Goal: Task Accomplishment & Management: Manage account settings

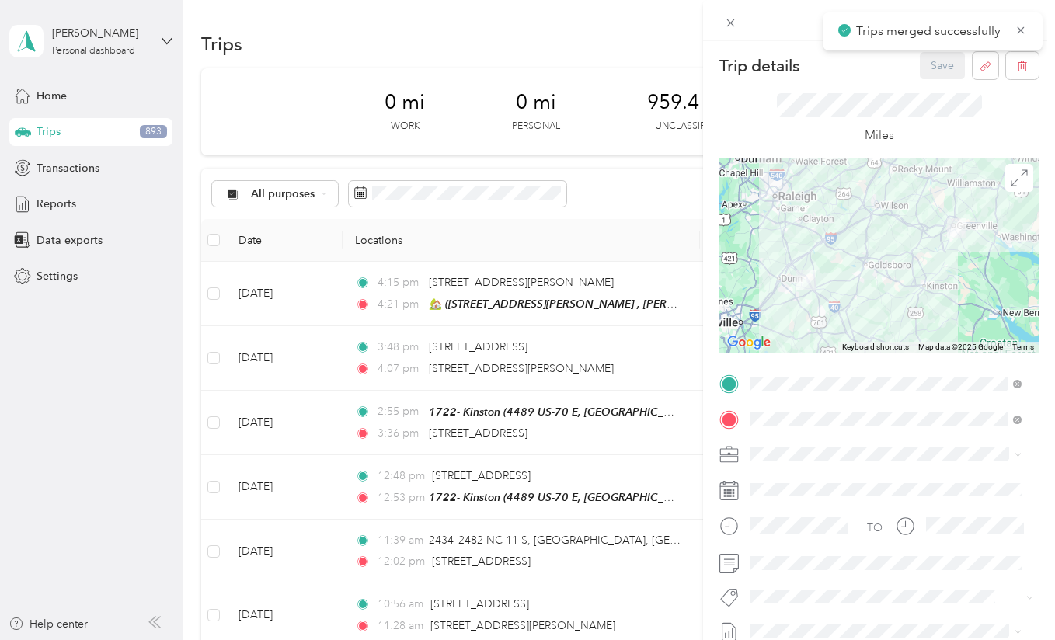
scroll to position [596, 0]
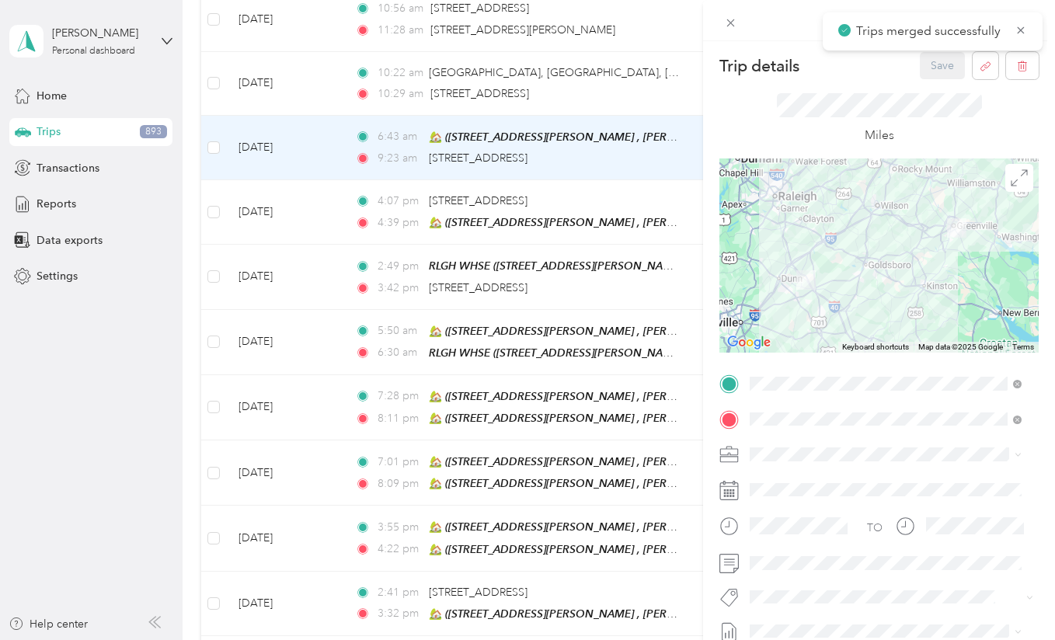
click at [290, 363] on div "Trip details Save This trip cannot be edited because it is either under review,…" at bounding box center [527, 320] width 1055 height 640
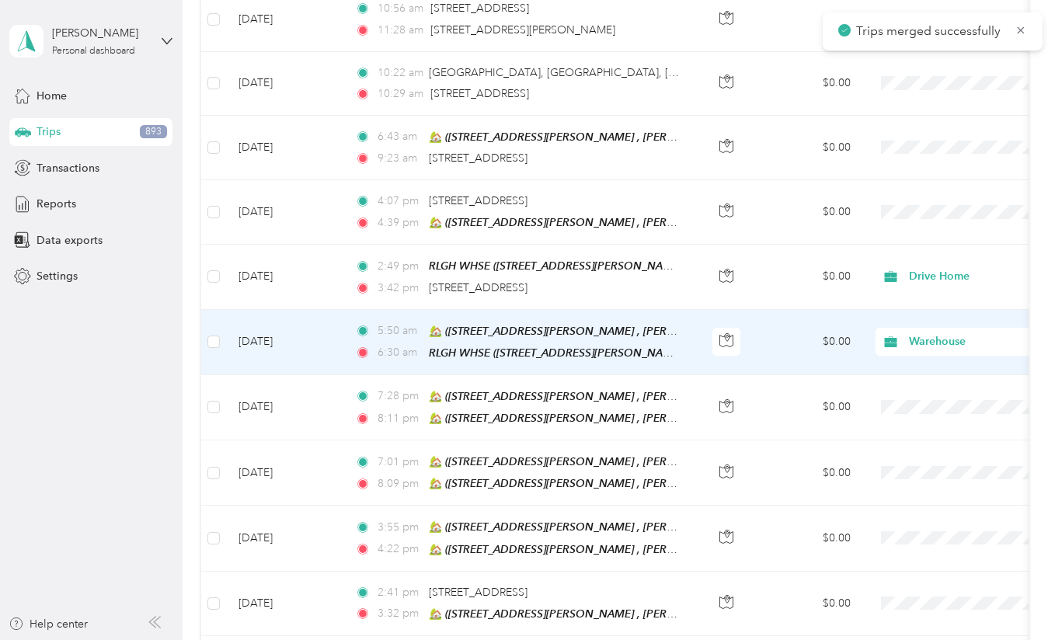
click at [750, 332] on td at bounding box center [727, 342] width 54 height 65
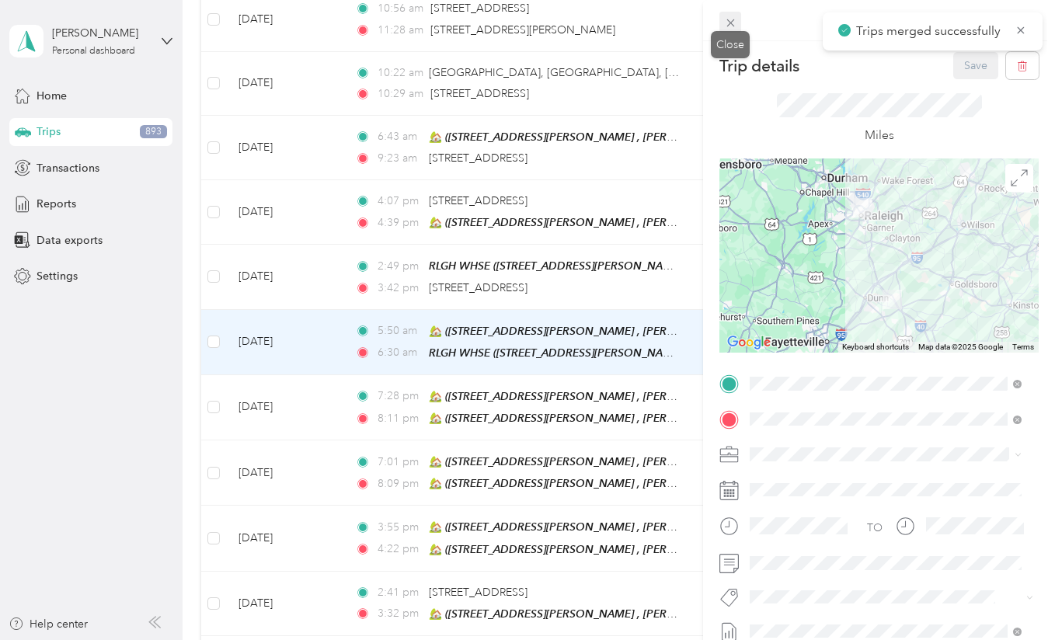
click at [726, 26] on icon at bounding box center [730, 22] width 13 height 13
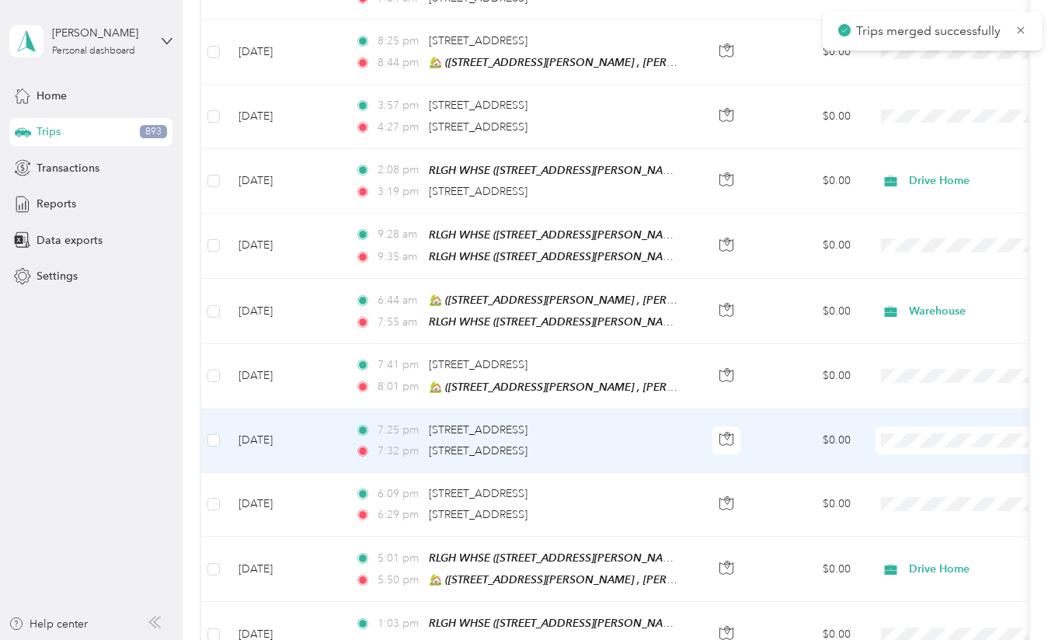
scroll to position [1277, 0]
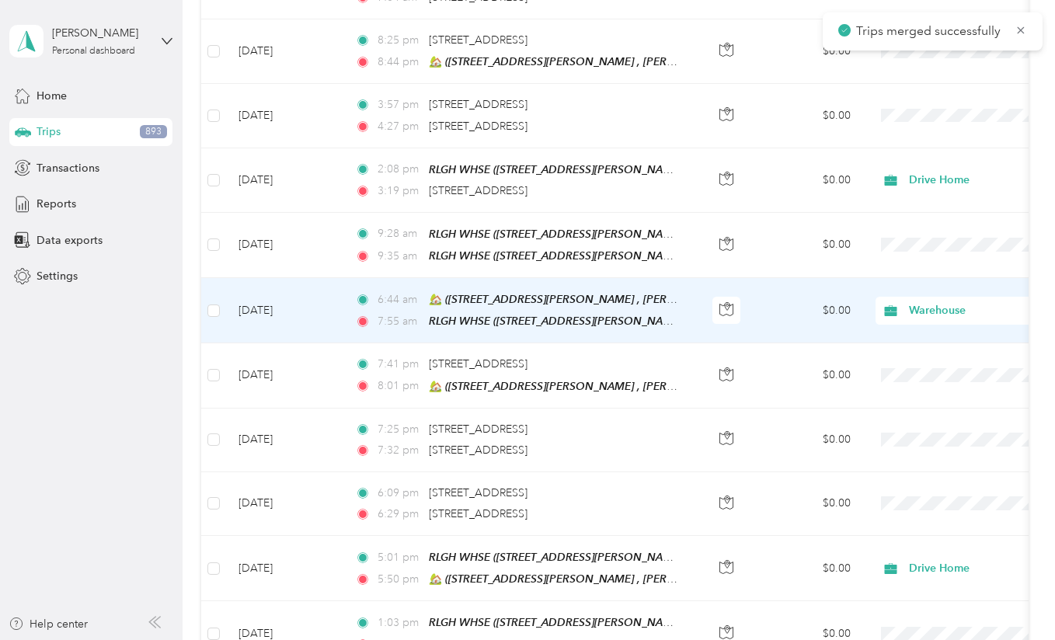
click at [315, 291] on td "[DATE]" at bounding box center [284, 310] width 117 height 65
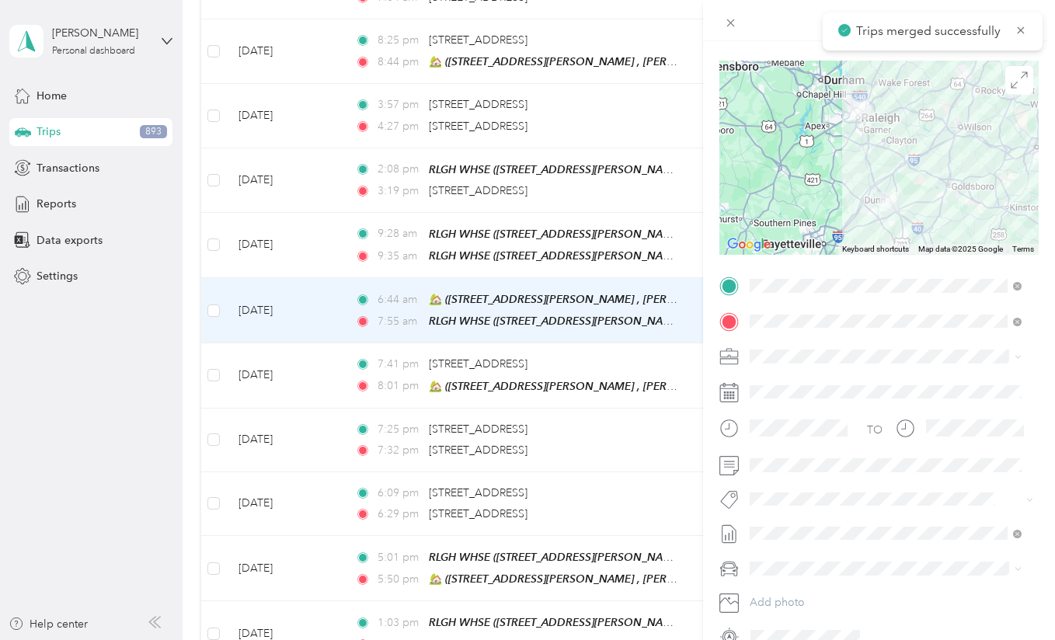
scroll to position [99, 0]
click at [743, 26] on div at bounding box center [879, 20] width 352 height 41
click at [722, 27] on span at bounding box center [730, 23] width 22 height 22
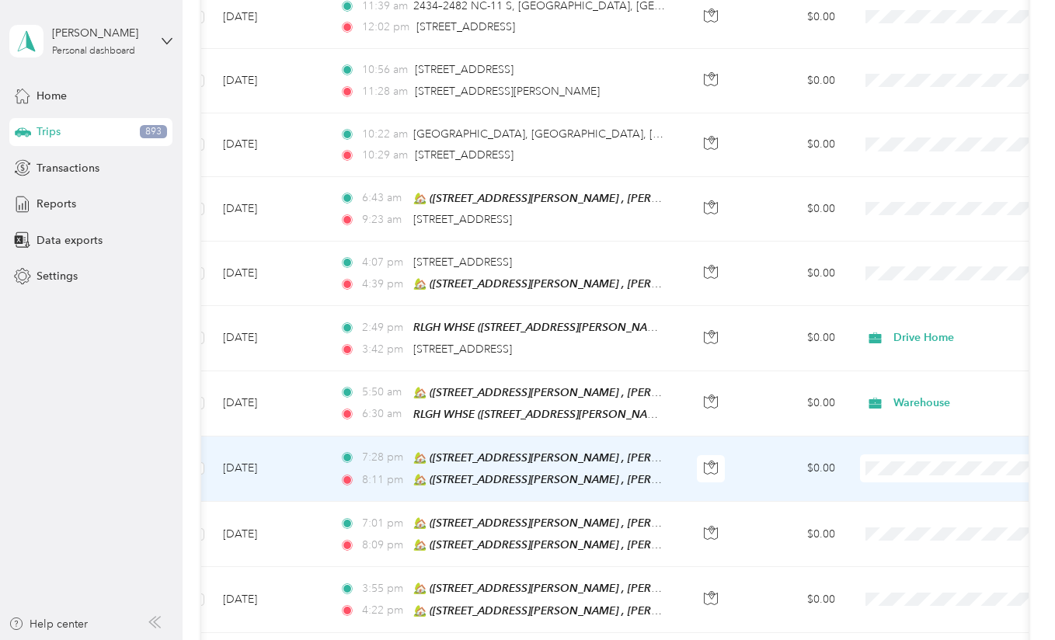
scroll to position [534, 0]
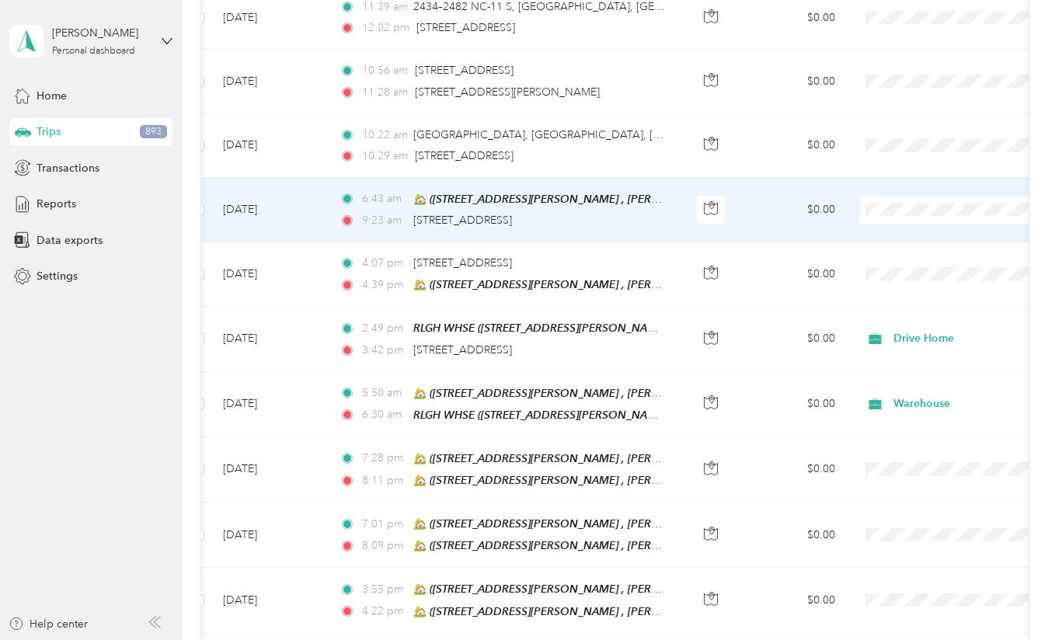
click at [312, 234] on td "[DATE]" at bounding box center [269, 210] width 117 height 64
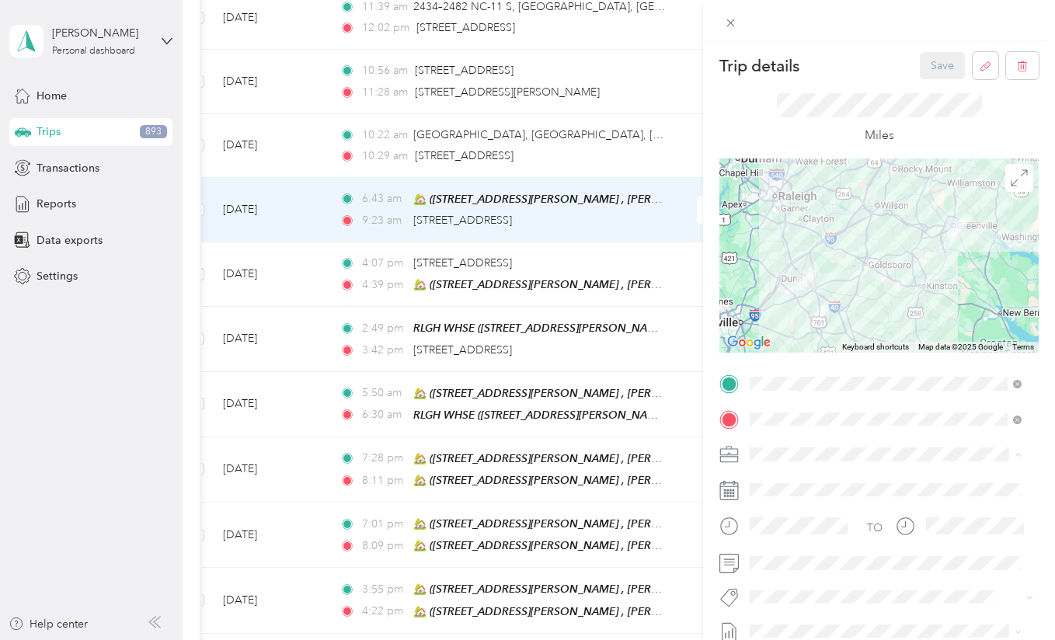
click at [803, 404] on div "In-Flight job visit" at bounding box center [885, 399] width 261 height 16
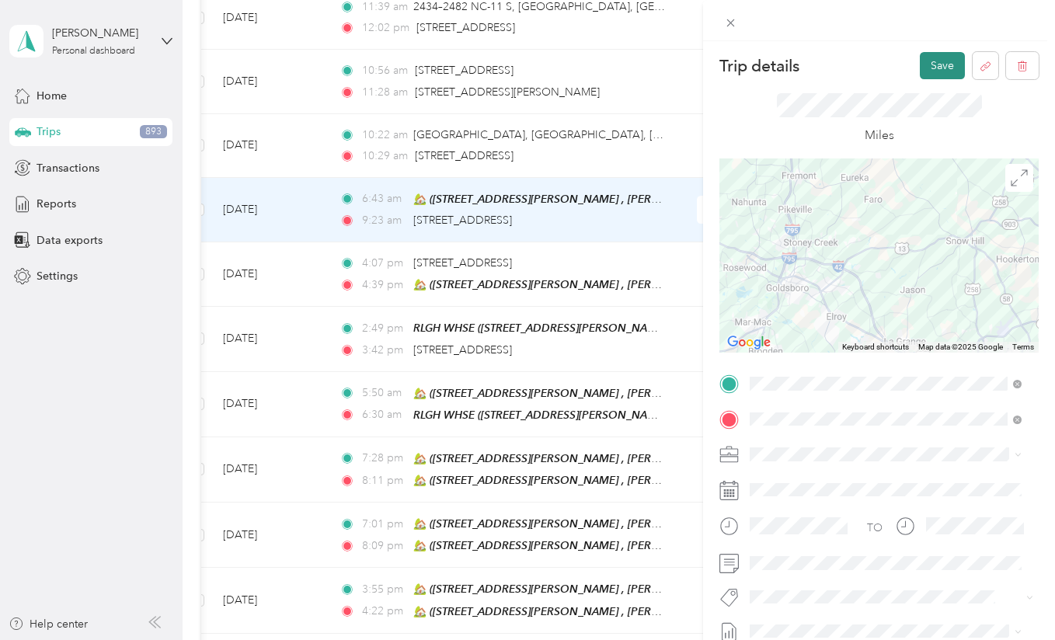
click at [930, 69] on button "Save" at bounding box center [942, 65] width 45 height 27
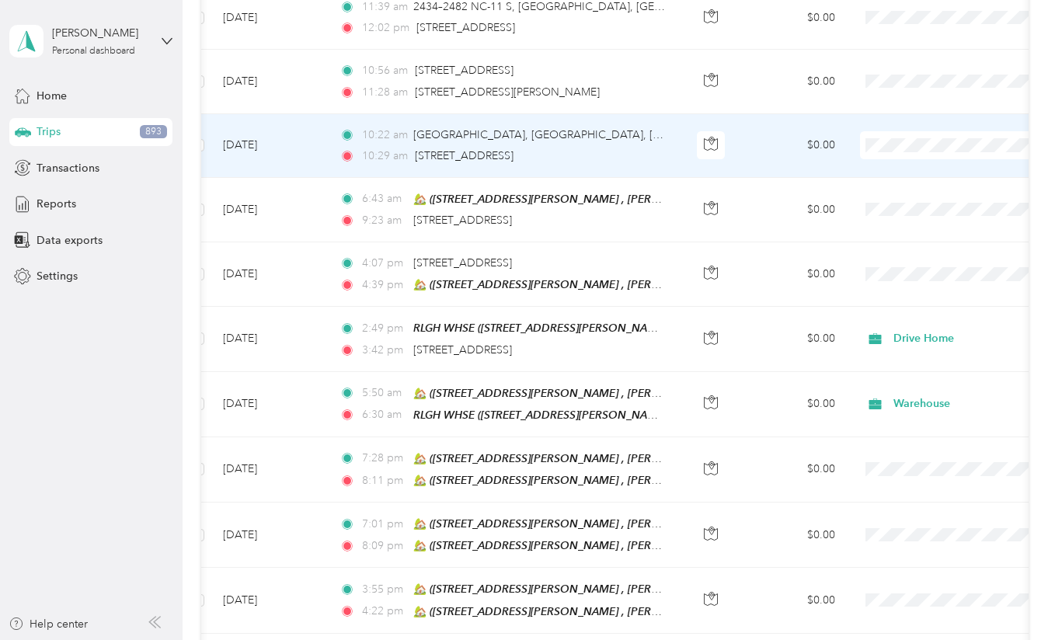
click at [308, 155] on td "[DATE]" at bounding box center [269, 146] width 117 height 64
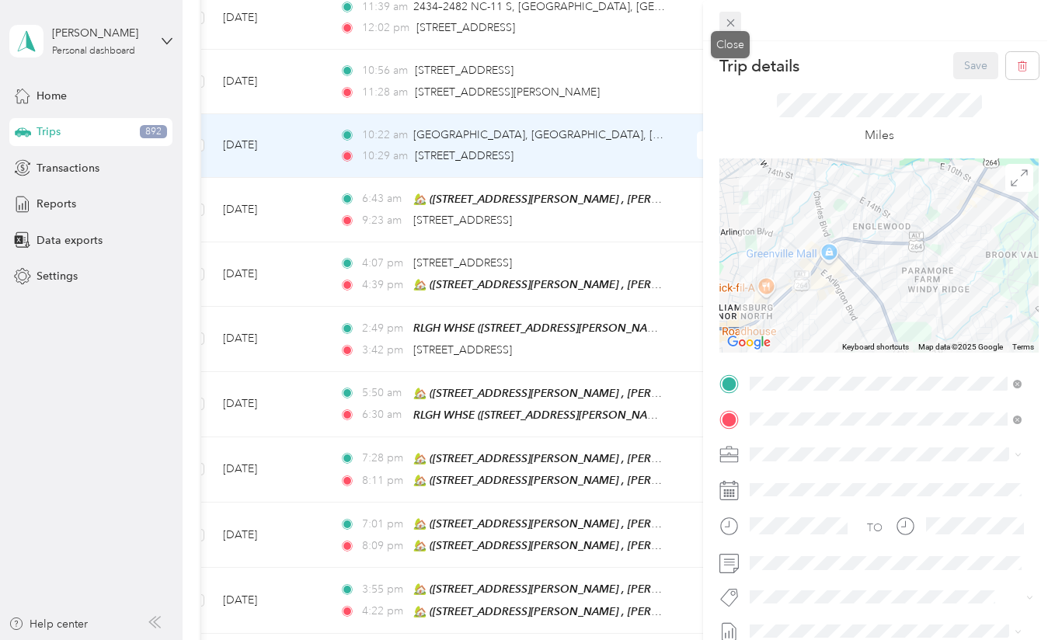
click at [730, 17] on icon at bounding box center [730, 22] width 13 height 13
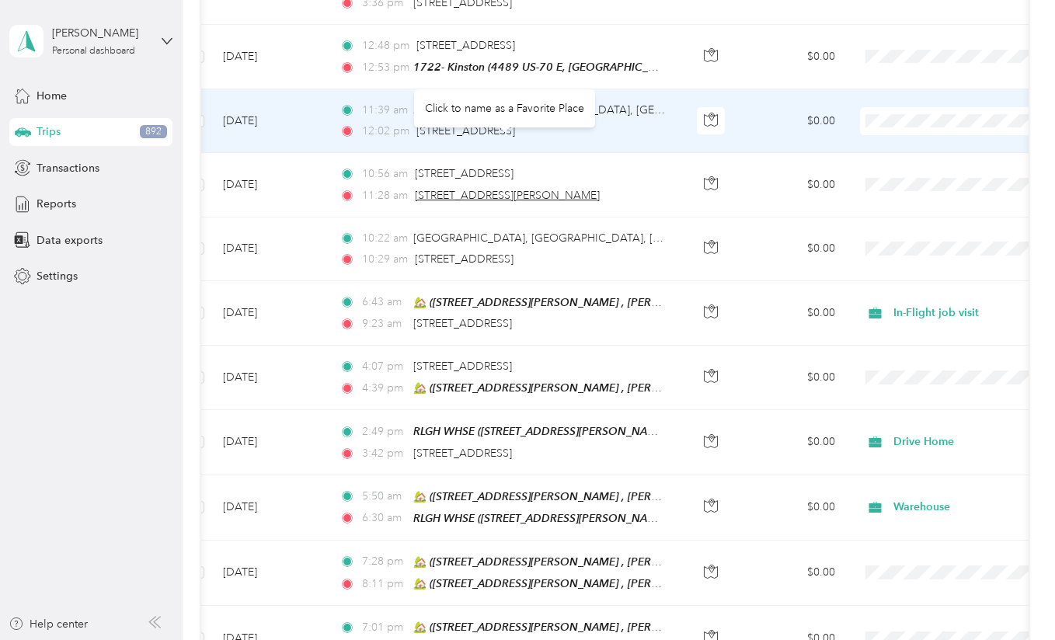
scroll to position [430, 0]
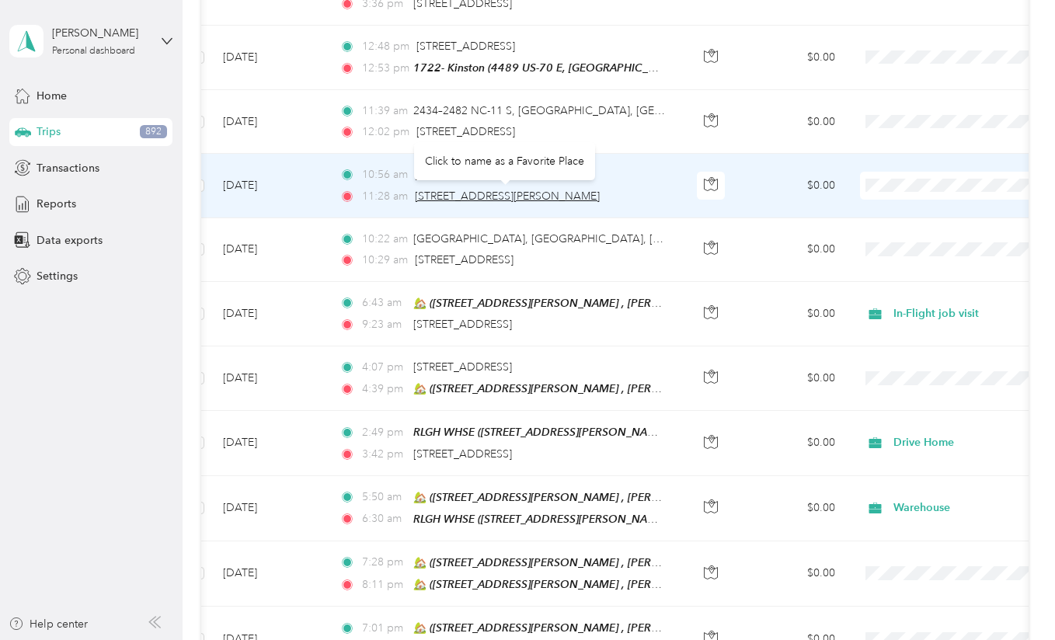
drag, startPoint x: 599, startPoint y: 193, endPoint x: 417, endPoint y: 196, distance: 181.8
click at [417, 196] on div "11:28 am [STREET_ADDRESS][PERSON_NAME]" at bounding box center [502, 196] width 326 height 17
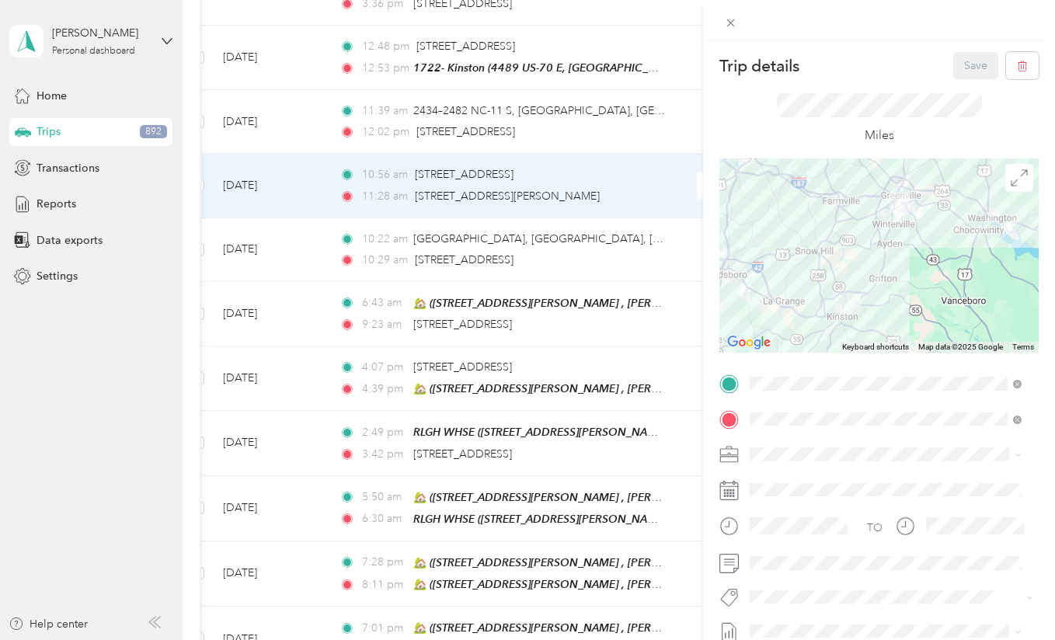
click at [821, 37] on div at bounding box center [879, 20] width 352 height 41
click at [802, 347] on span "Other Legacy business (describe)" at bounding box center [837, 345] width 164 height 13
click at [106, 307] on div "Trip details Save This trip cannot be edited because it is either under review,…" at bounding box center [527, 320] width 1055 height 640
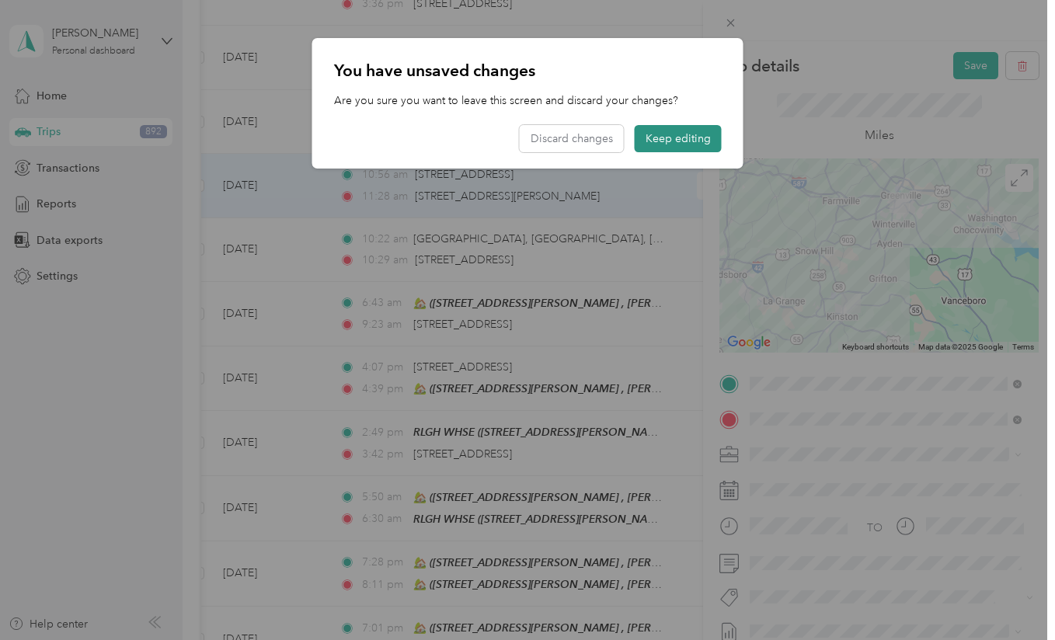
click at [669, 138] on button "Keep editing" at bounding box center [678, 138] width 87 height 27
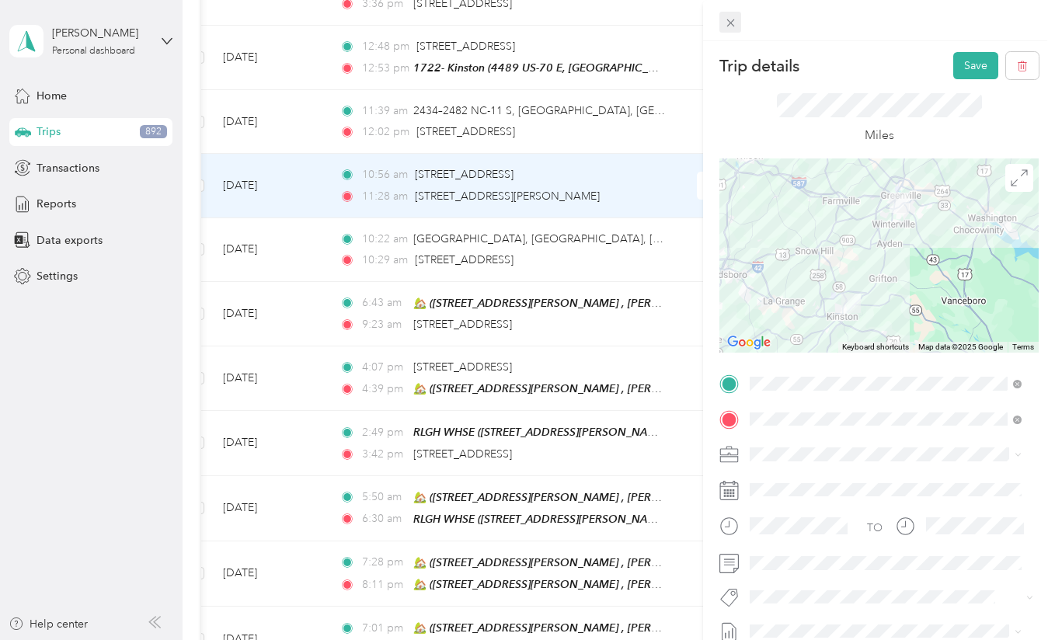
click at [726, 17] on icon at bounding box center [730, 22] width 13 height 13
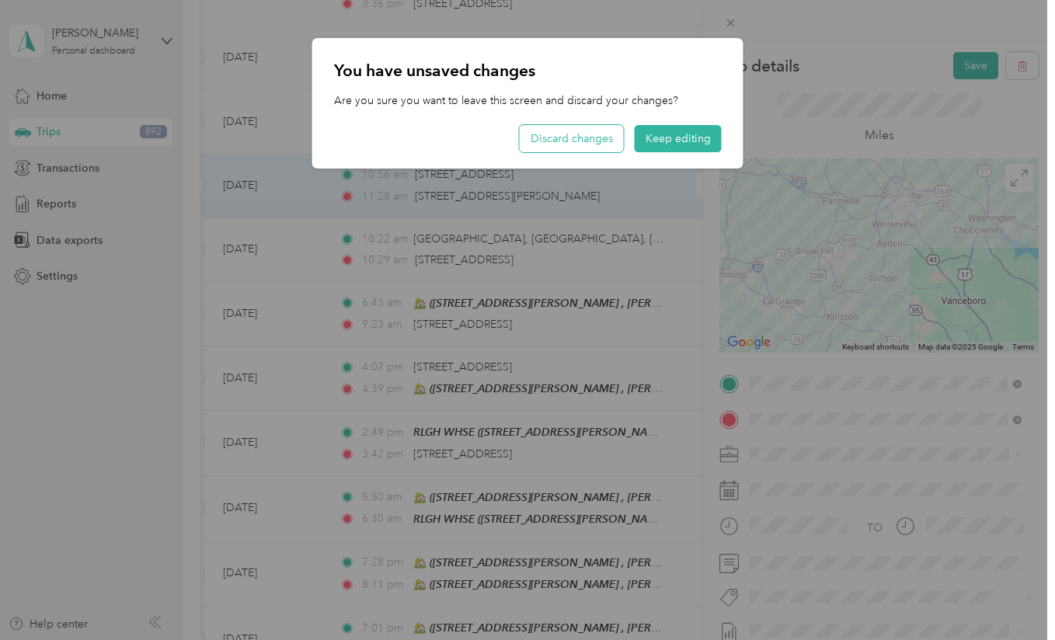
click at [585, 144] on button "Discard changes" at bounding box center [572, 138] width 104 height 27
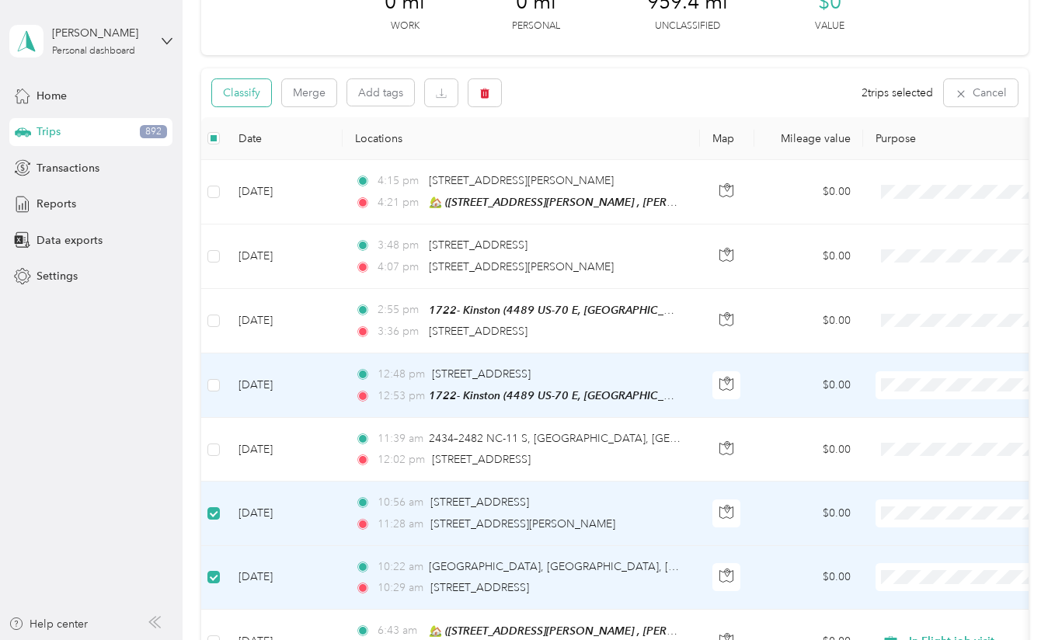
scroll to position [97, 0]
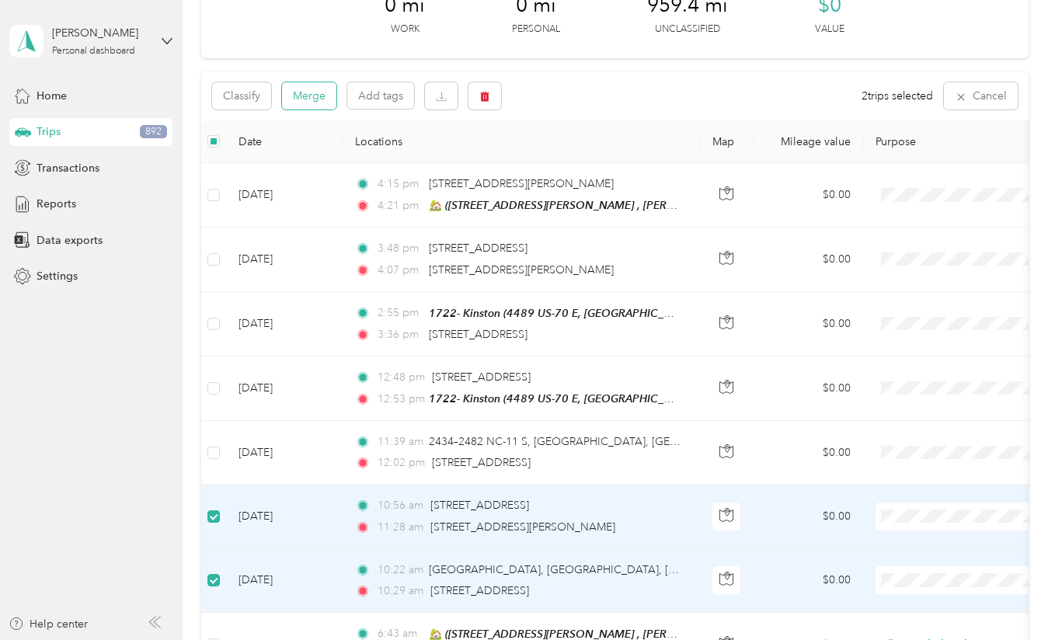
click at [304, 100] on button "Merge" at bounding box center [309, 95] width 54 height 27
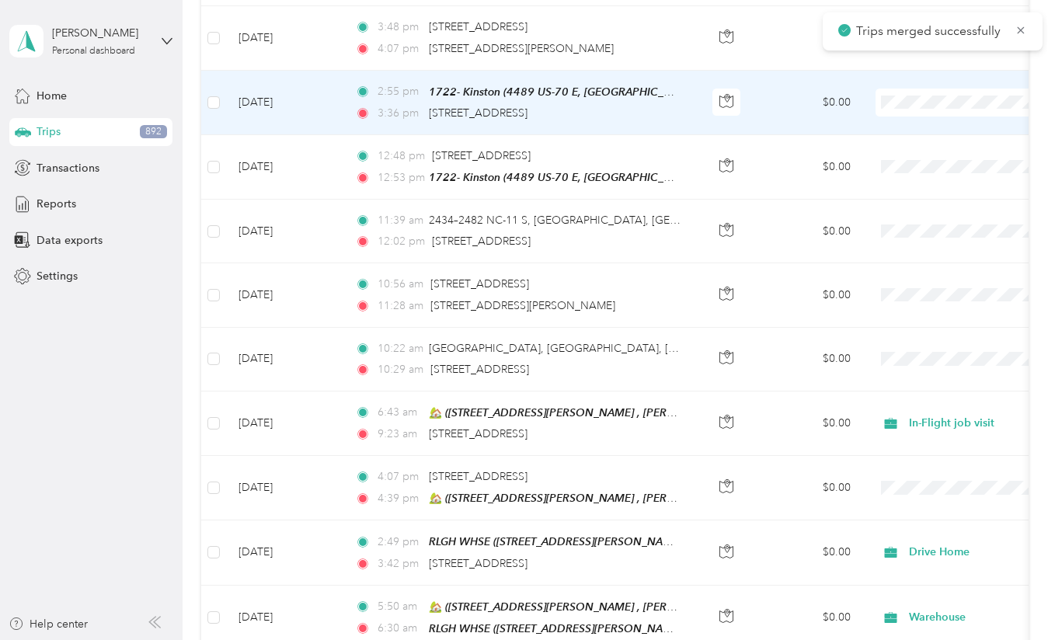
scroll to position [321, 0]
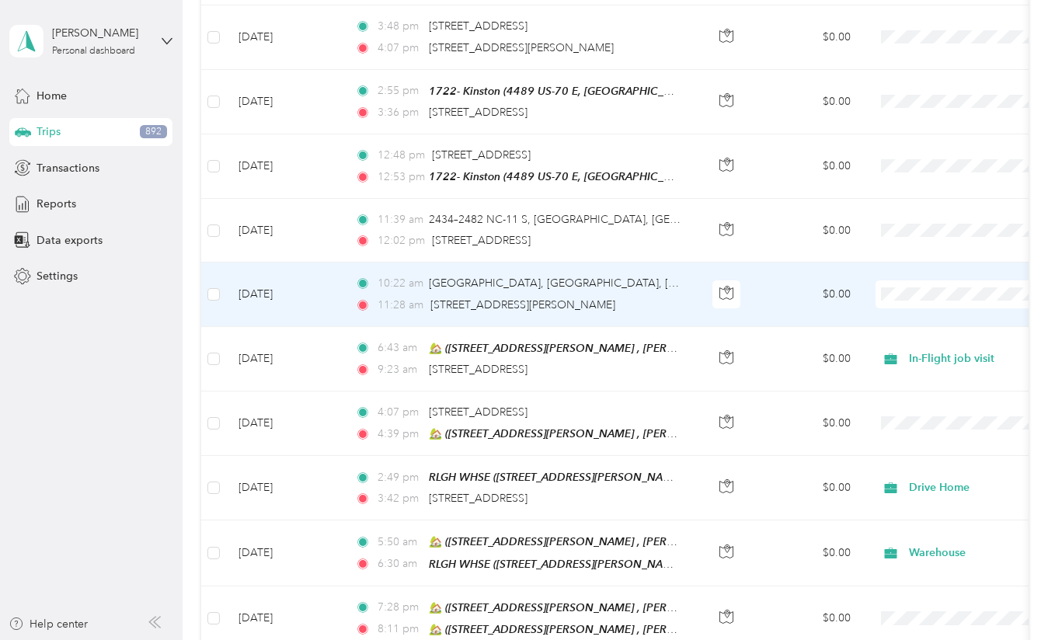
click at [315, 319] on td "[DATE]" at bounding box center [284, 295] width 117 height 64
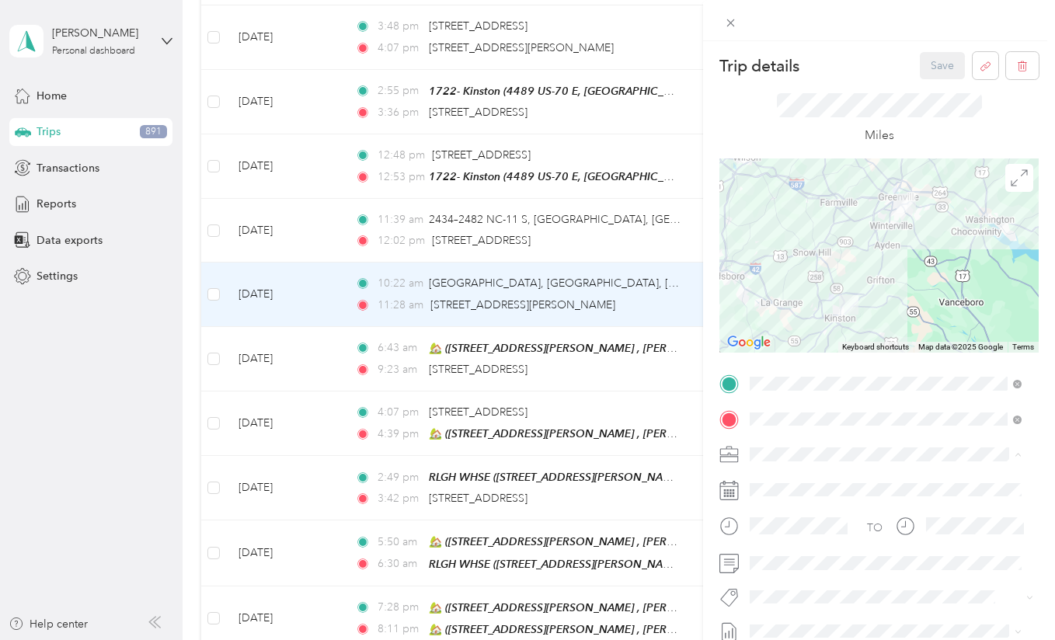
click at [833, 348] on span "Other Legacy business (describe)" at bounding box center [837, 345] width 164 height 13
click at [932, 64] on button "Save" at bounding box center [942, 65] width 45 height 27
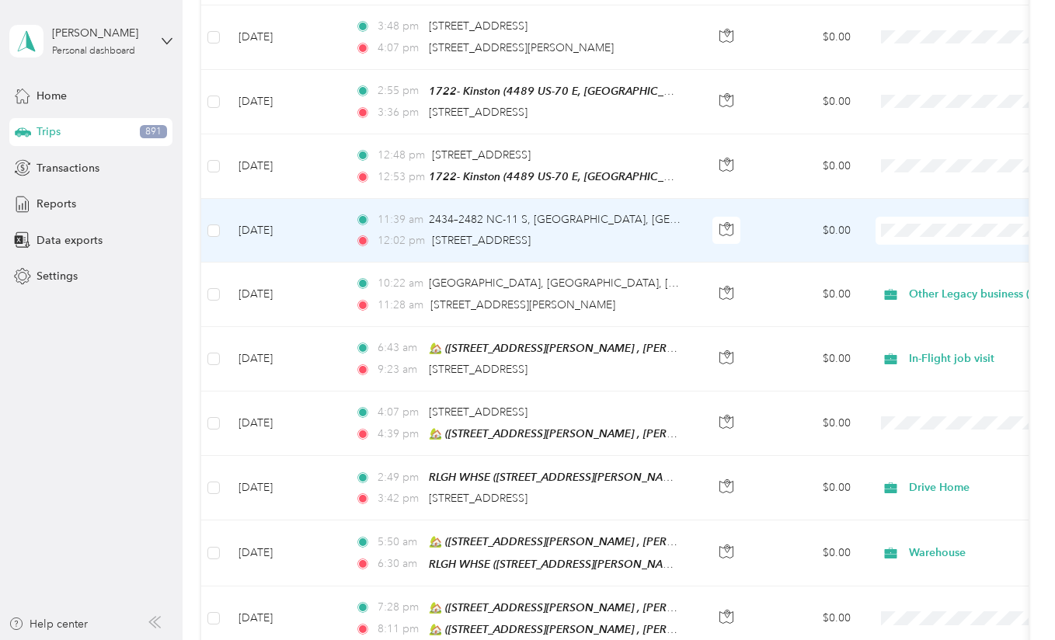
click at [328, 245] on td "[DATE]" at bounding box center [284, 231] width 117 height 64
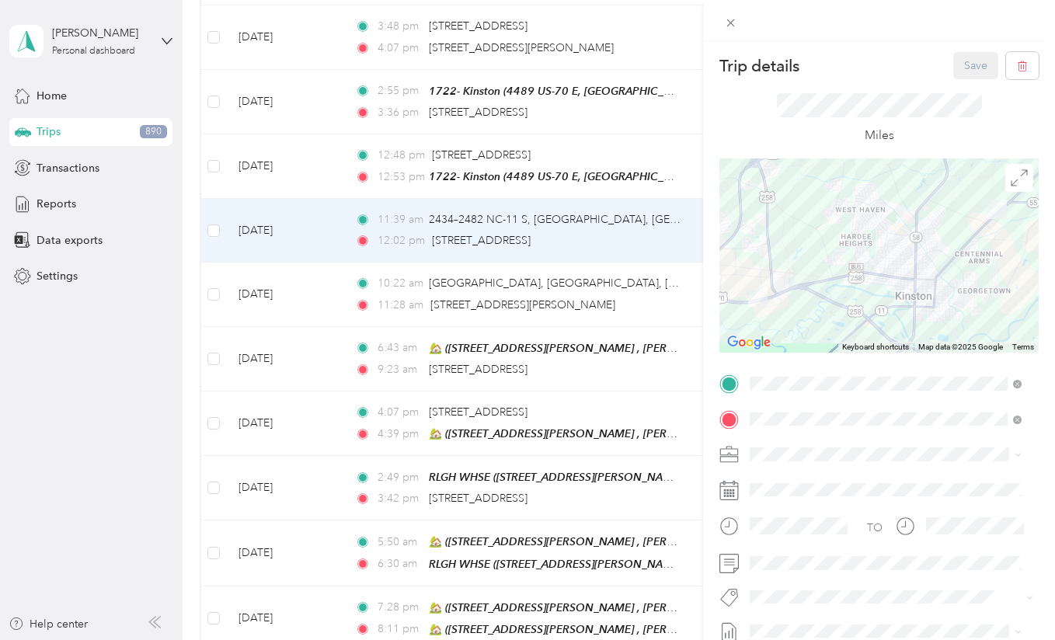
click at [346, 175] on div "Trip details Save This trip cannot be edited because it is either under review,…" at bounding box center [527, 320] width 1055 height 640
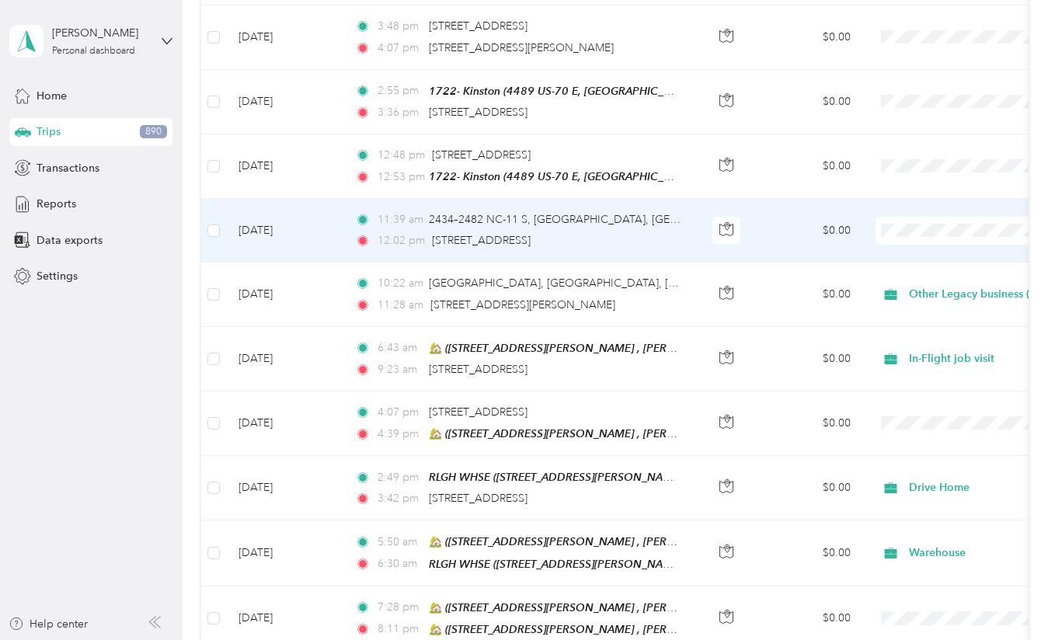
click at [329, 228] on td "[DATE]" at bounding box center [284, 231] width 117 height 64
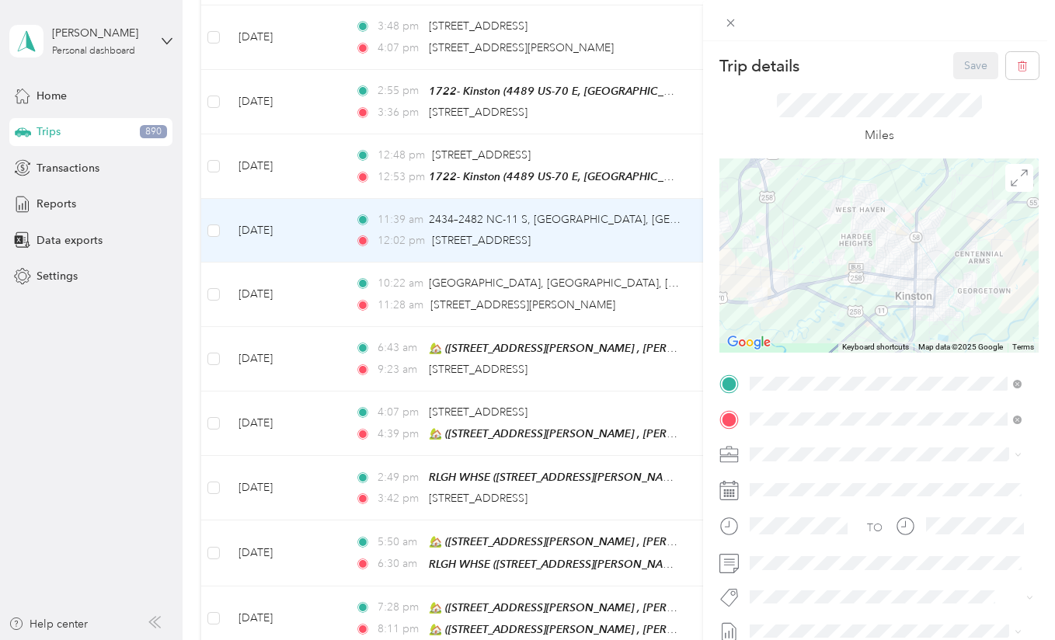
click at [219, 166] on div "Trip details Save This trip cannot be edited because it is either under review,…" at bounding box center [527, 320] width 1055 height 640
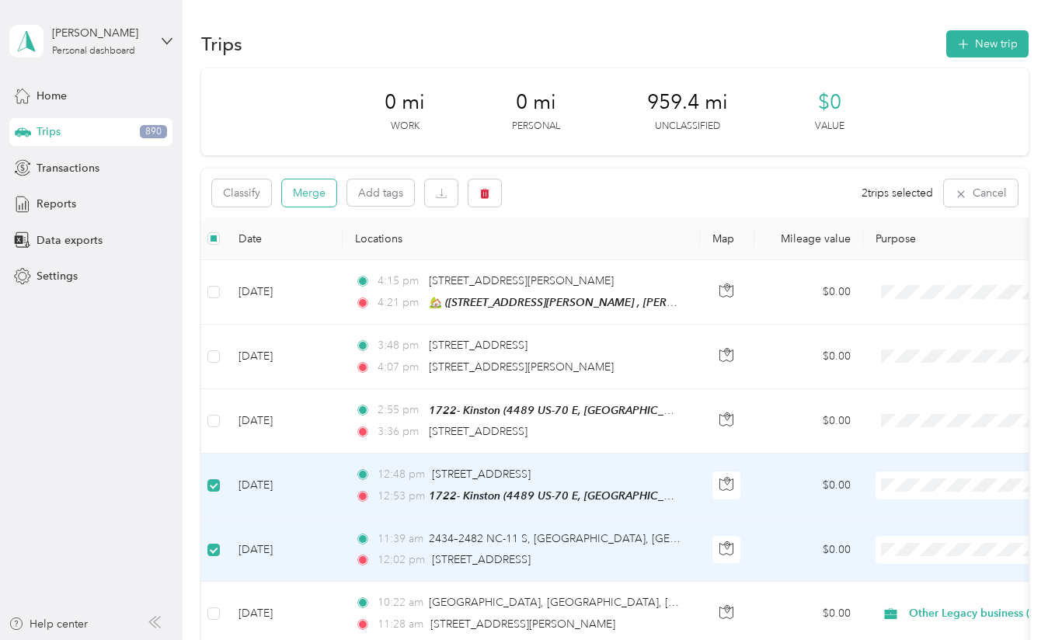
click at [299, 192] on button "Merge" at bounding box center [309, 192] width 54 height 27
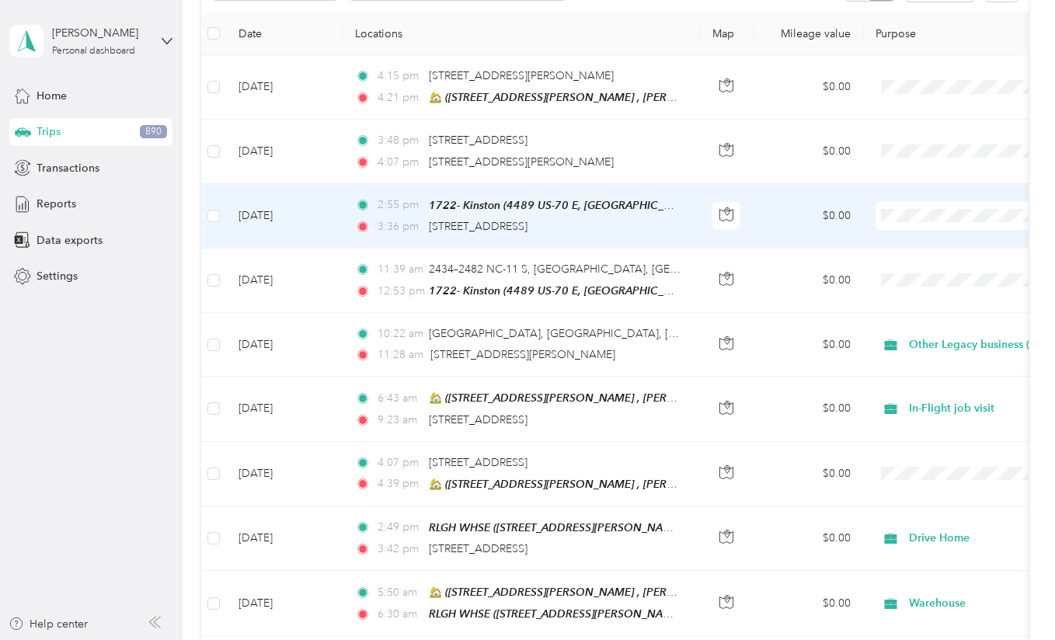
scroll to position [204, 0]
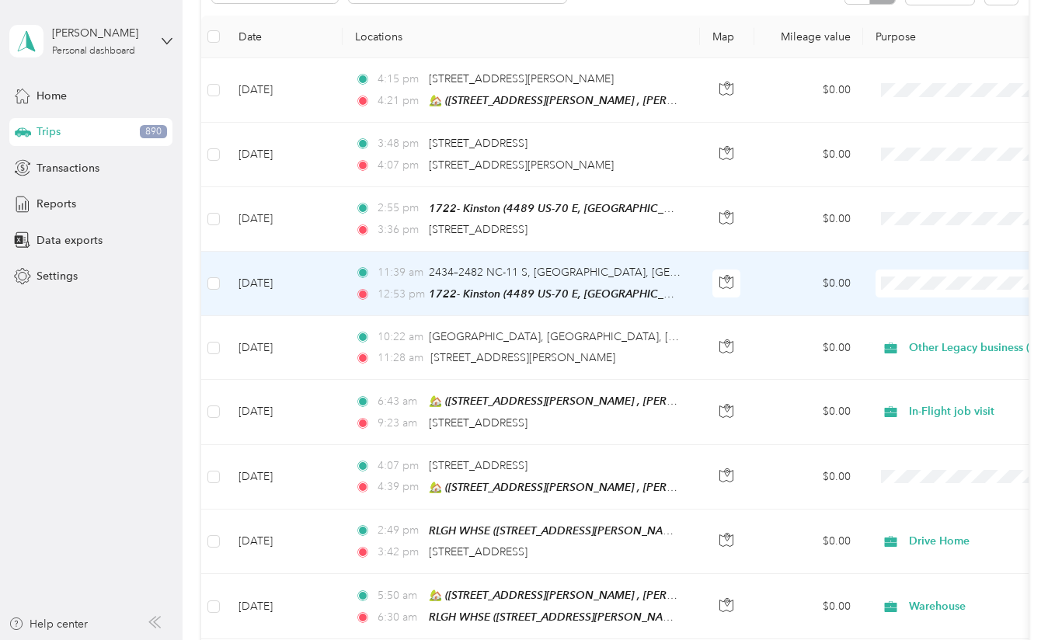
click at [306, 293] on td "[DATE]" at bounding box center [284, 284] width 117 height 64
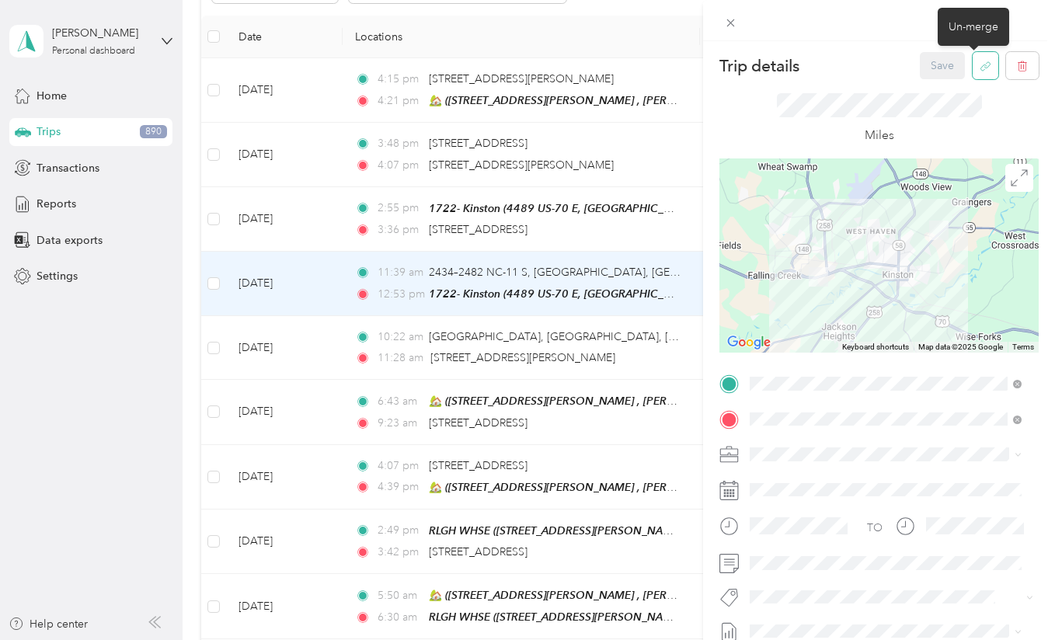
click at [980, 68] on icon "button" at bounding box center [986, 67] width 12 height 12
click at [931, 87] on button "Yes" at bounding box center [931, 76] width 30 height 25
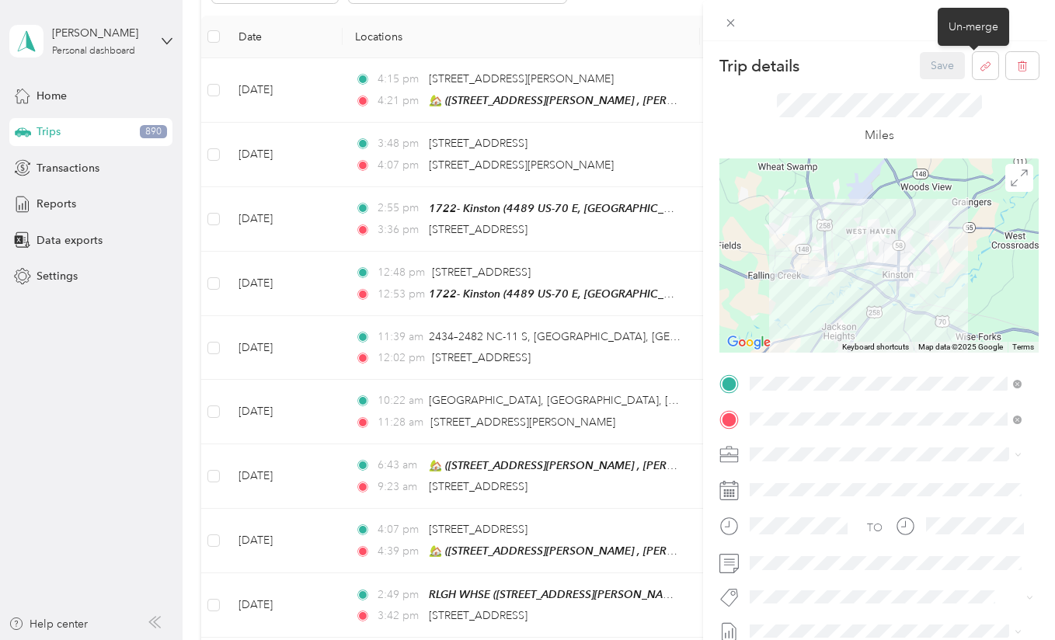
click at [215, 281] on div "Trip details Save This trip cannot be edited because it is either under review,…" at bounding box center [527, 320] width 1055 height 640
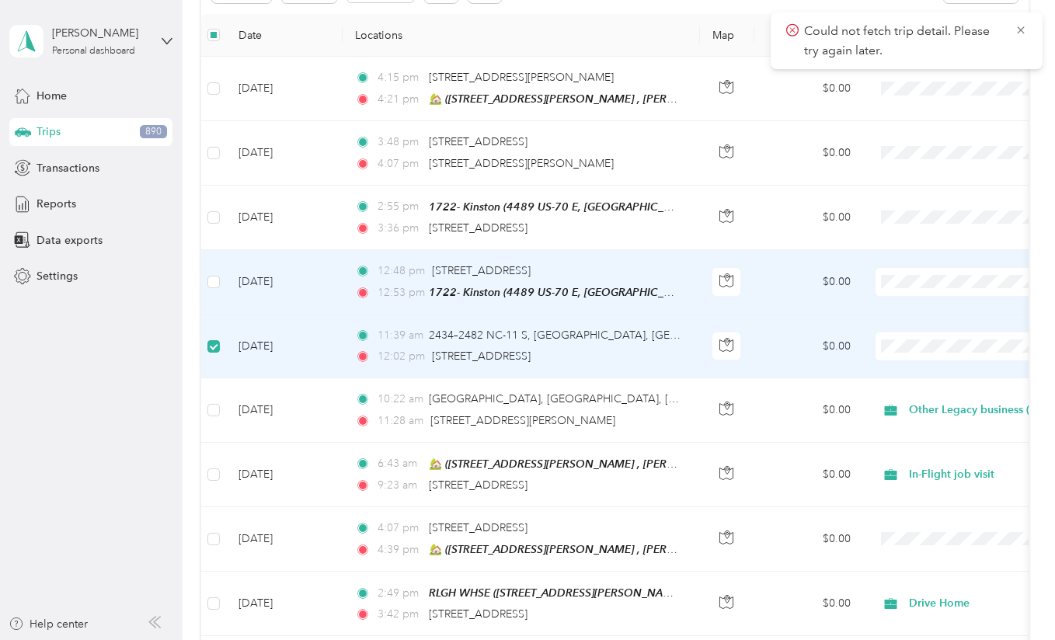
scroll to position [202, 0]
click at [1015, 30] on icon at bounding box center [1020, 30] width 12 height 14
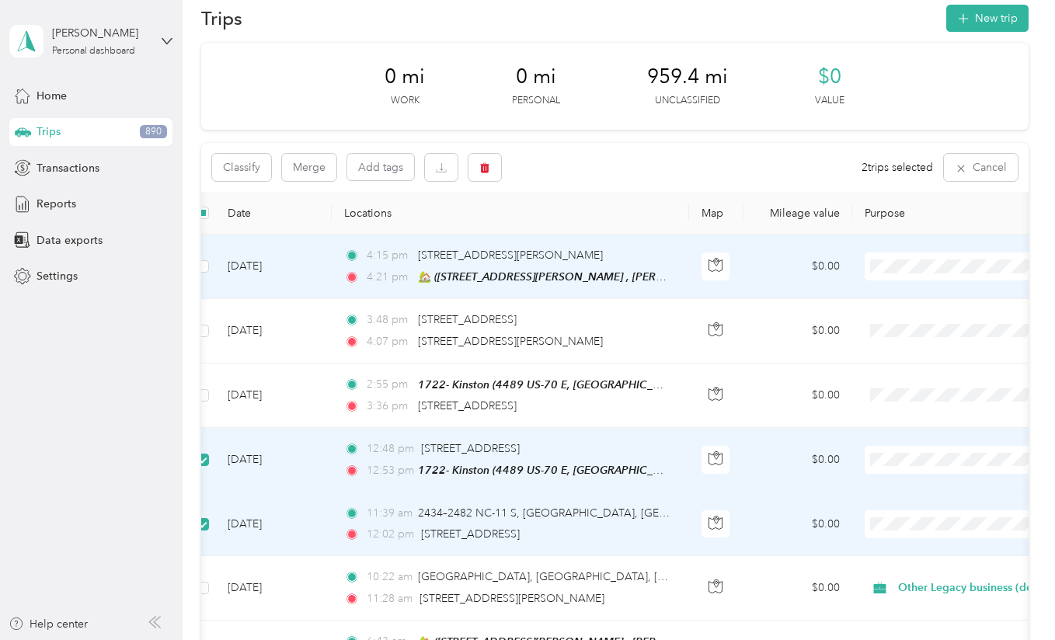
scroll to position [0, 0]
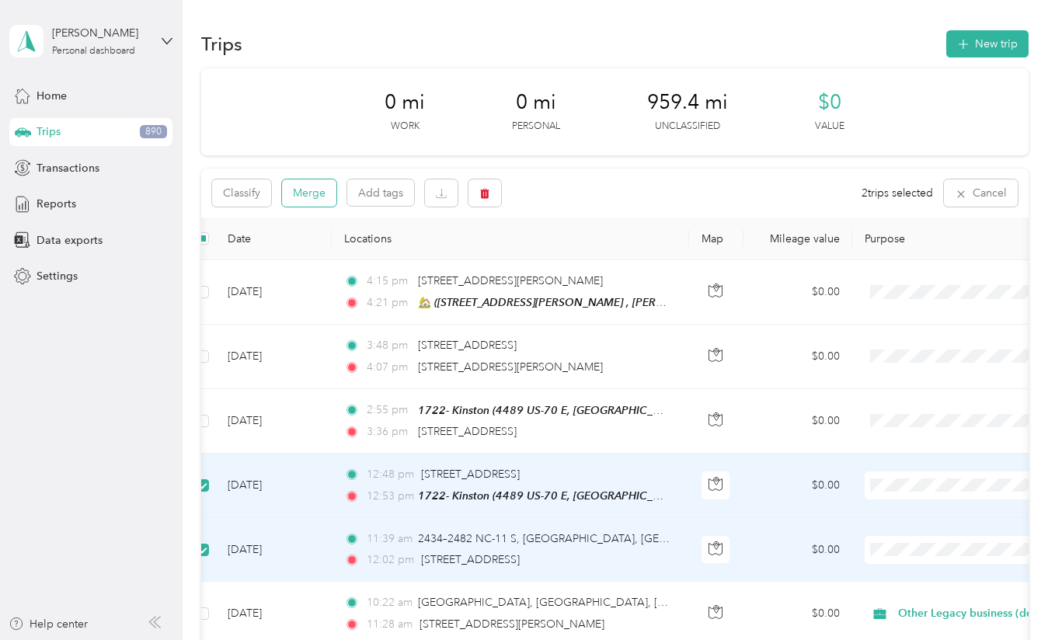
click at [325, 193] on button "Merge" at bounding box center [309, 192] width 54 height 27
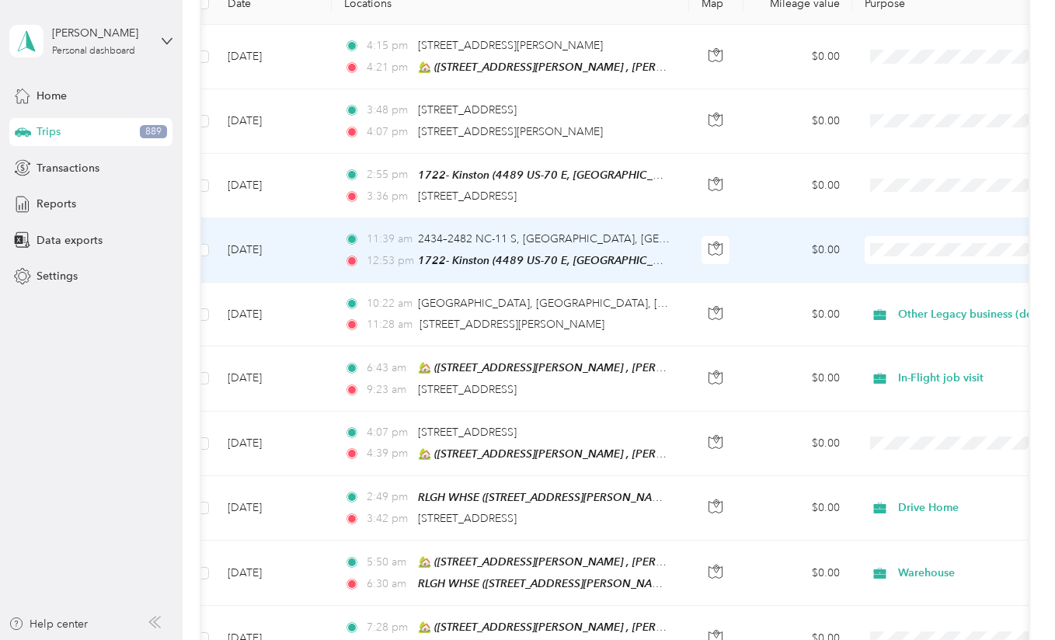
scroll to position [235, 0]
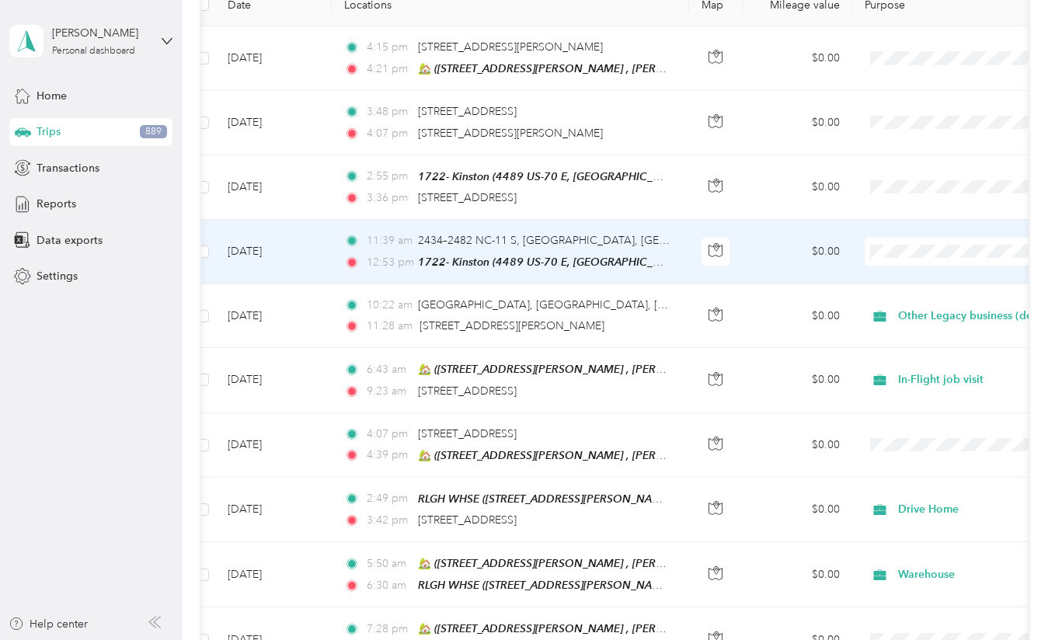
click at [331, 241] on td "[DATE]" at bounding box center [273, 252] width 117 height 64
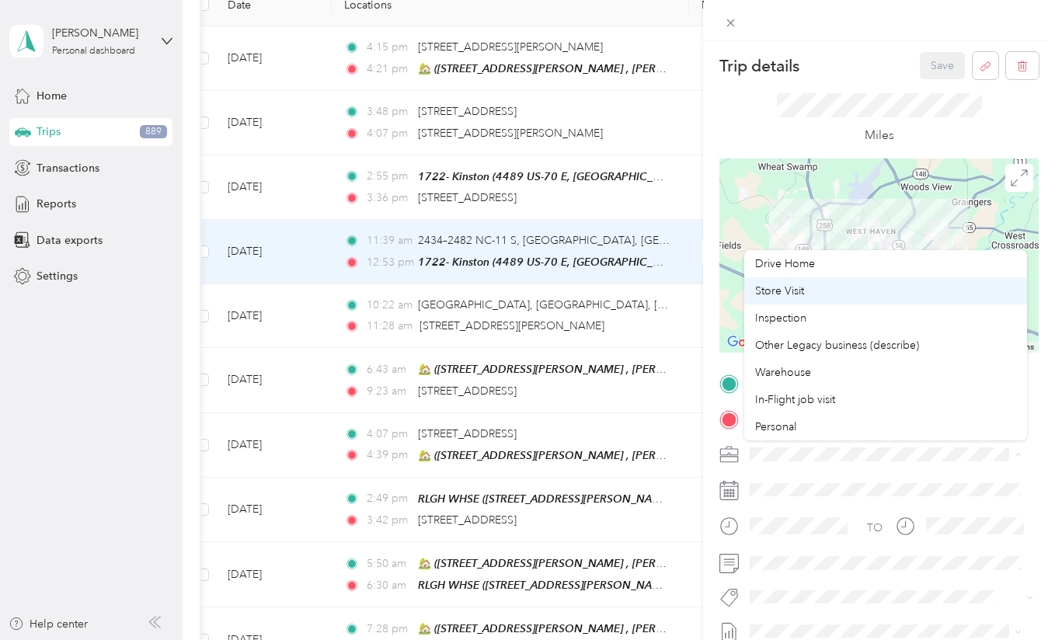
click at [868, 299] on li "Store Visit" at bounding box center [885, 290] width 283 height 27
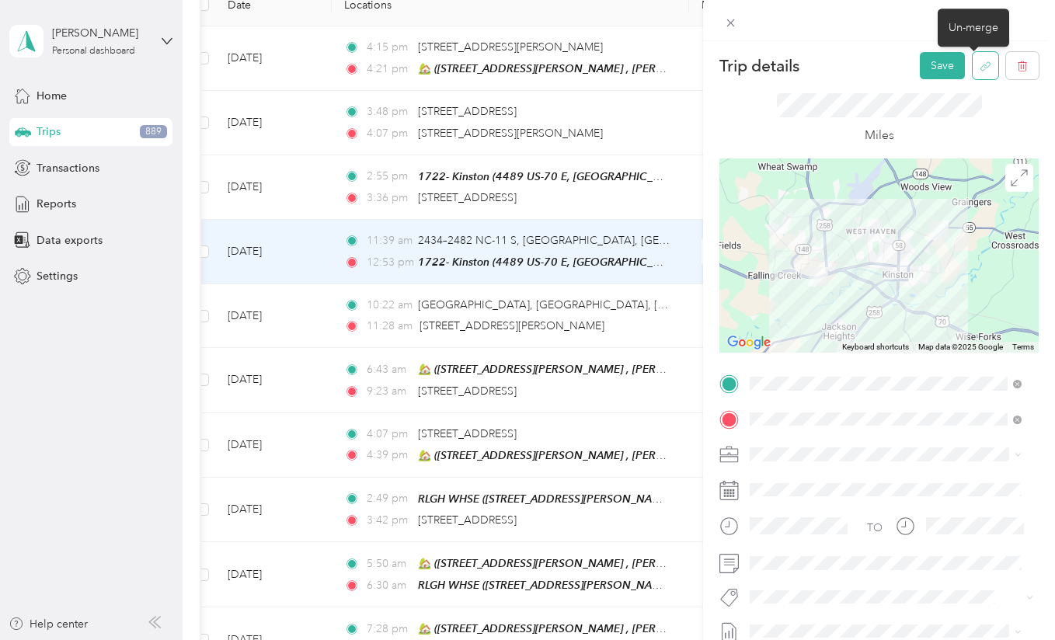
click at [981, 65] on button "button" at bounding box center [986, 65] width 26 height 27
click at [922, 72] on button "Yes" at bounding box center [931, 76] width 30 height 25
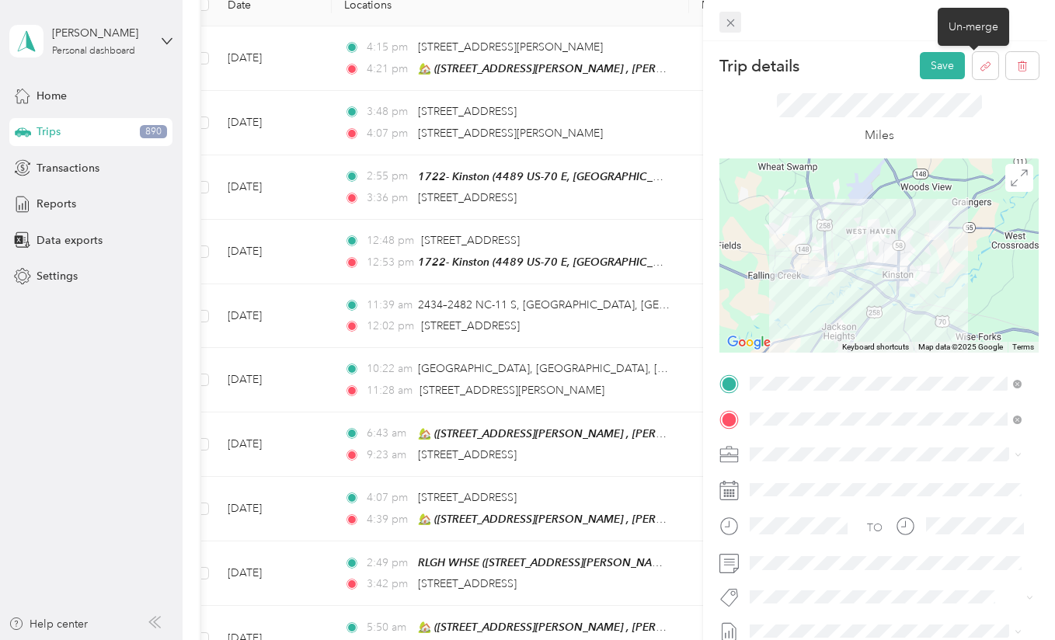
click at [723, 21] on span at bounding box center [730, 23] width 22 height 22
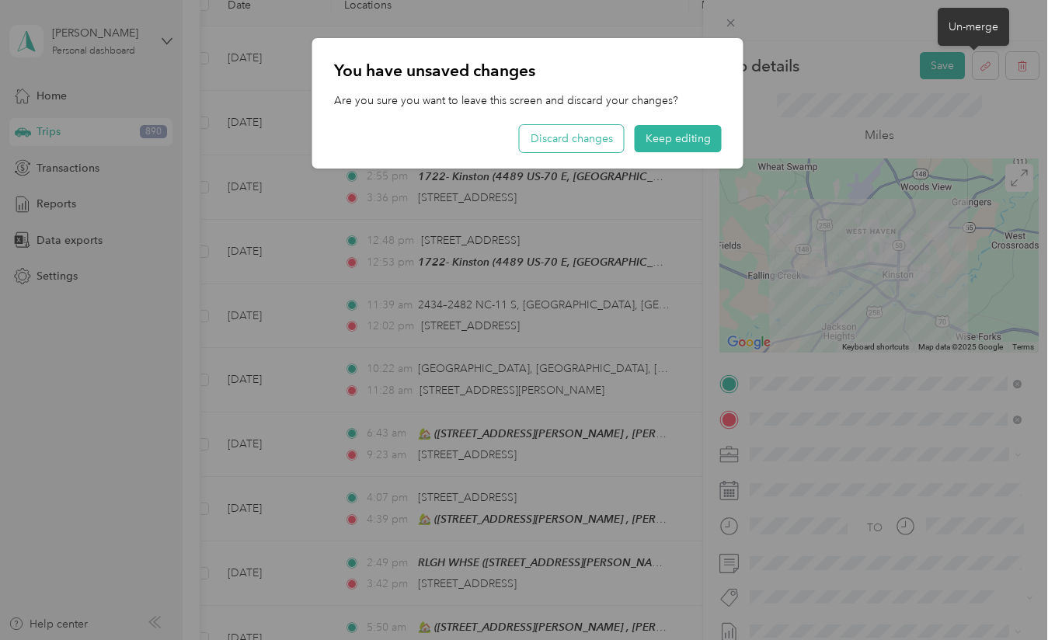
click at [590, 150] on button "Discard changes" at bounding box center [572, 138] width 104 height 27
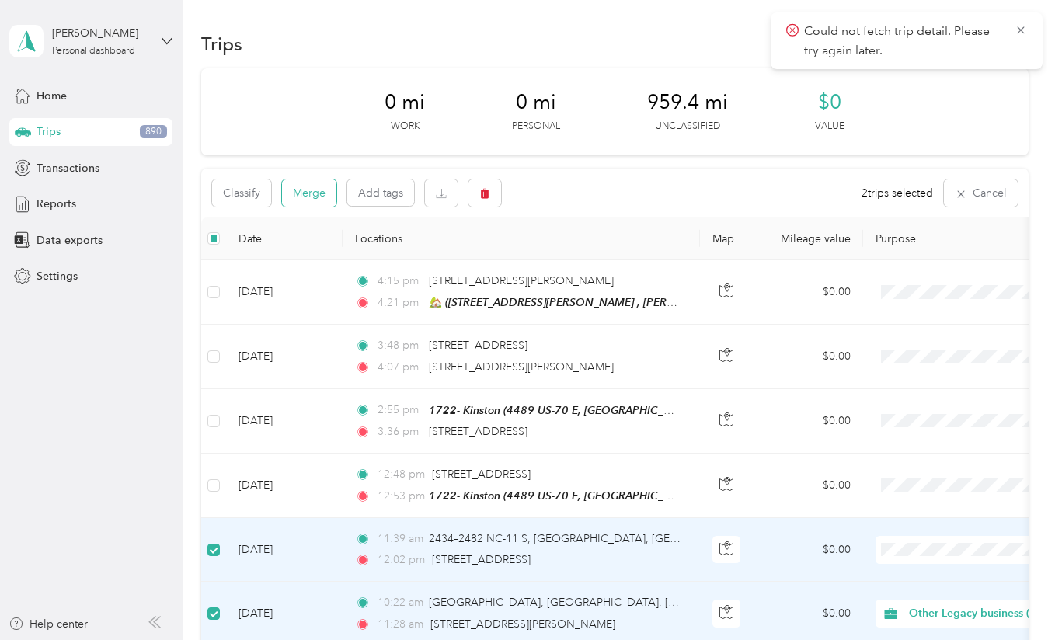
click at [329, 186] on button "Merge" at bounding box center [309, 192] width 54 height 27
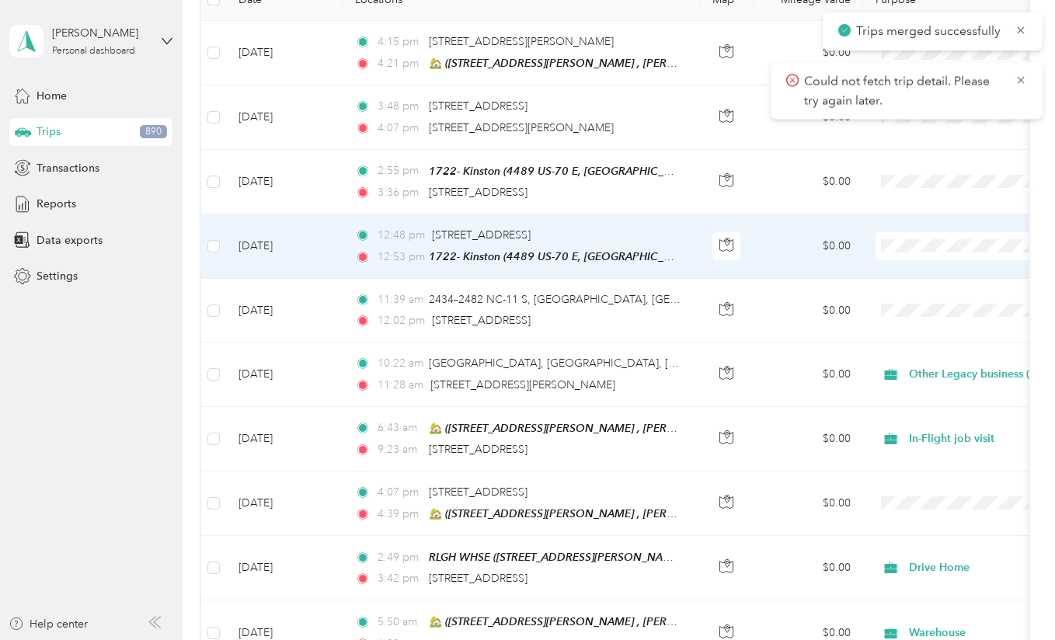
scroll to position [247, 0]
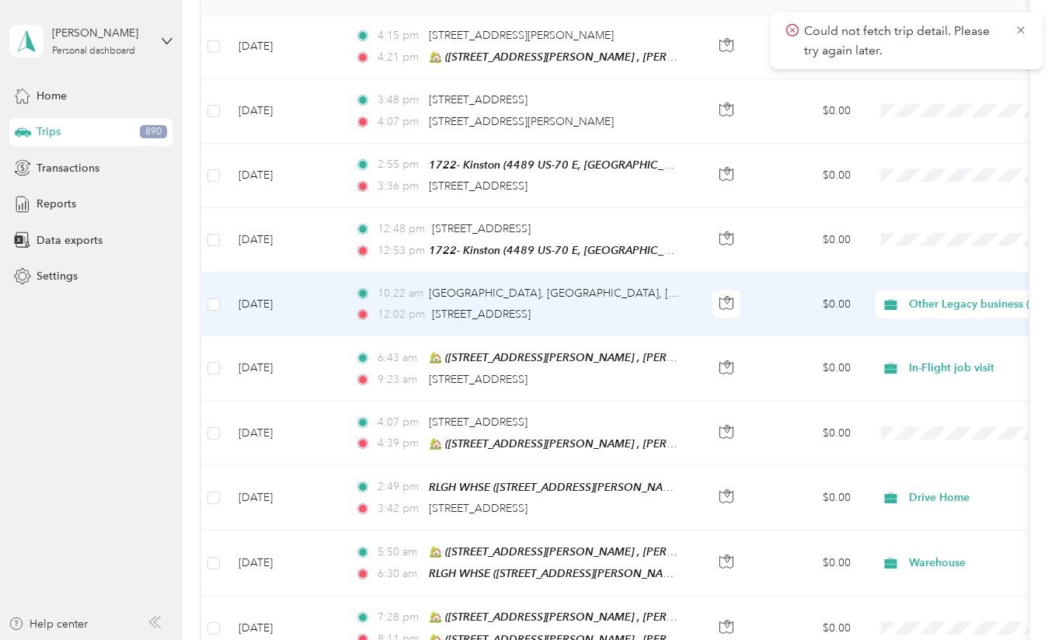
click at [323, 311] on td "[DATE]" at bounding box center [284, 305] width 117 height 64
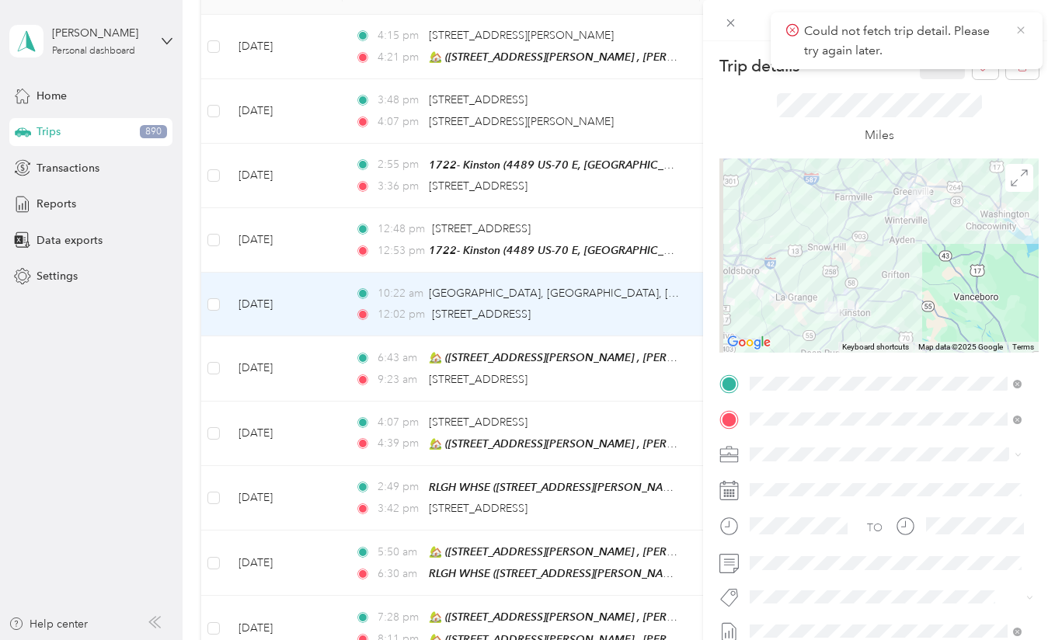
click at [1018, 29] on icon at bounding box center [1020, 30] width 12 height 14
click at [980, 68] on icon "button" at bounding box center [986, 67] width 12 height 12
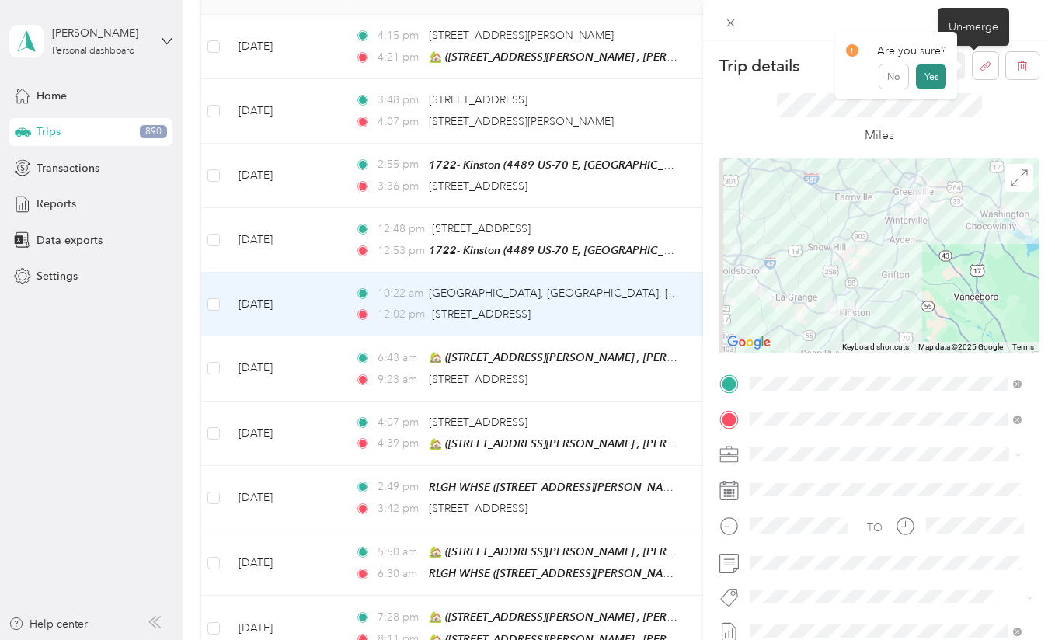
click at [920, 81] on button "Yes" at bounding box center [931, 76] width 30 height 25
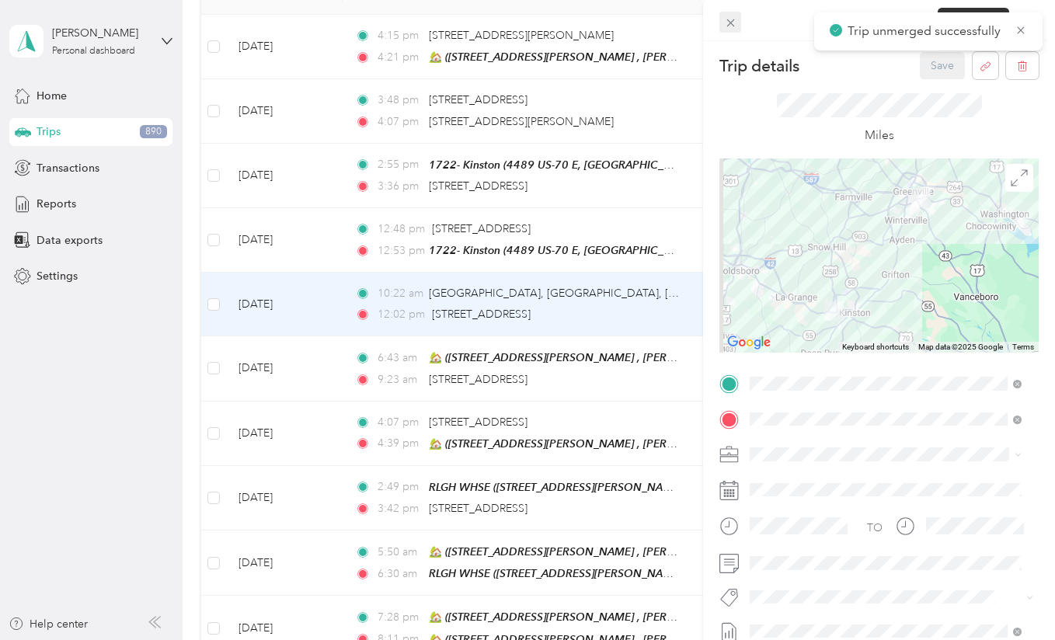
click at [726, 21] on icon at bounding box center [730, 22] width 13 height 13
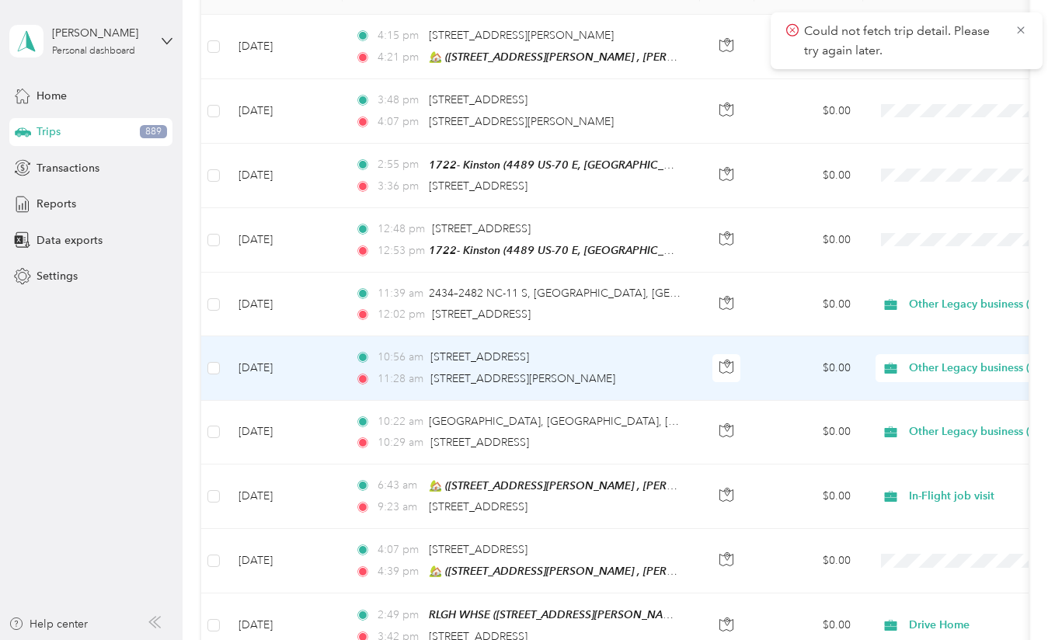
click at [660, 353] on div "10:56 am [STREET_ADDRESS]" at bounding box center [518, 357] width 326 height 17
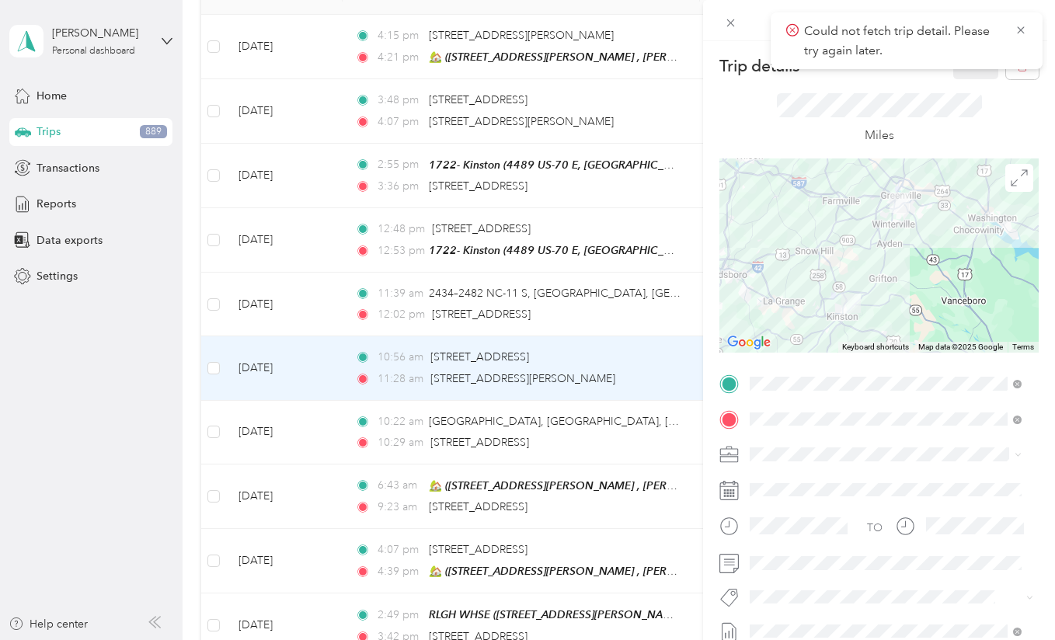
click at [644, 440] on div "Trip details Save This trip cannot be edited because it is either under review,…" at bounding box center [527, 320] width 1055 height 640
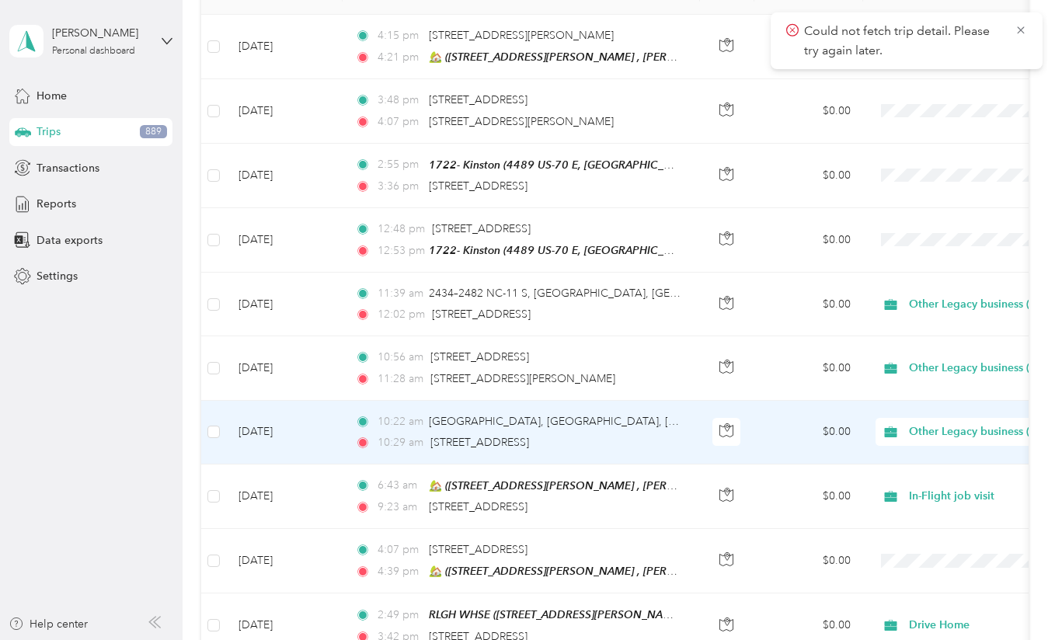
click at [644, 440] on div "10:29 am [STREET_ADDRESS]" at bounding box center [518, 442] width 326 height 17
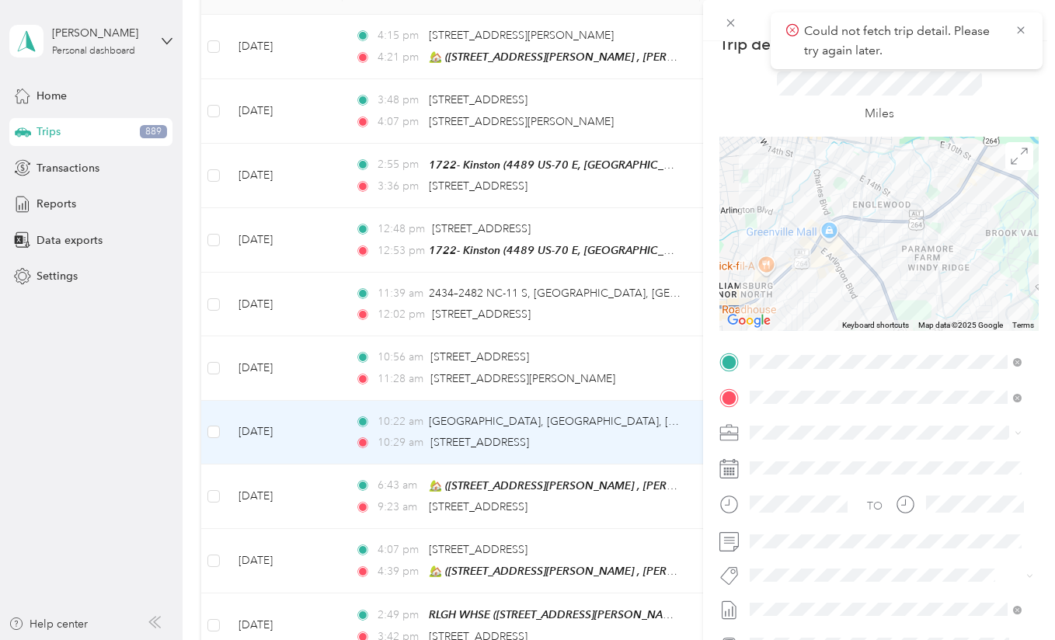
scroll to position [22, 0]
click at [1017, 26] on icon at bounding box center [1020, 30] width 12 height 14
click at [728, 23] on icon at bounding box center [730, 22] width 13 height 13
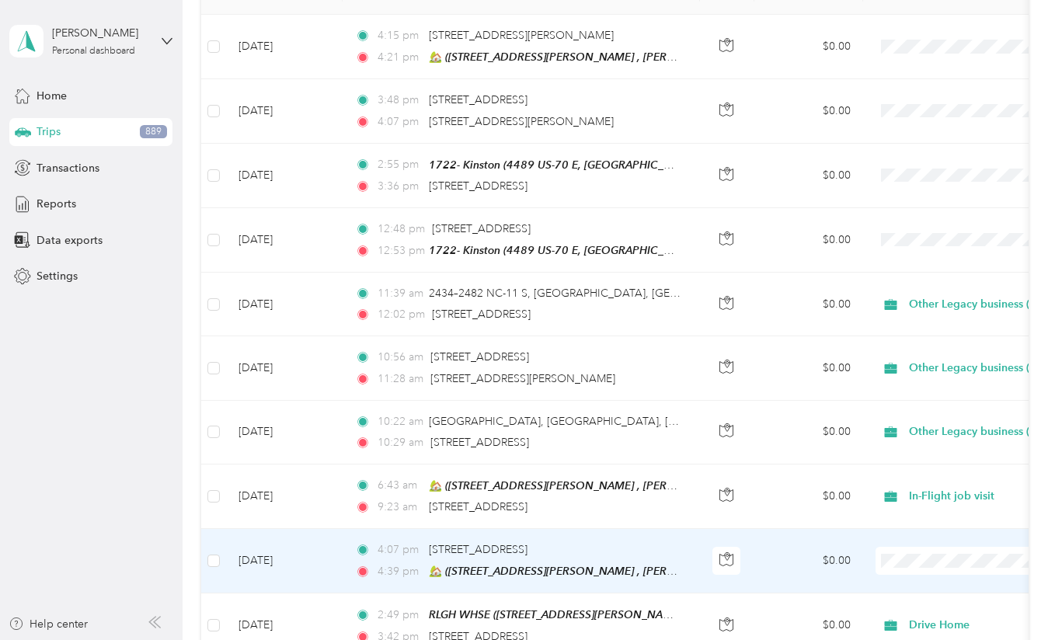
scroll to position [378, 0]
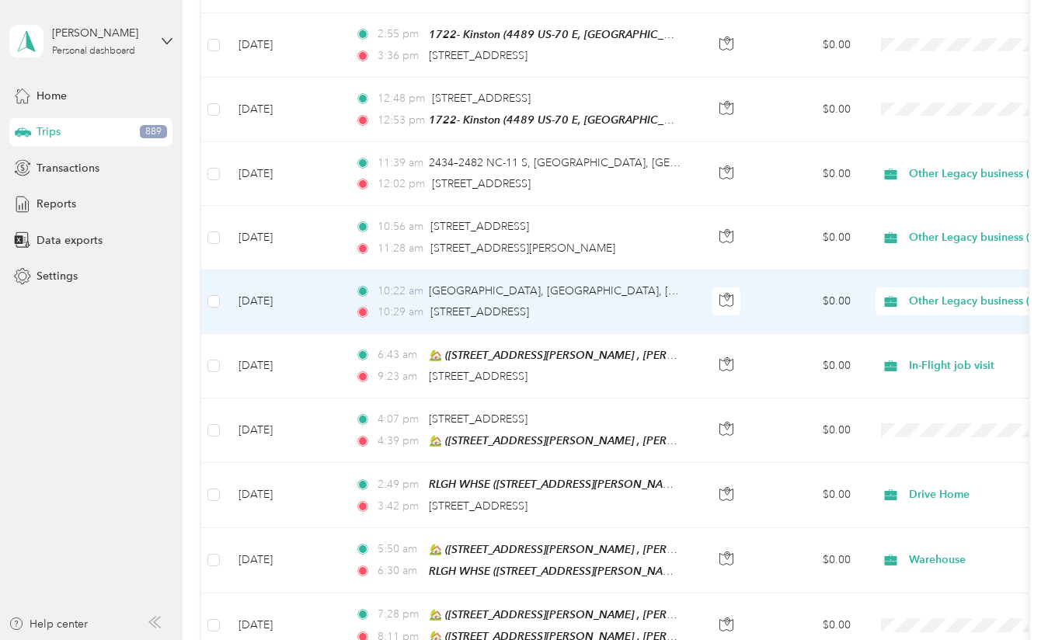
click at [645, 308] on div "10:29 am [STREET_ADDRESS]" at bounding box center [518, 312] width 326 height 17
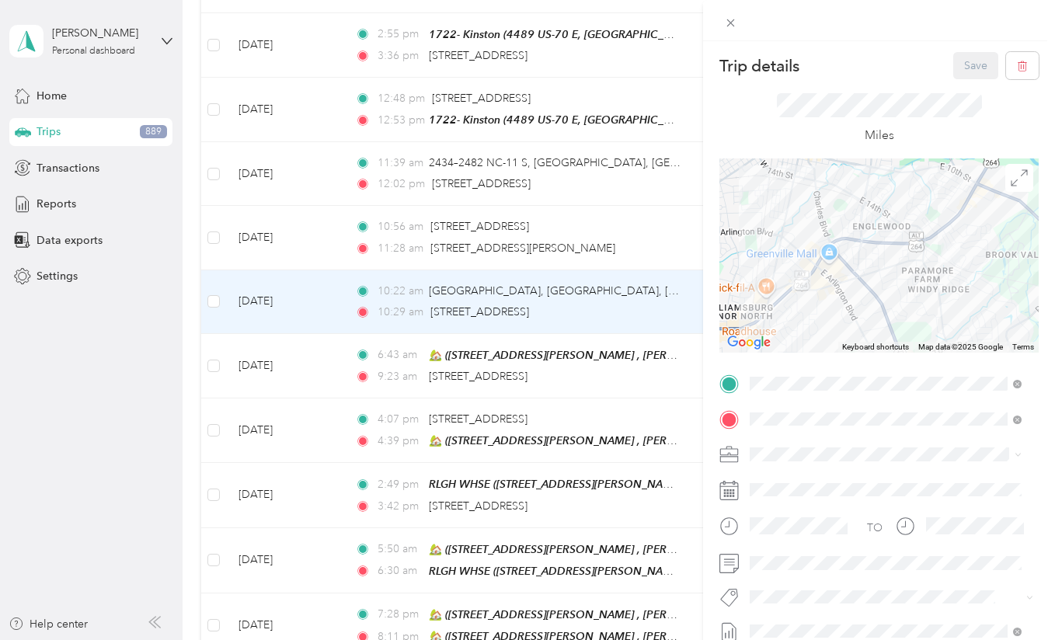
click at [214, 236] on div "Trip details Save This trip cannot be edited because it is either under review,…" at bounding box center [527, 320] width 1055 height 640
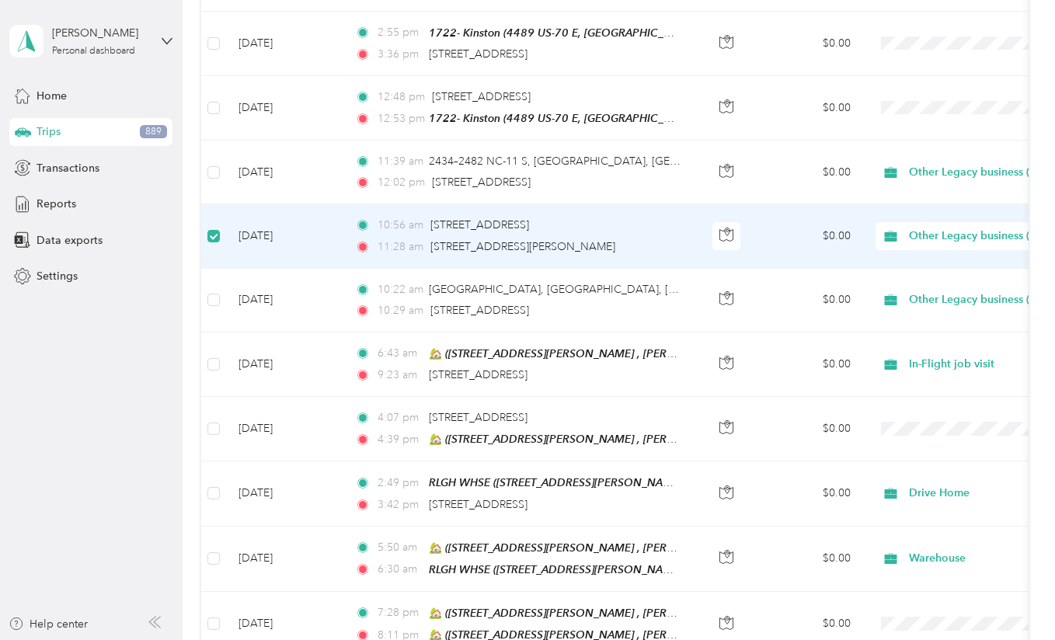
scroll to position [376, 0]
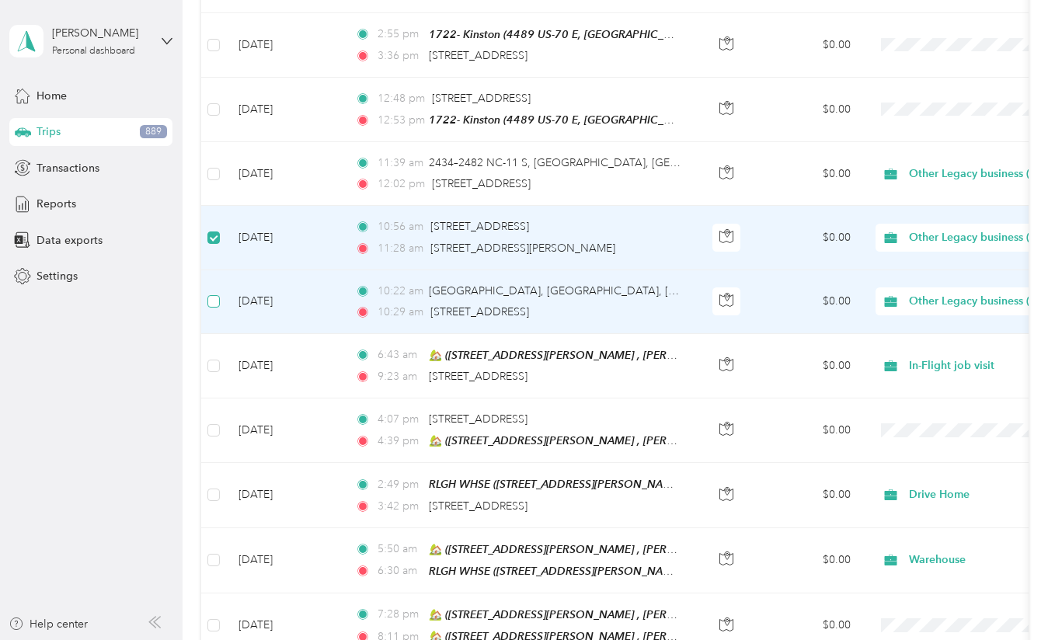
click at [216, 293] on label at bounding box center [213, 301] width 12 height 17
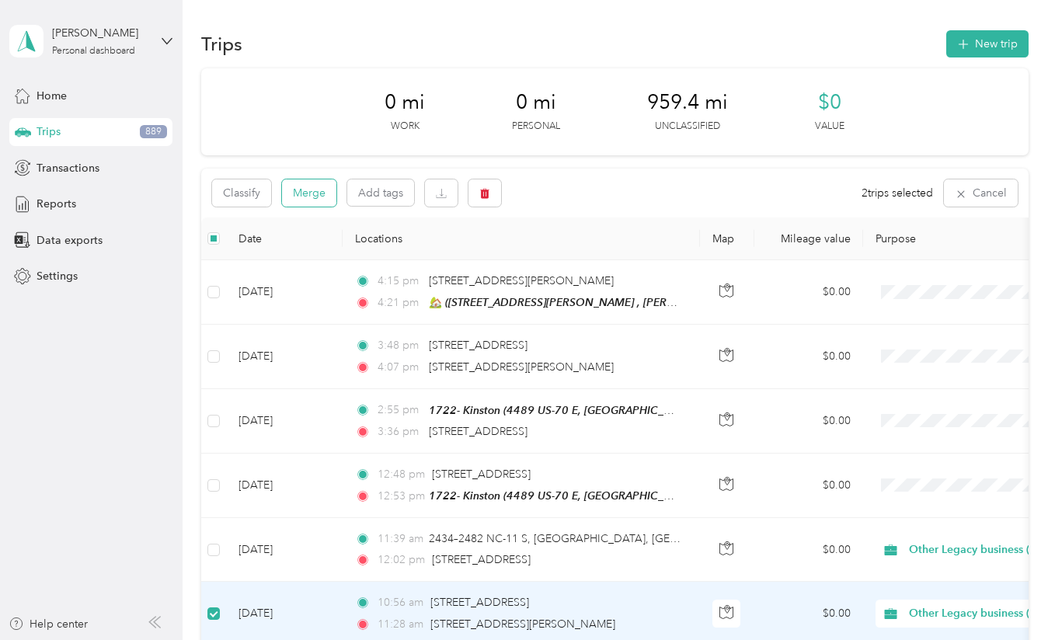
click at [305, 185] on button "Merge" at bounding box center [309, 192] width 54 height 27
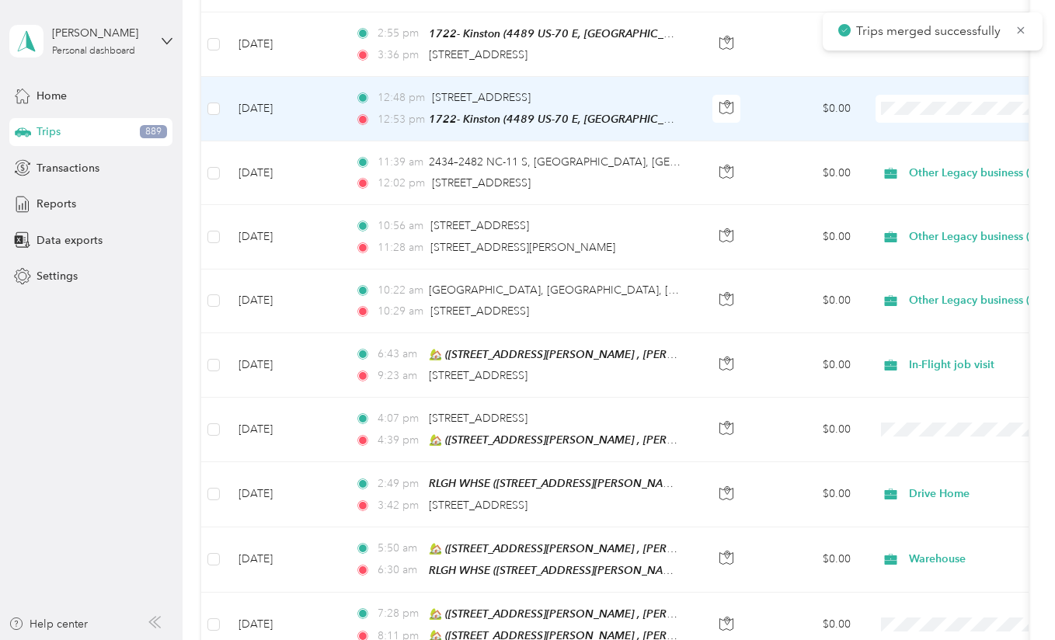
scroll to position [379, 0]
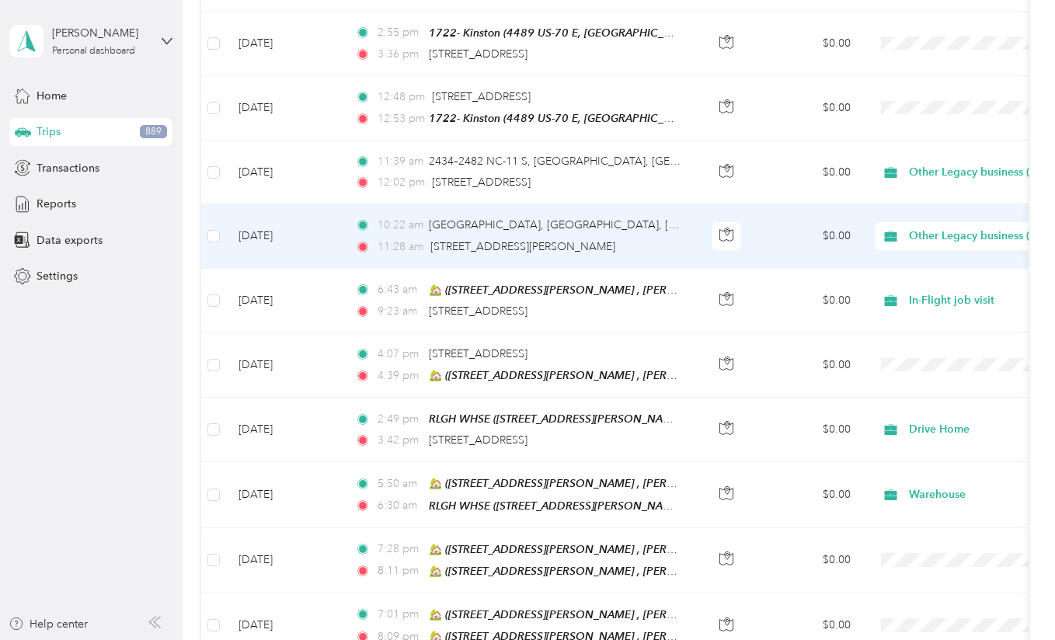
click at [325, 252] on td "[DATE]" at bounding box center [284, 236] width 117 height 64
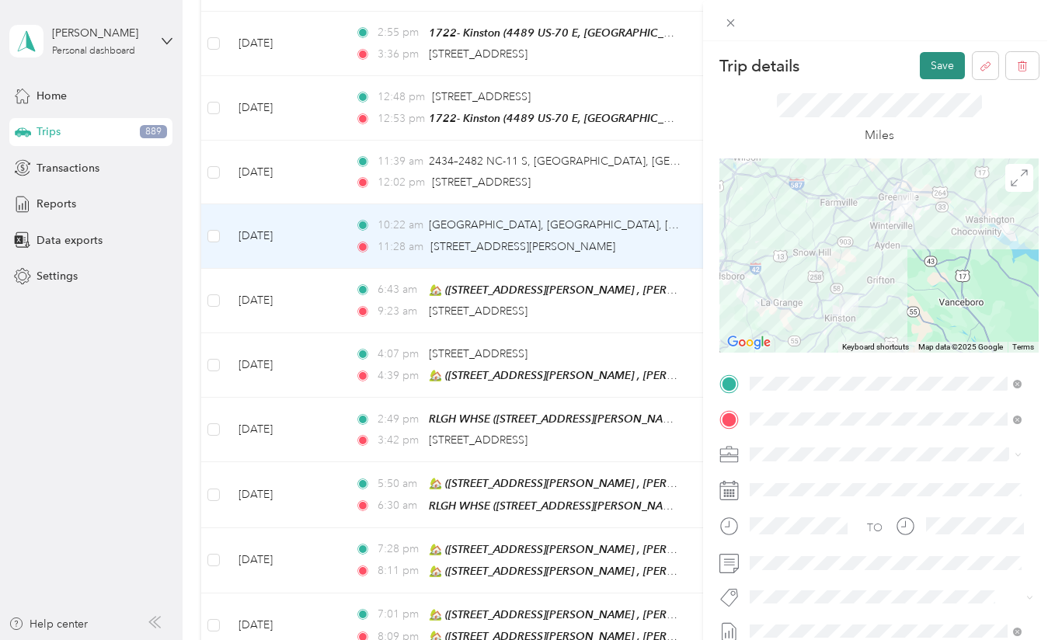
click at [931, 77] on button "Save" at bounding box center [942, 65] width 45 height 27
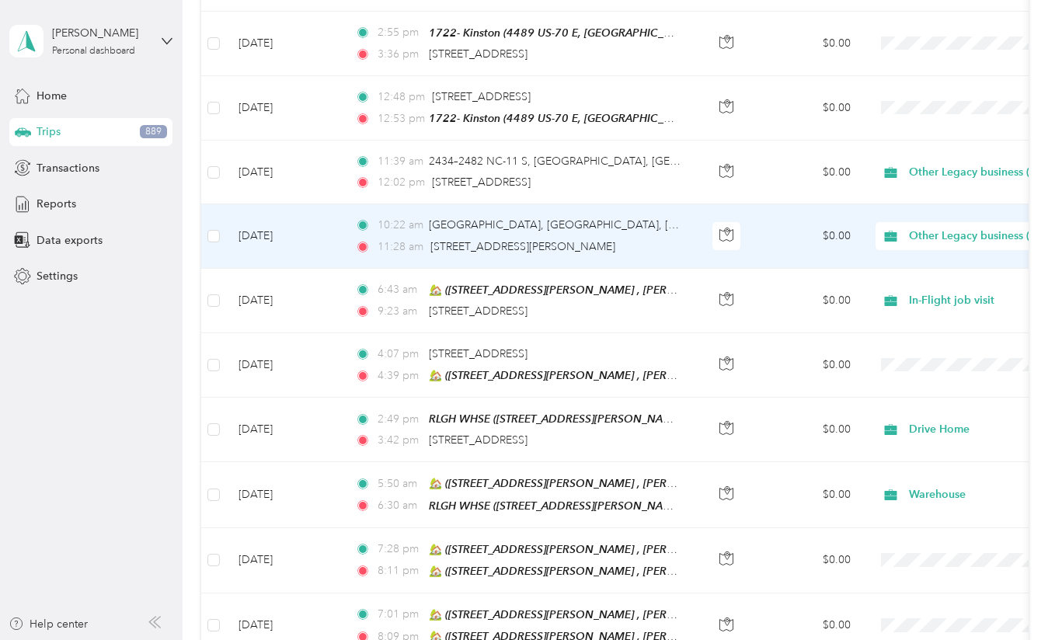
click at [635, 177] on div "Click to name as a Favorite Place" at bounding box center [555, 191] width 181 height 38
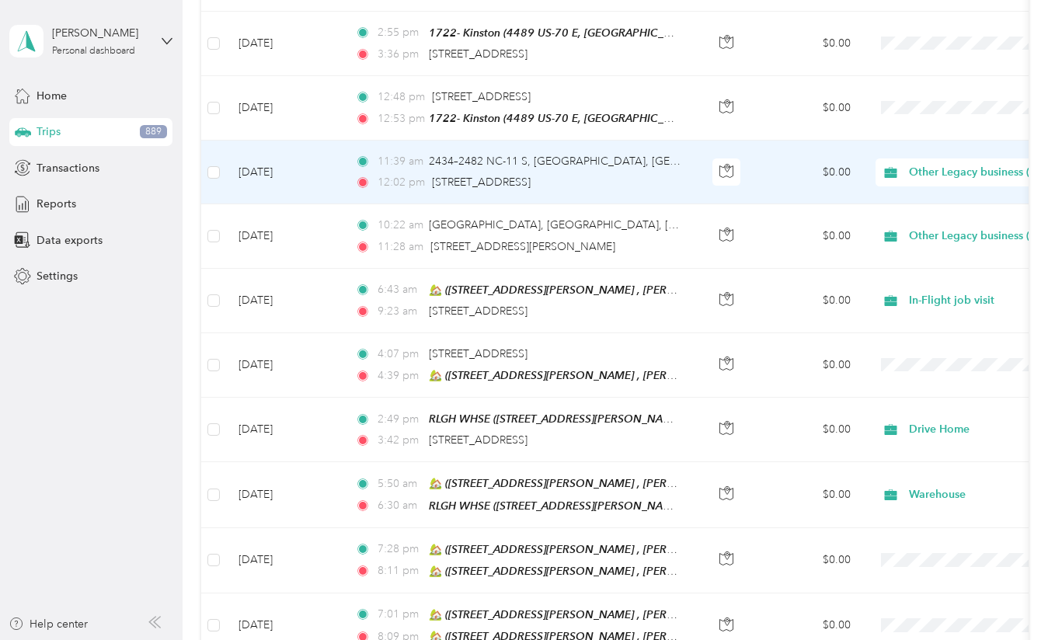
click at [663, 174] on div "12:02 pm [STREET_ADDRESS]" at bounding box center [518, 182] width 326 height 17
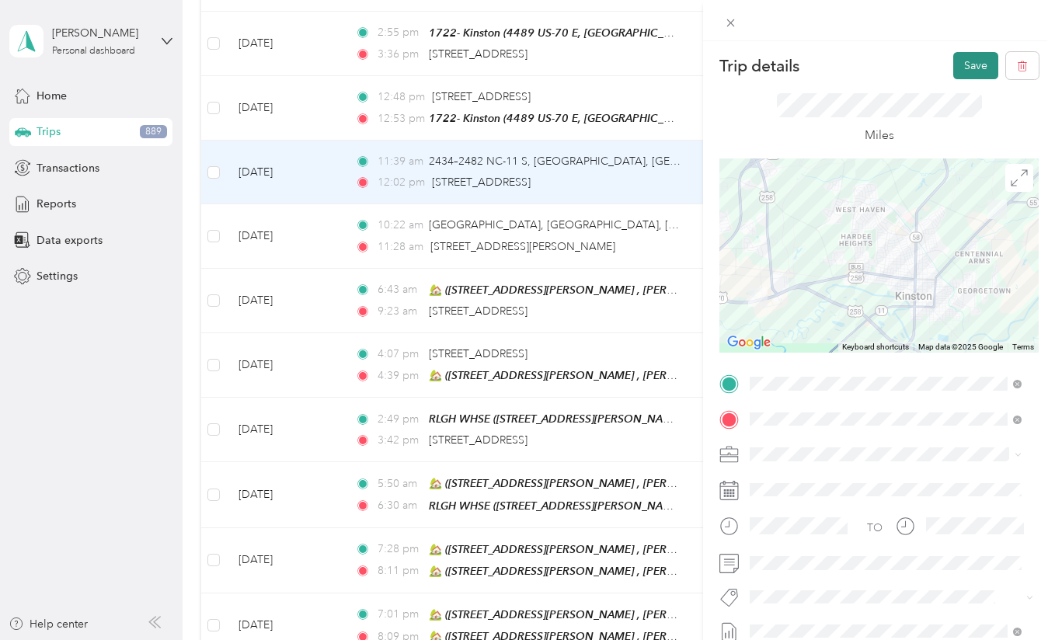
click at [957, 57] on button "Save" at bounding box center [975, 65] width 45 height 27
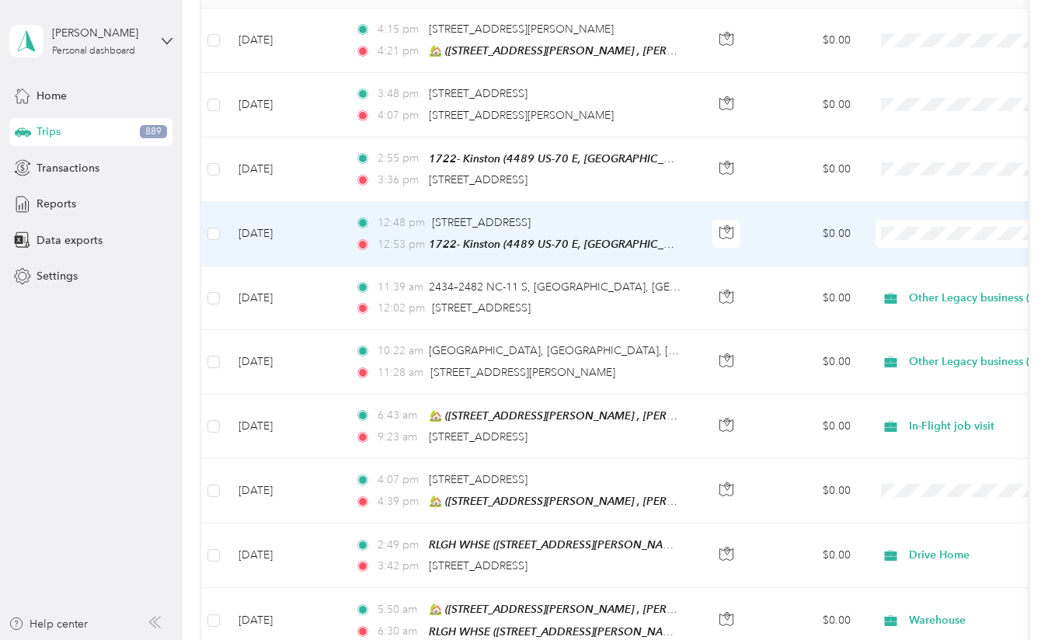
scroll to position [252, 0]
click at [809, 232] on td "$0.00" at bounding box center [808, 235] width 109 height 64
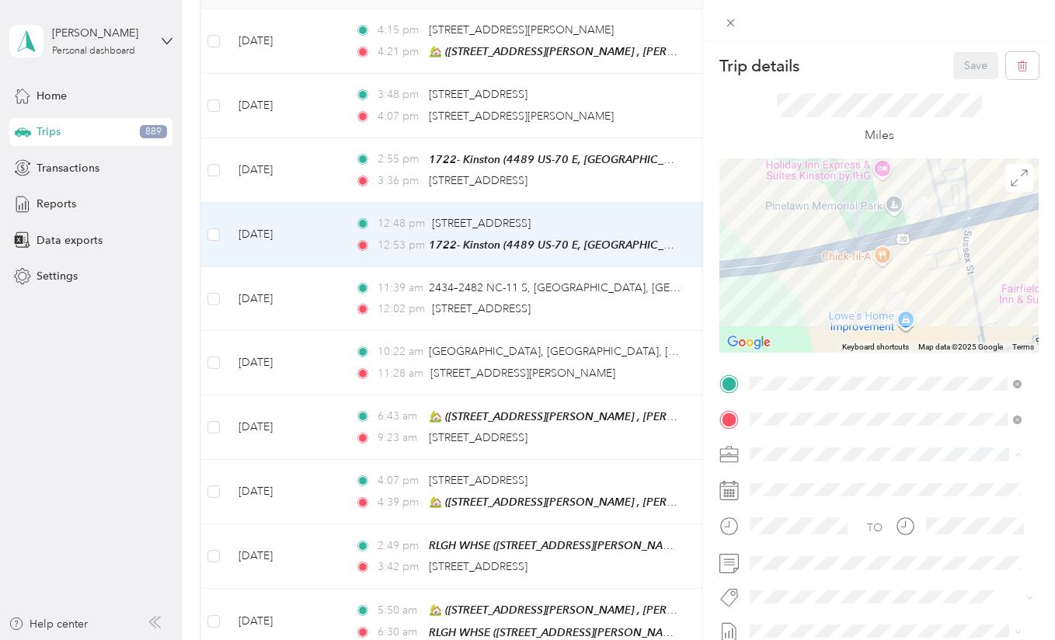
click at [801, 288] on span "Store Visit" at bounding box center [779, 290] width 49 height 13
click at [953, 55] on button "Save" at bounding box center [975, 65] width 45 height 27
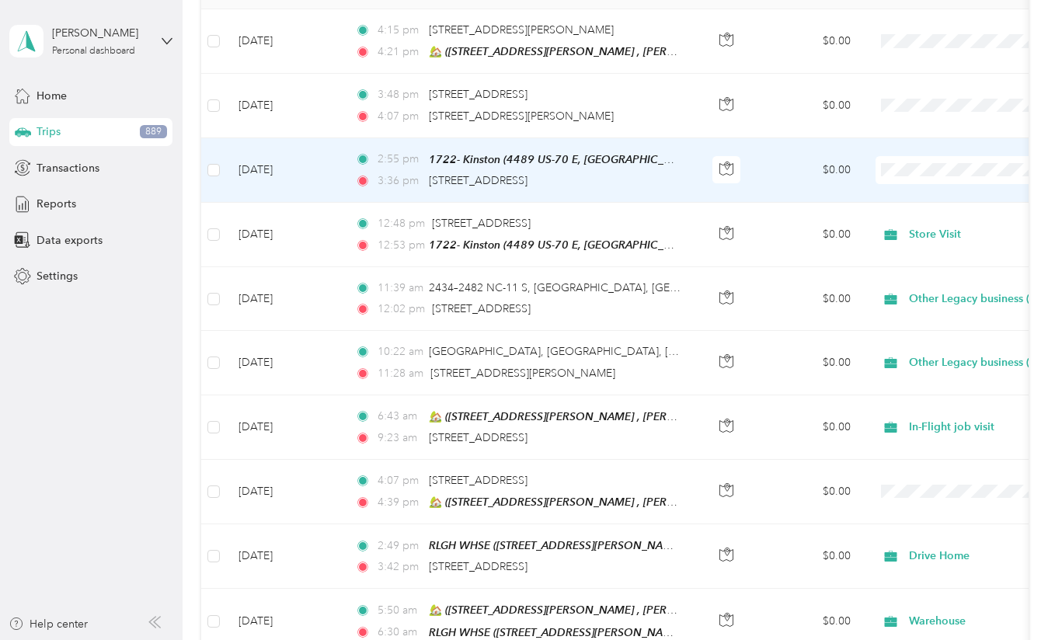
click at [333, 172] on td "[DATE]" at bounding box center [284, 170] width 117 height 64
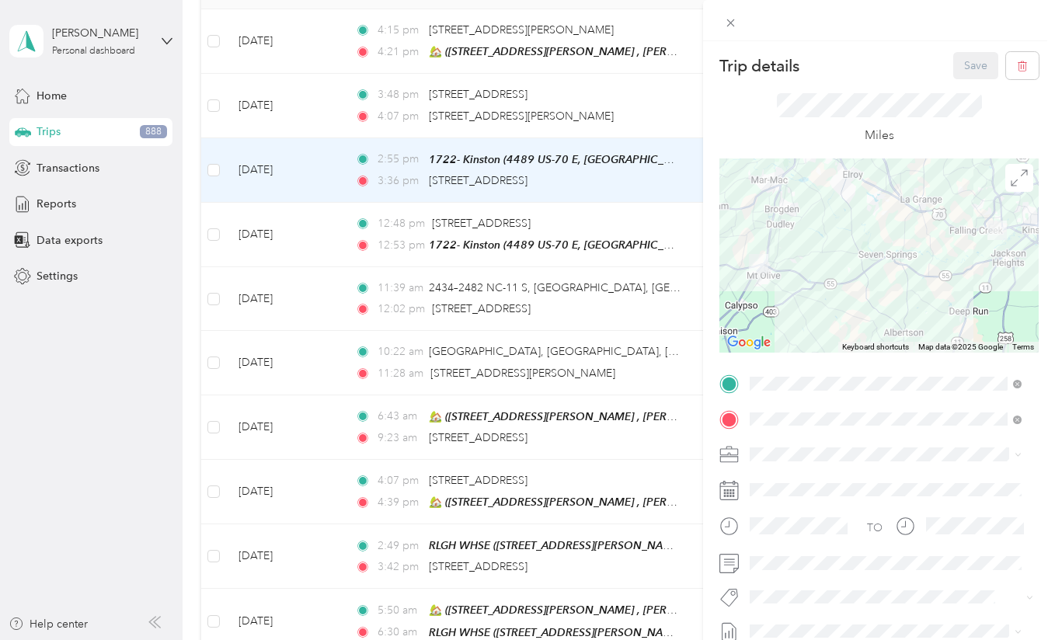
click at [217, 102] on div "Trip details Save This trip cannot be edited because it is either under review,…" at bounding box center [527, 320] width 1055 height 640
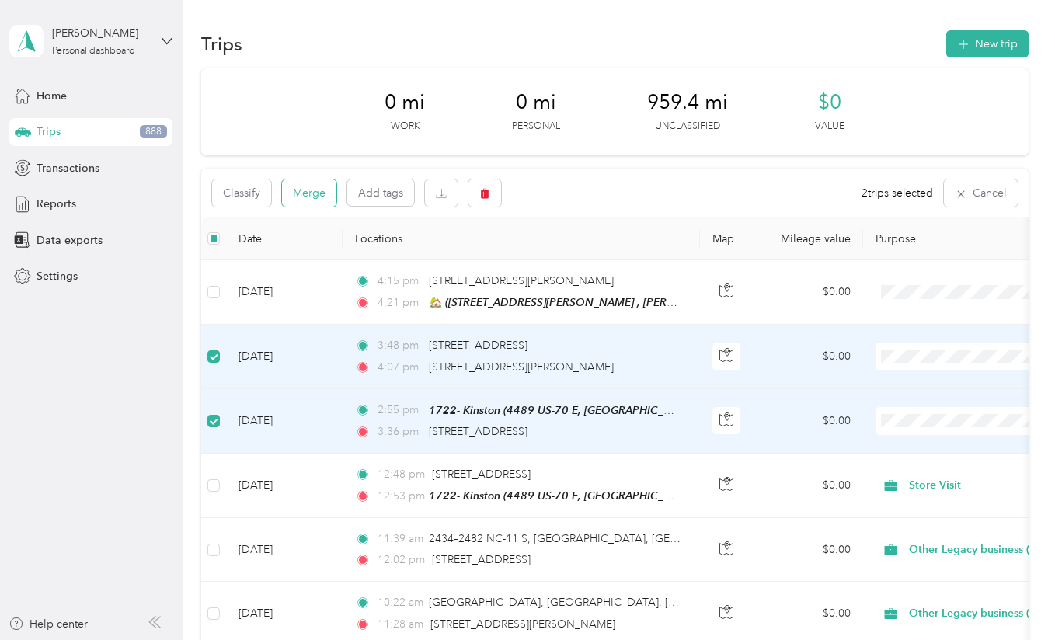
click at [315, 190] on button "Merge" at bounding box center [309, 192] width 54 height 27
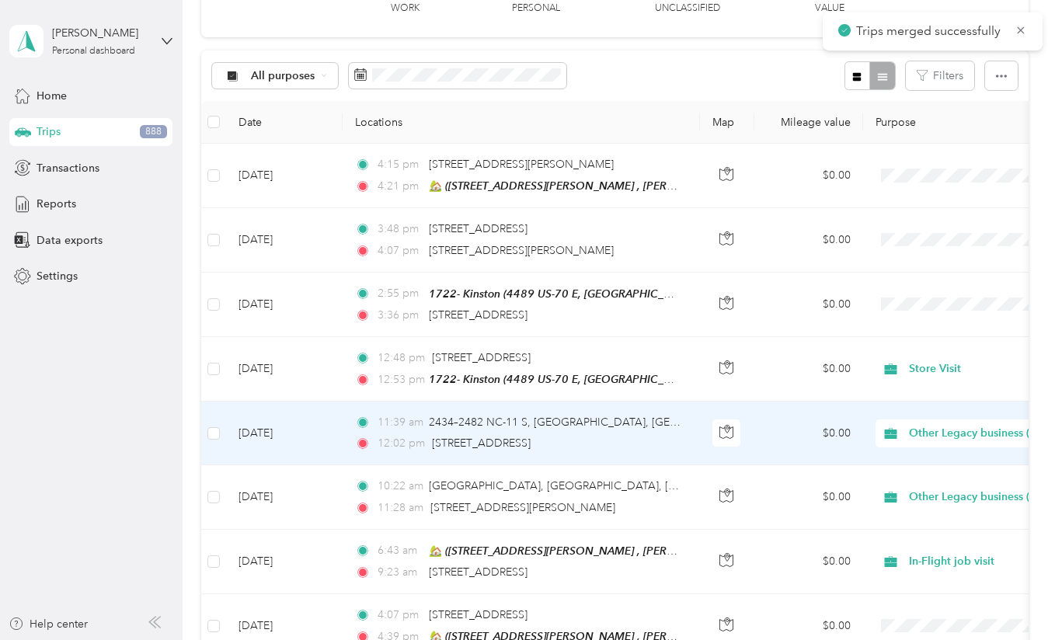
scroll to position [119, 0]
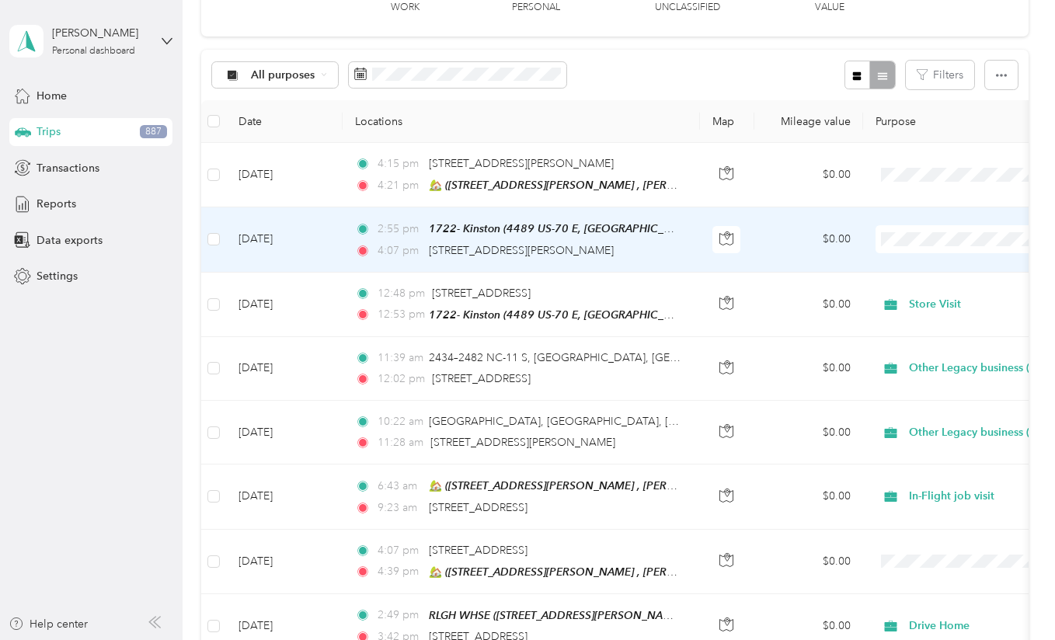
click at [656, 251] on div "4:07 pm [STREET_ADDRESS][PERSON_NAME]" at bounding box center [518, 250] width 326 height 17
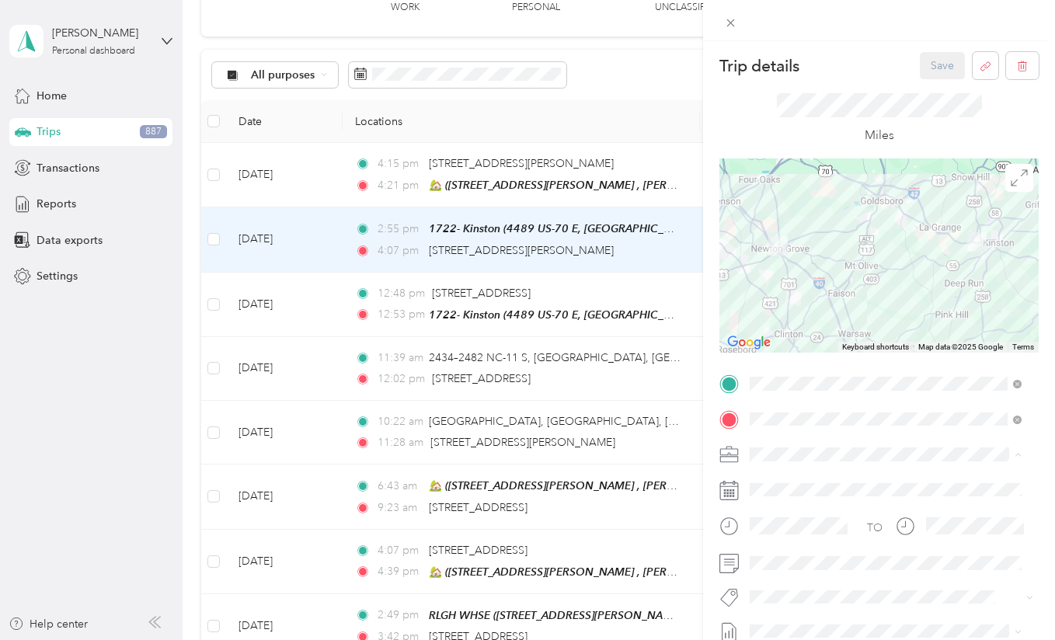
click at [791, 263] on span "Drive Home" at bounding box center [785, 263] width 60 height 13
click at [924, 68] on button "Save" at bounding box center [942, 65] width 45 height 27
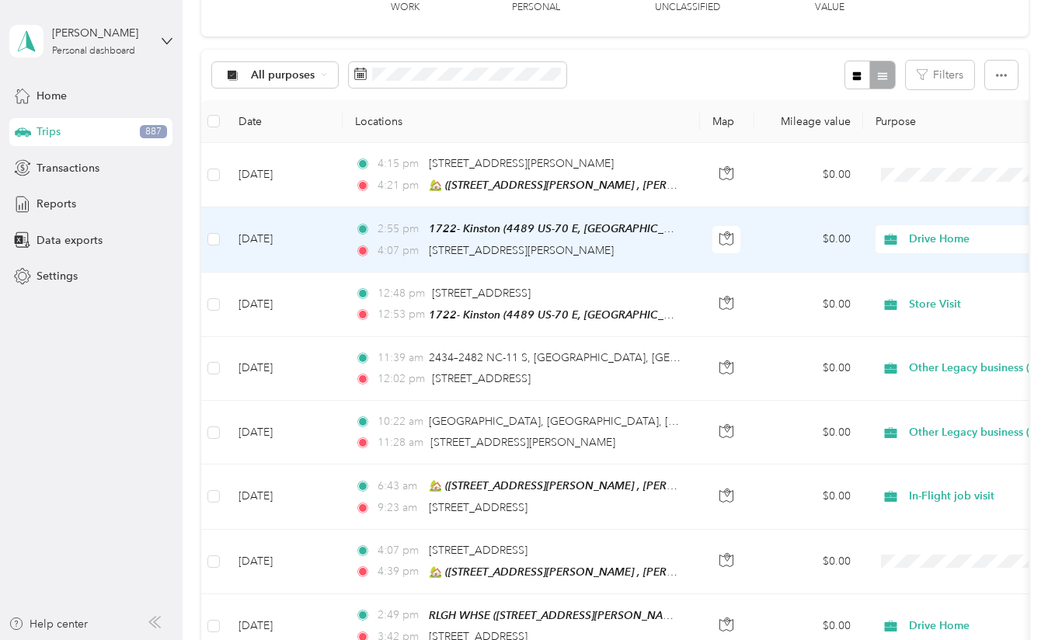
click at [332, 242] on td "[DATE]" at bounding box center [284, 239] width 117 height 64
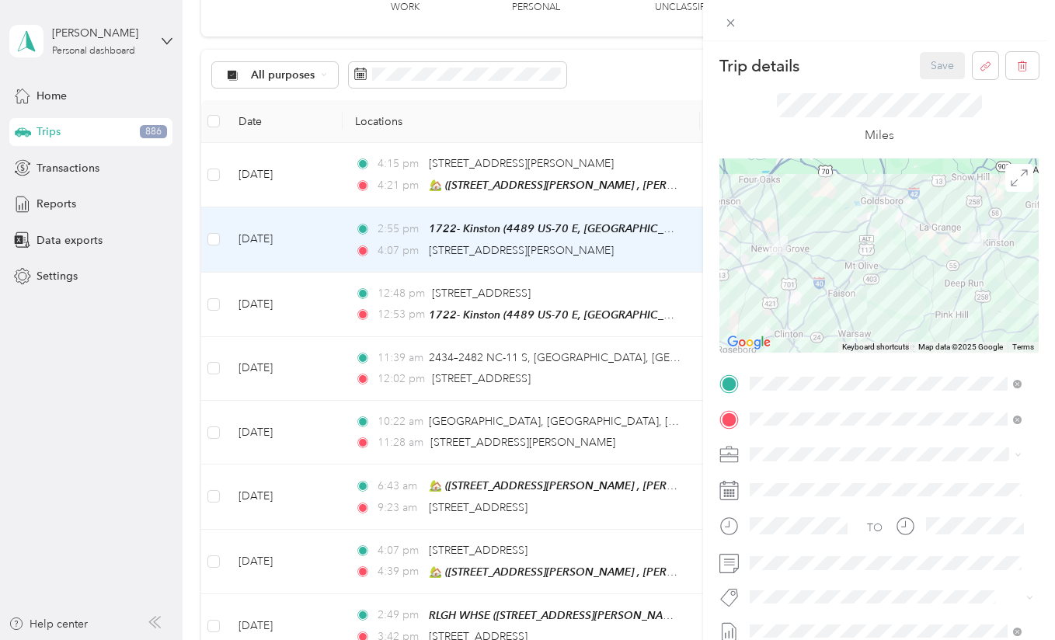
click at [806, 273] on span "[STREET_ADDRESS][PERSON_NAME] , 28366, [PERSON_NAME][GEOGRAPHIC_DATA], [GEOGRAP…" at bounding box center [894, 269] width 230 height 46
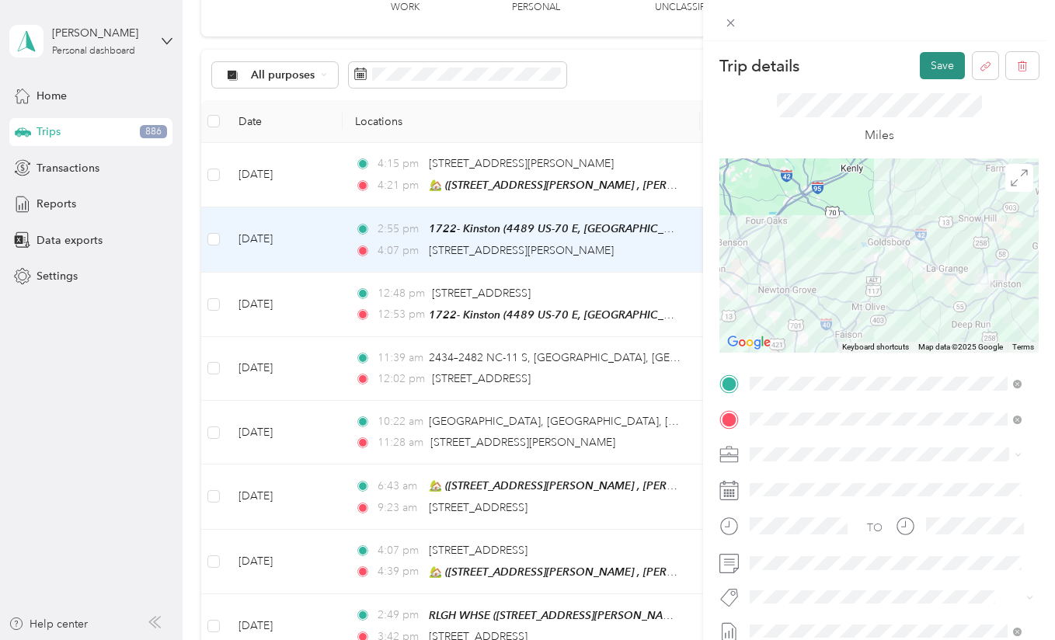
click at [937, 61] on button "Save" at bounding box center [942, 65] width 45 height 27
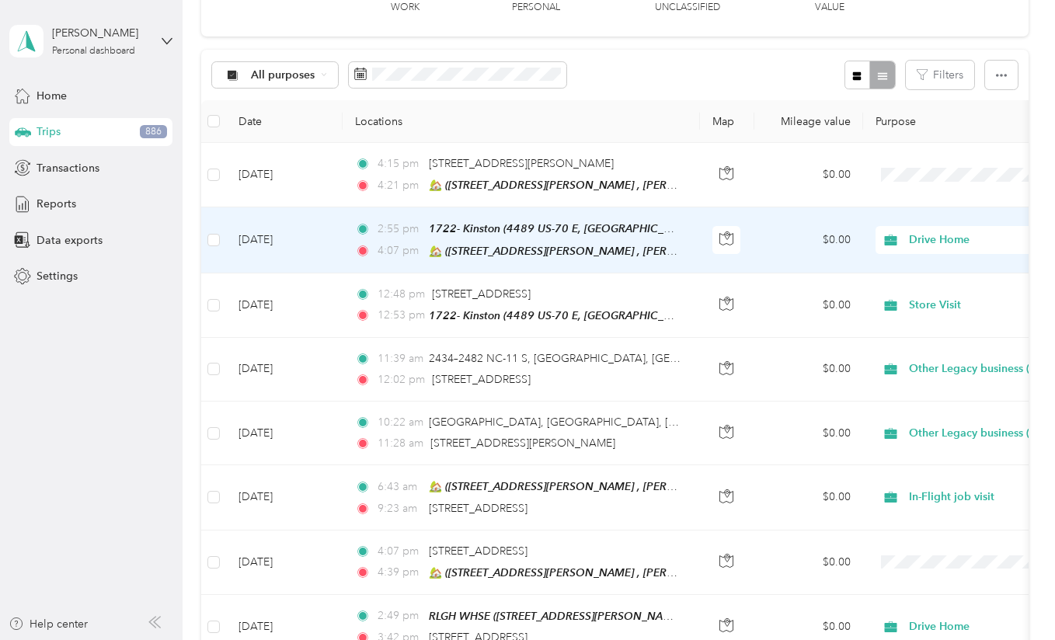
click at [299, 247] on td "[DATE]" at bounding box center [284, 239] width 117 height 65
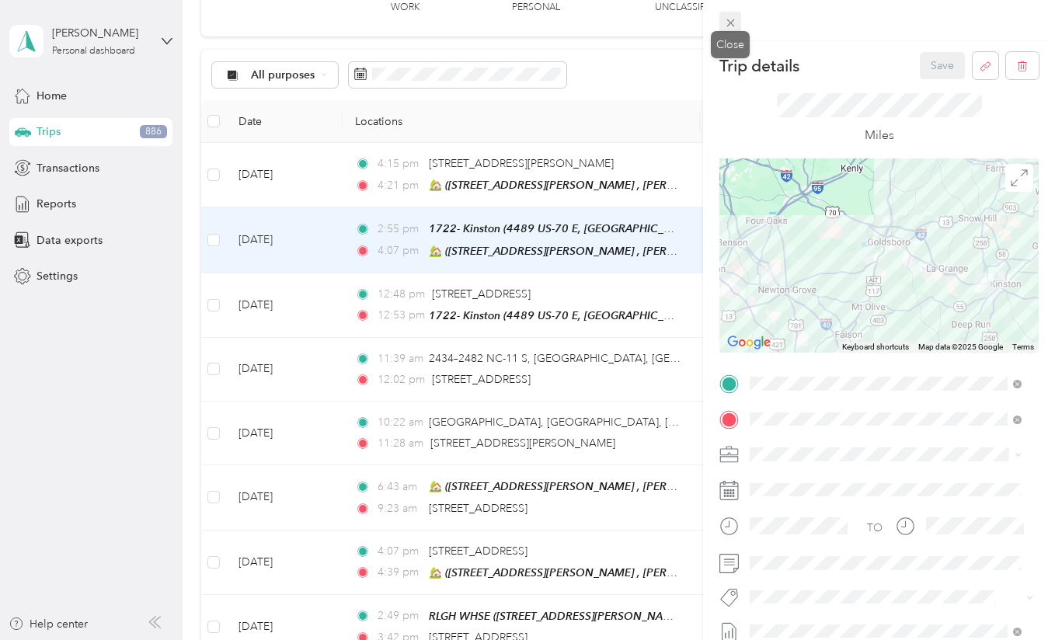
click at [737, 21] on span at bounding box center [730, 23] width 22 height 22
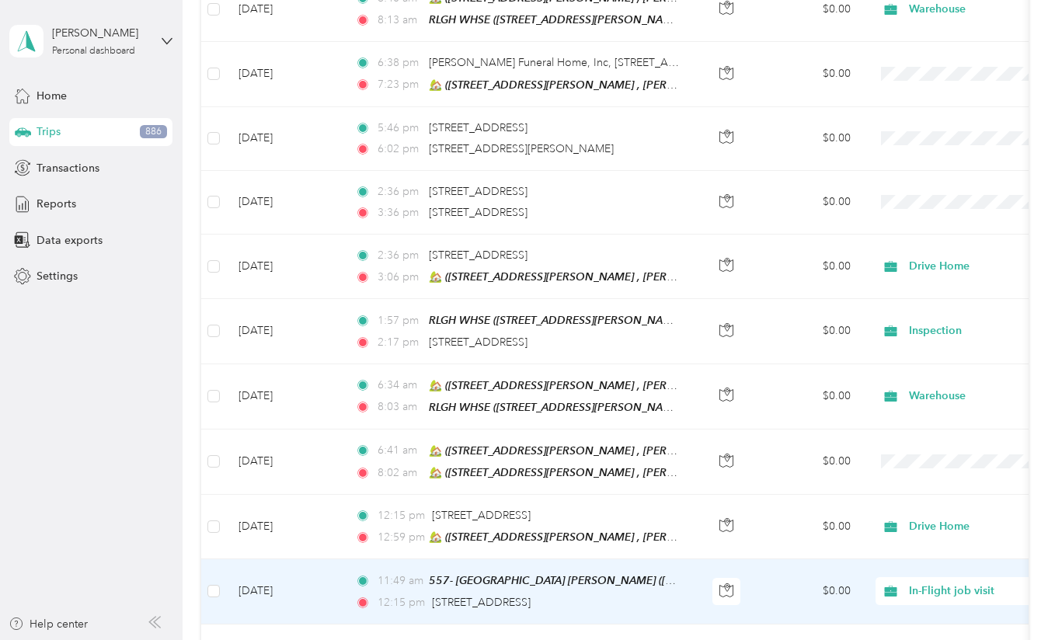
scroll to position [1836, 0]
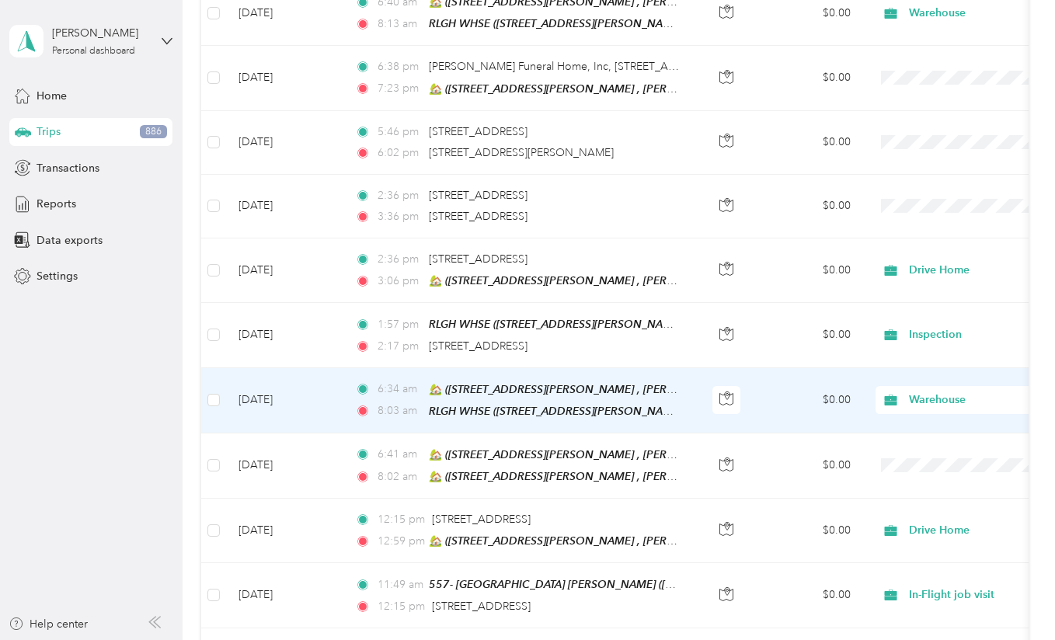
click at [313, 391] on td "[DATE]" at bounding box center [284, 400] width 117 height 65
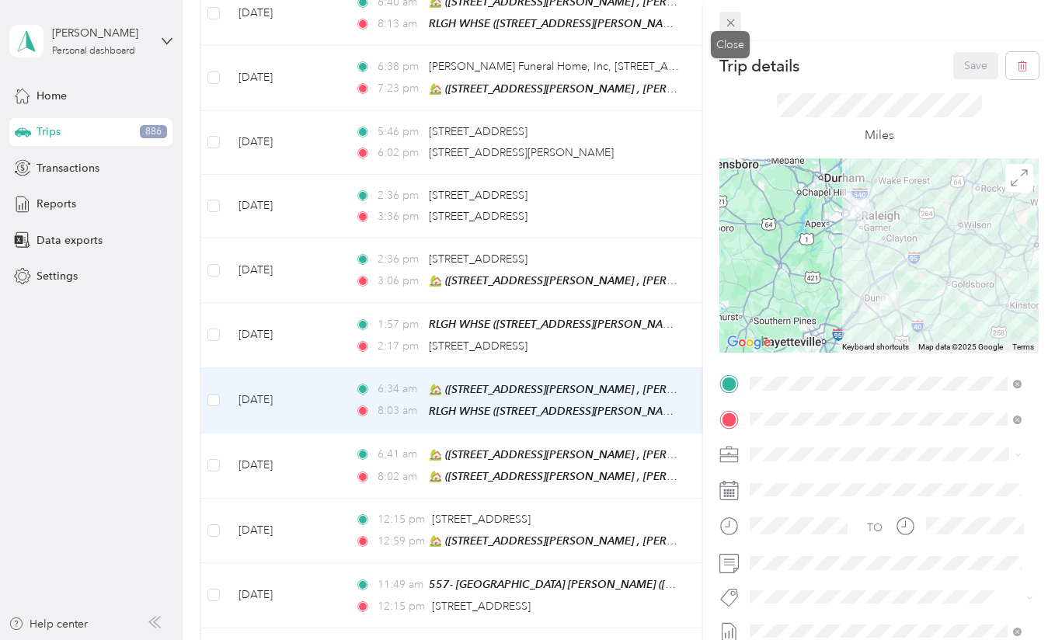
click at [739, 17] on span at bounding box center [730, 23] width 22 height 22
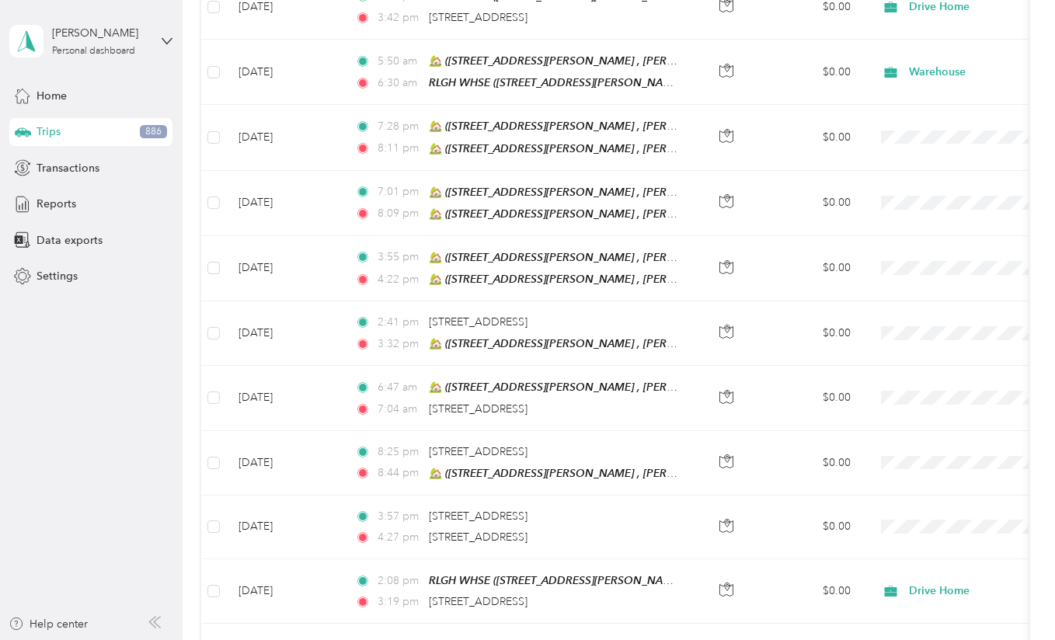
scroll to position [689, 0]
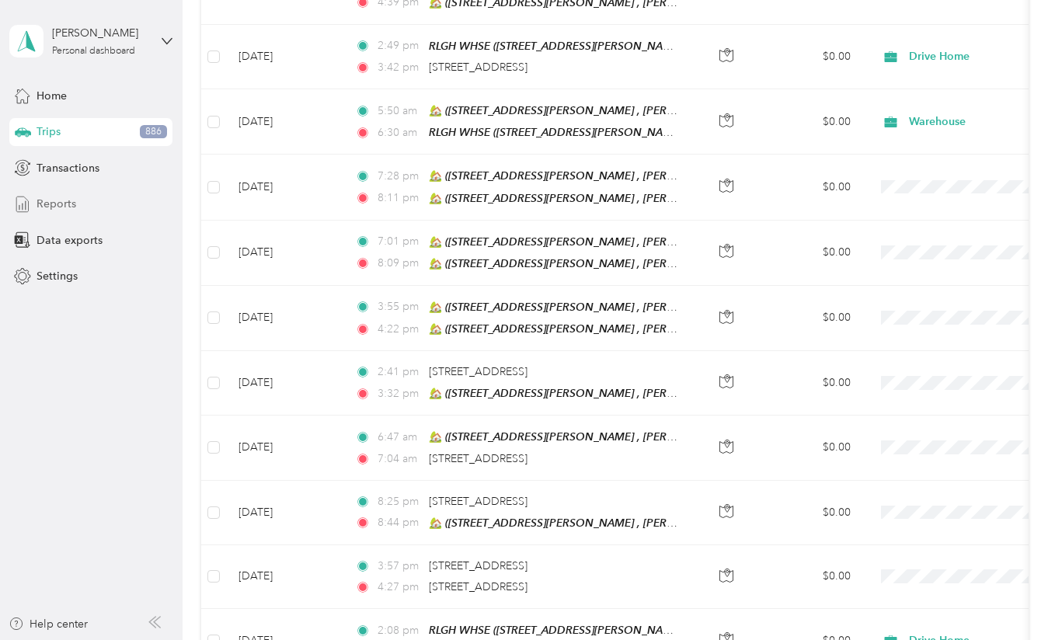
click at [61, 213] on div "Reports" at bounding box center [90, 204] width 163 height 28
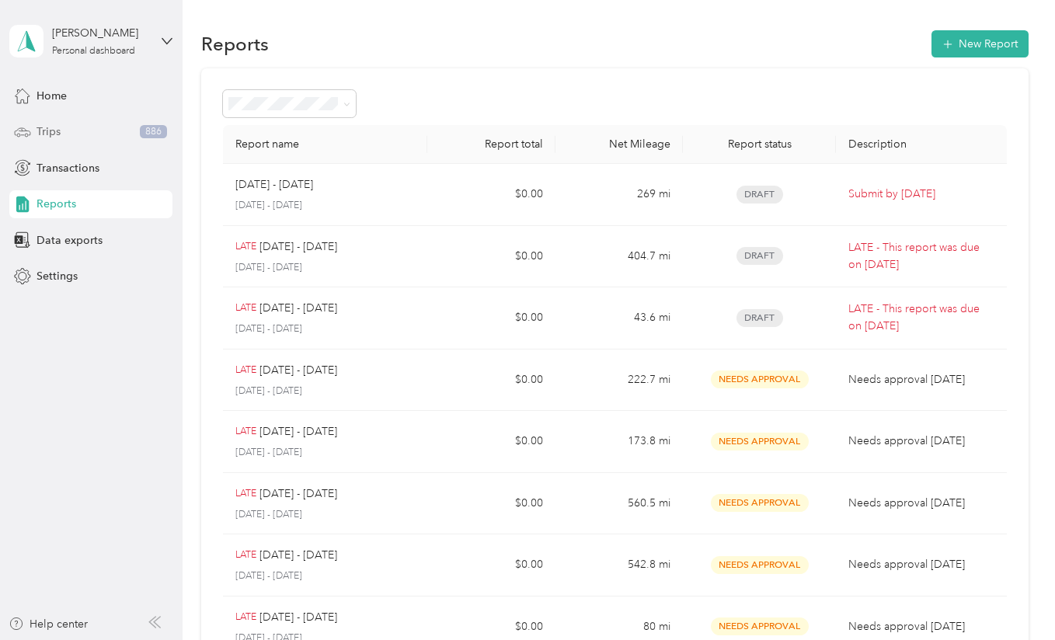
click at [55, 124] on span "Trips" at bounding box center [49, 132] width 24 height 16
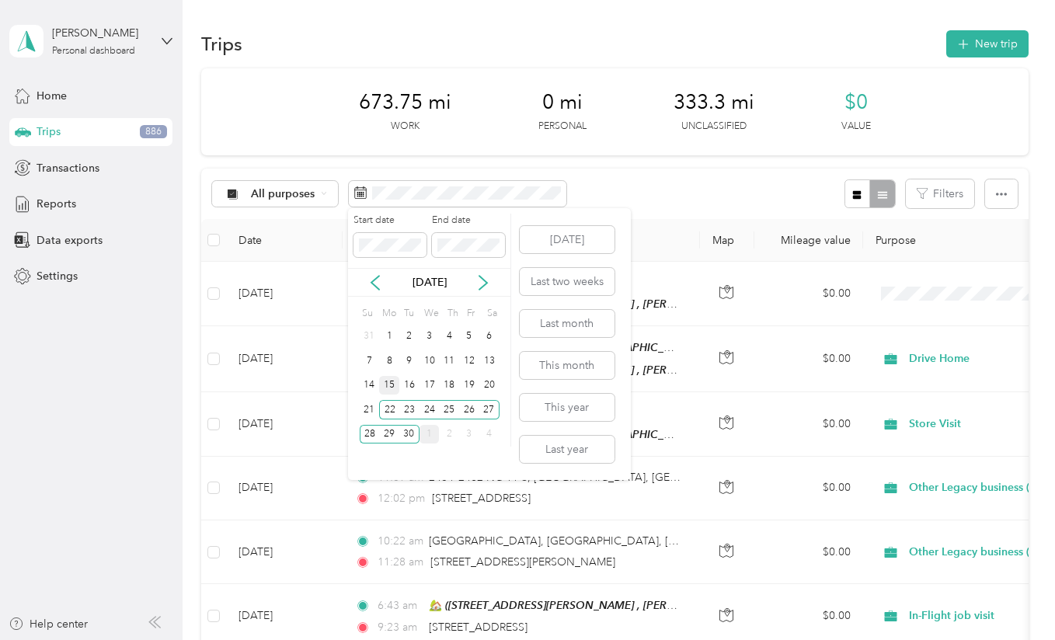
click at [395, 381] on div "15" at bounding box center [389, 385] width 20 height 19
click at [471, 388] on div "19" at bounding box center [469, 385] width 20 height 19
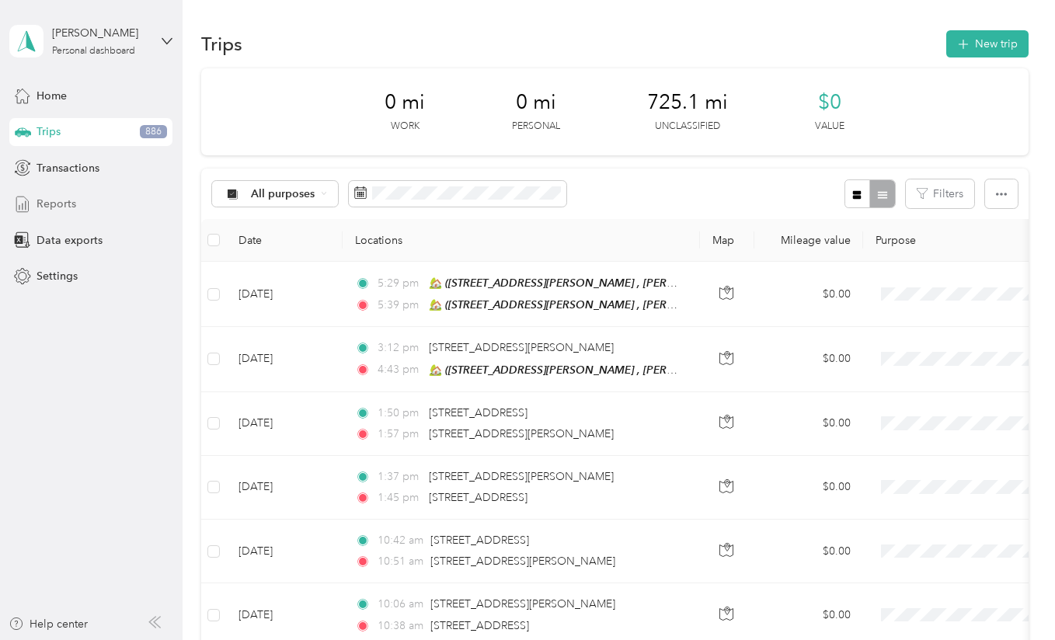
click at [109, 200] on div "Reports" at bounding box center [90, 204] width 163 height 28
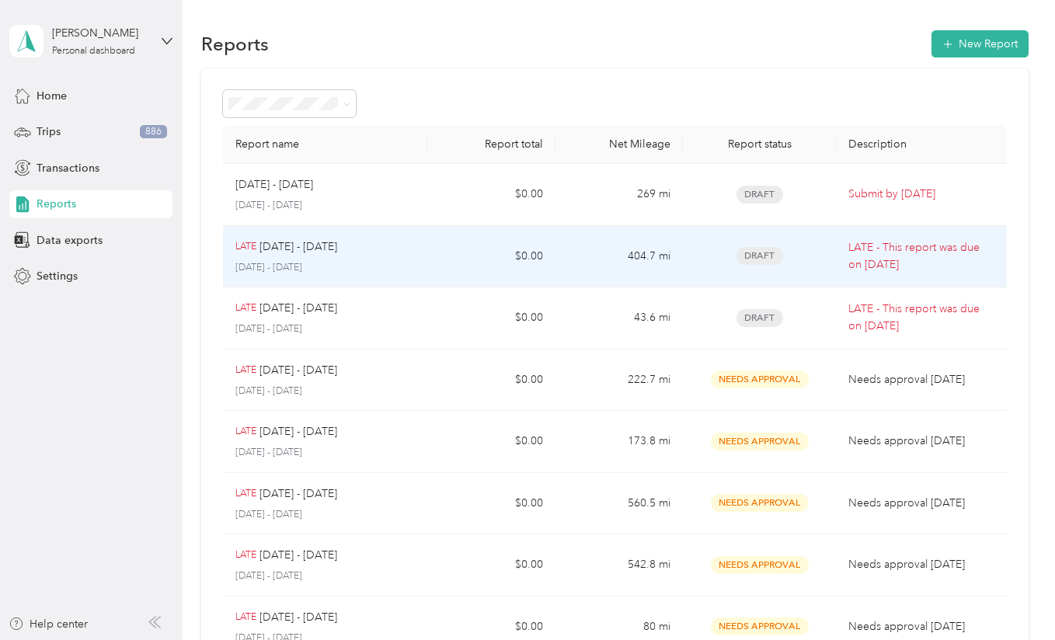
click at [350, 245] on div "LATE [DATE] - [DATE]" at bounding box center [324, 246] width 179 height 17
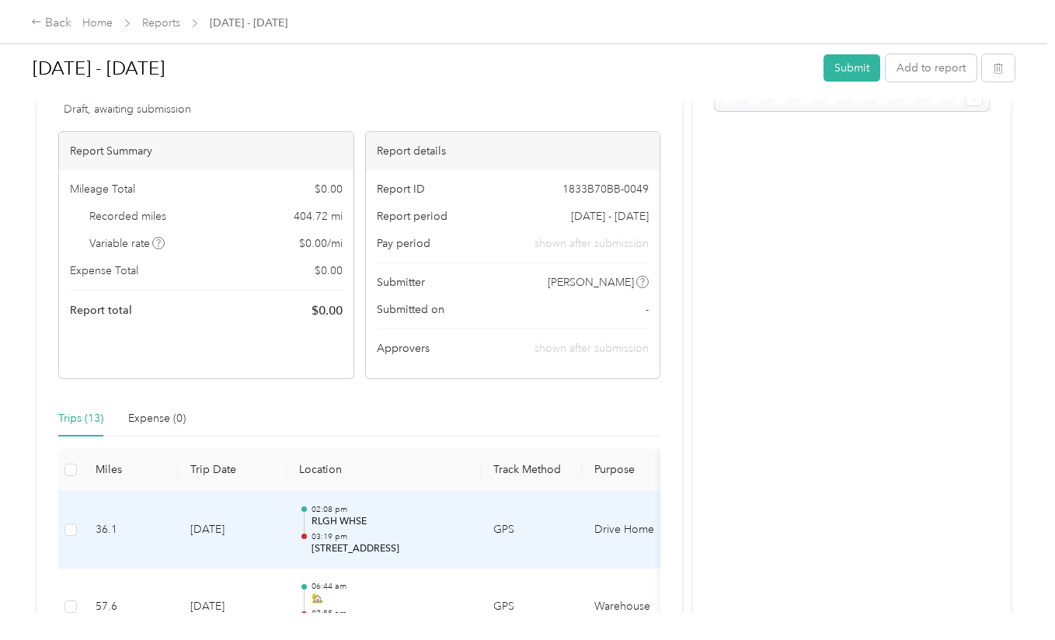
scroll to position [93, 0]
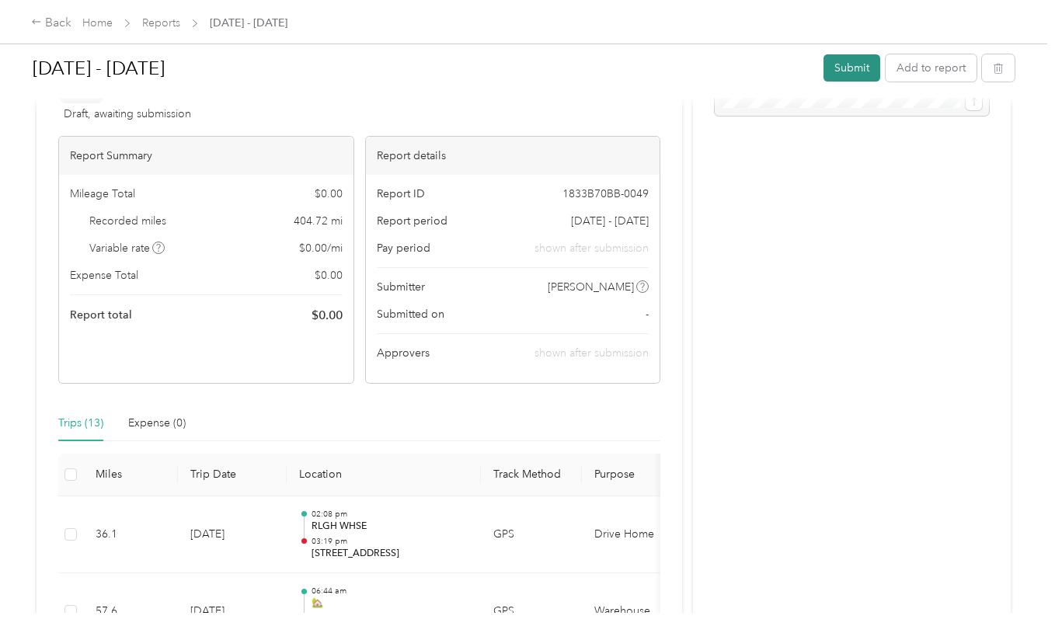
click at [845, 67] on button "Submit" at bounding box center [851, 67] width 57 height 27
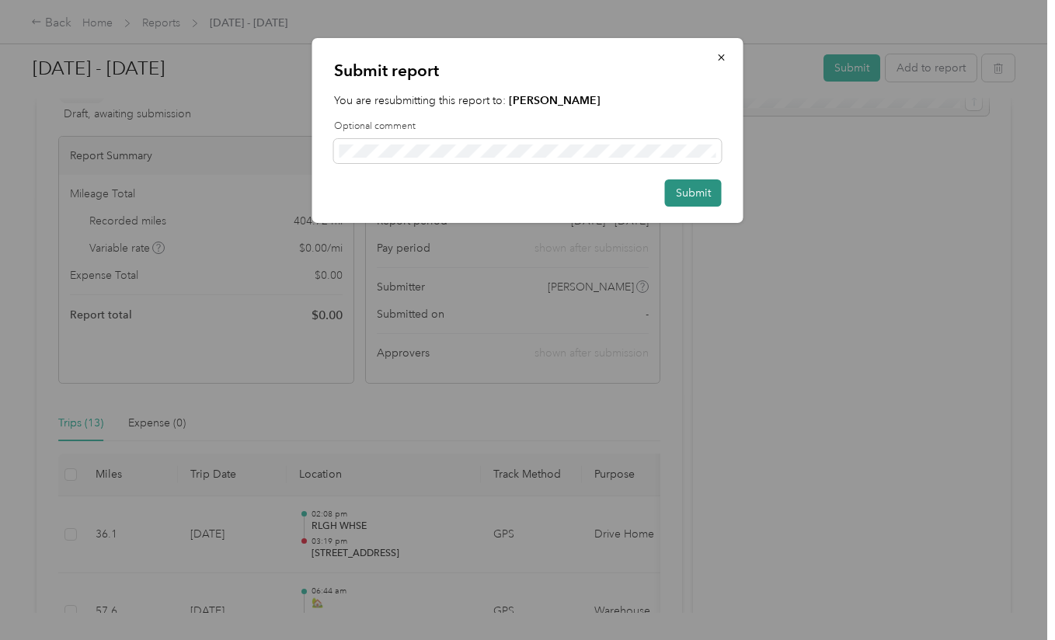
click at [680, 192] on button "Submit" at bounding box center [693, 192] width 57 height 27
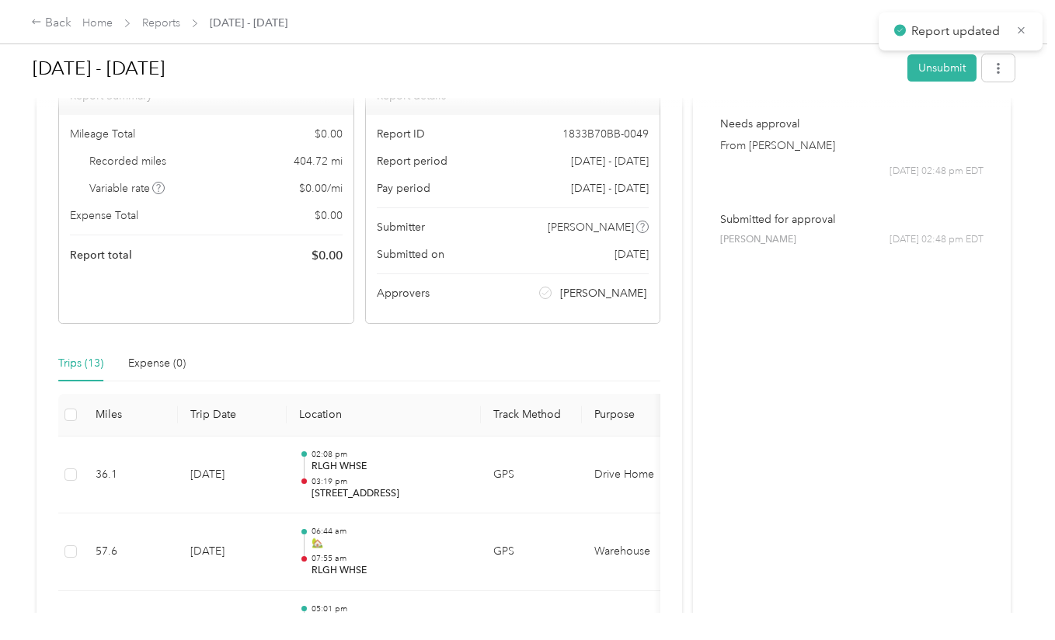
scroll to position [0, 0]
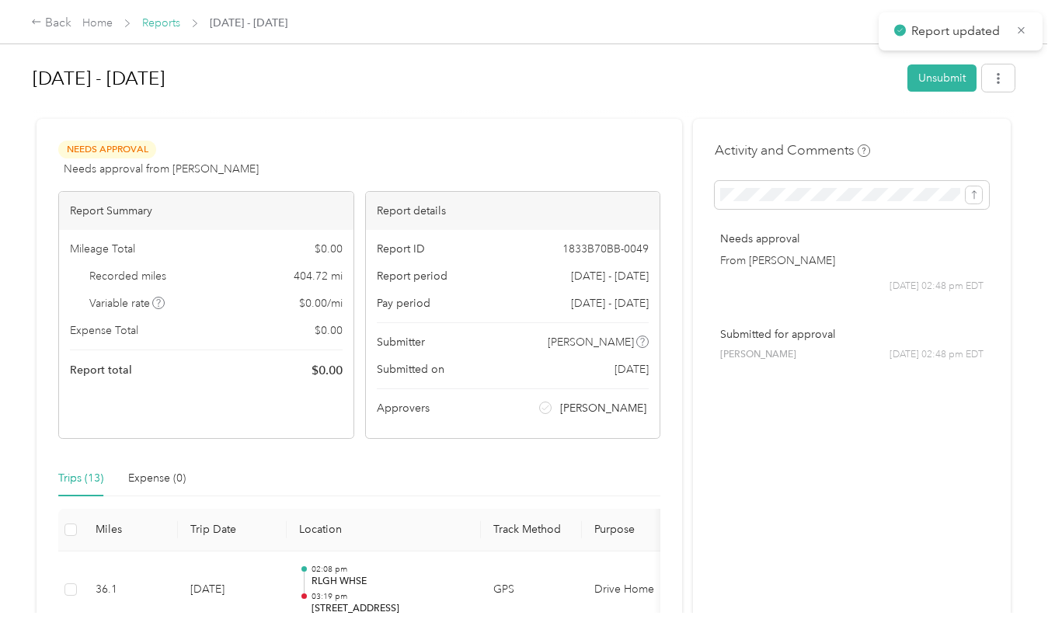
click at [151, 27] on link "Reports" at bounding box center [161, 22] width 38 height 13
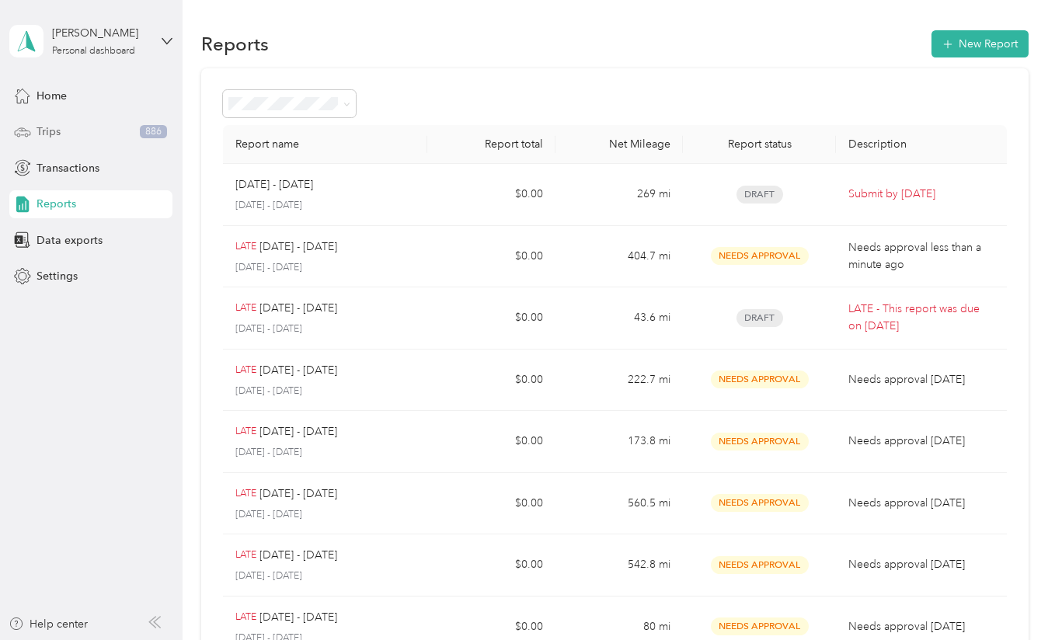
click at [78, 137] on div "Trips 886" at bounding box center [90, 132] width 163 height 28
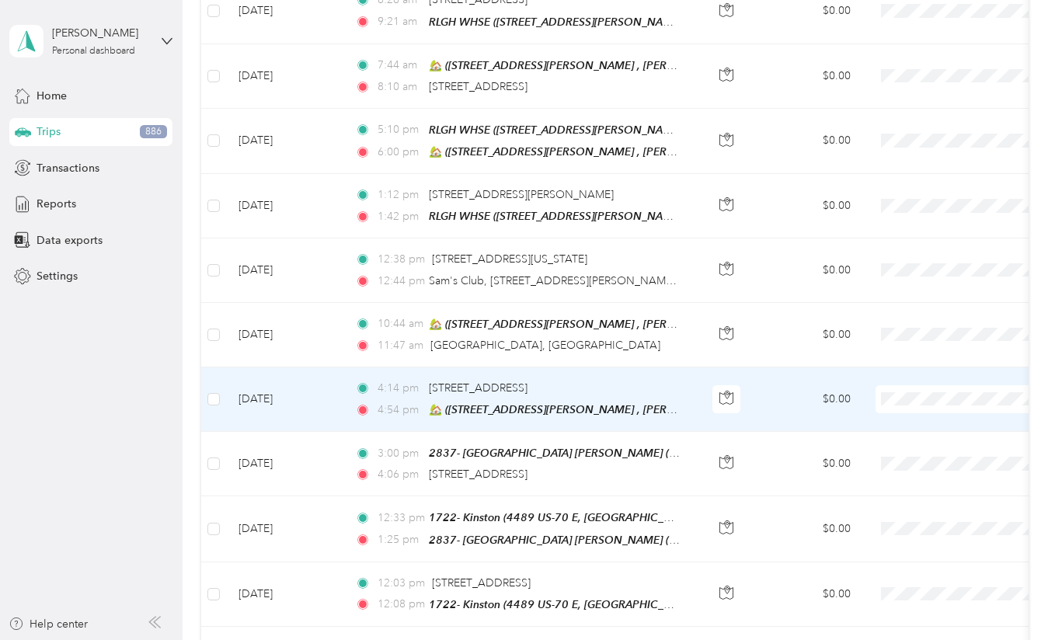
scroll to position [1829, 0]
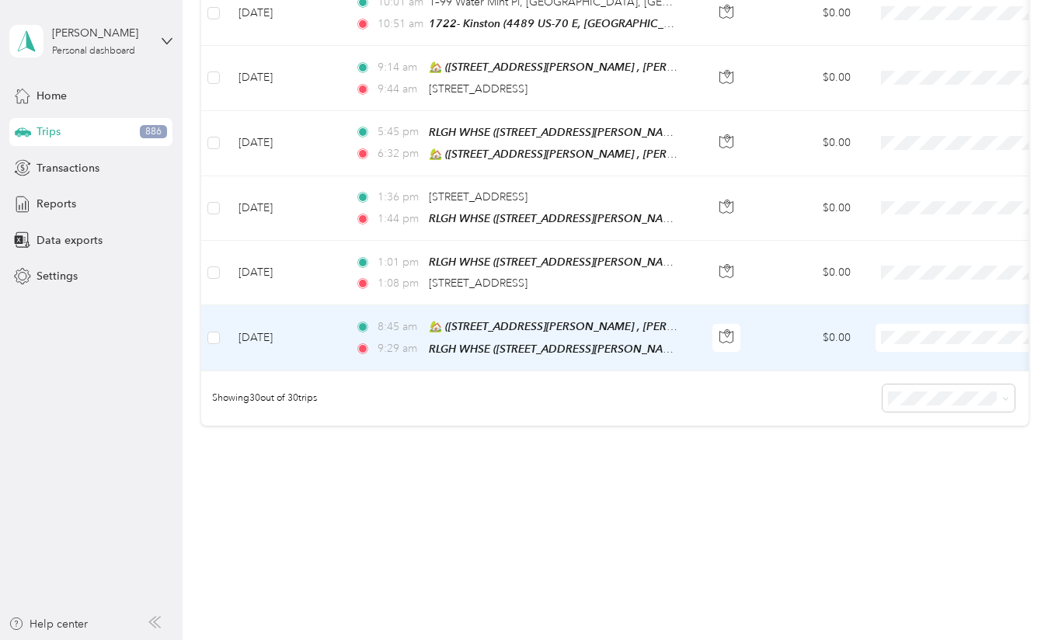
click at [299, 353] on td "[DATE]" at bounding box center [284, 337] width 117 height 65
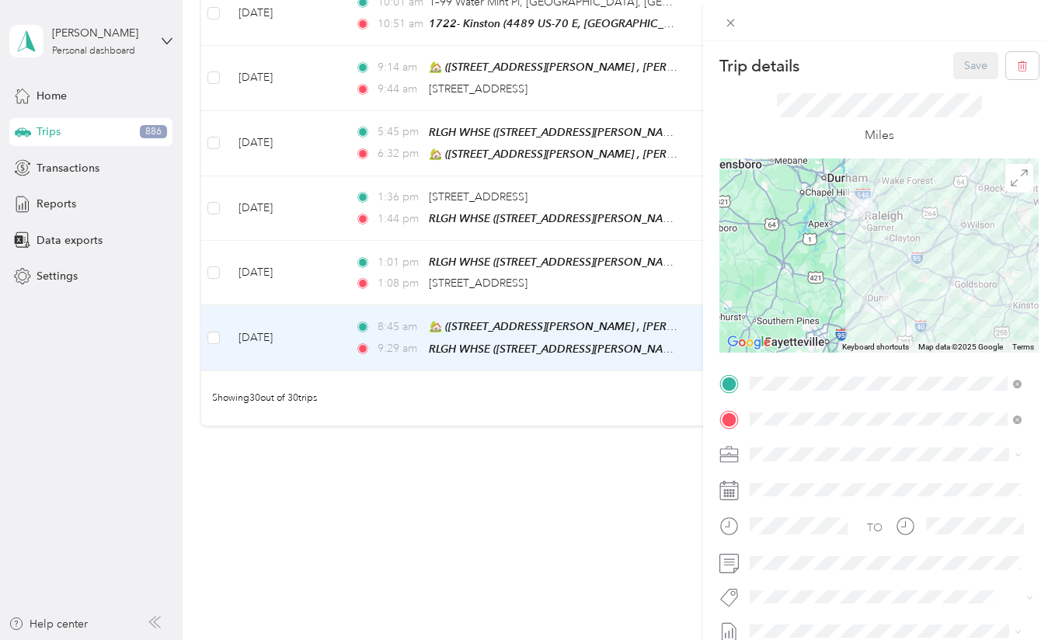
click at [779, 446] on span at bounding box center [891, 454] width 294 height 25
click at [781, 462] on span at bounding box center [891, 454] width 294 height 25
click at [807, 378] on li "Warehouse" at bounding box center [885, 372] width 283 height 27
click at [961, 67] on button "Save" at bounding box center [975, 65] width 45 height 27
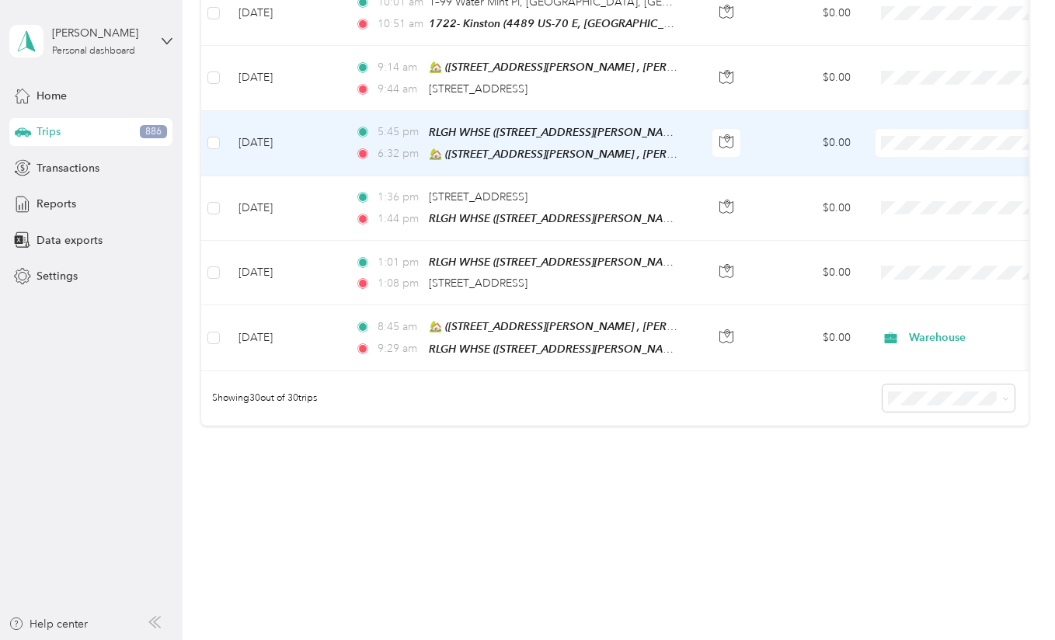
click at [311, 152] on td "[DATE]" at bounding box center [284, 143] width 117 height 65
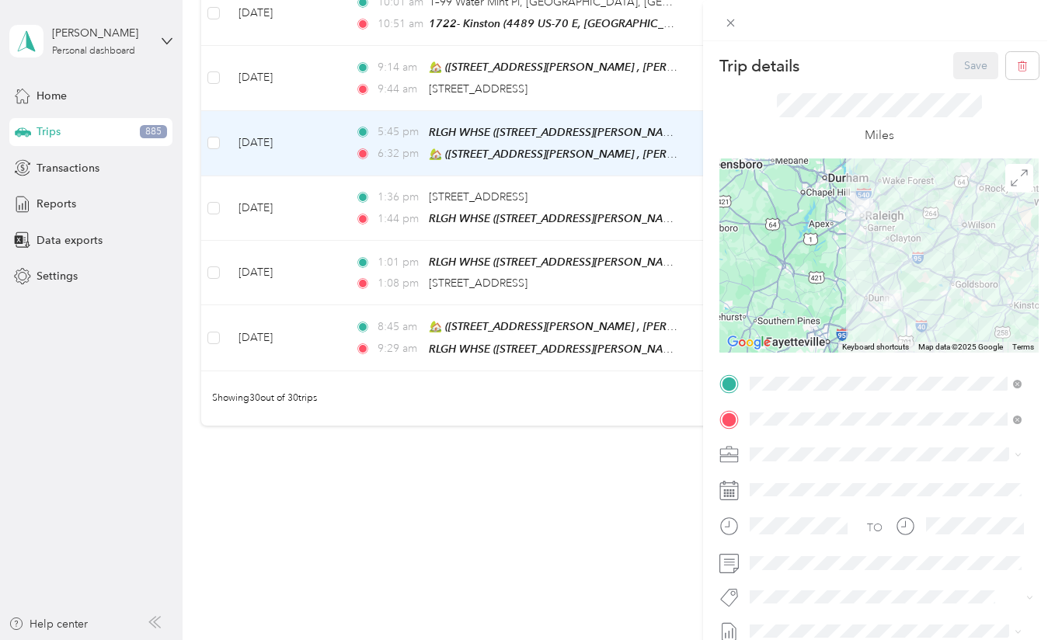
click at [763, 461] on span at bounding box center [891, 454] width 294 height 25
click at [795, 266] on span "Drive Home" at bounding box center [785, 263] width 60 height 13
click at [955, 63] on button "Save" at bounding box center [975, 65] width 45 height 27
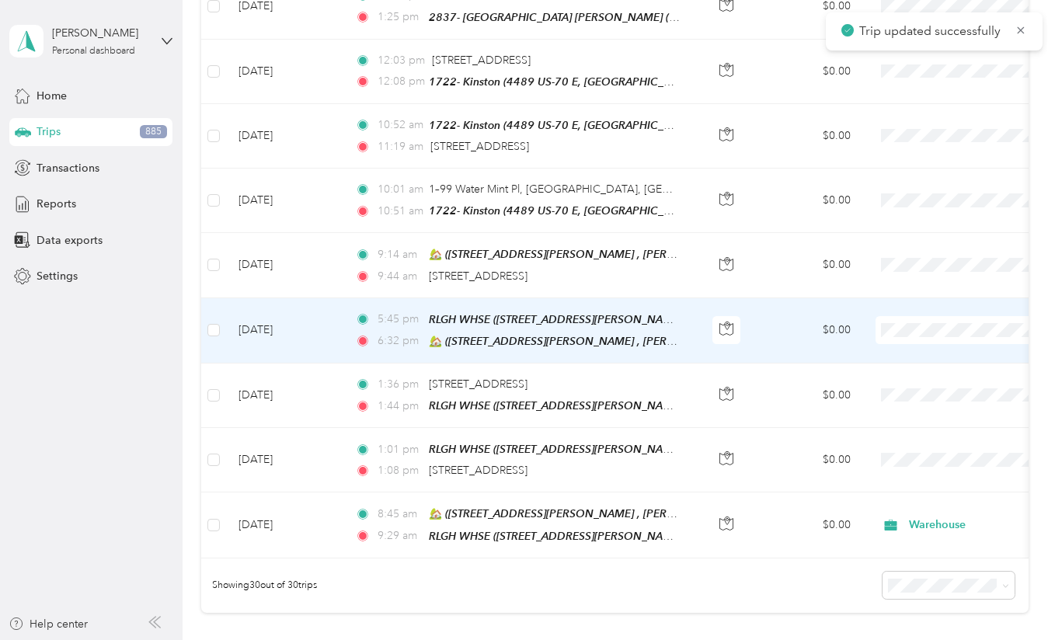
scroll to position [1624, 0]
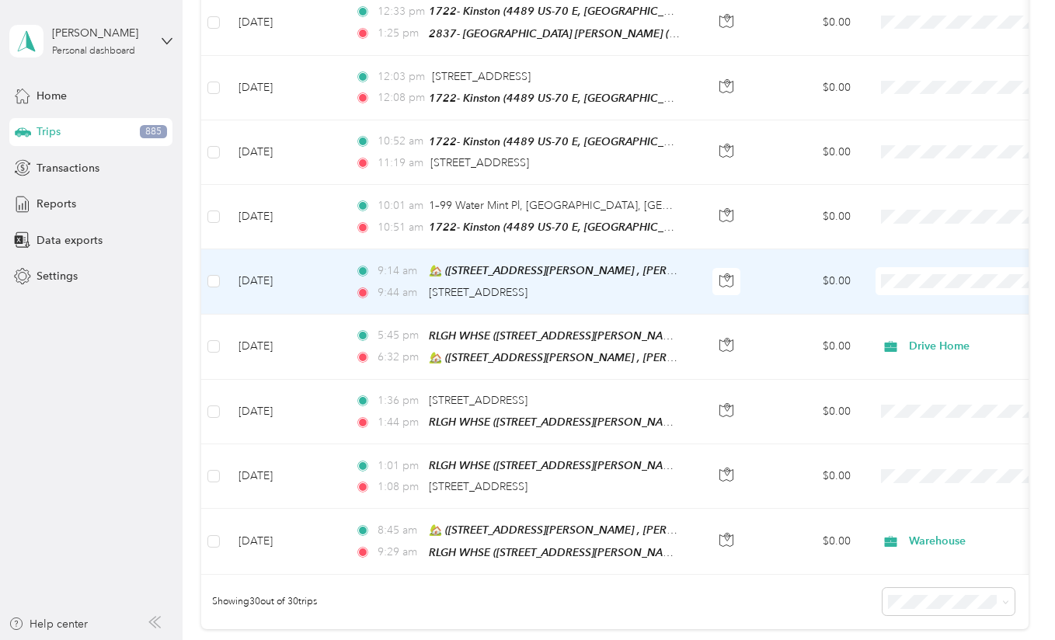
click at [317, 284] on td "[DATE]" at bounding box center [284, 281] width 117 height 64
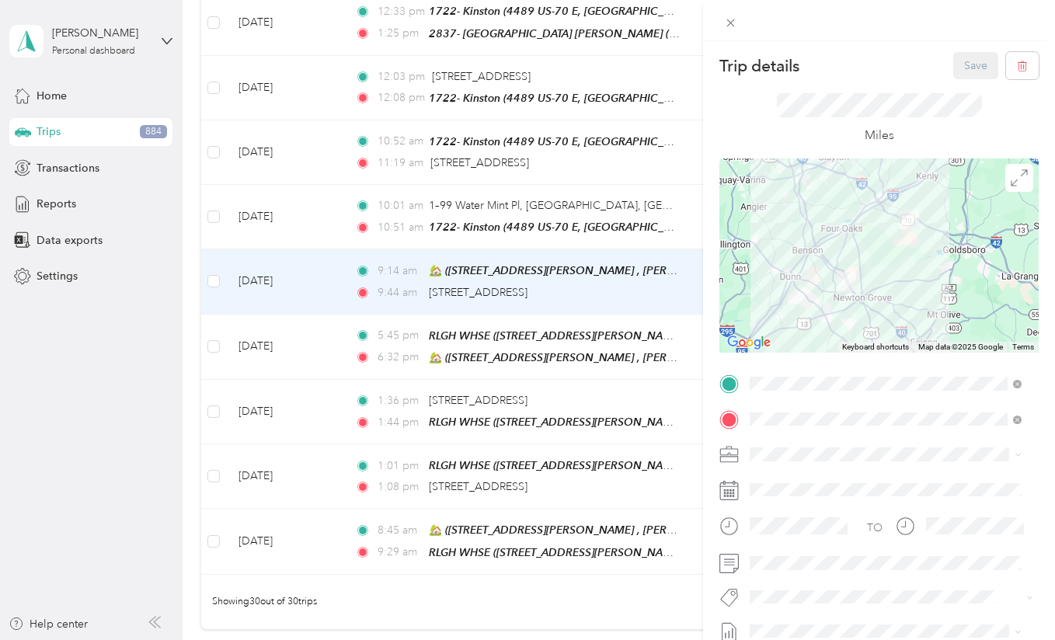
click at [813, 395] on span "In-Flight job visit" at bounding box center [795, 391] width 80 height 13
click at [959, 58] on button "Save" at bounding box center [975, 65] width 45 height 27
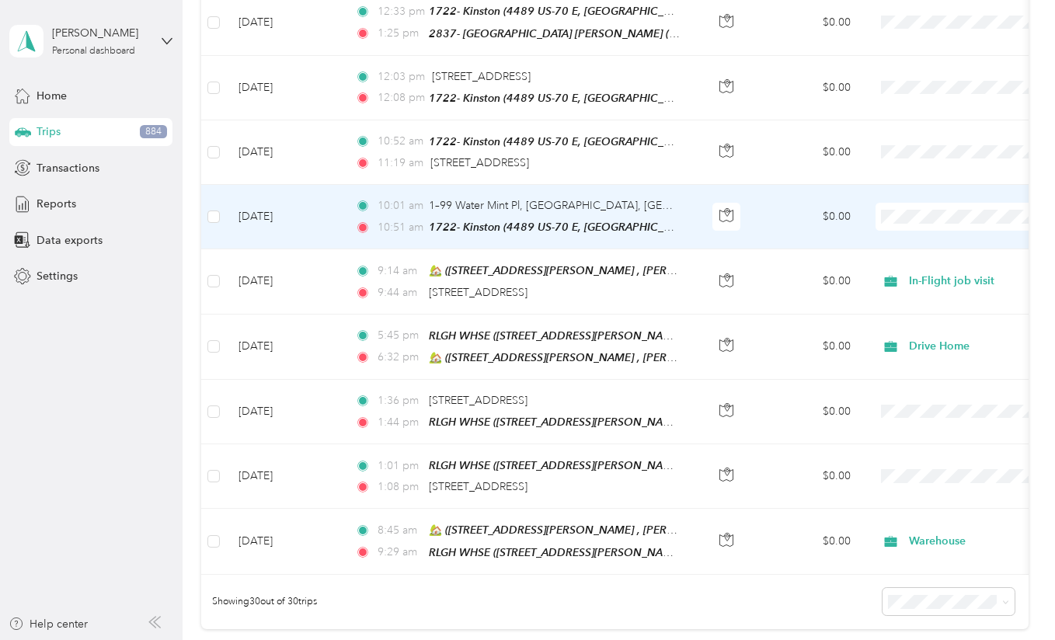
click at [322, 218] on td "[DATE]" at bounding box center [284, 217] width 117 height 64
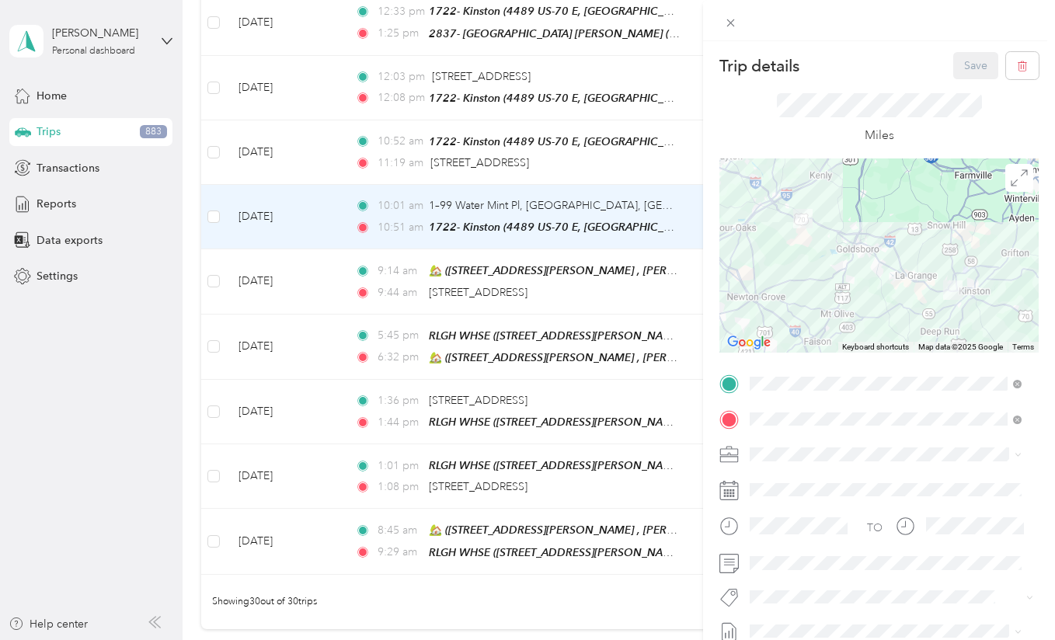
click at [776, 465] on span at bounding box center [891, 454] width 294 height 25
click at [826, 291] on div "Store Visit" at bounding box center [885, 290] width 261 height 16
click at [795, 90] on div "Miles" at bounding box center [878, 118] width 319 height 79
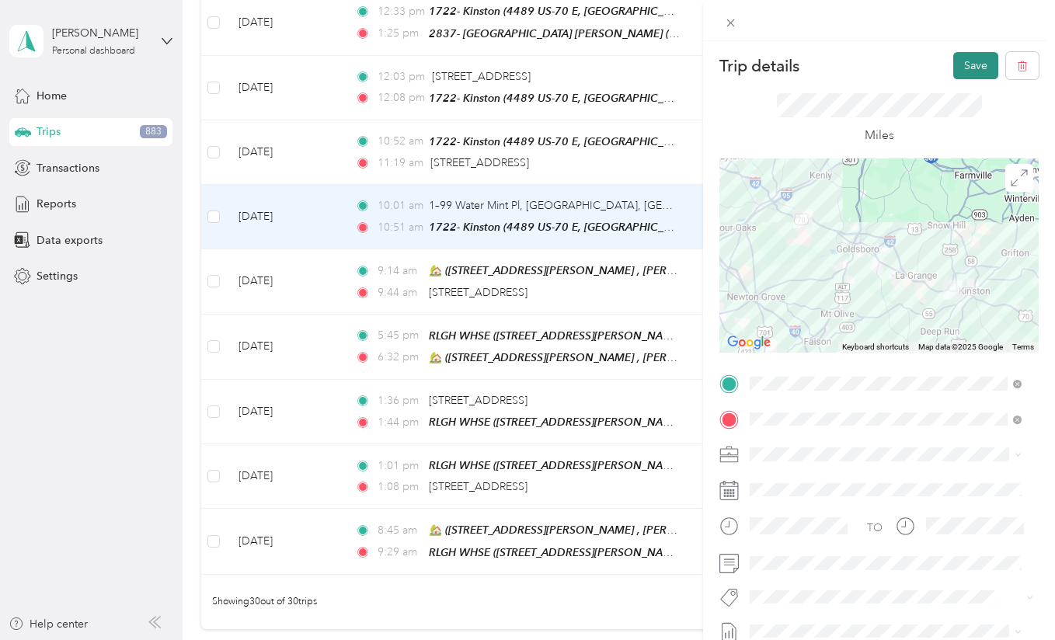
click at [962, 68] on button "Save" at bounding box center [975, 65] width 45 height 27
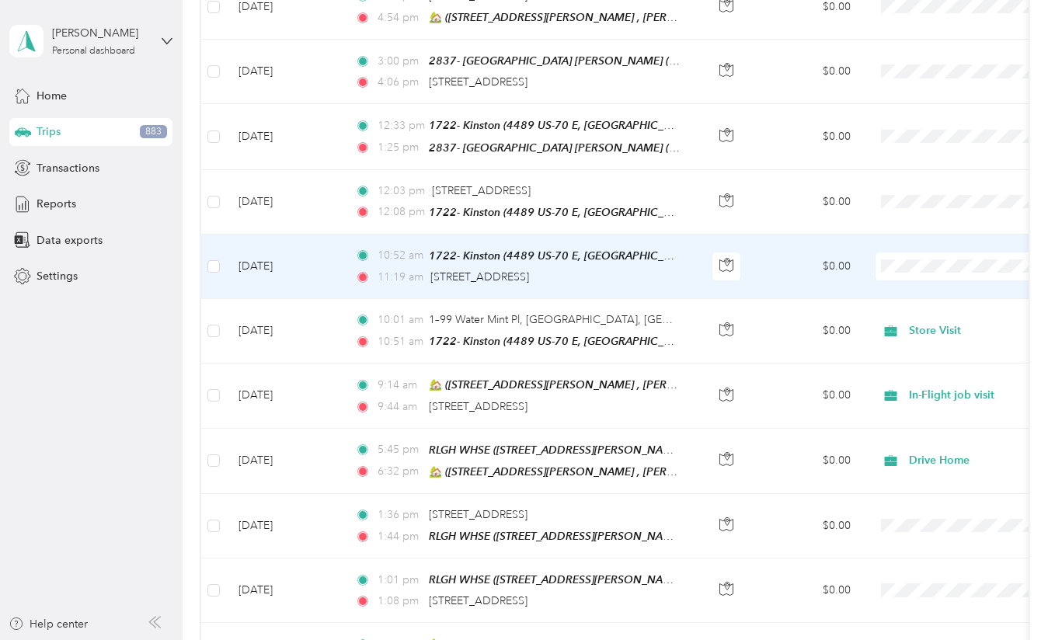
scroll to position [1501, 0]
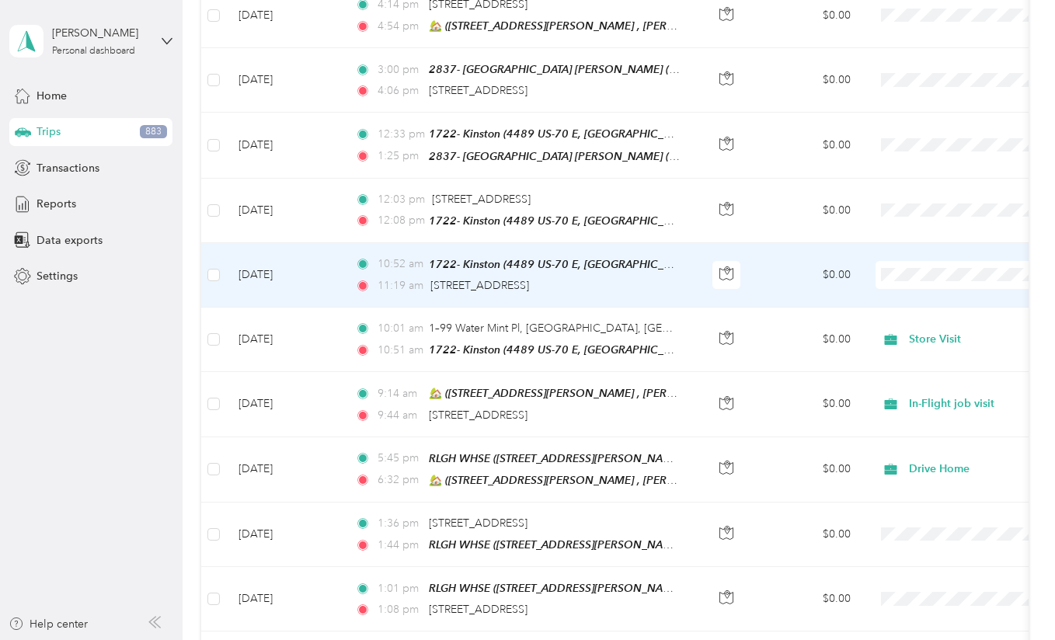
click at [309, 283] on td "[DATE]" at bounding box center [284, 275] width 117 height 64
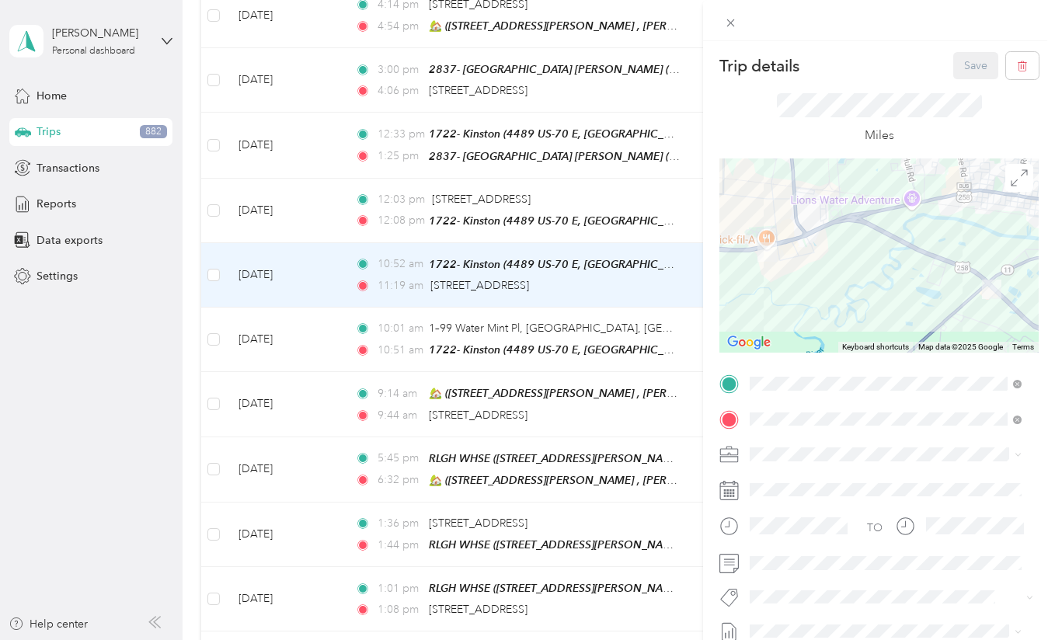
click at [839, 338] on div "Other Legacy business (describe)" at bounding box center [885, 338] width 261 height 16
click at [810, 554] on span at bounding box center [891, 563] width 294 height 25
click at [736, 14] on span at bounding box center [730, 23] width 22 height 22
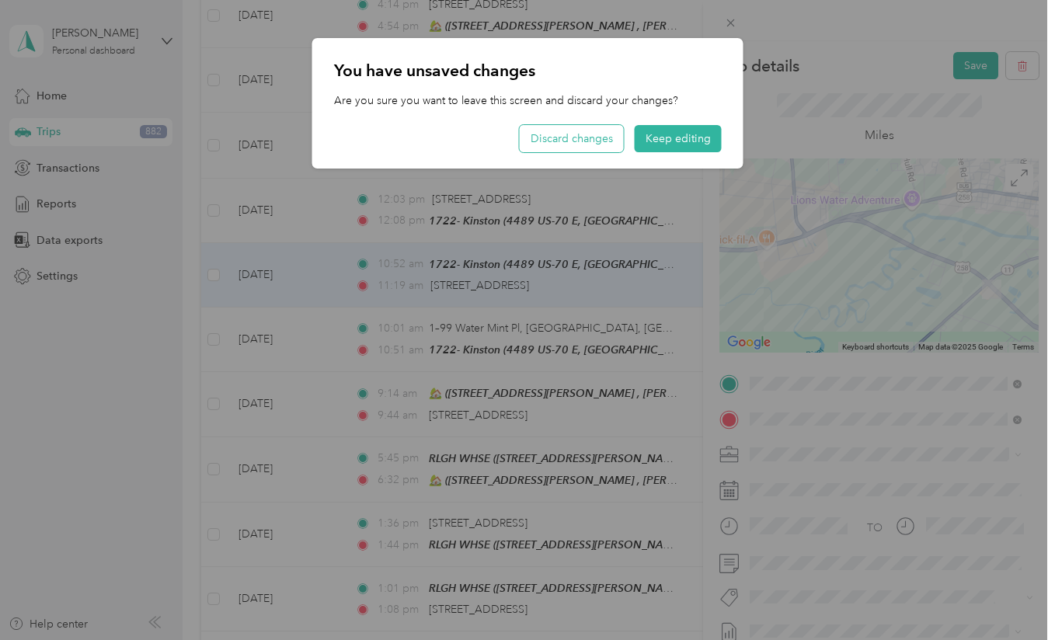
click at [604, 137] on button "Discard changes" at bounding box center [572, 138] width 104 height 27
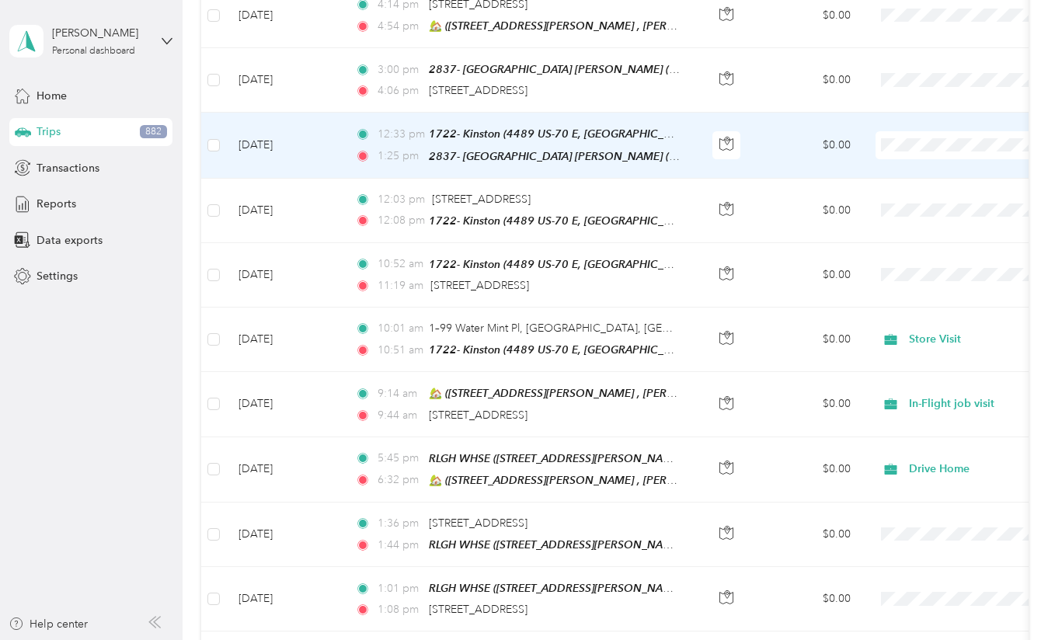
click at [329, 138] on td "[DATE]" at bounding box center [284, 145] width 117 height 65
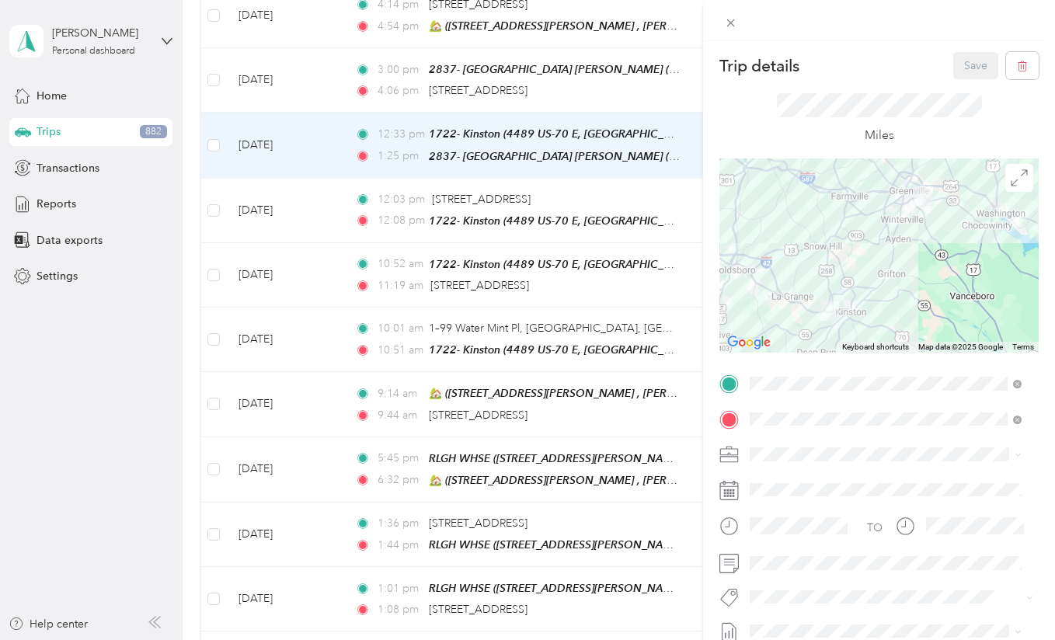
click at [807, 289] on div "Store Visit" at bounding box center [885, 284] width 261 height 16
click at [953, 68] on button "Save" at bounding box center [975, 65] width 45 height 27
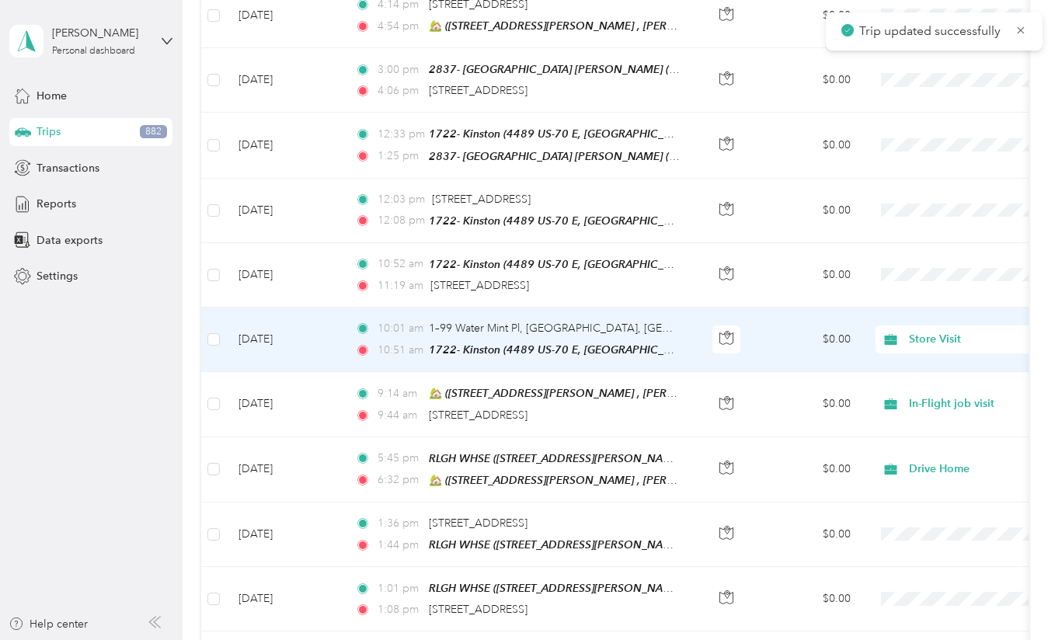
click at [671, 311] on td "10:01 am 1–99 Water Mint Pl, [GEOGRAPHIC_DATA], [GEOGRAPHIC_DATA] 10:51 am 1722…" at bounding box center [521, 340] width 357 height 64
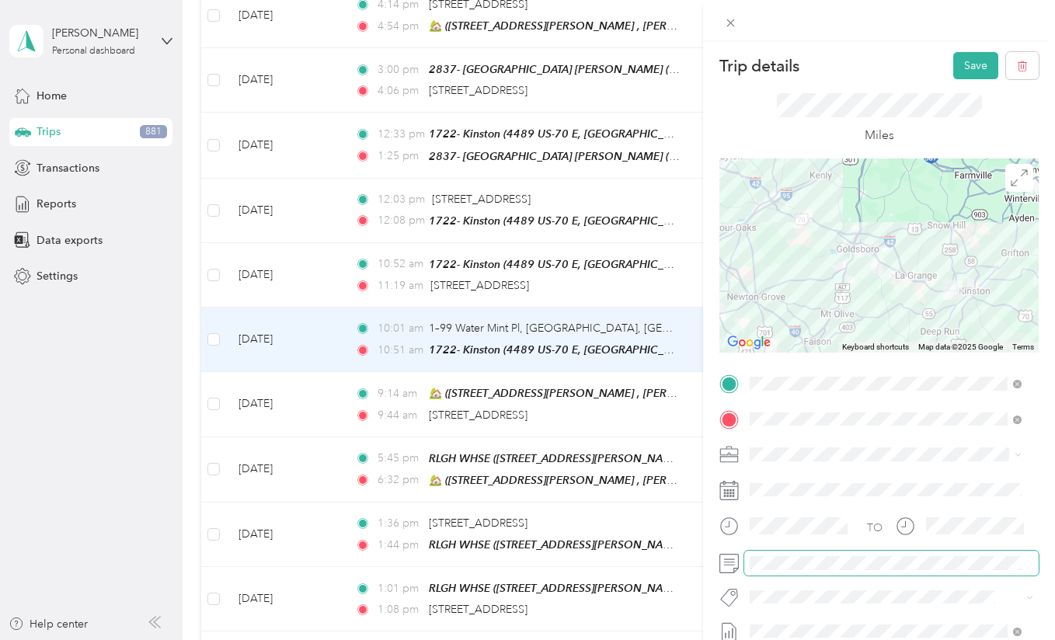
scroll to position [0, 193]
click at [940, 65] on div "Trip details Save" at bounding box center [878, 65] width 319 height 27
click at [727, 19] on icon at bounding box center [730, 23] width 8 height 8
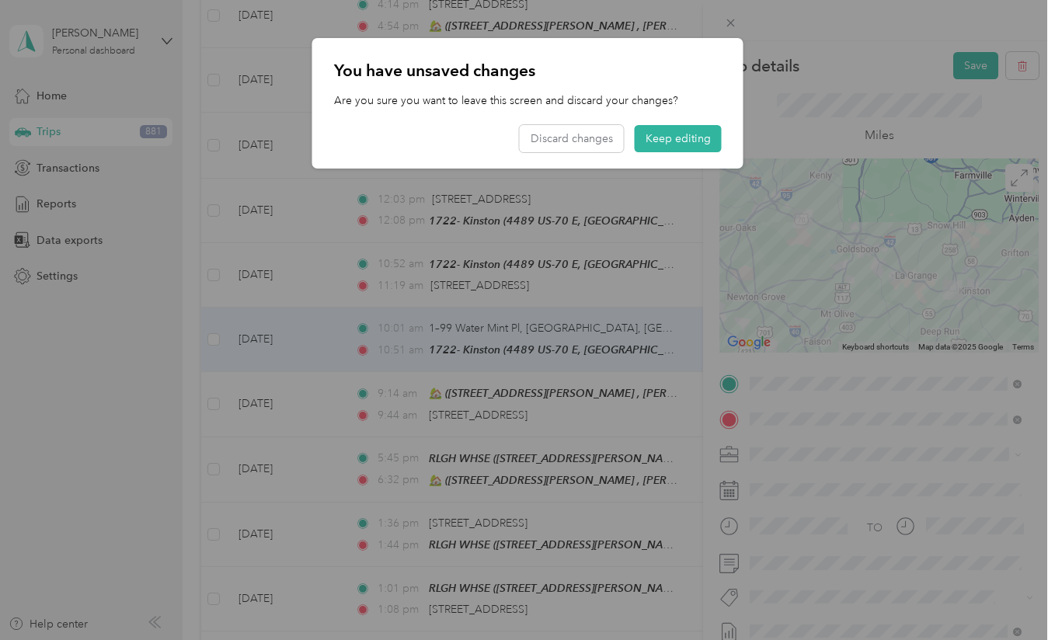
click at [585, 47] on div "You have unsaved changes Are you sure you want to leave this screen and discard…" at bounding box center [527, 103] width 431 height 130
click at [660, 148] on button "Keep editing" at bounding box center [678, 138] width 87 height 27
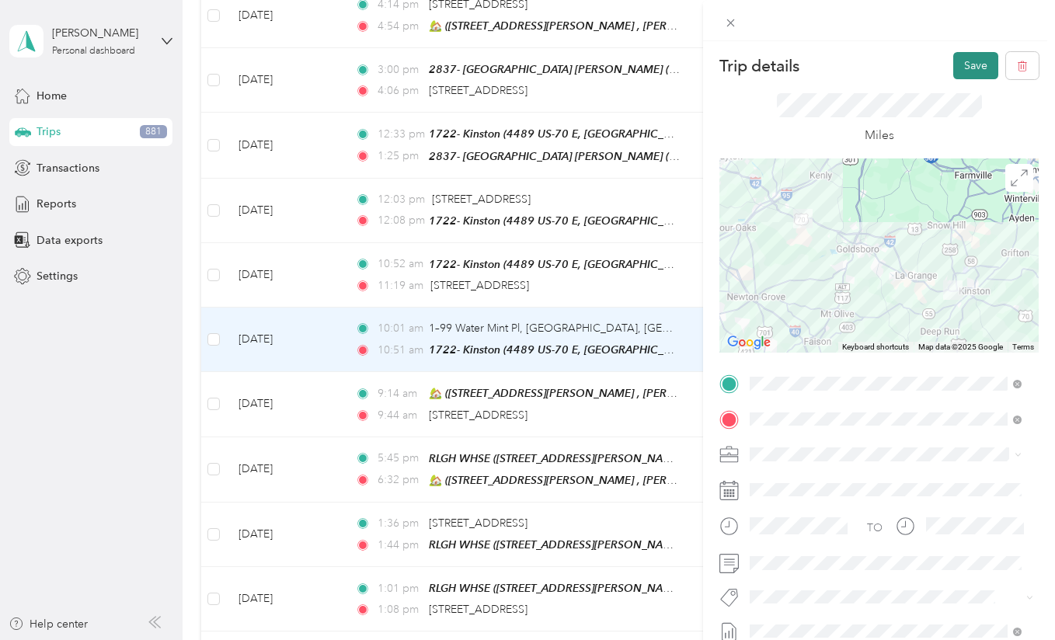
click at [961, 66] on button "Save" at bounding box center [975, 65] width 45 height 27
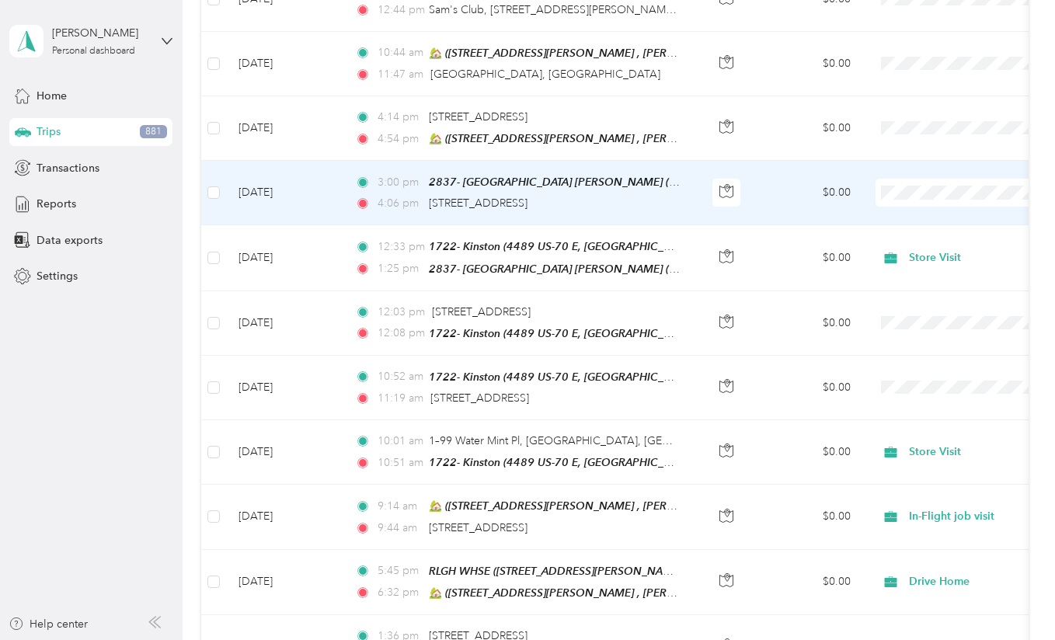
scroll to position [1388, 0]
click at [336, 213] on td "[DATE]" at bounding box center [284, 194] width 117 height 64
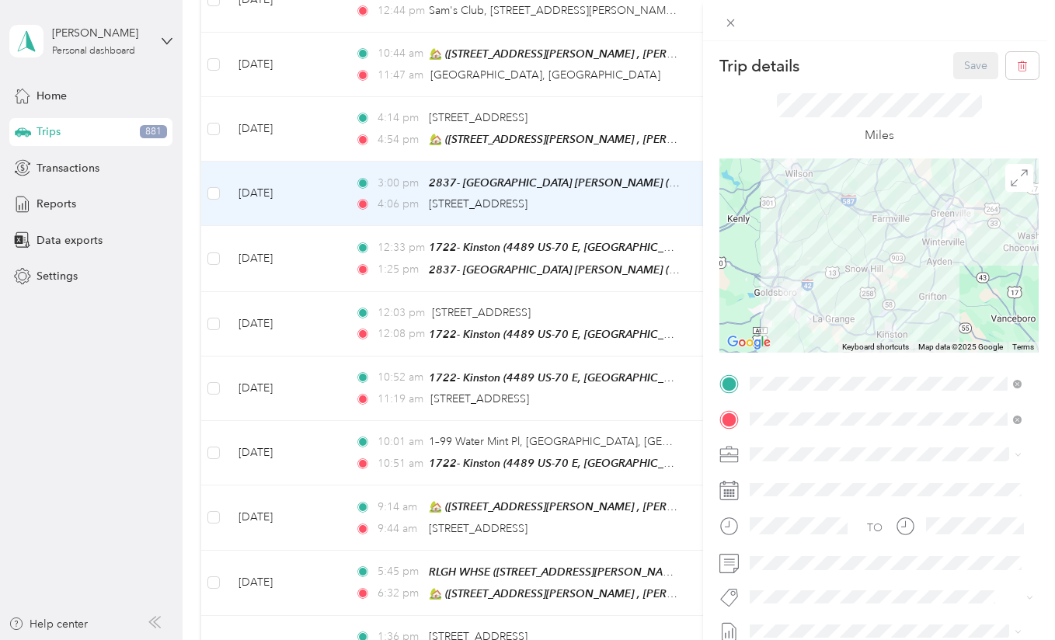
click at [215, 127] on div "Trip details Save This trip cannot be edited because it is either under review,…" at bounding box center [527, 320] width 1055 height 640
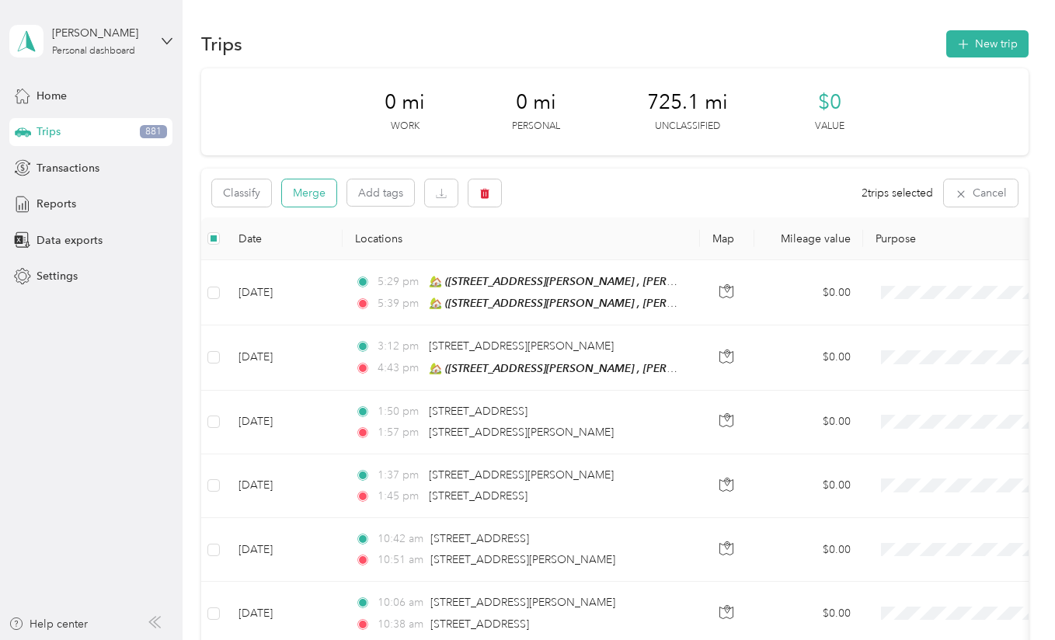
click at [311, 193] on button "Merge" at bounding box center [309, 192] width 54 height 27
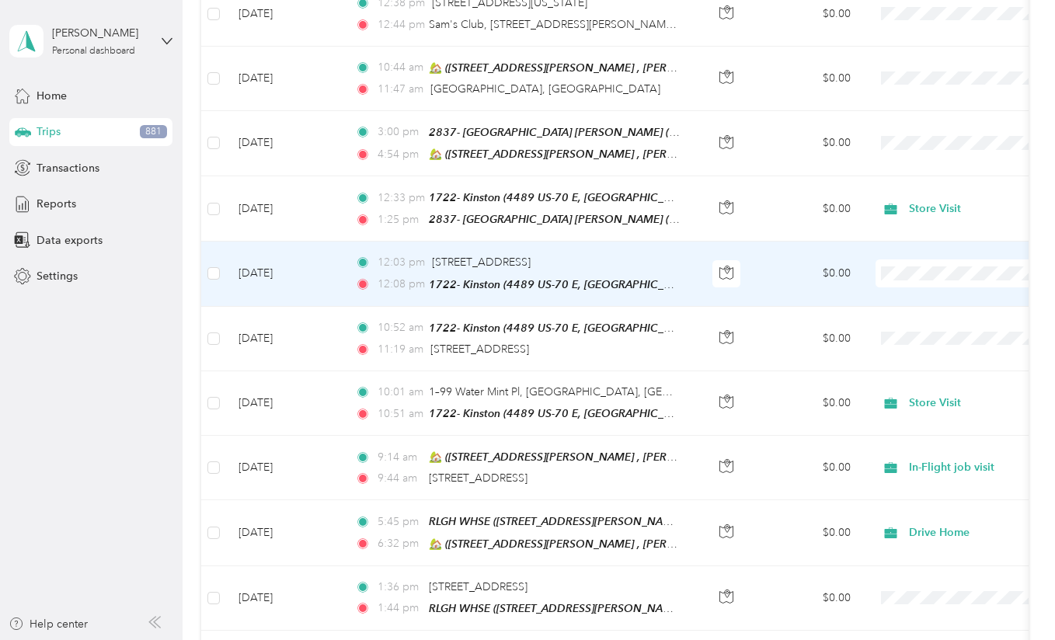
scroll to position [1314, 0]
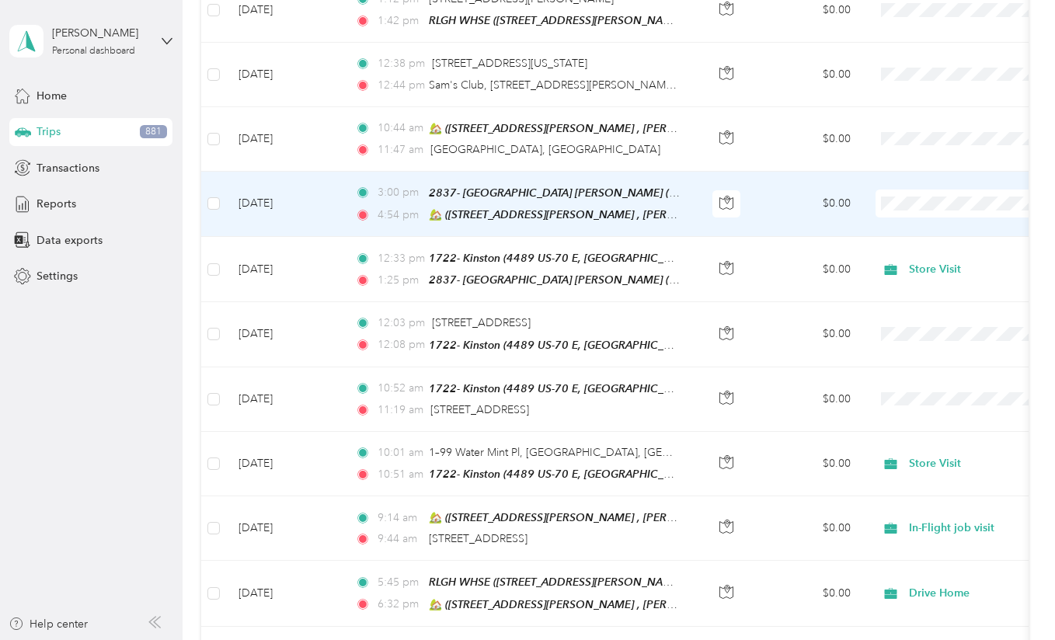
click at [318, 196] on td "[DATE]" at bounding box center [284, 204] width 117 height 65
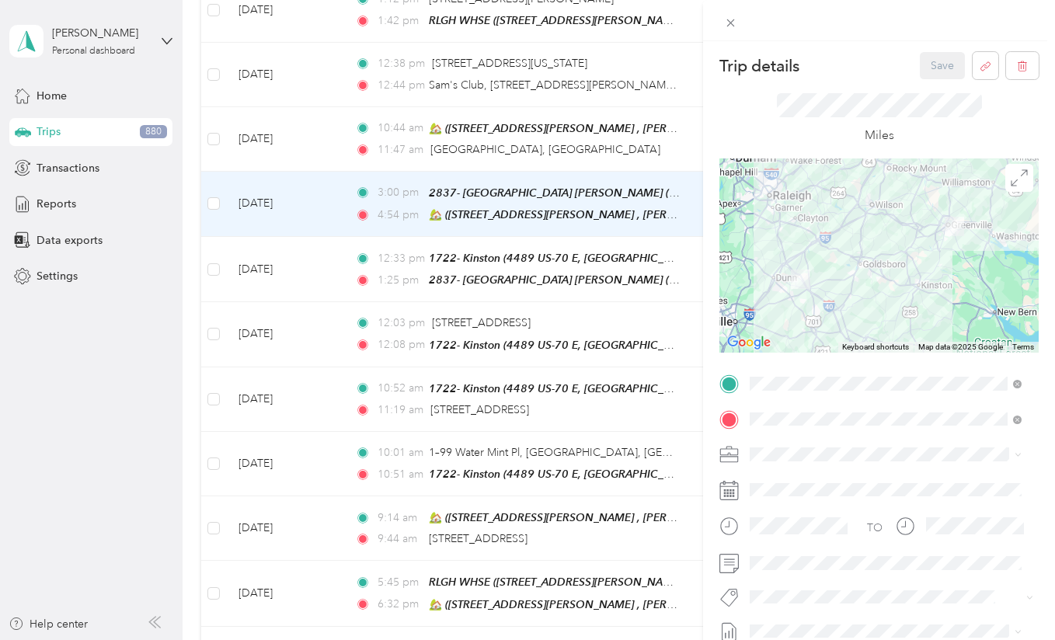
click at [796, 262] on span "Drive Home" at bounding box center [785, 263] width 60 height 13
click at [935, 71] on button "Save" at bounding box center [942, 65] width 45 height 27
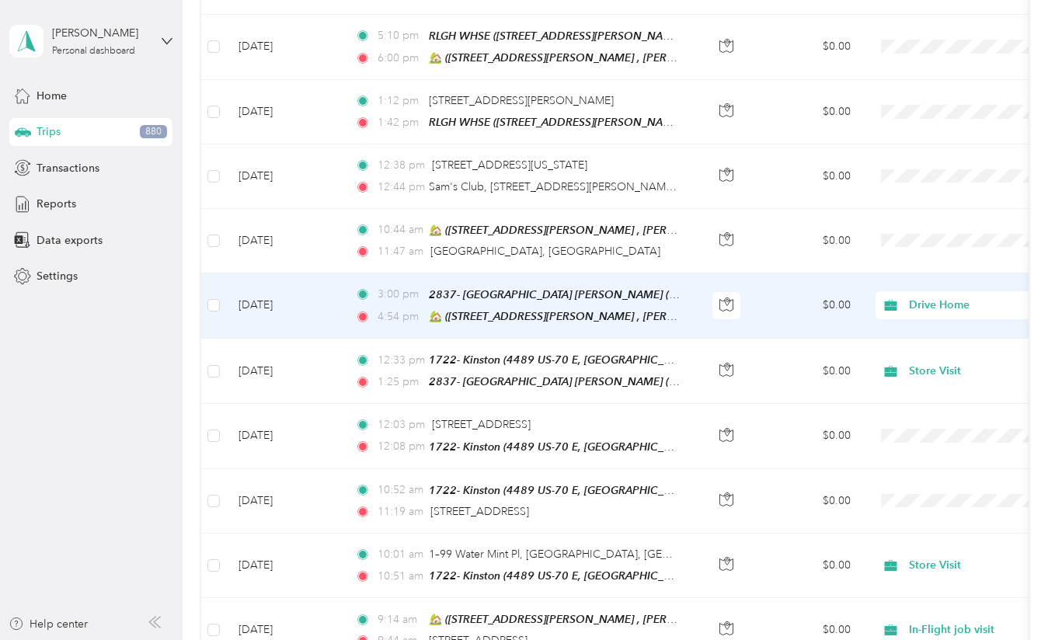
scroll to position [1204, 0]
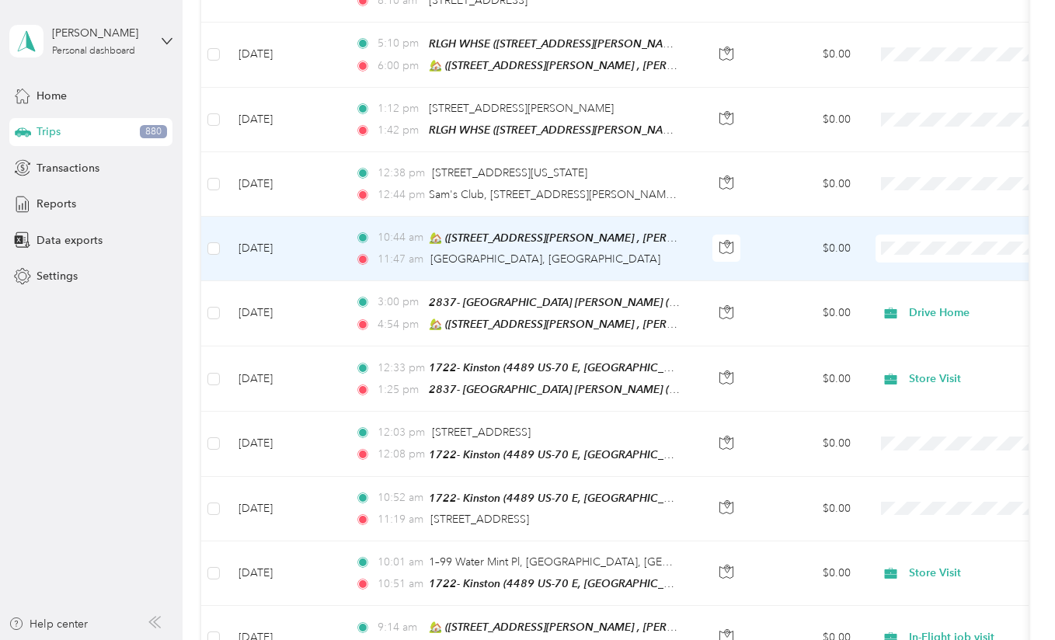
click at [322, 248] on td "[DATE]" at bounding box center [284, 249] width 117 height 64
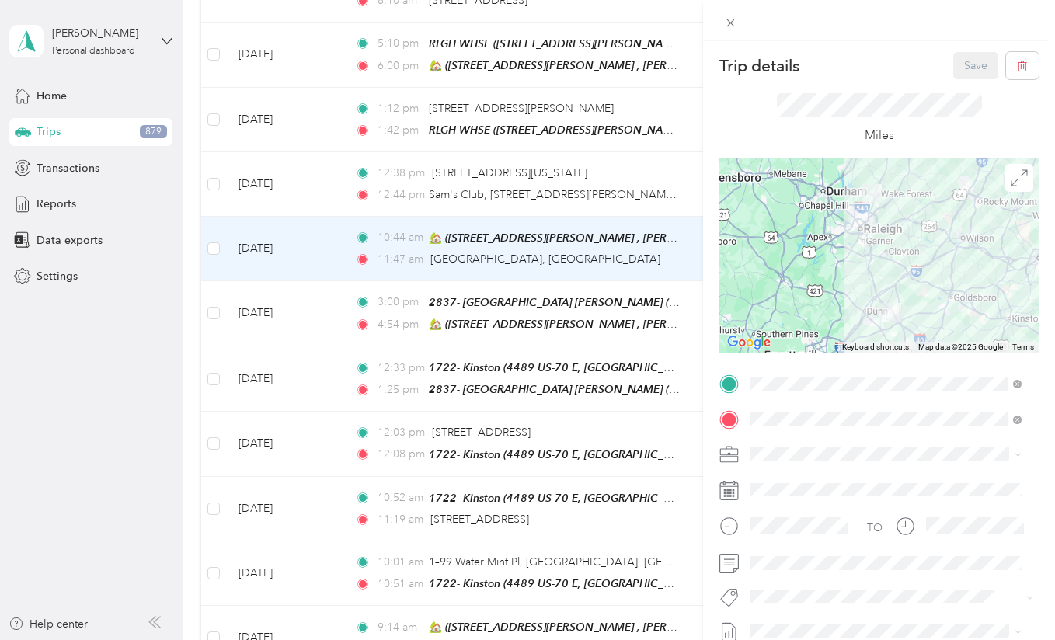
click at [125, 357] on div "Trip details Save This trip cannot be edited because it is either under review,…" at bounding box center [527, 320] width 1055 height 640
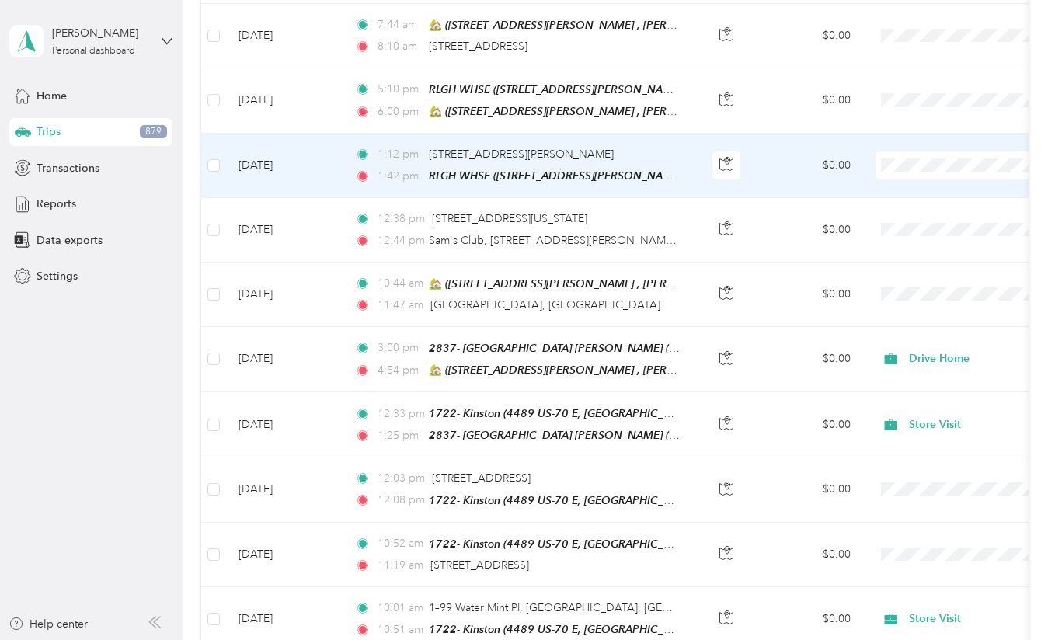
scroll to position [1267, 0]
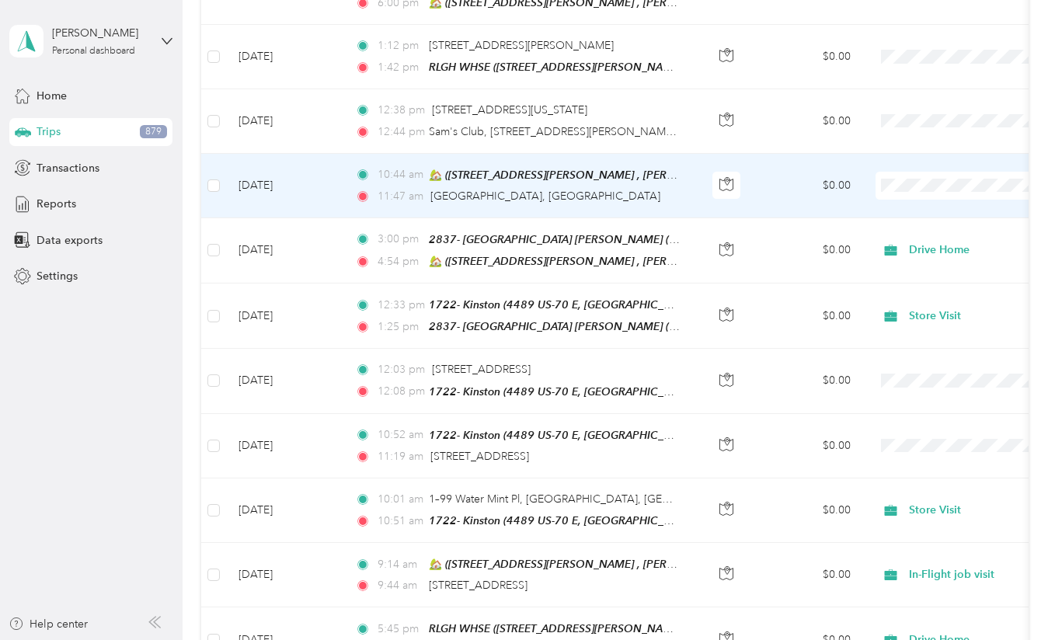
click at [299, 190] on td "[DATE]" at bounding box center [284, 186] width 117 height 64
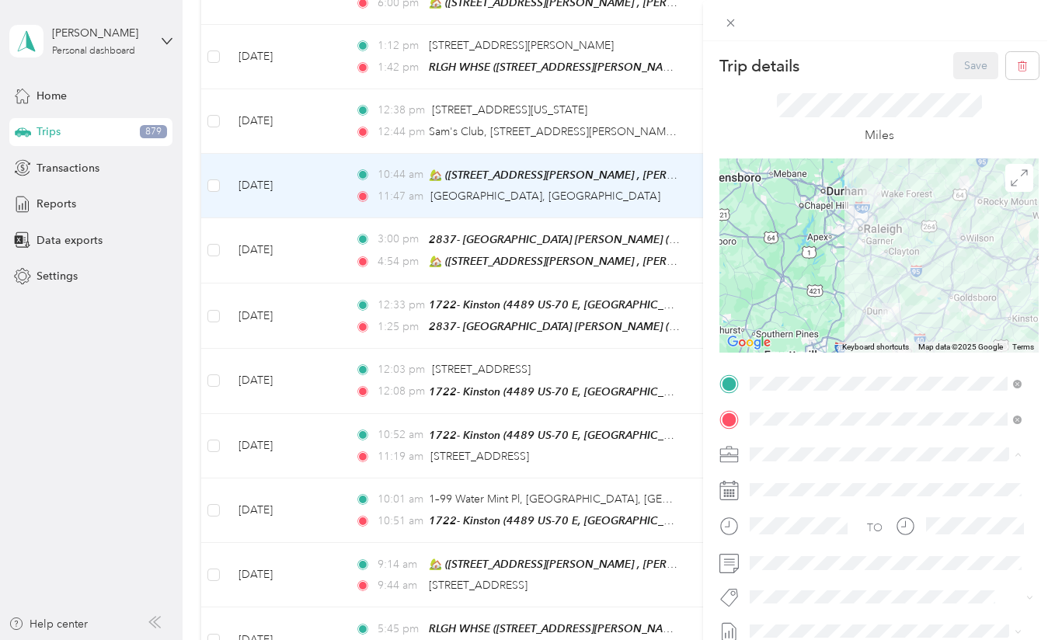
click at [800, 288] on span "Store Visit" at bounding box center [779, 290] width 49 height 13
click at [751, 113] on div "Miles" at bounding box center [878, 118] width 319 height 79
click at [959, 68] on button "Save" at bounding box center [975, 65] width 45 height 27
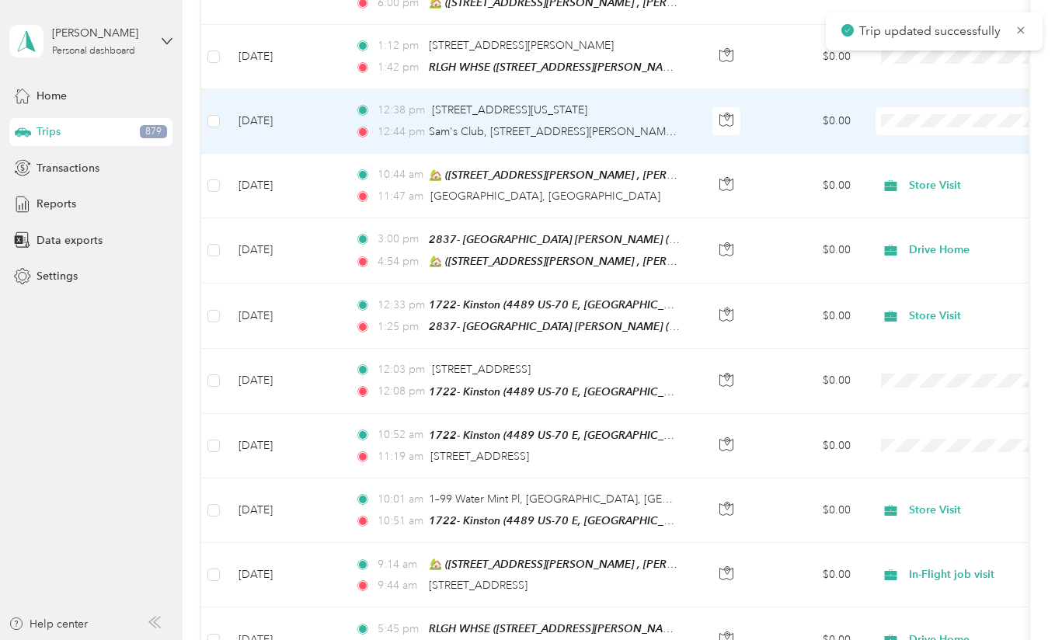
click at [317, 124] on td "[DATE]" at bounding box center [284, 121] width 117 height 64
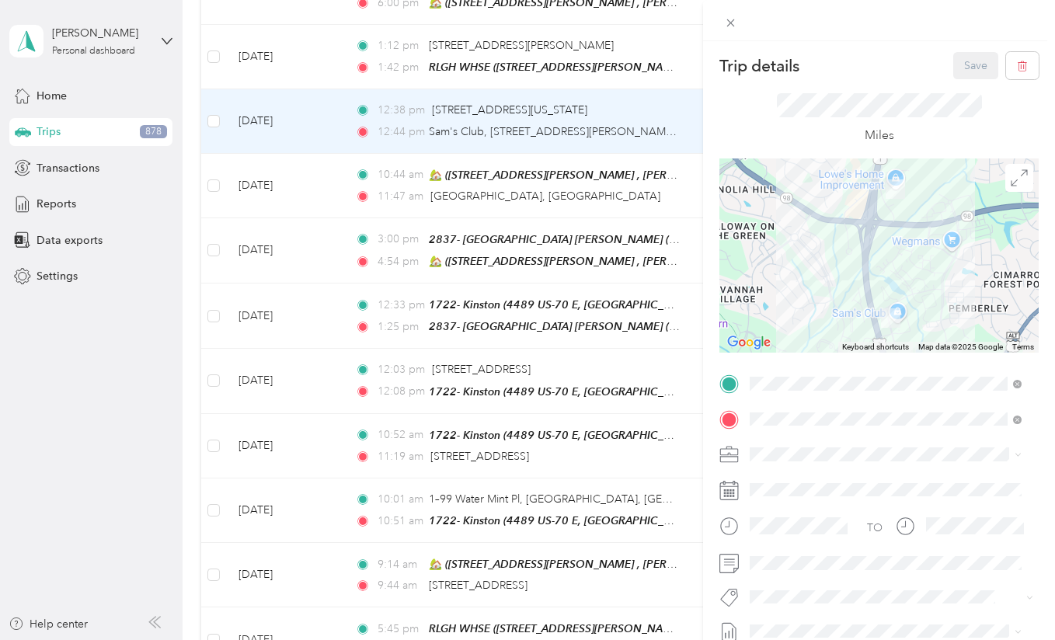
click at [788, 440] on div "TO Add photo" at bounding box center [878, 558] width 319 height 375
click at [847, 345] on div "Other Legacy business (describe)" at bounding box center [885, 340] width 261 height 16
click at [953, 59] on button "Save" at bounding box center [975, 65] width 45 height 27
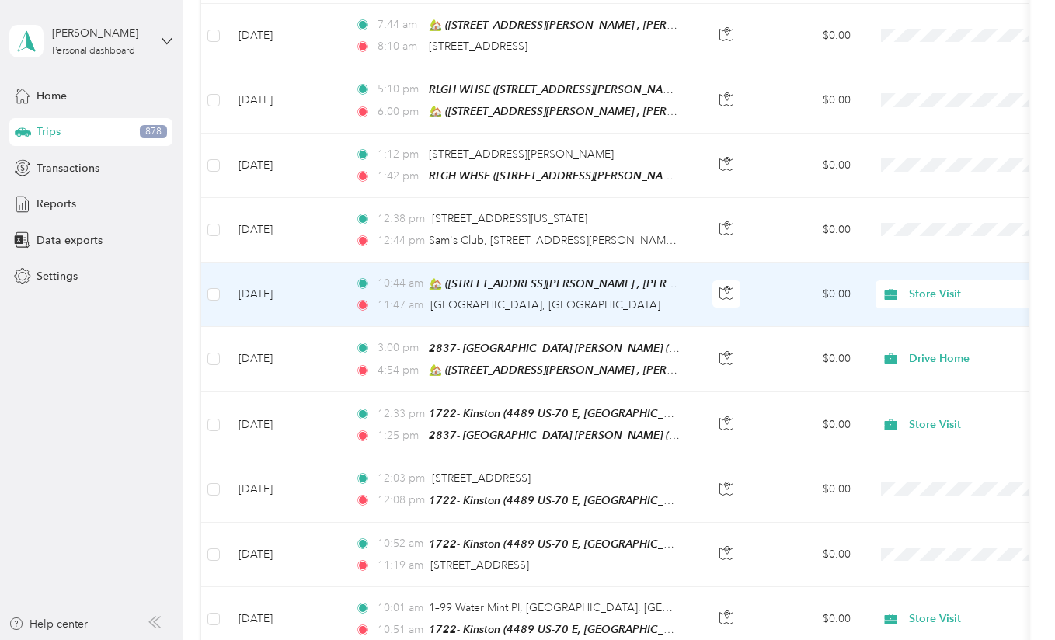
scroll to position [1148, 0]
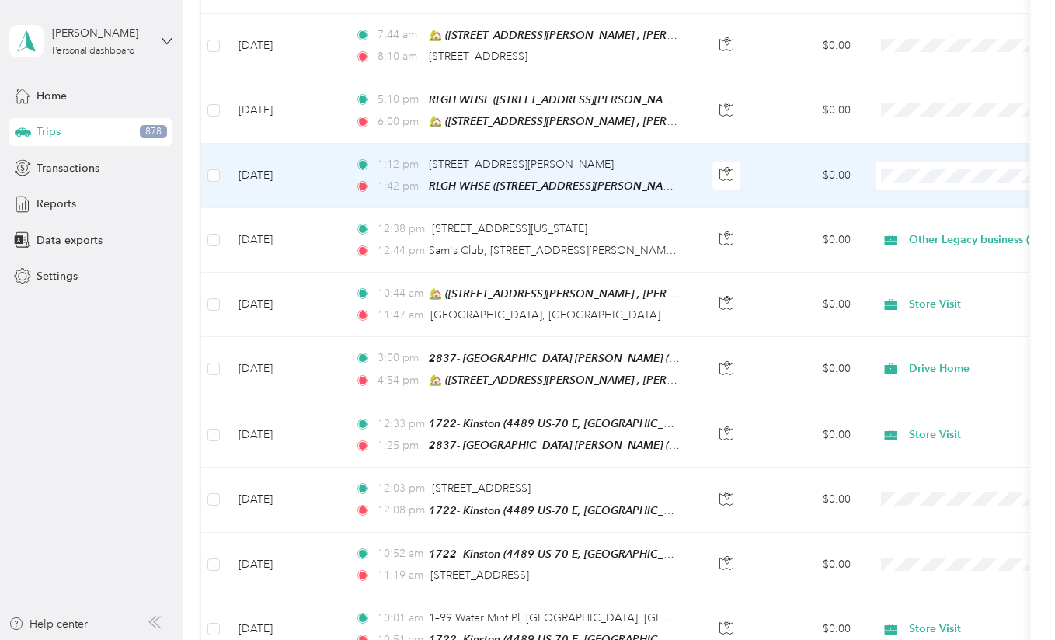
click at [310, 188] on td "[DATE]" at bounding box center [284, 176] width 117 height 64
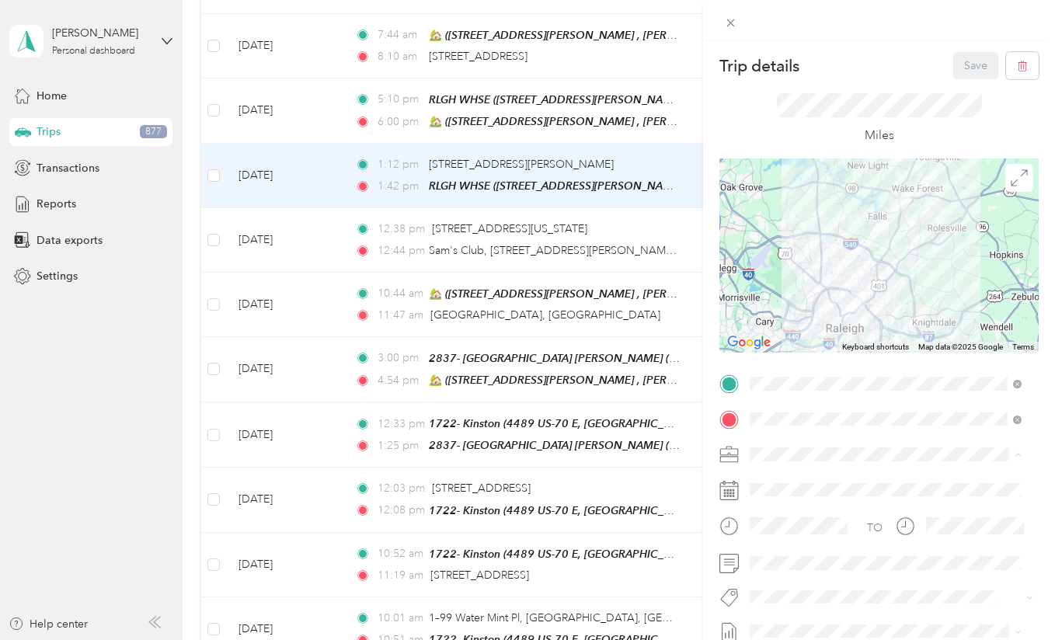
click at [813, 364] on li "Warehouse" at bounding box center [885, 372] width 283 height 27
click at [959, 57] on button "Save" at bounding box center [975, 65] width 45 height 27
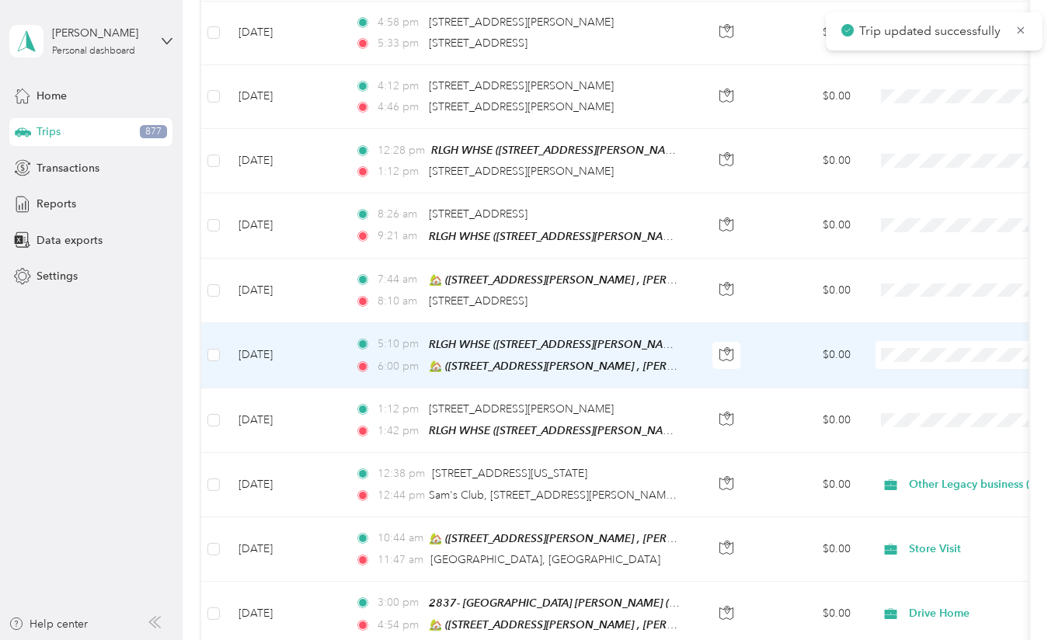
scroll to position [861, 0]
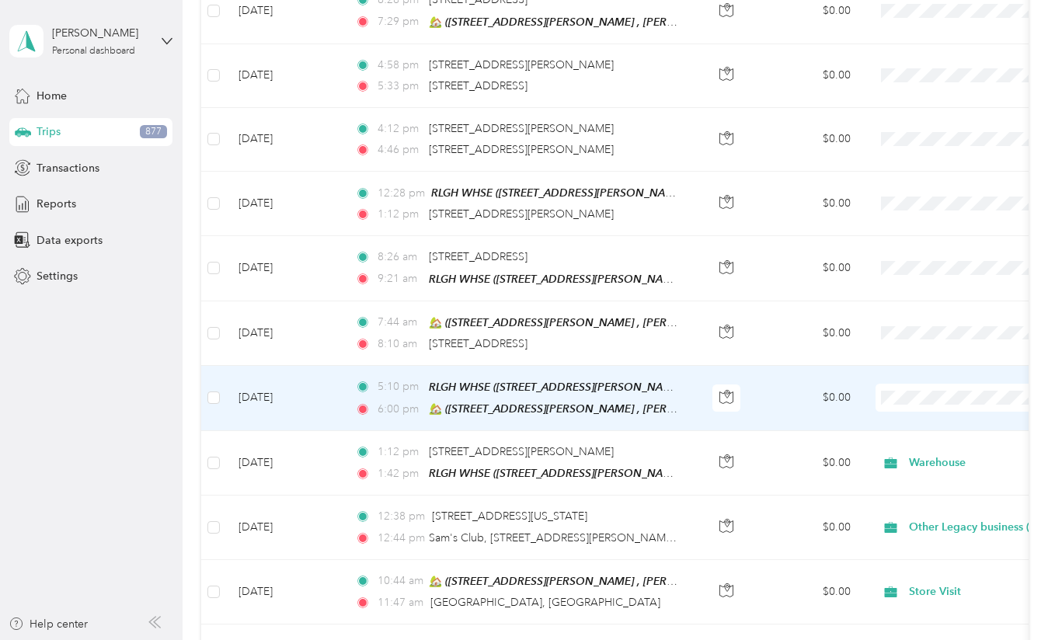
click at [302, 393] on td "[DATE]" at bounding box center [284, 398] width 117 height 65
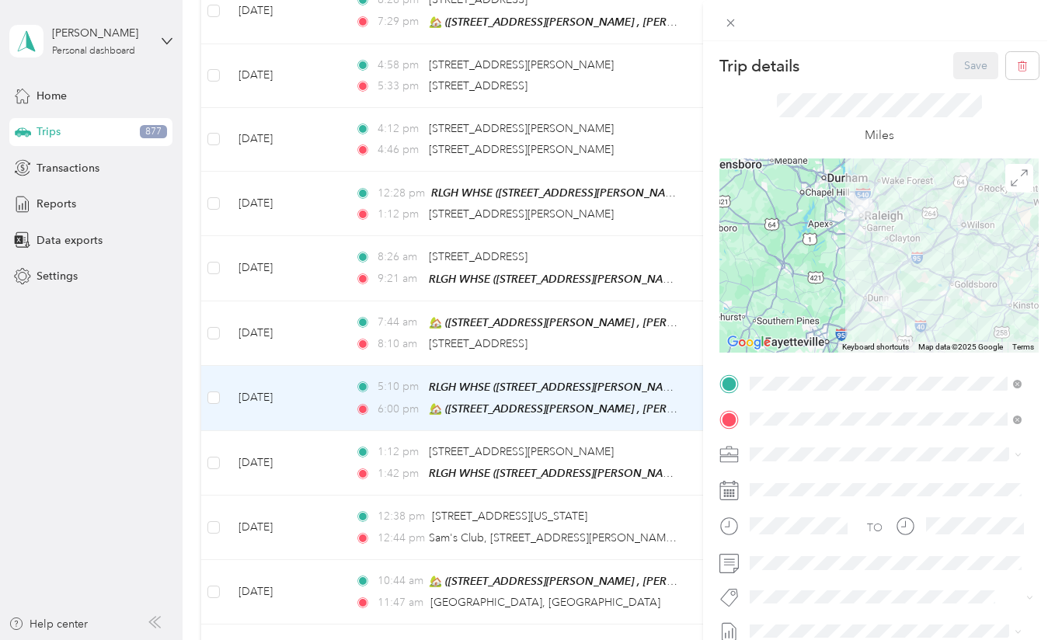
click at [837, 260] on div "Drive Home" at bounding box center [885, 260] width 261 height 16
click at [964, 61] on button "Save" at bounding box center [975, 65] width 45 height 27
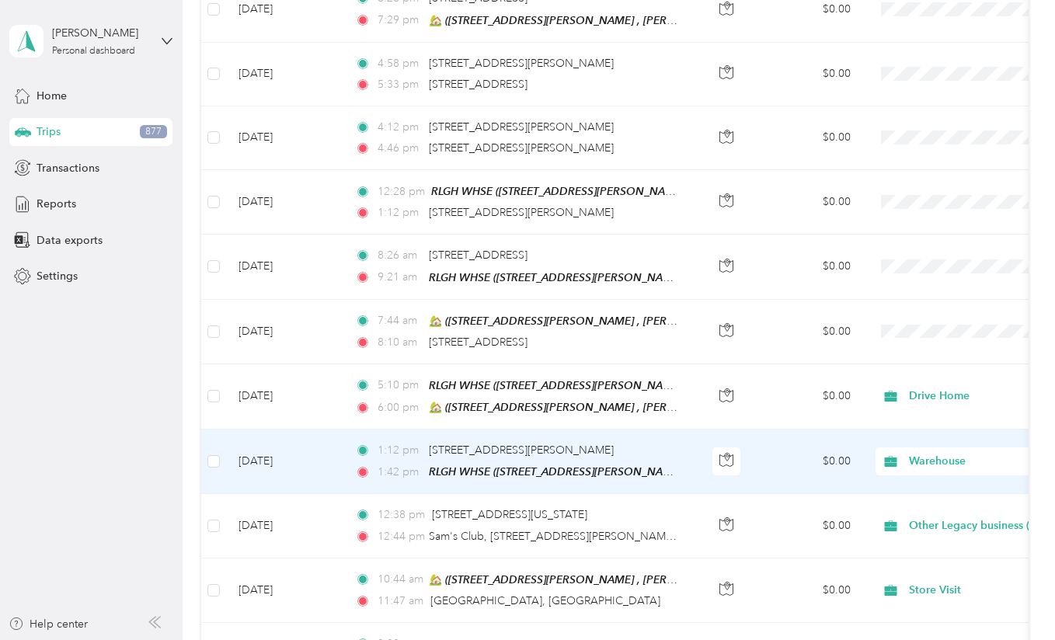
scroll to position [860, 0]
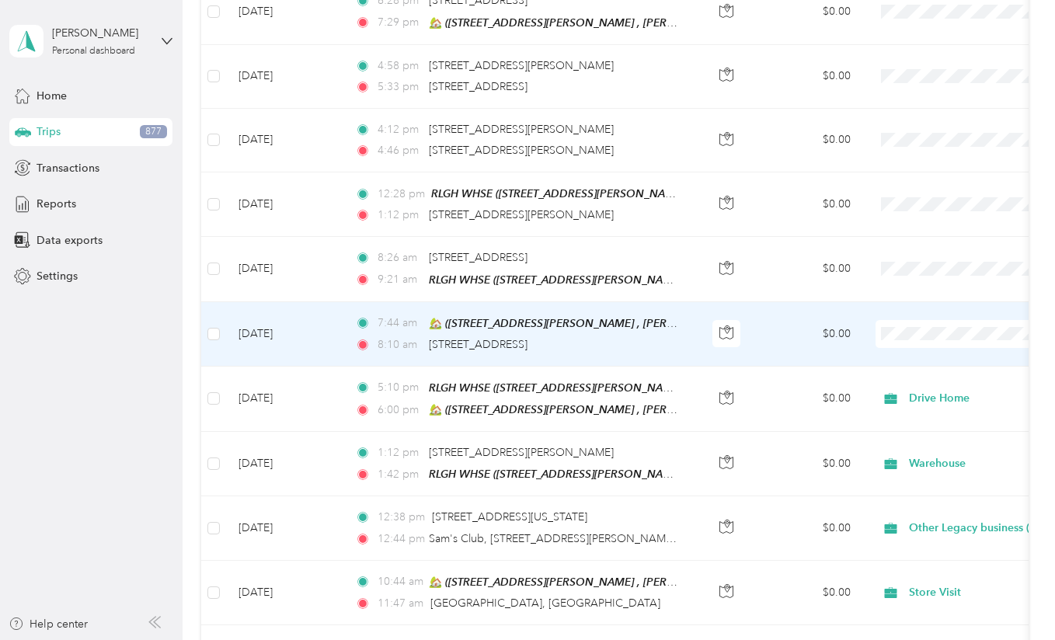
click at [317, 329] on td "[DATE]" at bounding box center [284, 334] width 117 height 64
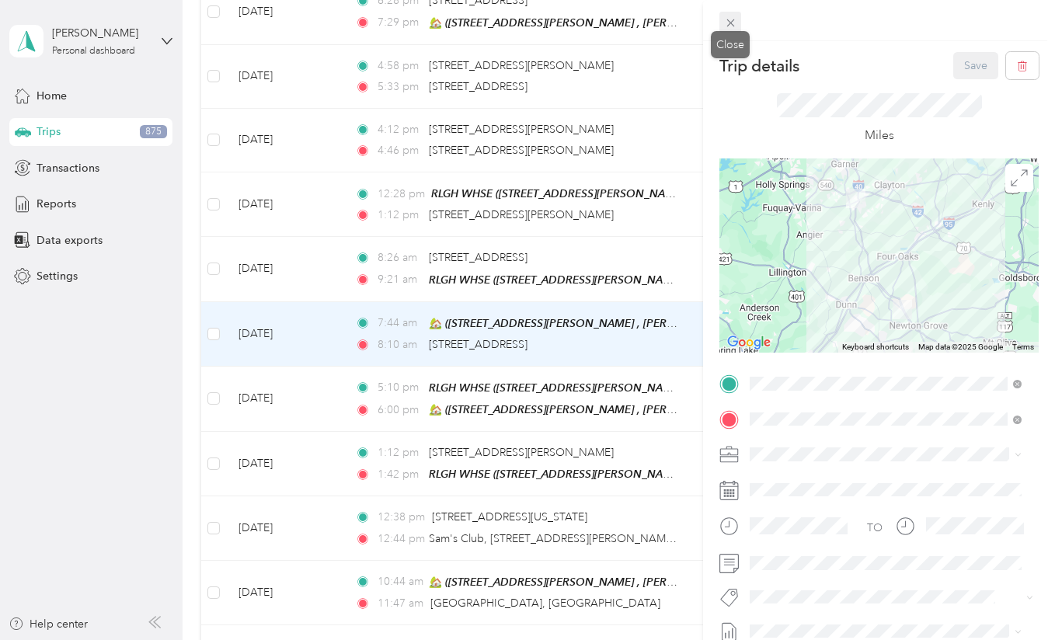
click at [736, 23] on icon at bounding box center [730, 22] width 13 height 13
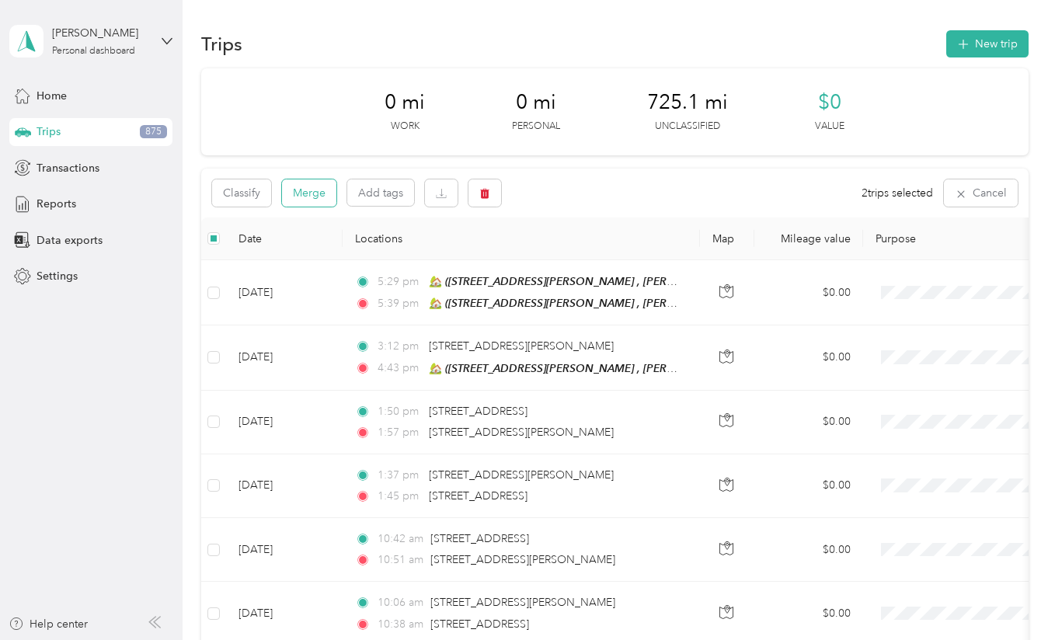
click at [308, 185] on button "Merge" at bounding box center [309, 192] width 54 height 27
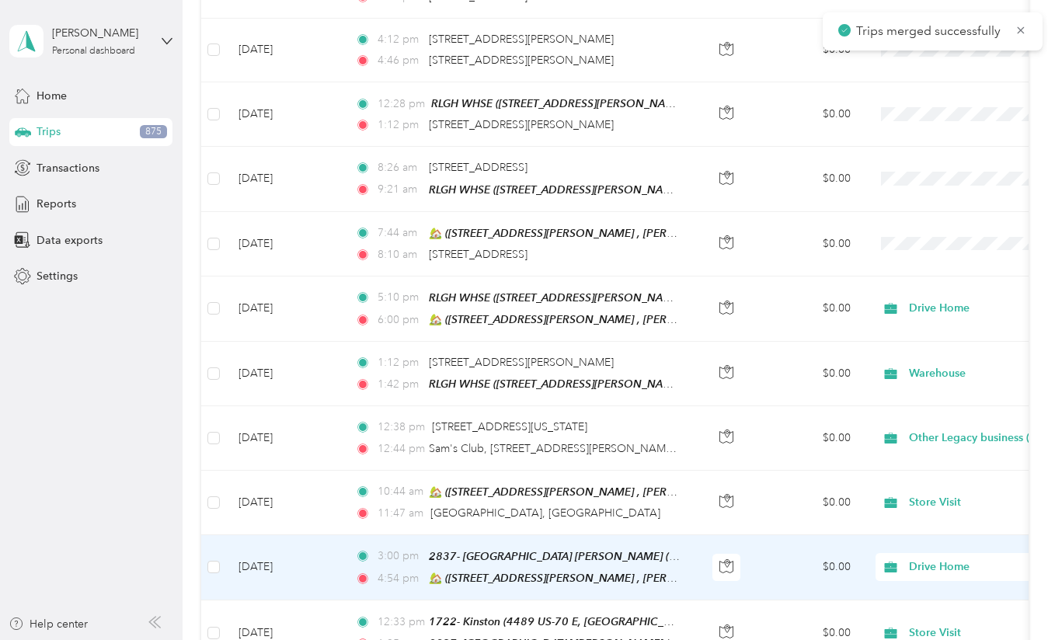
scroll to position [949, 0]
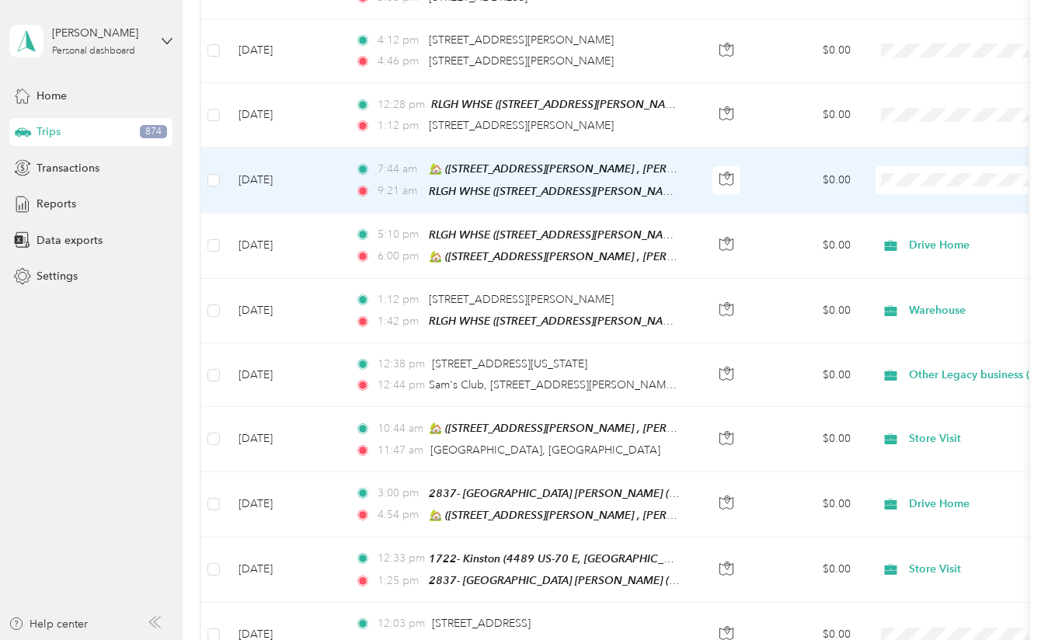
click at [318, 183] on td "[DATE]" at bounding box center [284, 180] width 117 height 65
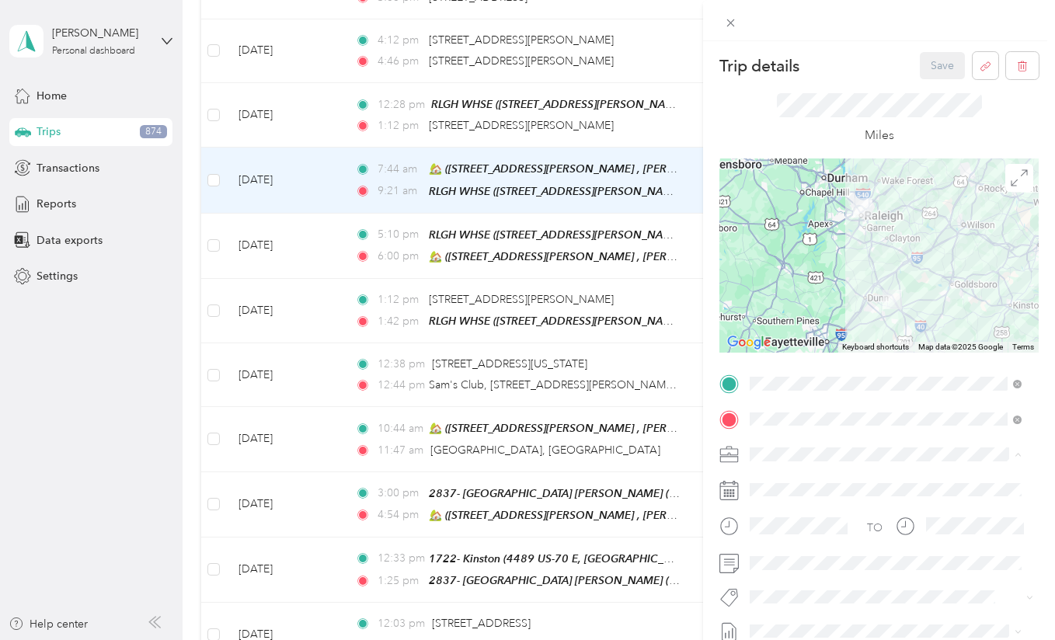
click at [812, 367] on div "Warehouse" at bounding box center [885, 372] width 261 height 16
click at [928, 61] on button "Save" at bounding box center [942, 65] width 45 height 27
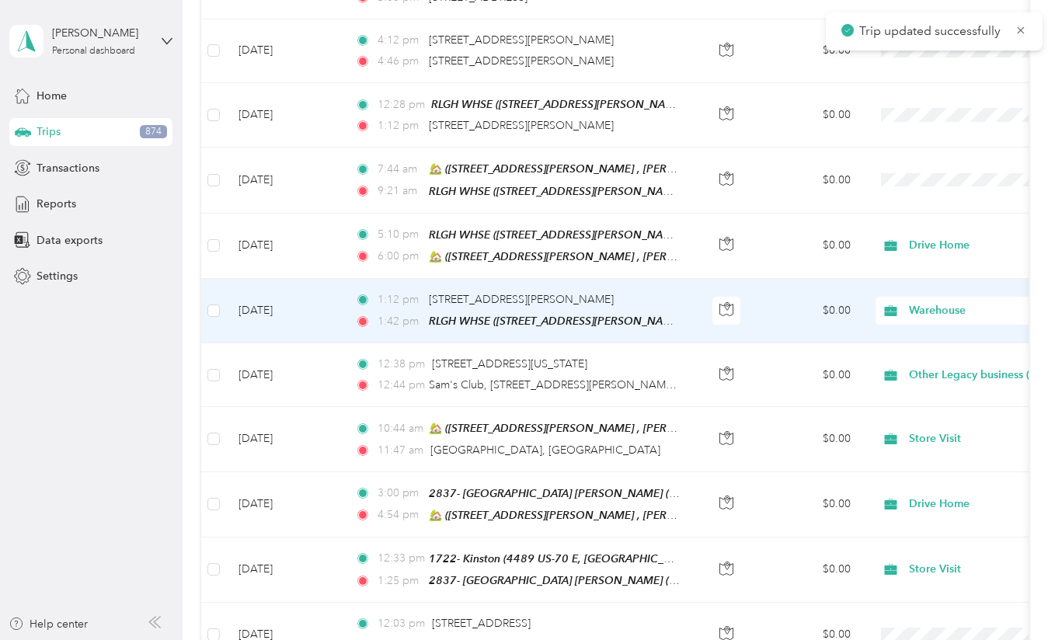
click at [291, 338] on td "[DATE]" at bounding box center [284, 311] width 117 height 64
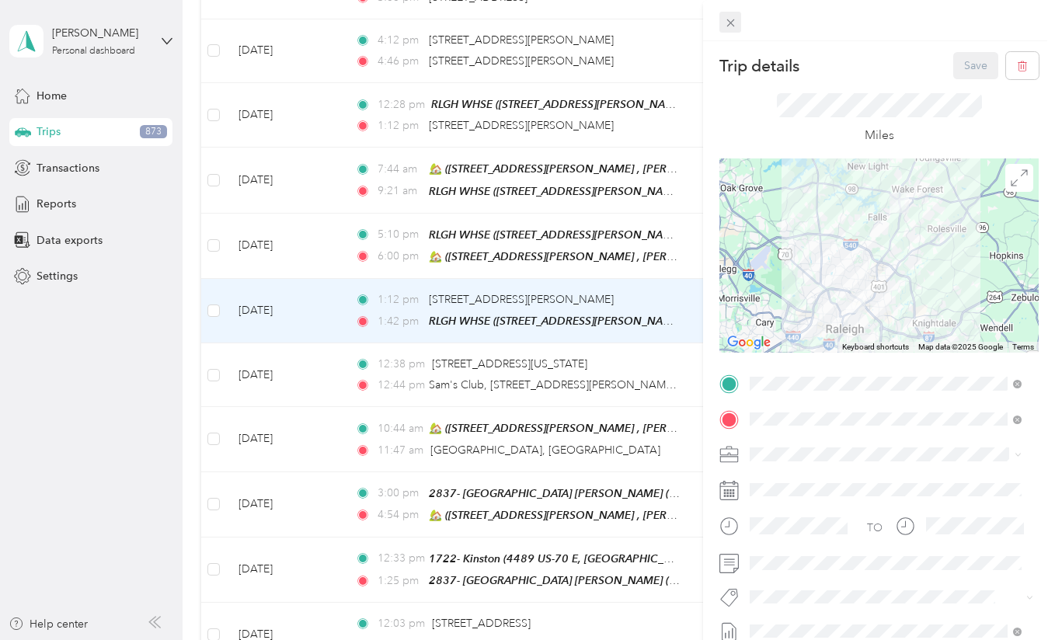
click at [730, 23] on icon at bounding box center [730, 23] width 8 height 8
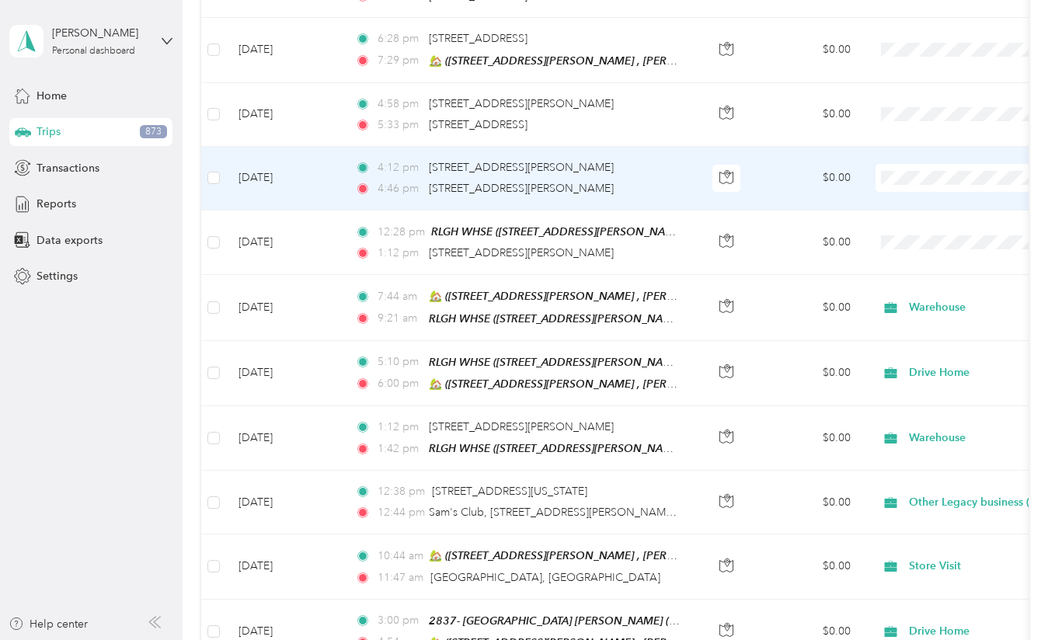
scroll to position [821, 0]
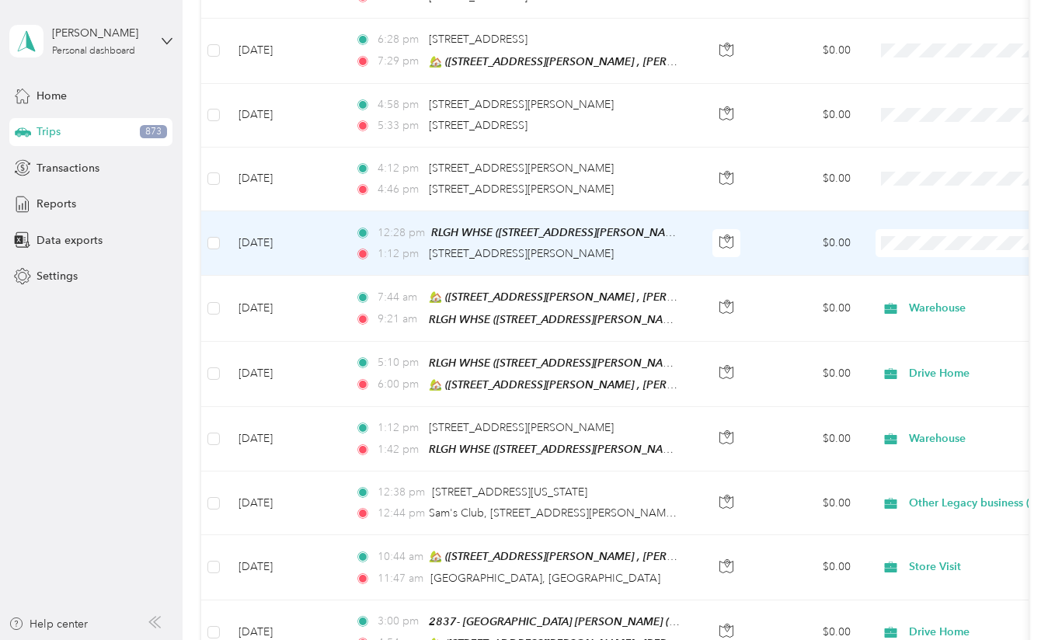
click at [328, 243] on td "[DATE]" at bounding box center [284, 243] width 117 height 64
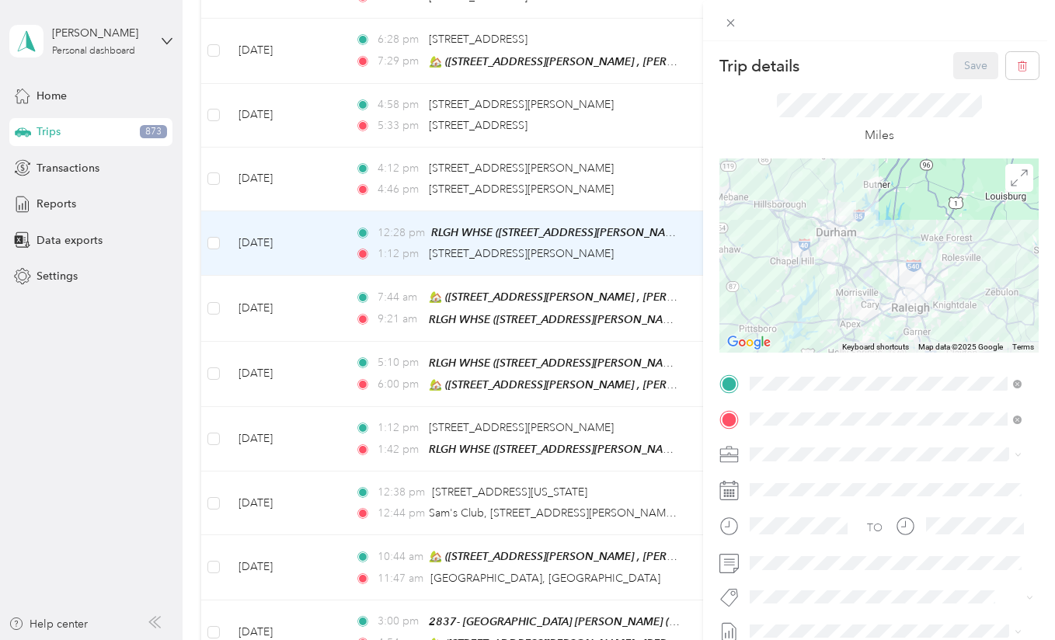
click at [794, 398] on span "In-Flight job visit" at bounding box center [795, 397] width 80 height 13
click at [879, 68] on div "Trip details Save" at bounding box center [878, 65] width 319 height 27
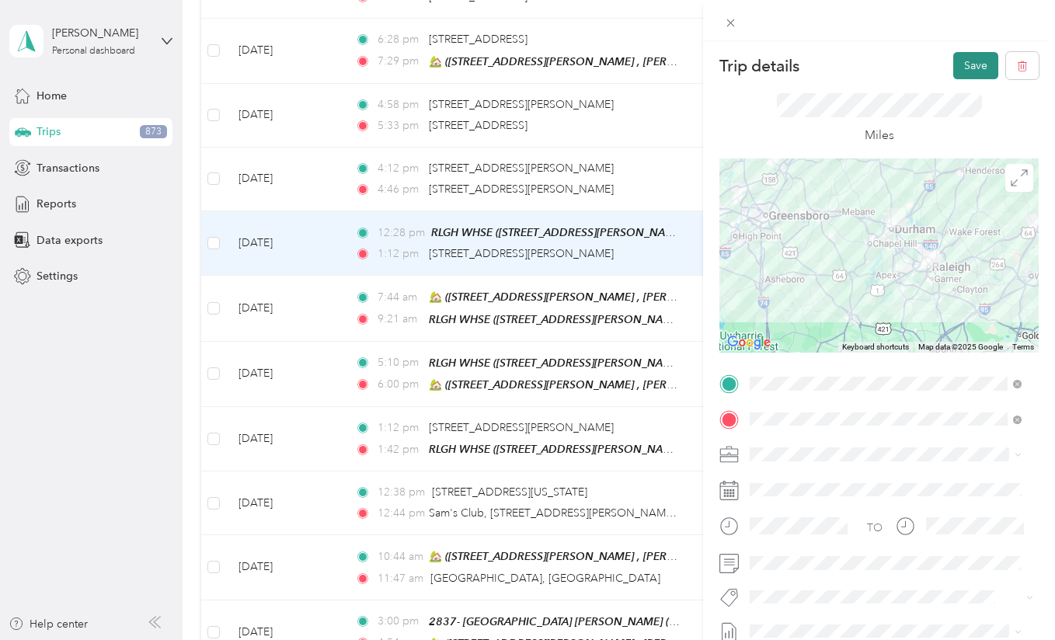
click at [953, 75] on button "Save" at bounding box center [975, 65] width 45 height 27
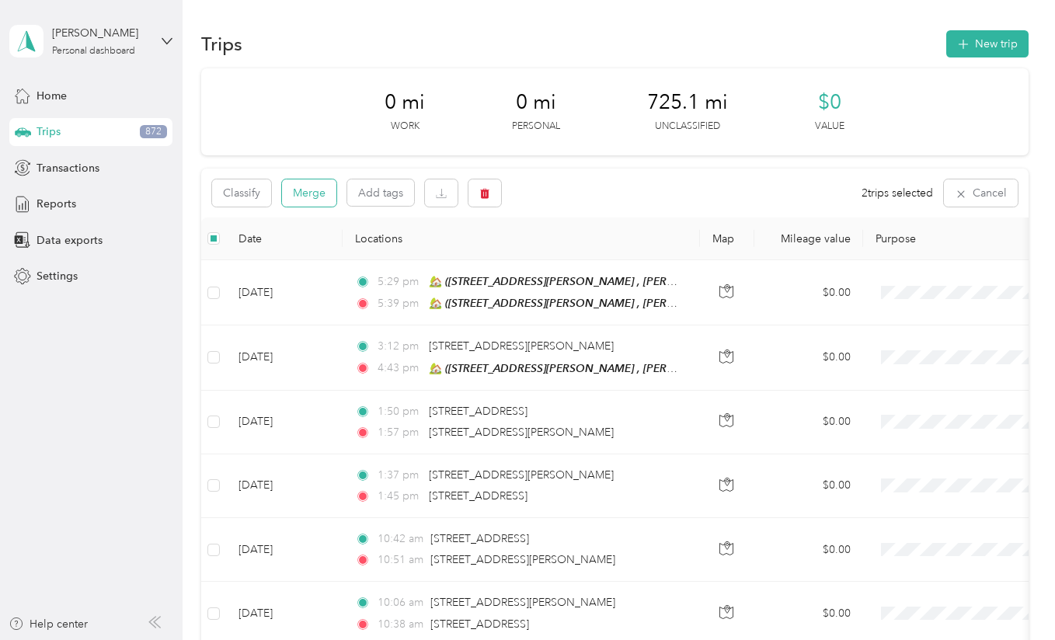
click at [316, 193] on button "Merge" at bounding box center [309, 192] width 54 height 27
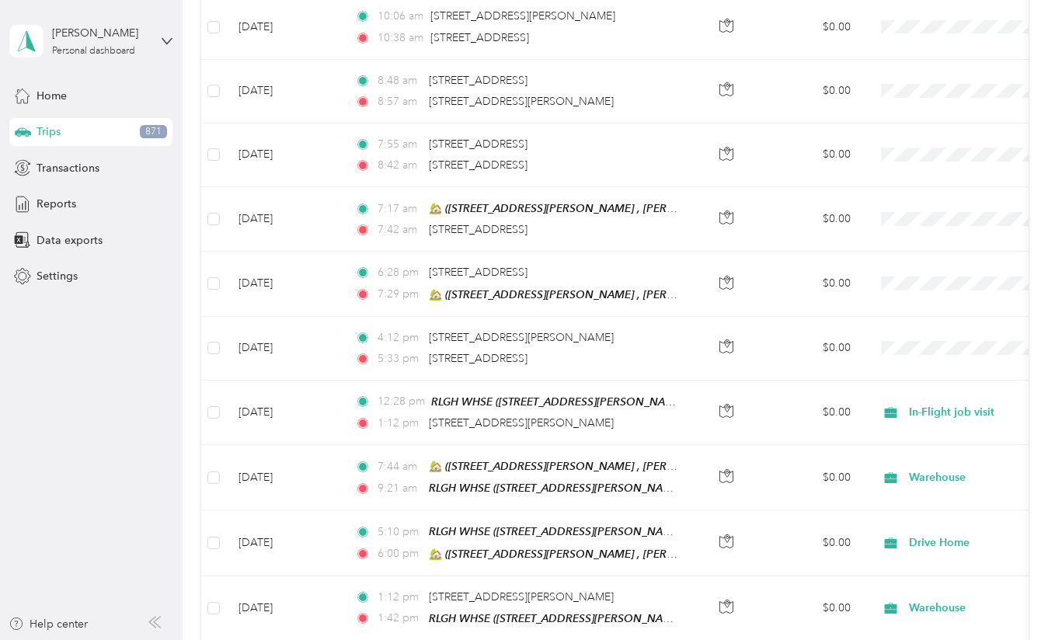
scroll to position [644, 0]
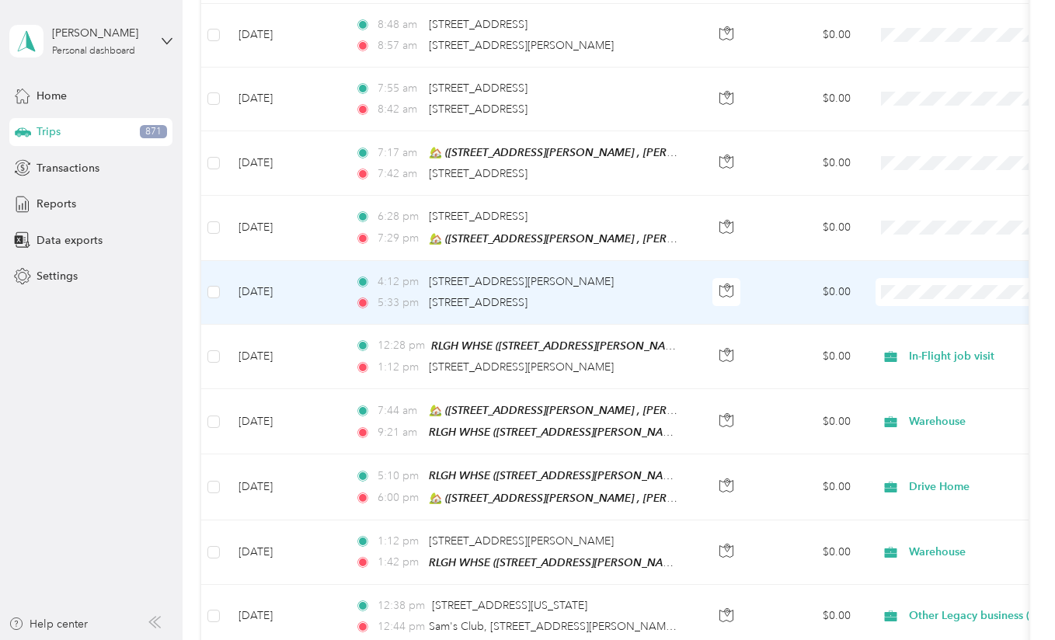
click at [311, 315] on td "[DATE]" at bounding box center [284, 293] width 117 height 64
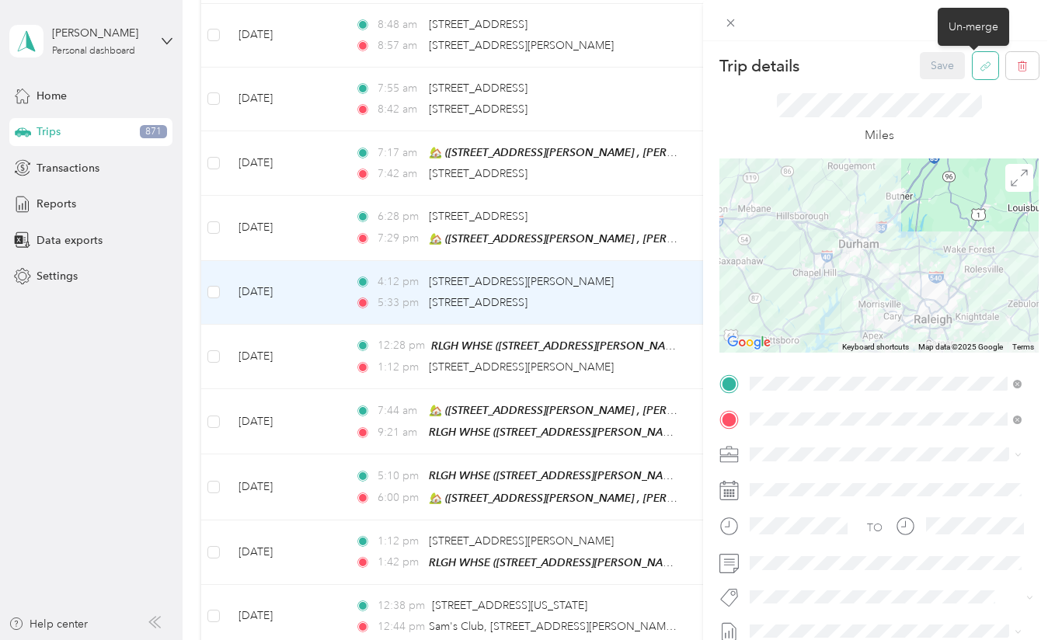
click at [980, 68] on icon "button" at bounding box center [986, 67] width 12 height 12
click at [920, 85] on button "Yes" at bounding box center [931, 76] width 30 height 25
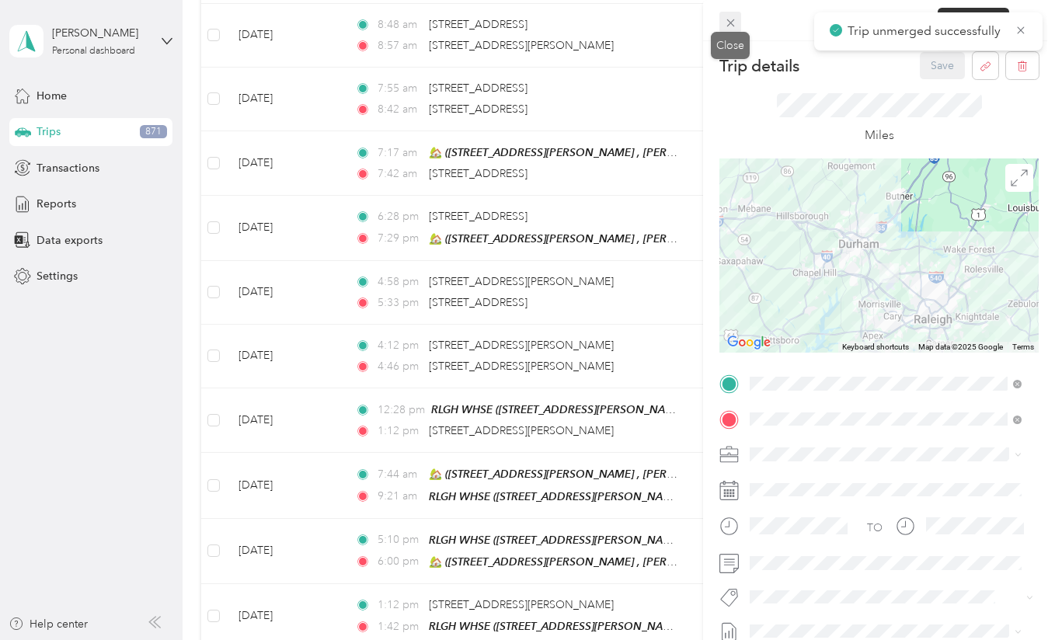
click at [728, 19] on icon at bounding box center [730, 22] width 13 height 13
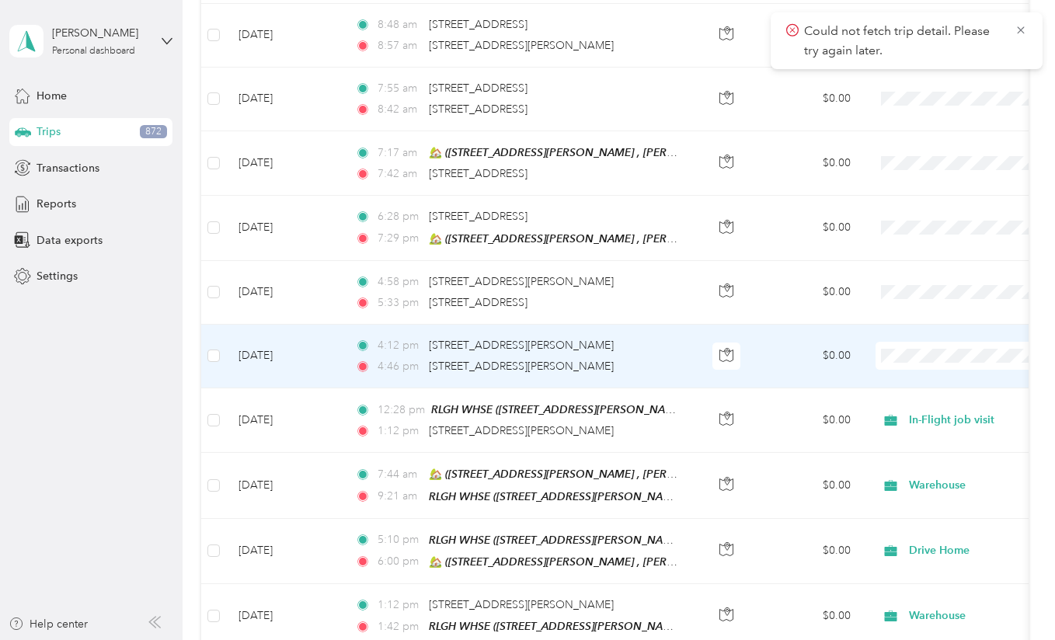
click at [316, 371] on td "[DATE]" at bounding box center [284, 357] width 117 height 64
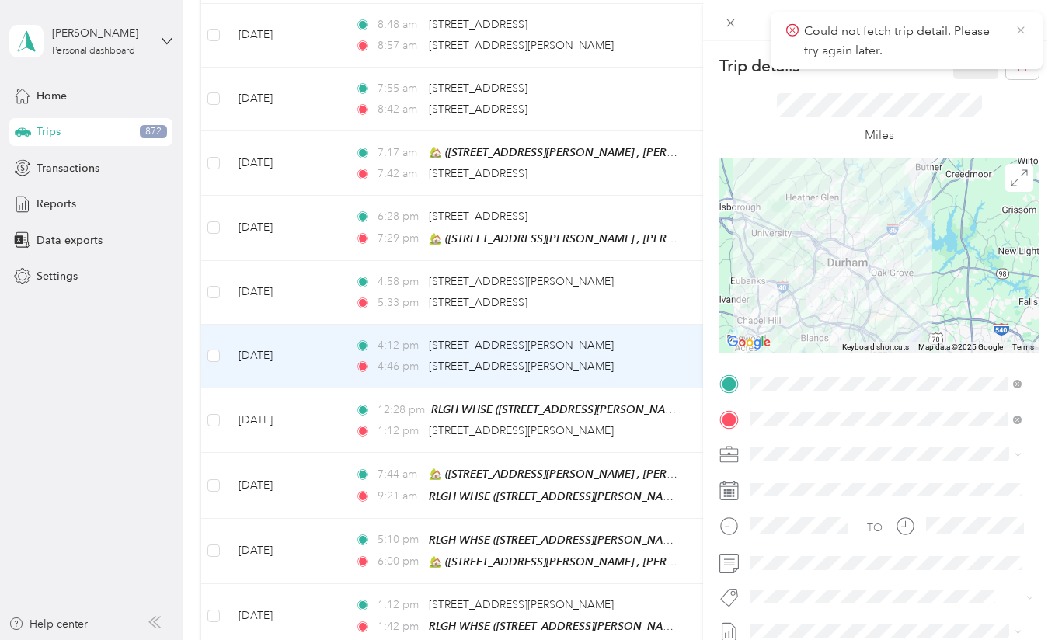
click at [1022, 30] on icon at bounding box center [1020, 30] width 12 height 14
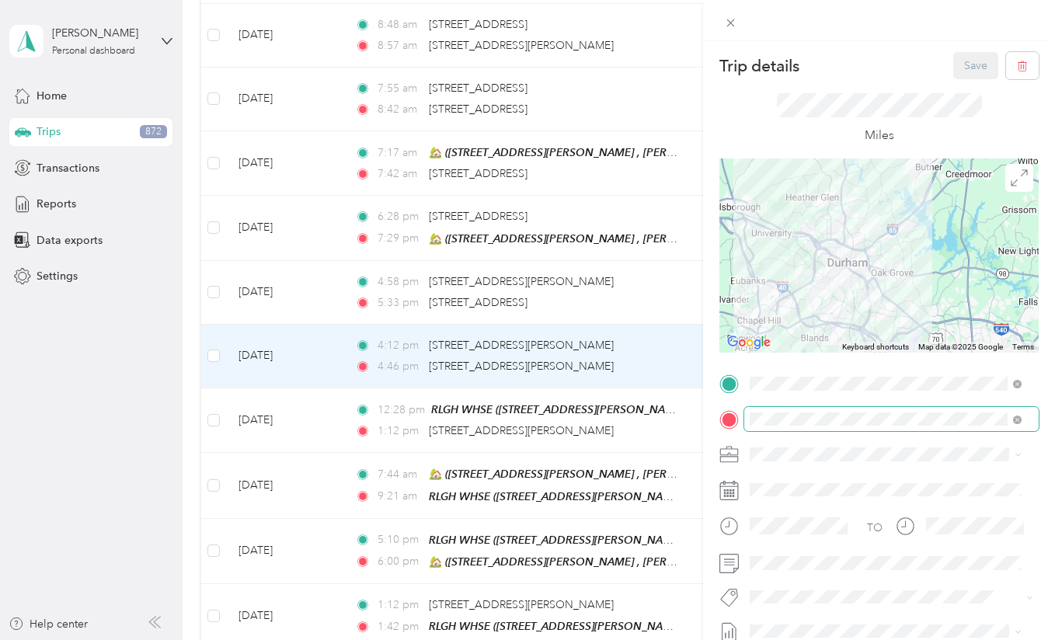
click at [851, 411] on span at bounding box center [891, 419] width 294 height 25
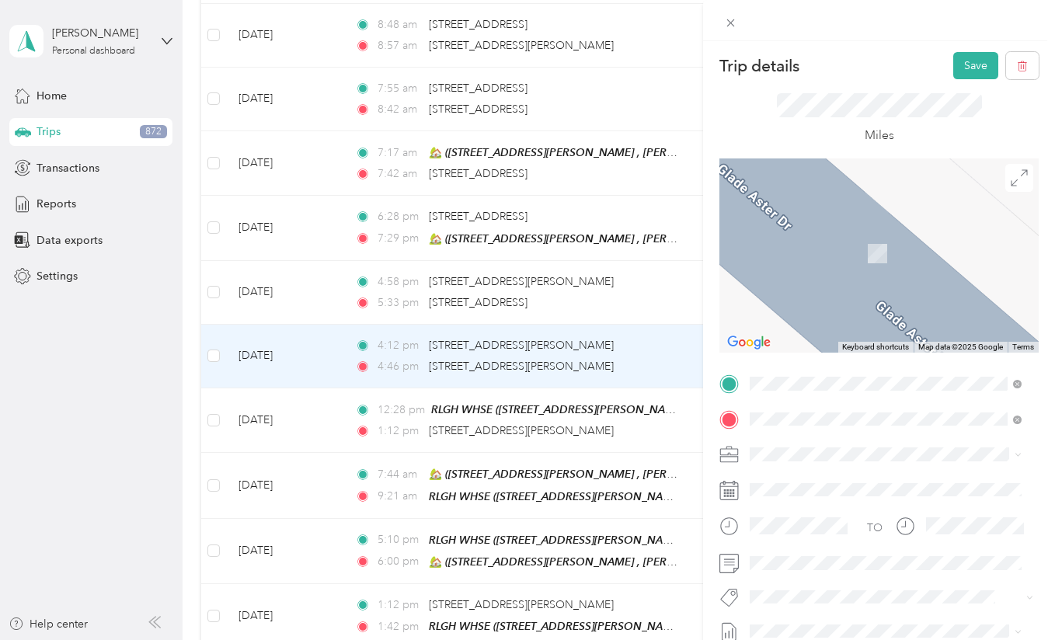
click at [850, 64] on div "Trip details Save" at bounding box center [878, 65] width 319 height 27
click at [736, 25] on icon at bounding box center [730, 22] width 13 height 13
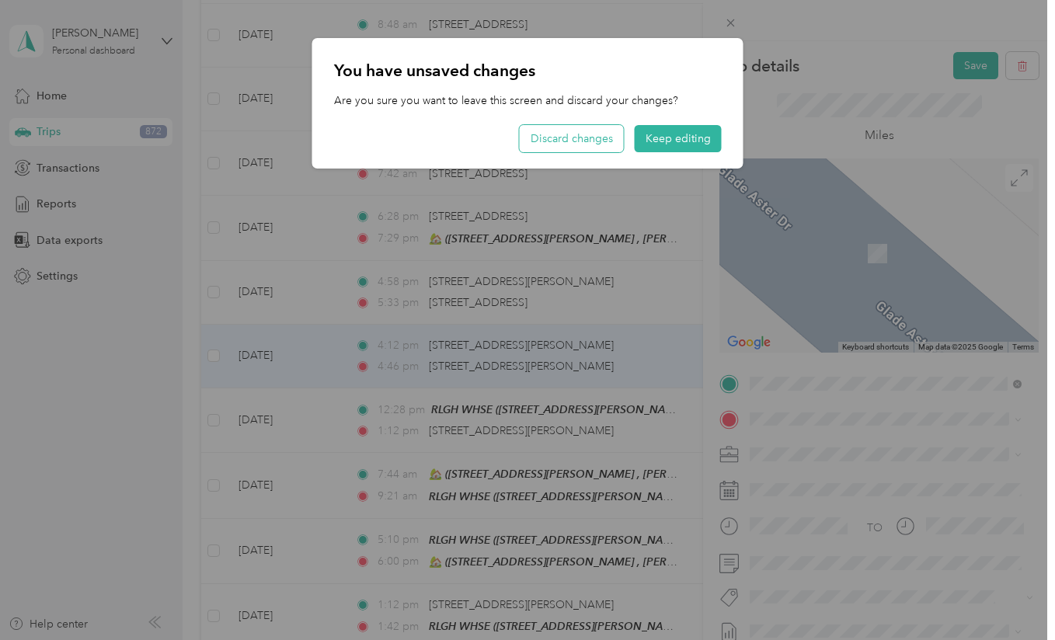
click at [603, 136] on button "Discard changes" at bounding box center [572, 138] width 104 height 27
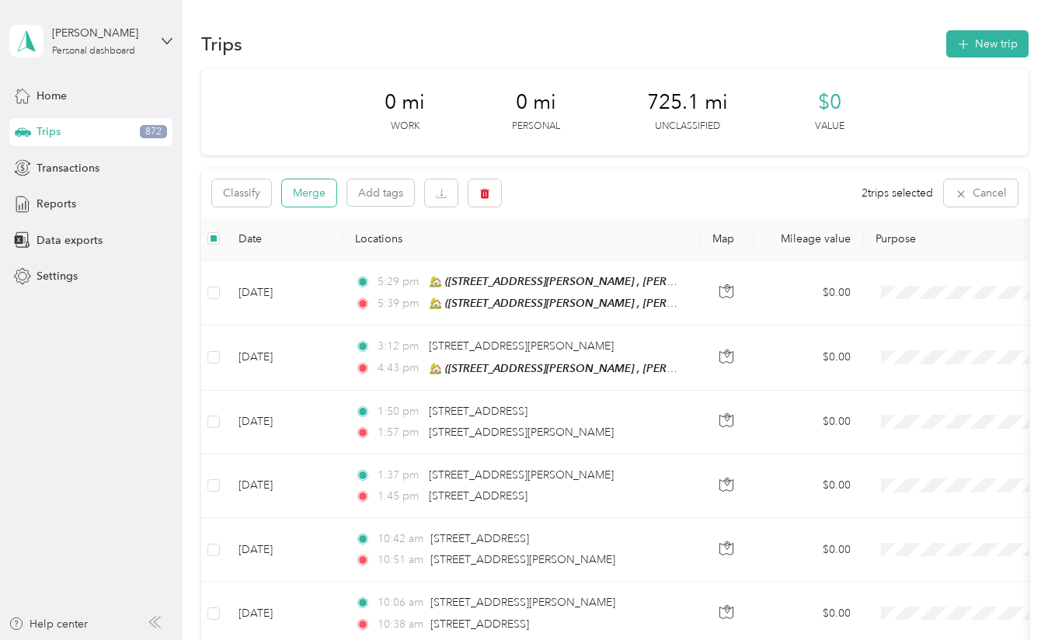
click at [319, 190] on button "Merge" at bounding box center [309, 192] width 54 height 27
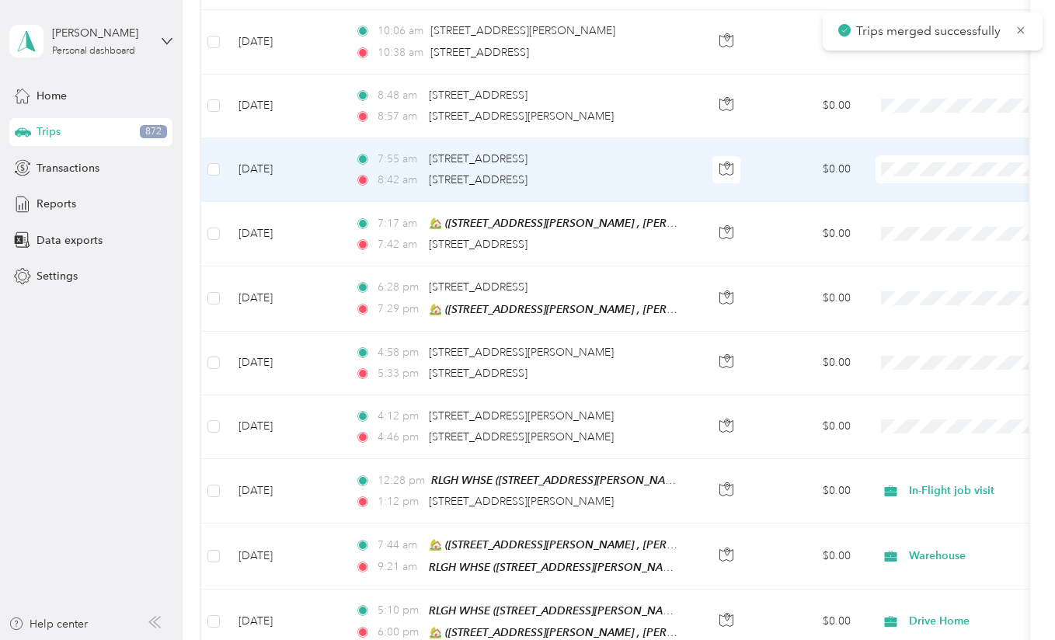
scroll to position [574, 0]
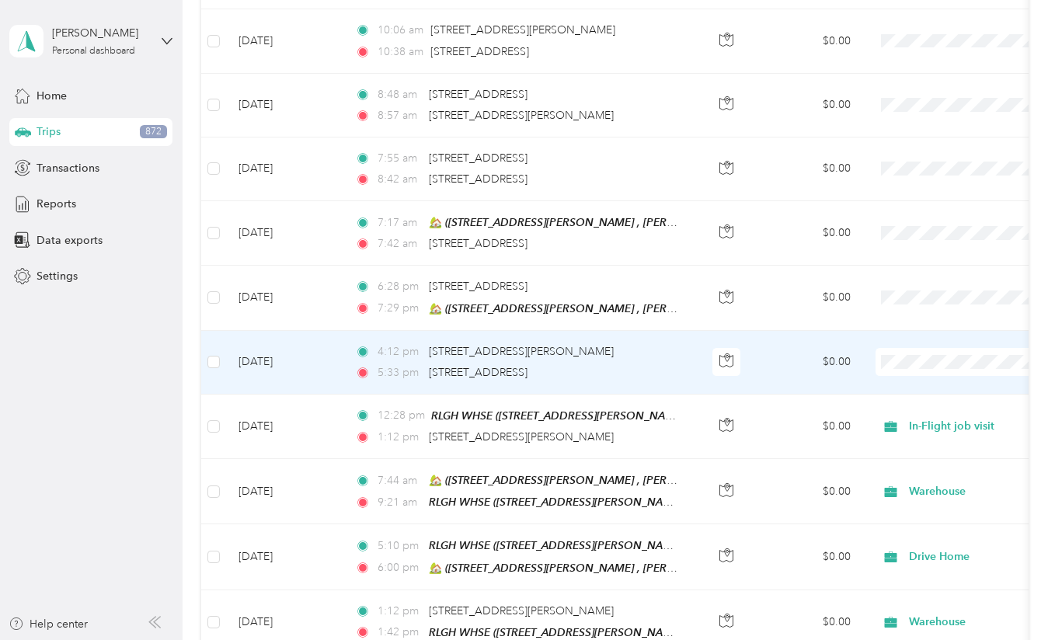
click at [336, 365] on td "[DATE]" at bounding box center [284, 363] width 117 height 64
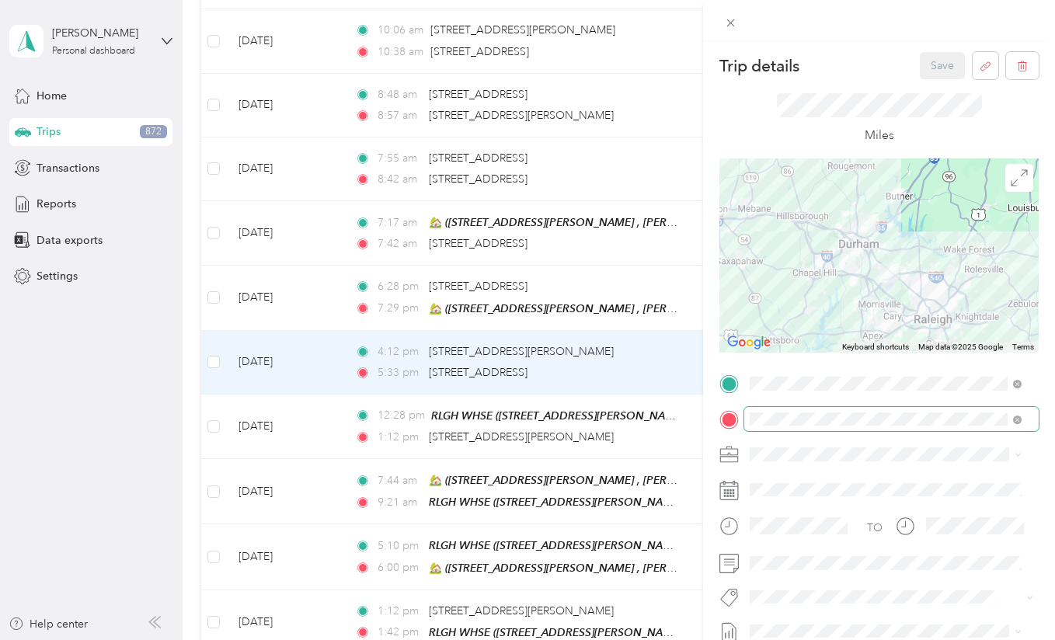
click at [814, 426] on span at bounding box center [891, 419] width 294 height 25
click at [805, 409] on span at bounding box center [891, 419] width 294 height 25
click at [808, 426] on span at bounding box center [891, 419] width 294 height 25
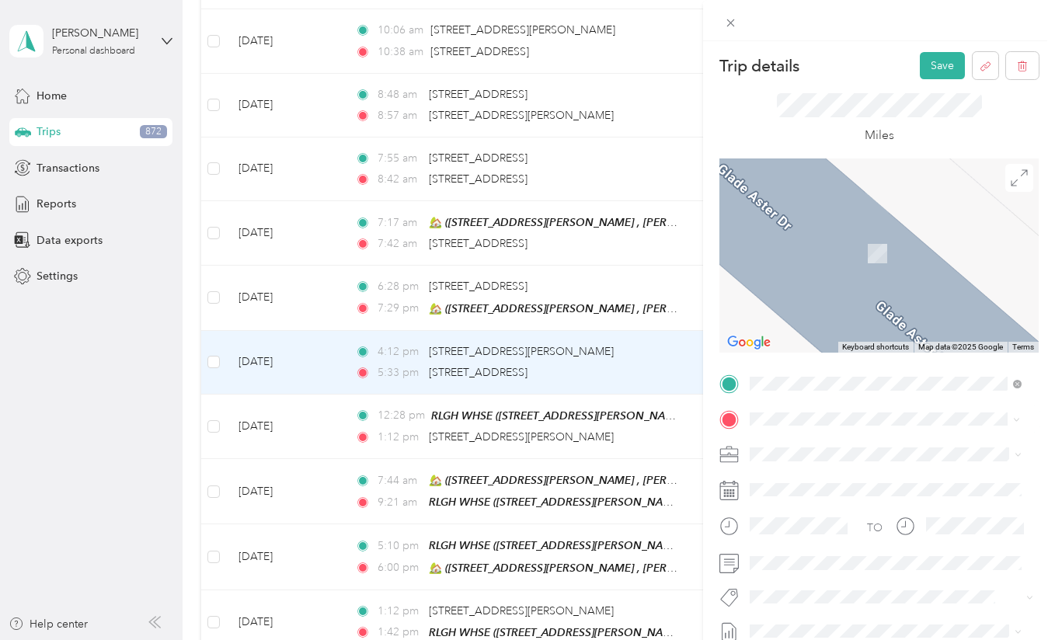
click at [837, 244] on div "🏡 [STREET_ADDRESS][PERSON_NAME] , 28366, [PERSON_NAME][GEOGRAPHIC_DATA], [GEOGR…" at bounding box center [897, 260] width 237 height 65
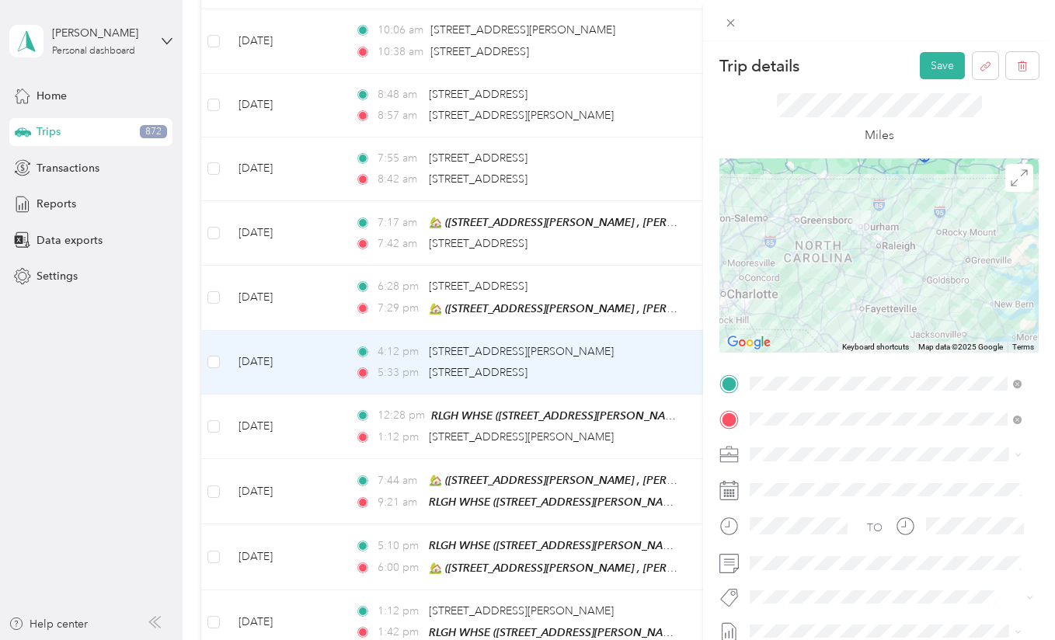
click at [811, 268] on li "Drive Home" at bounding box center [885, 258] width 283 height 27
click at [921, 50] on div "Trip details Save This trip cannot be edited because it is either under review,…" at bounding box center [879, 361] width 352 height 640
click at [920, 62] on button "Save" at bounding box center [942, 65] width 45 height 27
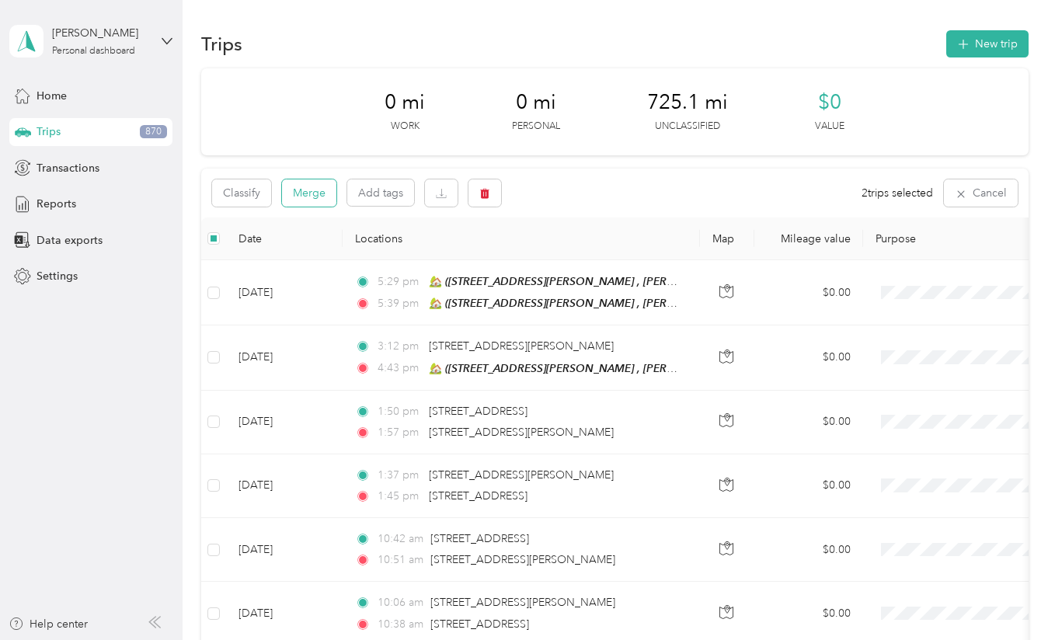
click at [322, 194] on button "Merge" at bounding box center [309, 192] width 54 height 27
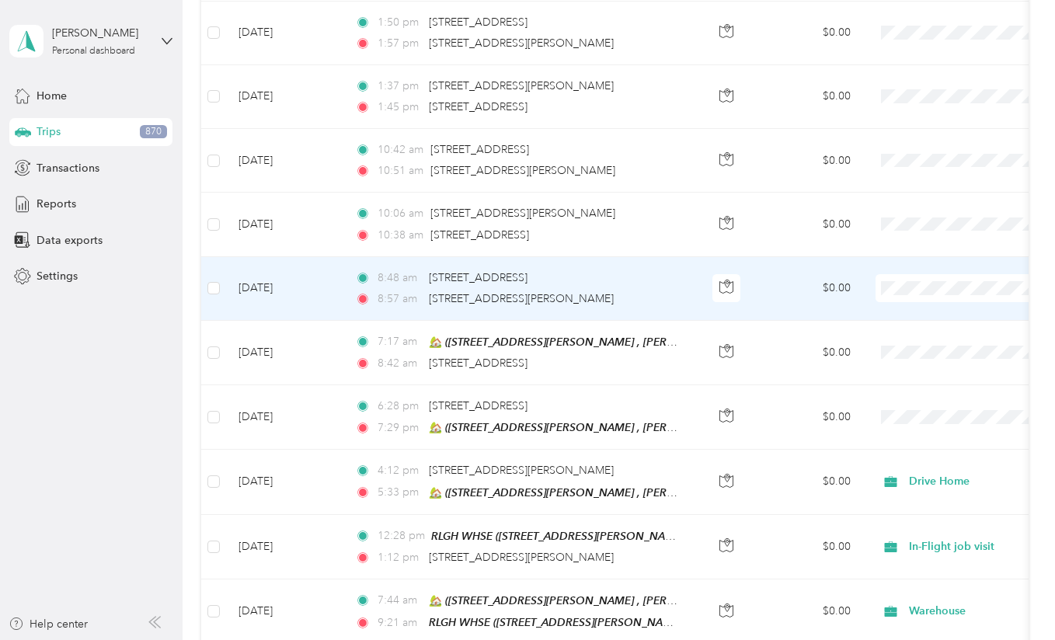
scroll to position [390, 0]
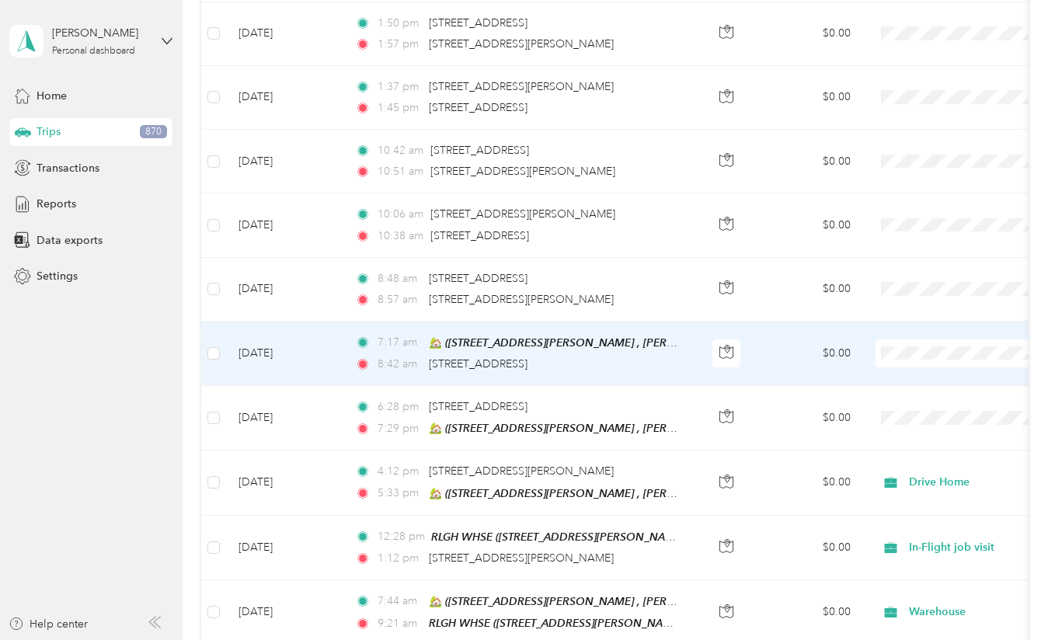
click at [302, 366] on td "[DATE]" at bounding box center [284, 354] width 117 height 64
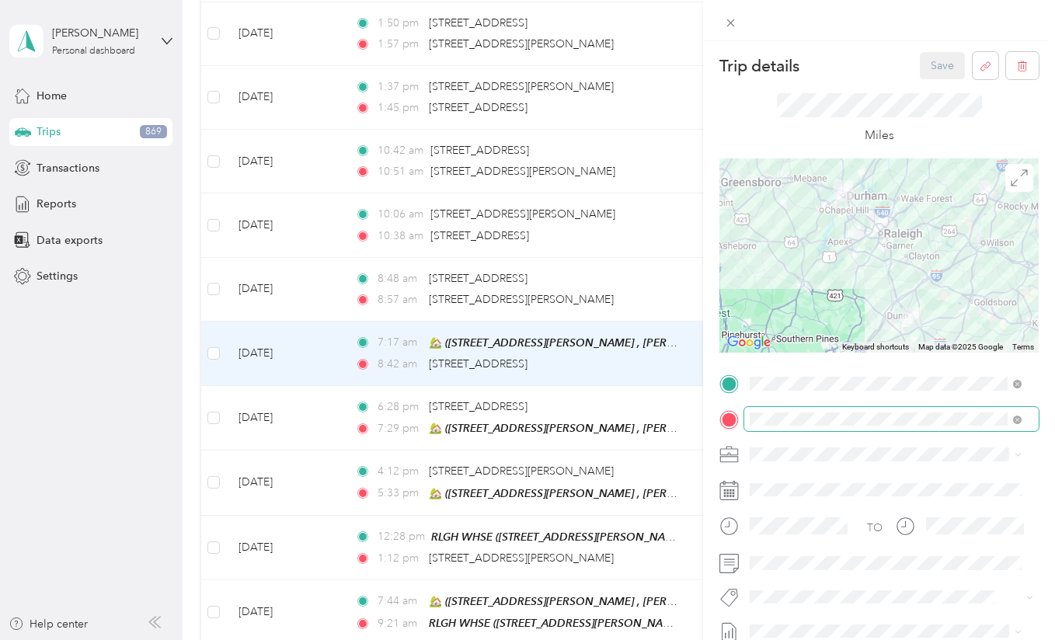
click at [767, 426] on span at bounding box center [891, 419] width 294 height 25
click at [1018, 422] on icon at bounding box center [1017, 420] width 9 height 9
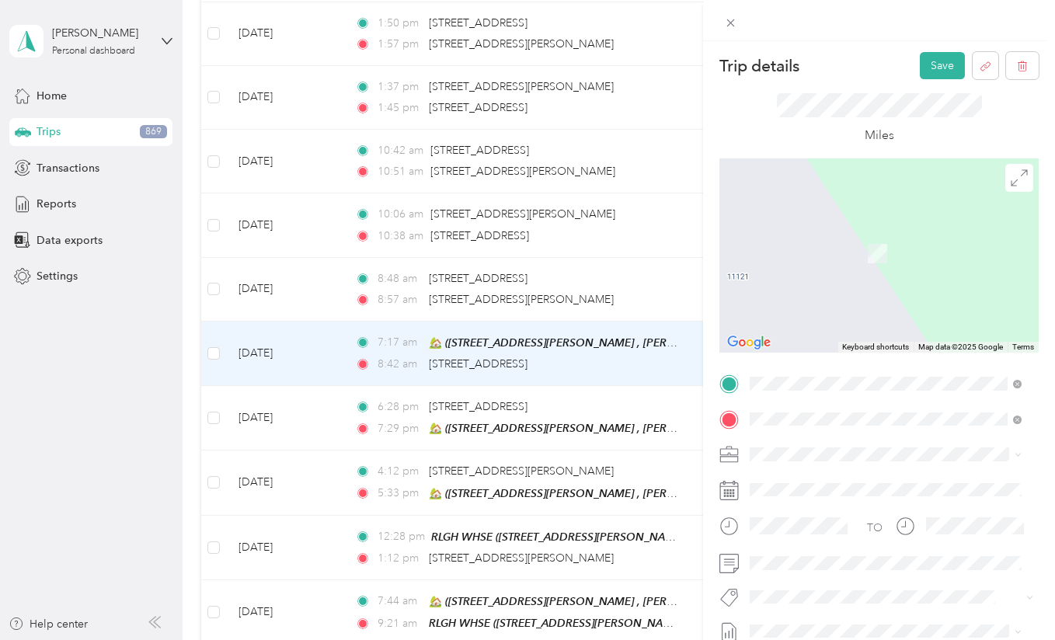
click at [856, 228] on span "[STREET_ADDRESS][US_STATE]" at bounding box center [856, 230] width 155 height 14
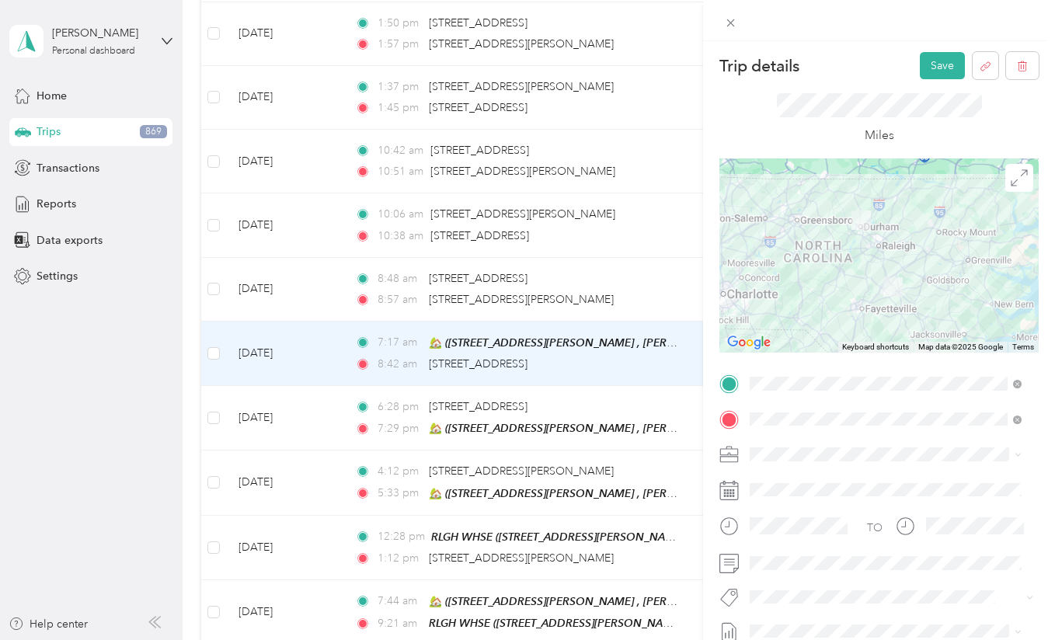
click at [809, 462] on span at bounding box center [891, 454] width 294 height 25
click at [813, 393] on span "In-Flight job visit" at bounding box center [795, 399] width 80 height 13
click at [928, 54] on button "Save" at bounding box center [942, 65] width 45 height 27
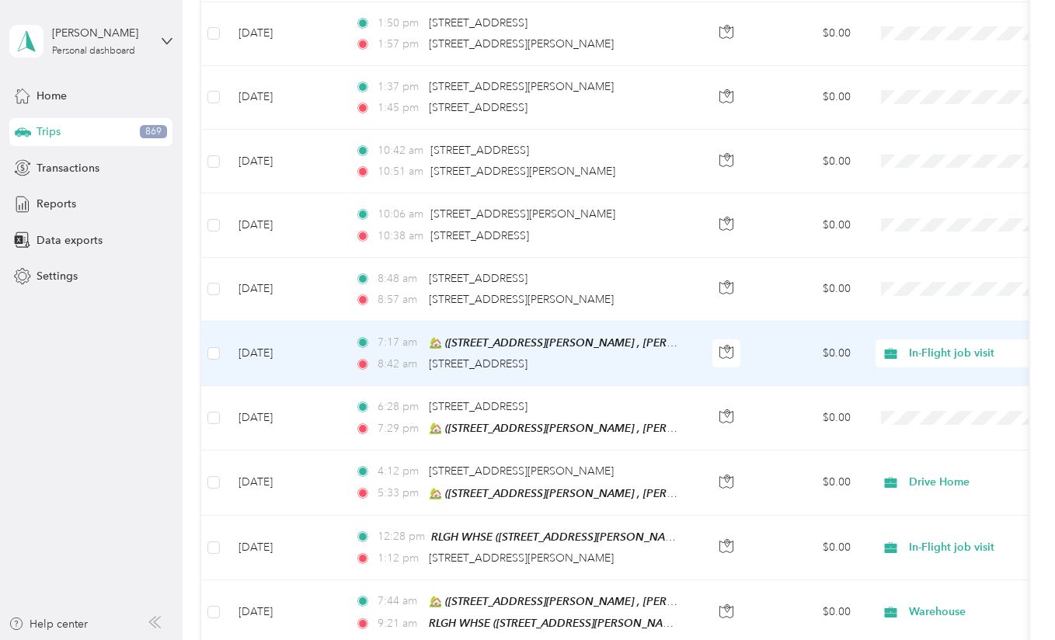
click at [680, 365] on div "8:42 am [STREET_ADDRESS]" at bounding box center [518, 364] width 326 height 17
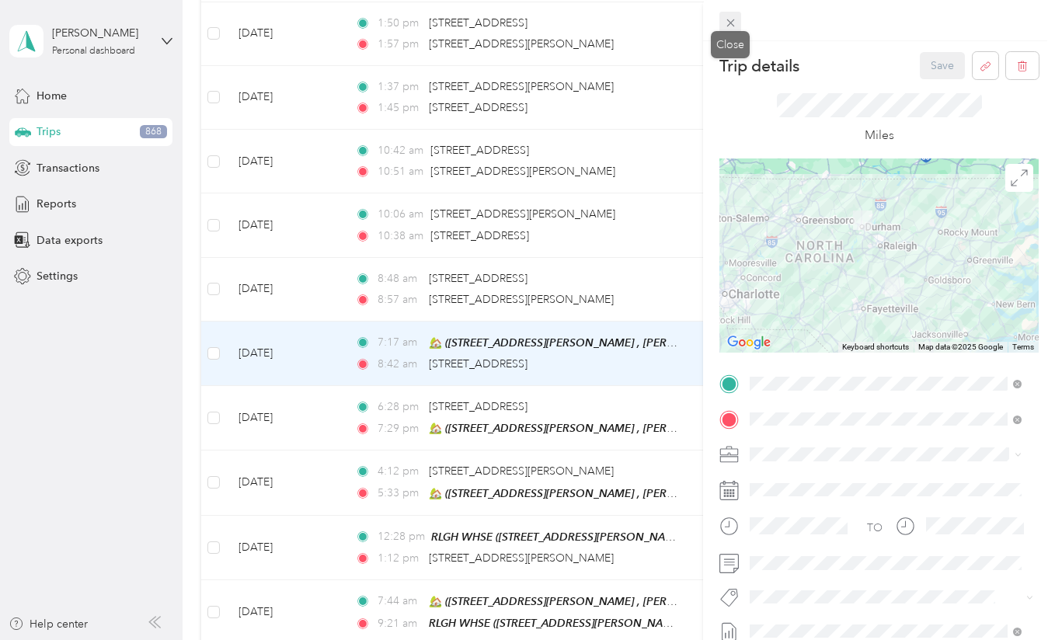
click at [726, 20] on icon at bounding box center [730, 22] width 13 height 13
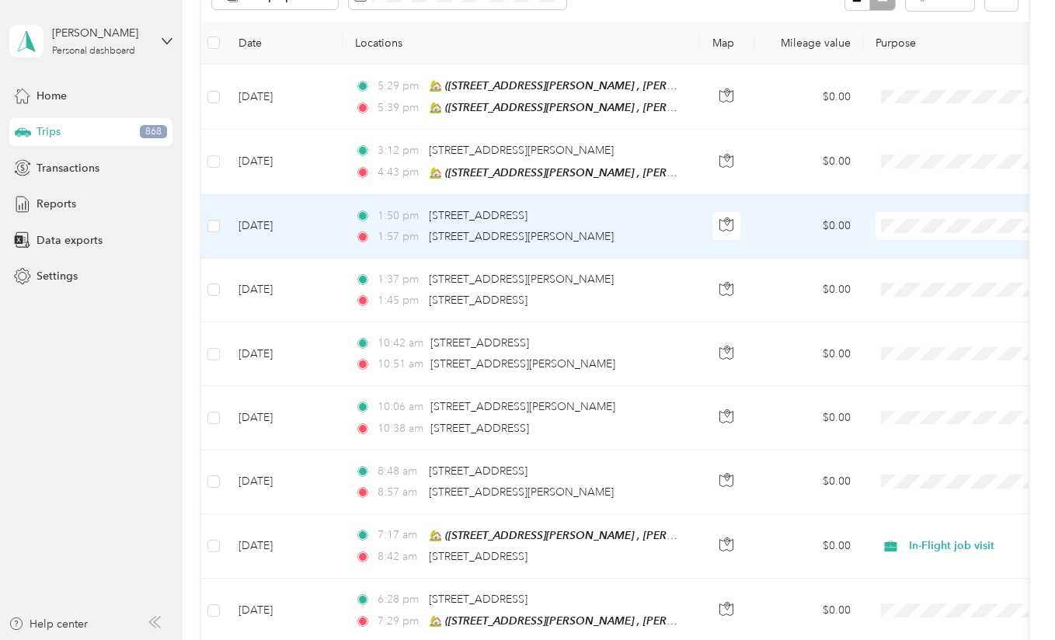
scroll to position [197, 0]
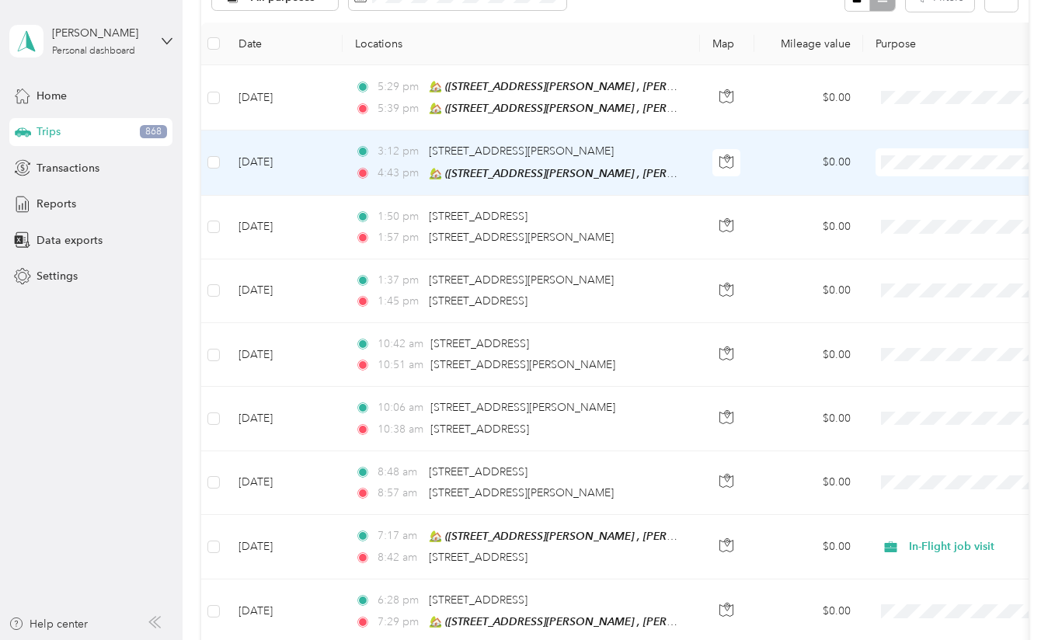
click at [331, 176] on td "[DATE]" at bounding box center [284, 162] width 117 height 64
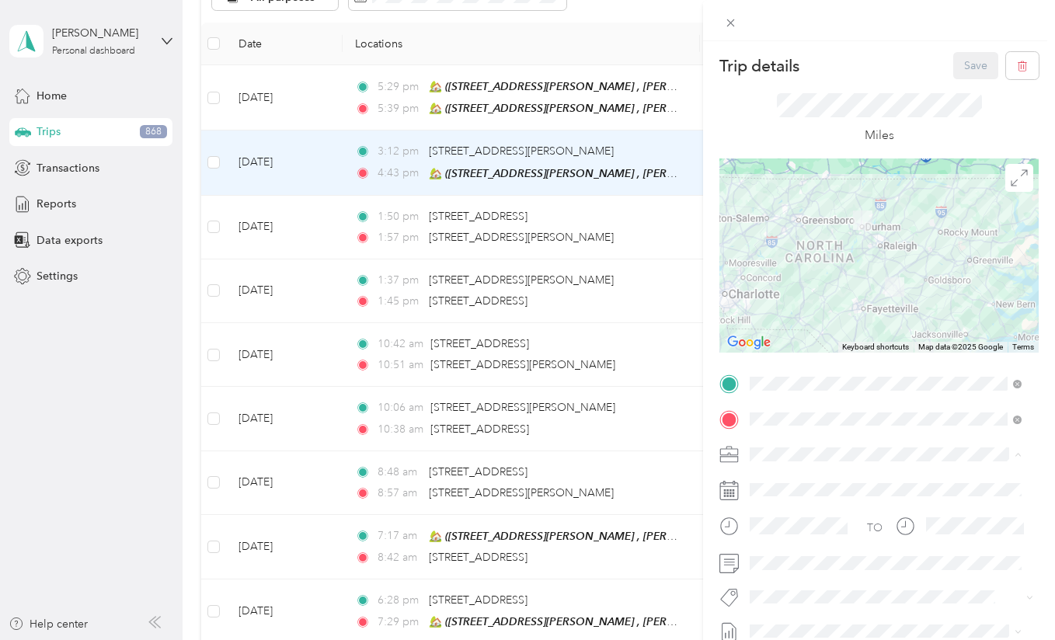
click at [802, 265] on span "Drive Home" at bounding box center [785, 263] width 60 height 13
click at [962, 58] on button "Save" at bounding box center [975, 65] width 45 height 27
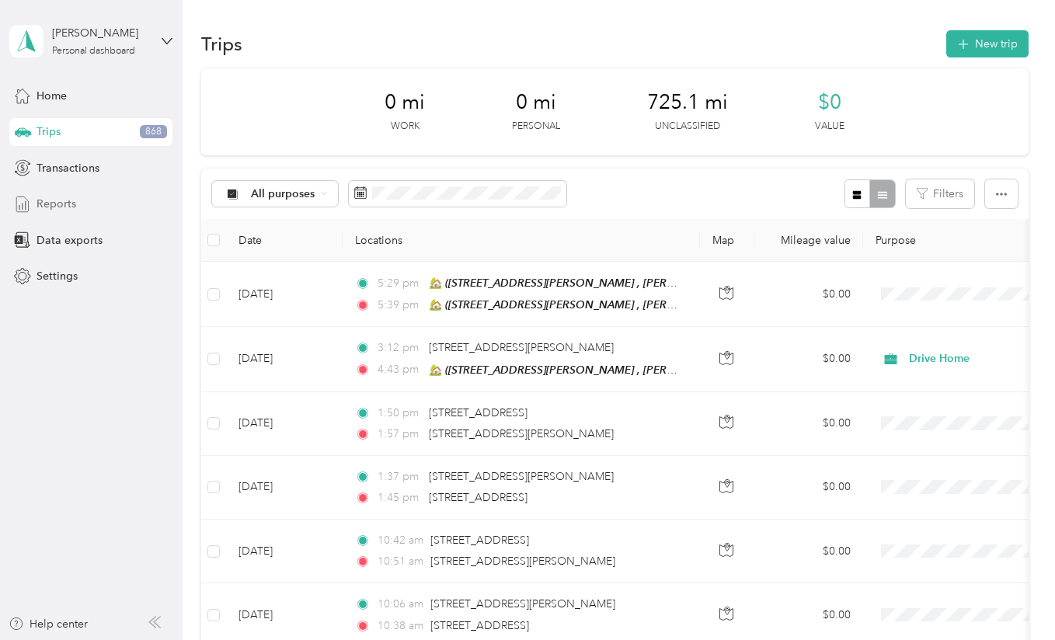
click at [85, 209] on div "Reports" at bounding box center [90, 204] width 163 height 28
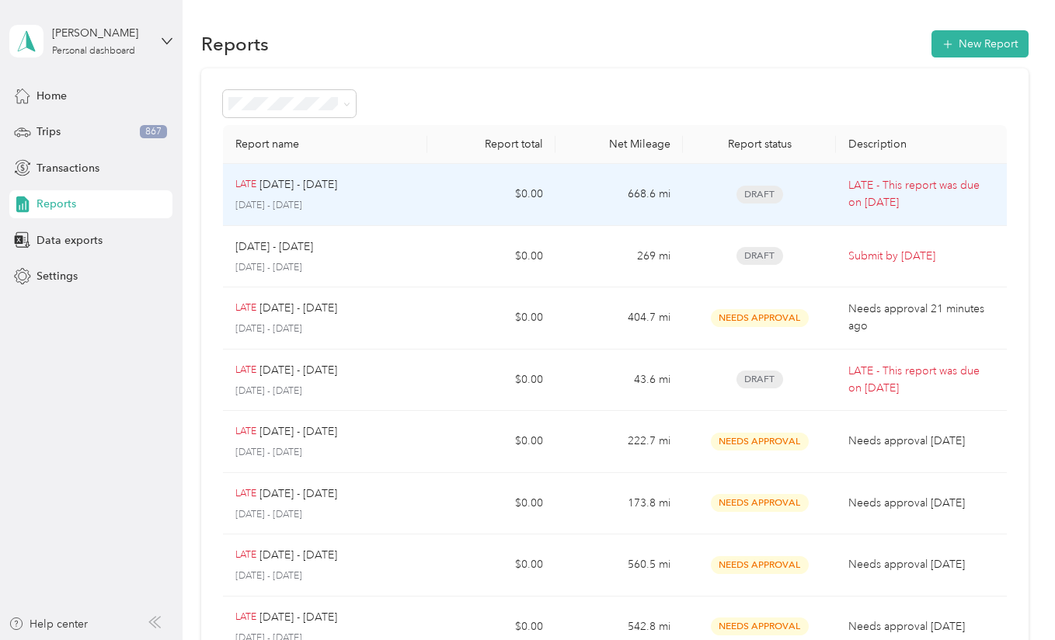
click at [378, 192] on div "LATE [DATE] - [DATE]" at bounding box center [324, 184] width 179 height 17
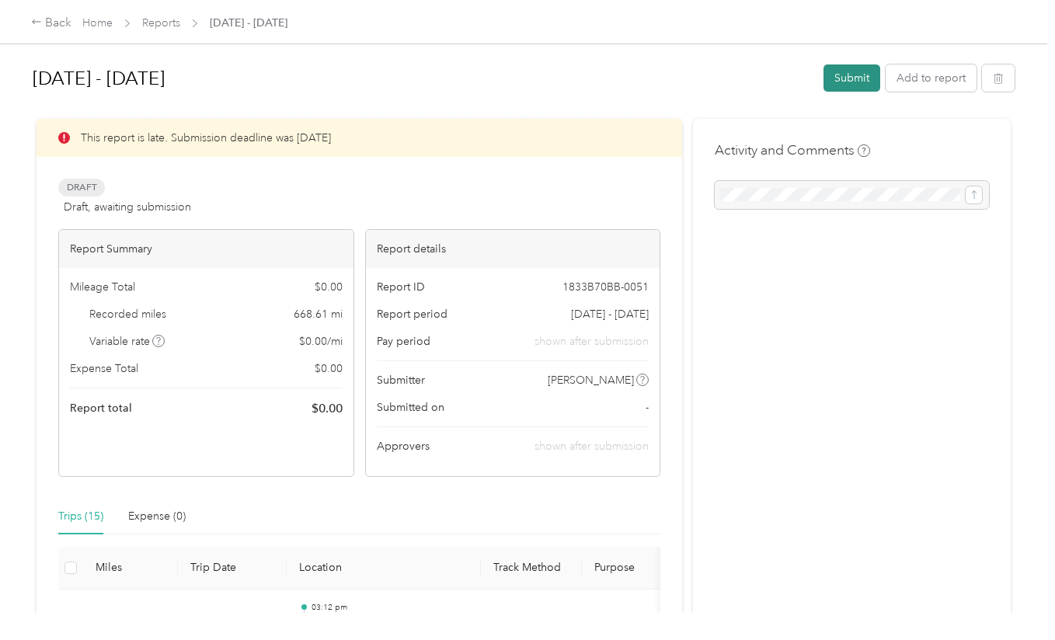
click at [837, 71] on button "Submit" at bounding box center [851, 77] width 57 height 27
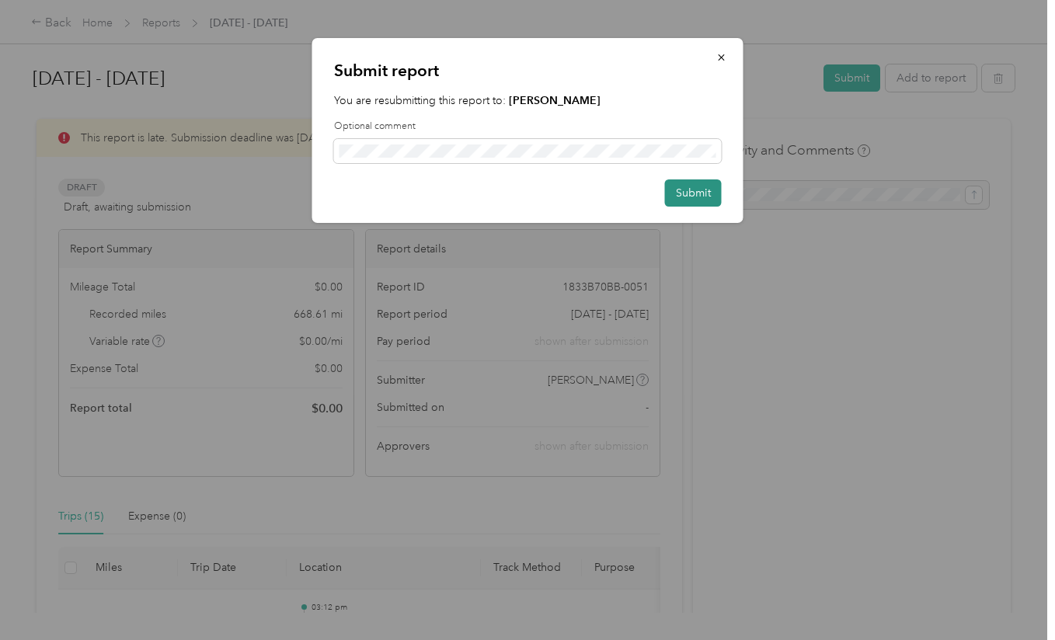
click at [690, 192] on button "Submit" at bounding box center [693, 192] width 57 height 27
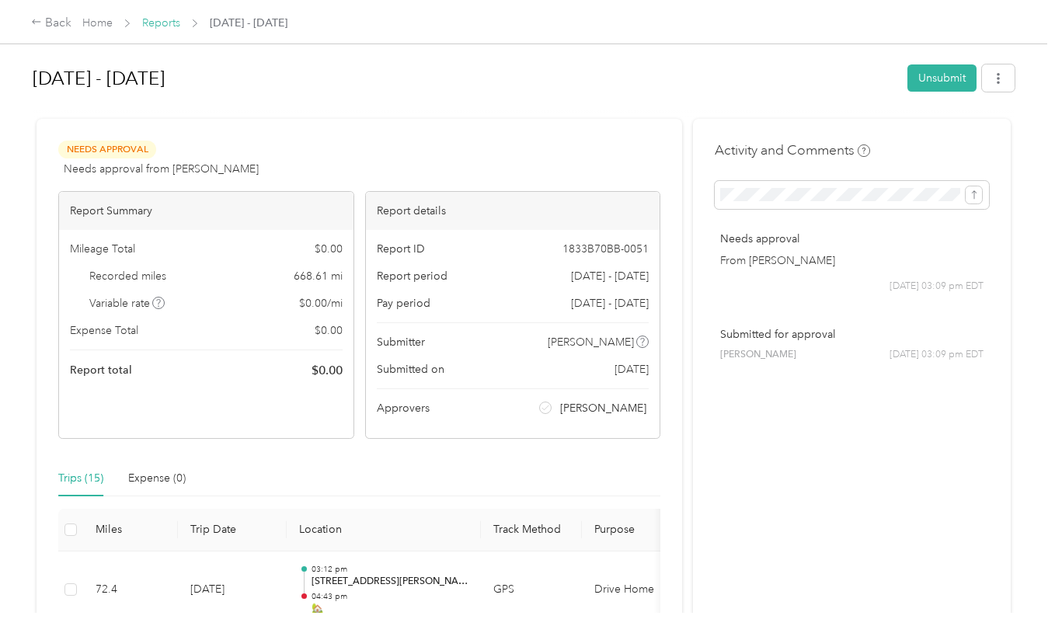
click at [158, 28] on link "Reports" at bounding box center [161, 22] width 38 height 13
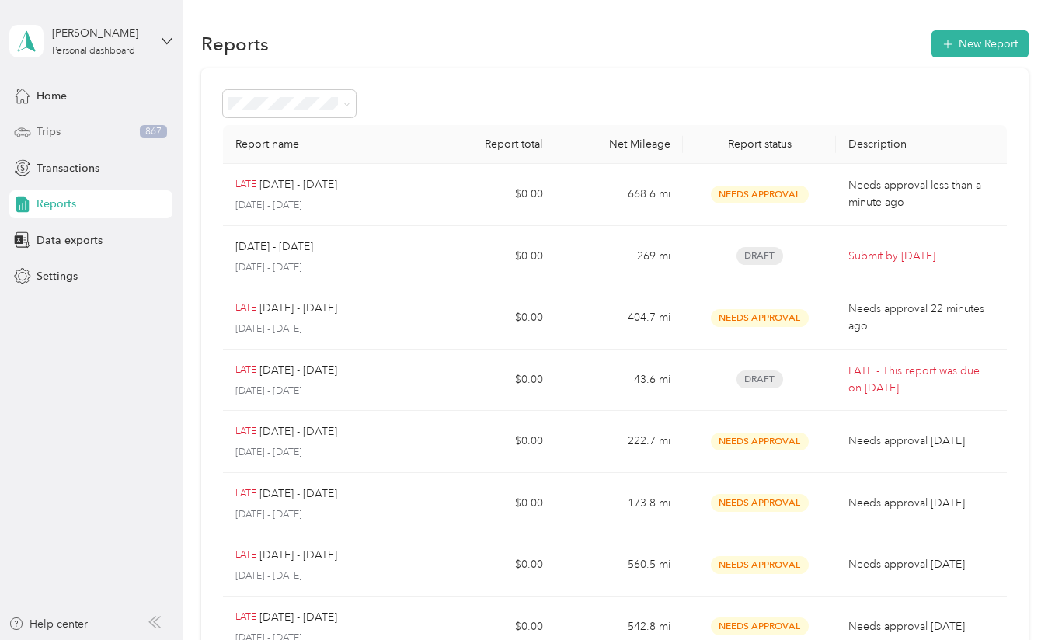
click at [92, 138] on div "Trips 867" at bounding box center [90, 132] width 163 height 28
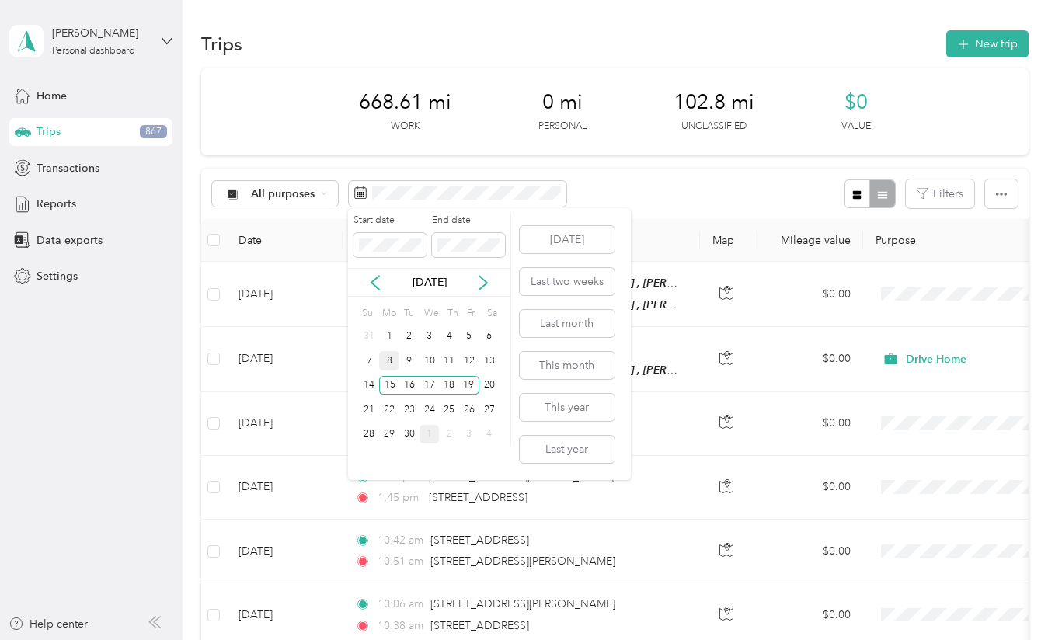
click at [384, 366] on div "8" at bounding box center [389, 360] width 20 height 19
click at [467, 364] on div "12" at bounding box center [469, 360] width 20 height 19
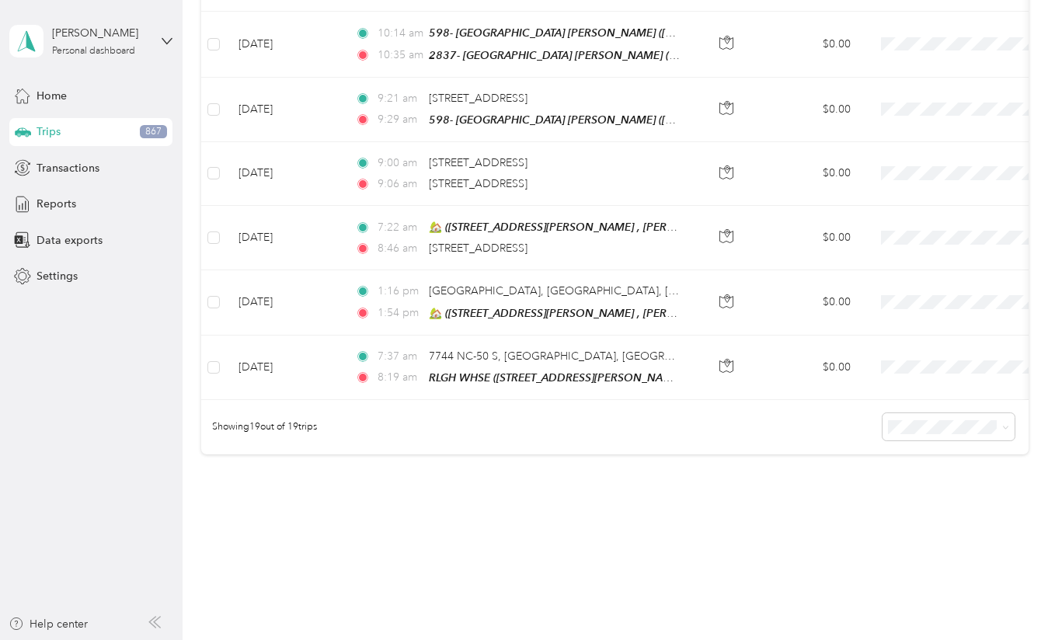
scroll to position [1124, 0]
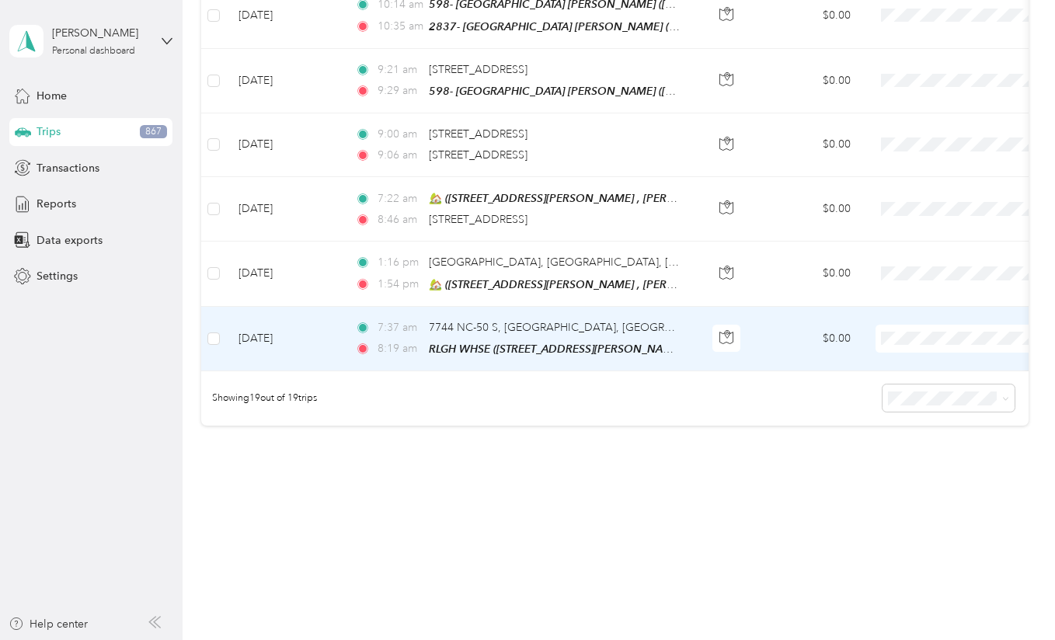
click at [304, 345] on td "[DATE]" at bounding box center [284, 339] width 117 height 64
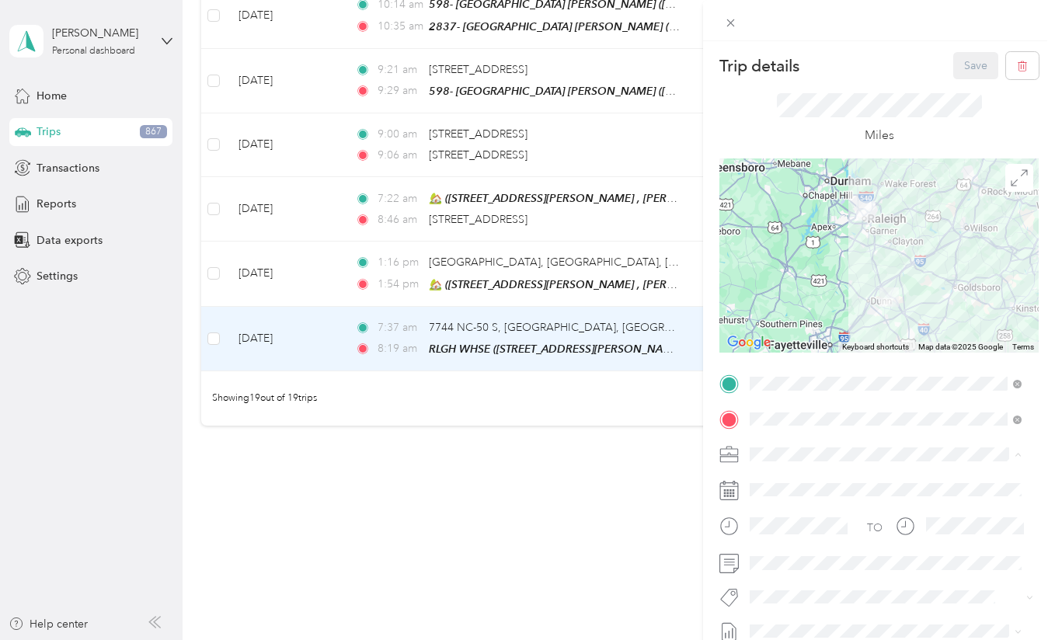
click at [813, 366] on div "Warehouse" at bounding box center [885, 372] width 261 height 16
click at [953, 68] on button "Save" at bounding box center [975, 65] width 45 height 27
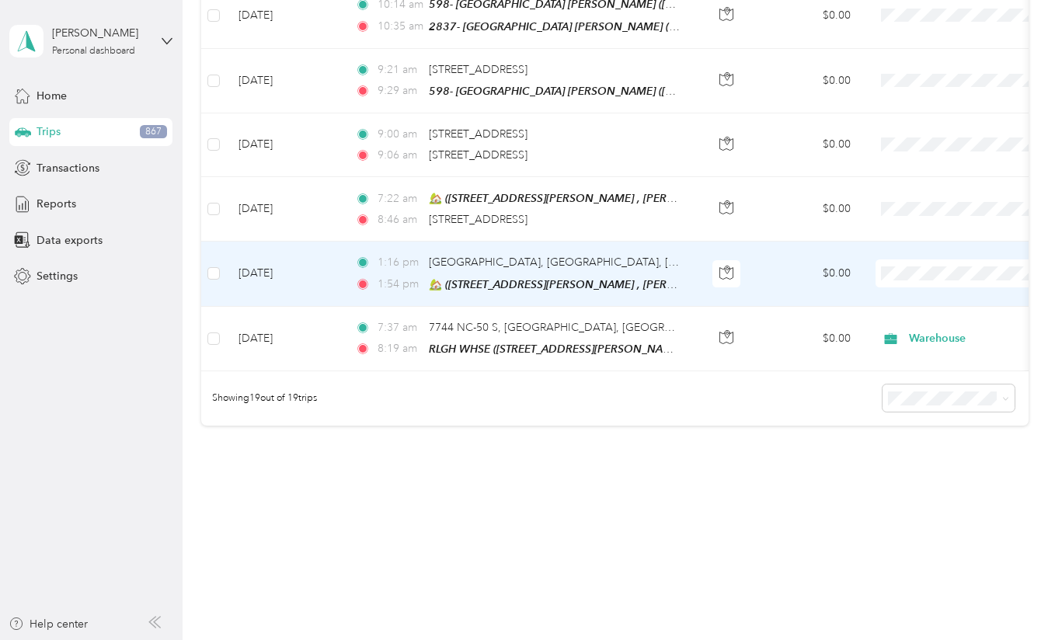
click at [335, 263] on td "[DATE]" at bounding box center [284, 274] width 117 height 64
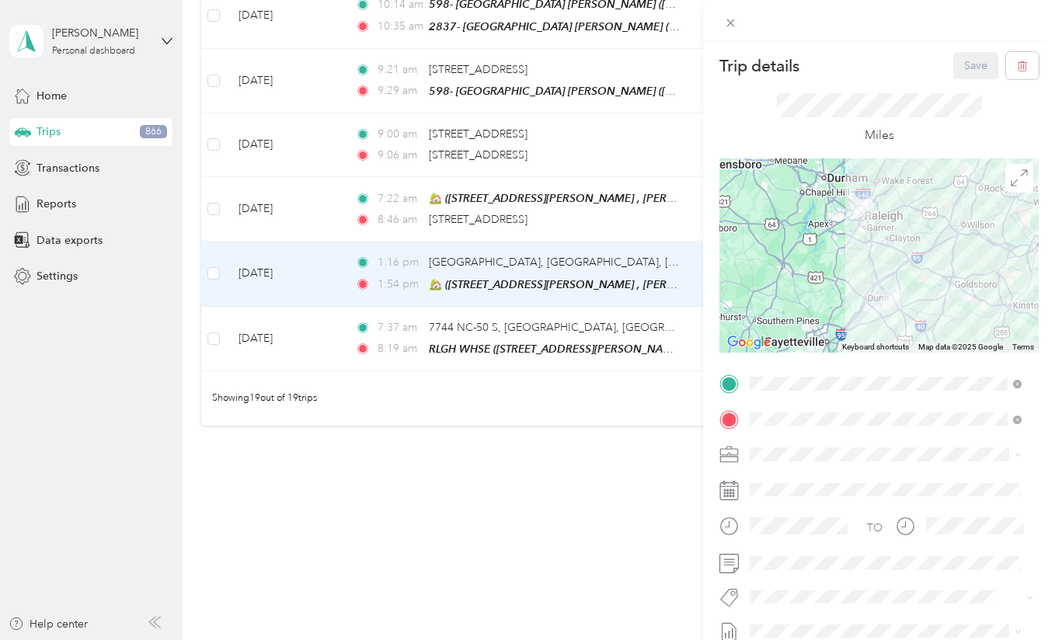
click at [334, 249] on div "Trip details Save This trip cannot be edited because it is either under review,…" at bounding box center [527, 320] width 1055 height 640
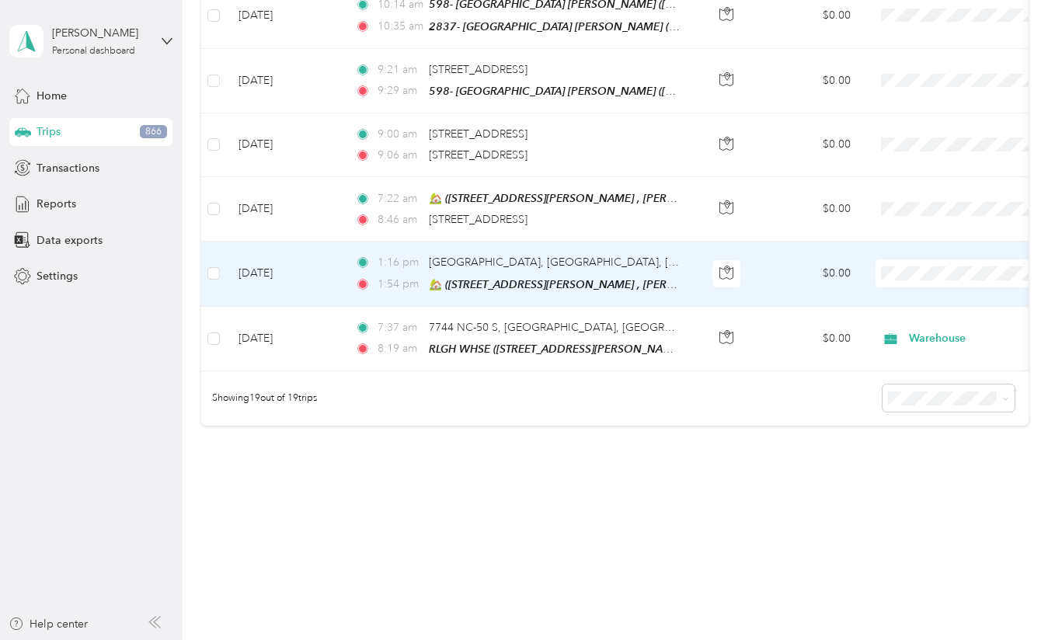
click at [329, 264] on td "[DATE]" at bounding box center [284, 274] width 117 height 64
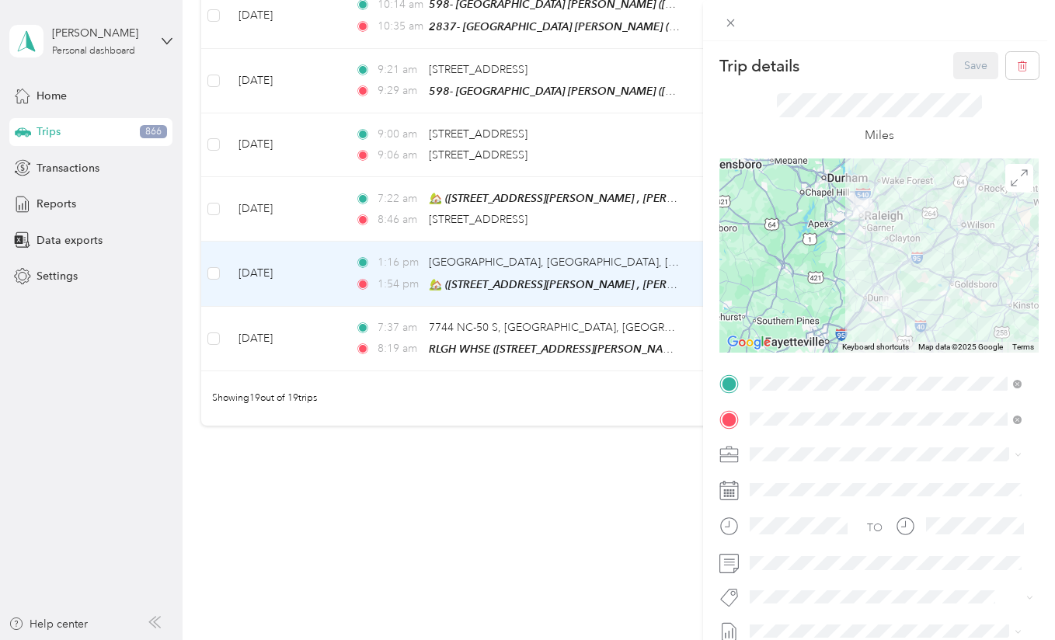
click at [524, 433] on div "Trip details Save This trip cannot be edited because it is either under review,…" at bounding box center [527, 320] width 1055 height 640
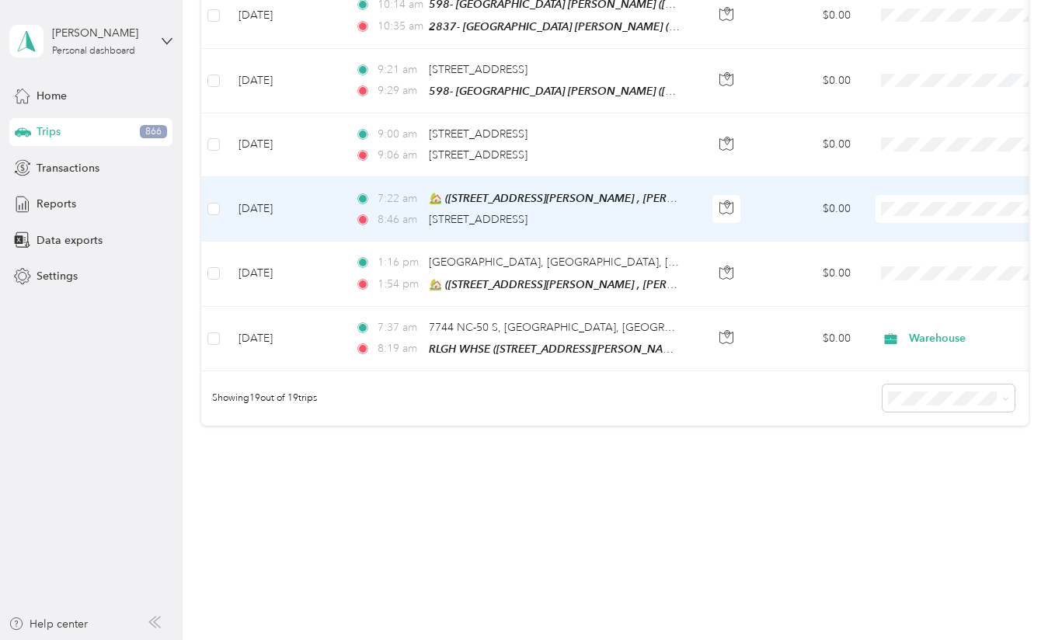
click at [304, 209] on td "[DATE]" at bounding box center [284, 209] width 117 height 64
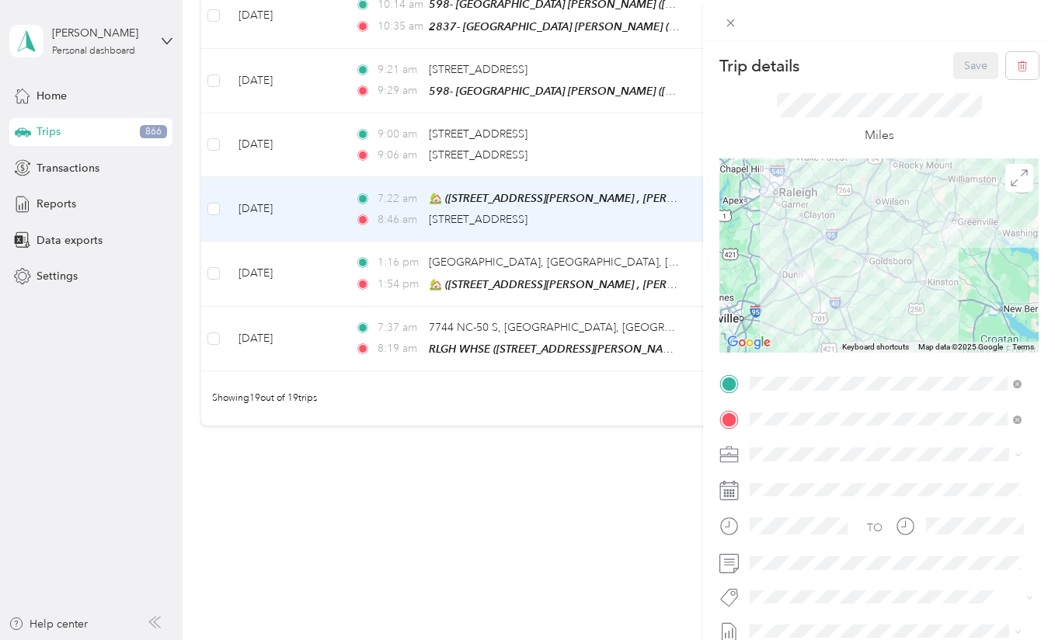
click at [536, 507] on div "Trip details Save This trip cannot be edited because it is either under review,…" at bounding box center [527, 320] width 1055 height 640
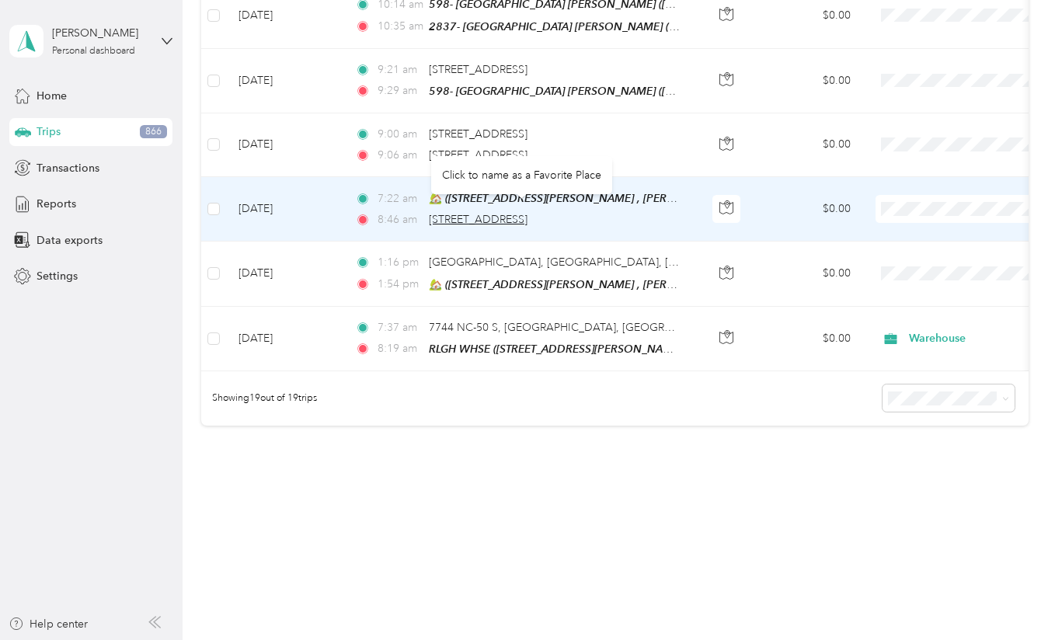
click at [513, 213] on span "[STREET_ADDRESS]" at bounding box center [478, 219] width 99 height 13
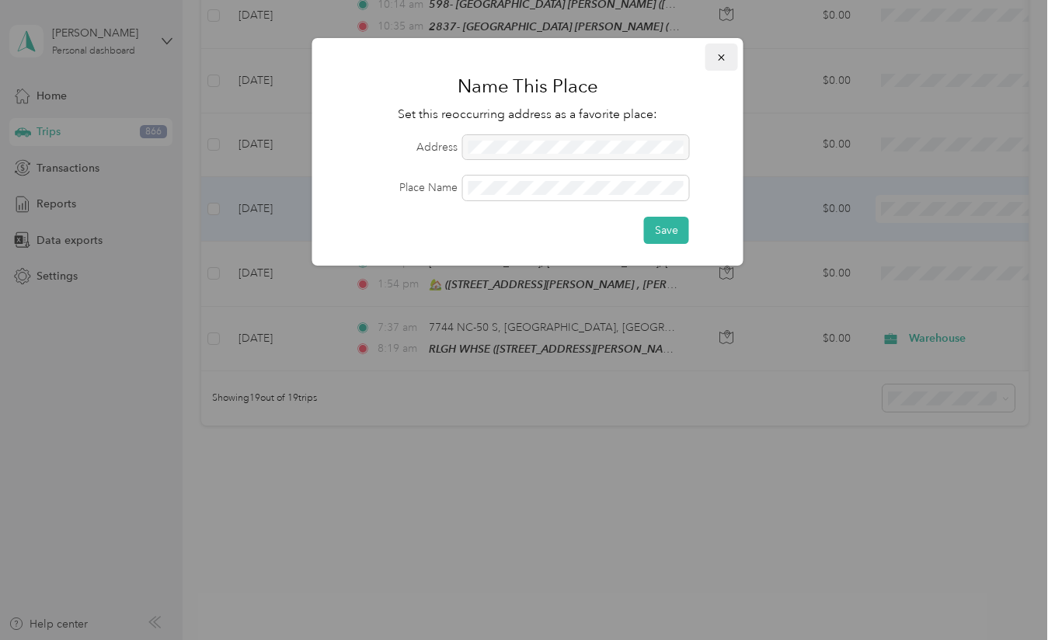
click at [723, 55] on icon "button" at bounding box center [721, 57] width 6 height 6
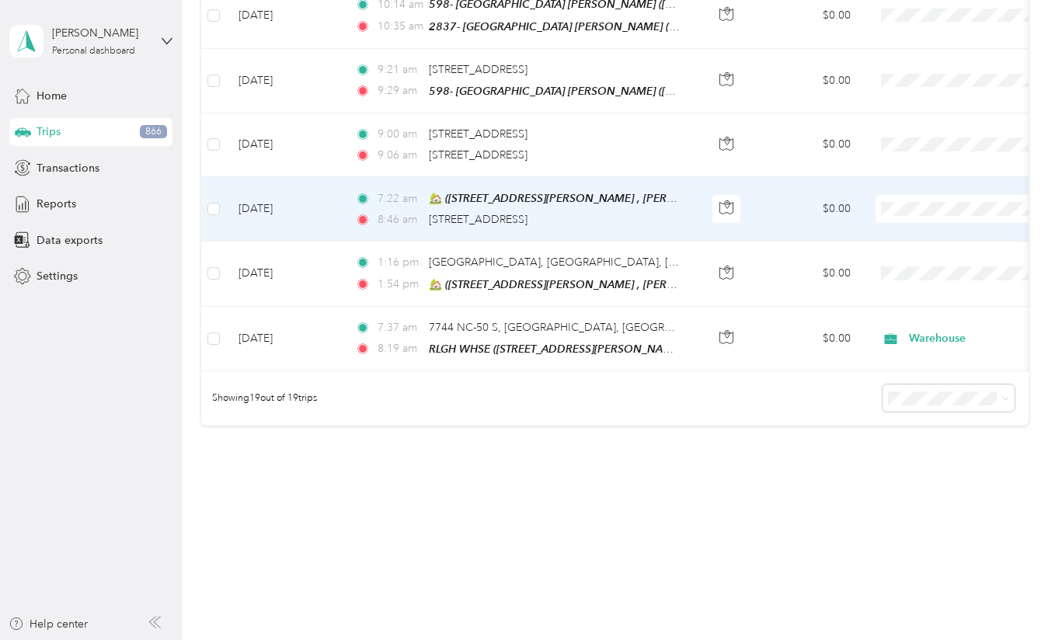
click at [745, 193] on td at bounding box center [727, 209] width 54 height 64
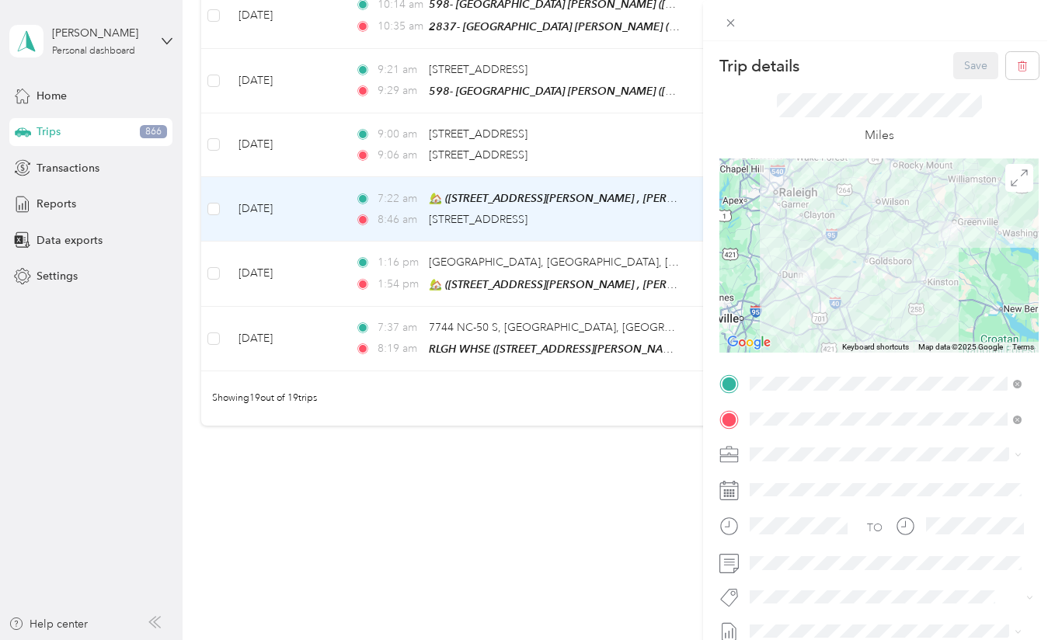
click at [619, 499] on div "Trip details Save This trip cannot be edited because it is either under review,…" at bounding box center [527, 320] width 1055 height 640
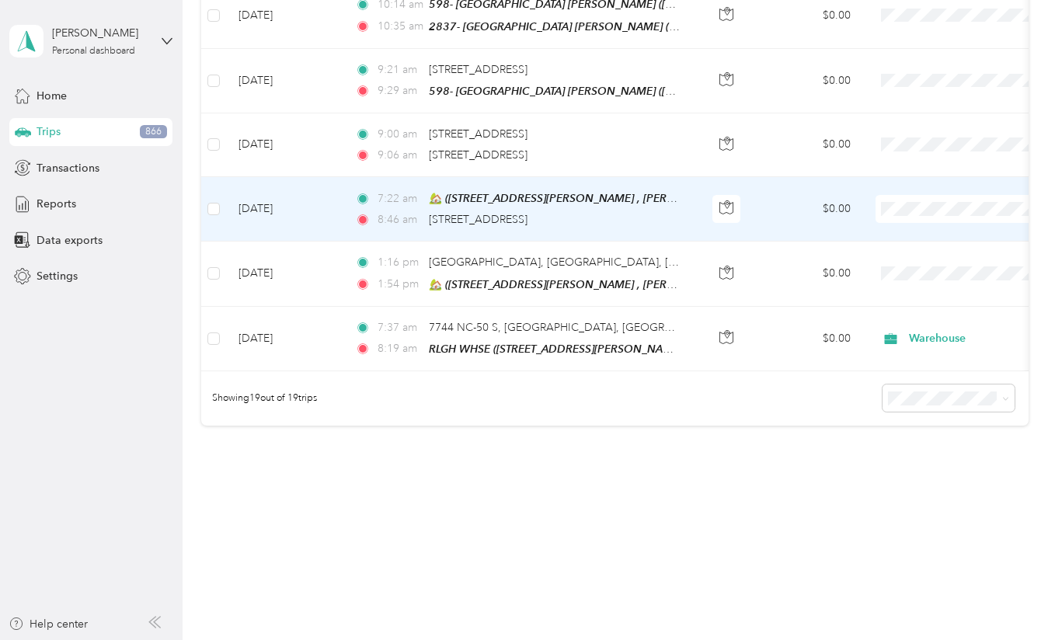
click at [689, 219] on td "7:22 am 🏡 ([STREET_ADDRESS][PERSON_NAME] , [PERSON_NAME][GEOGRAPHIC_DATA], [GEO…" at bounding box center [521, 209] width 357 height 64
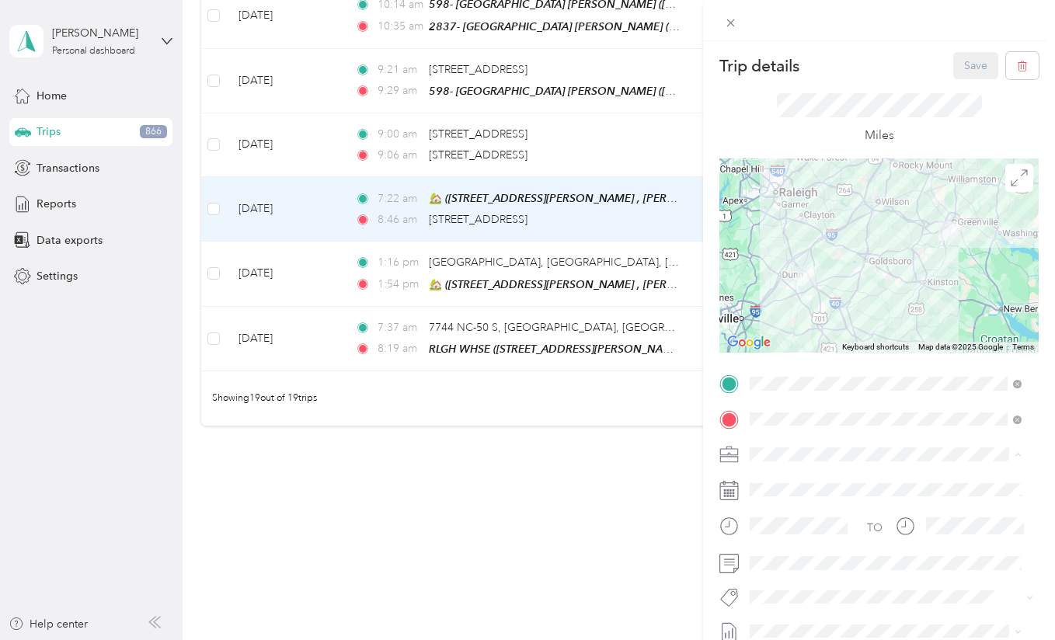
click at [632, 512] on div "Trip details Save This trip cannot be edited because it is either under review,…" at bounding box center [527, 320] width 1055 height 640
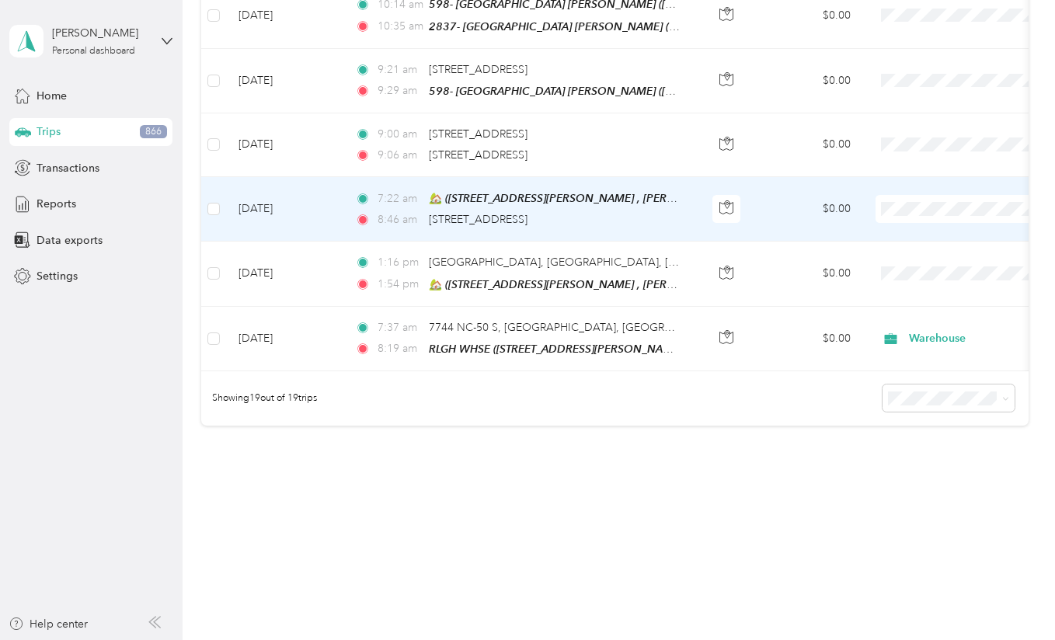
click at [318, 186] on td "[DATE]" at bounding box center [284, 209] width 117 height 64
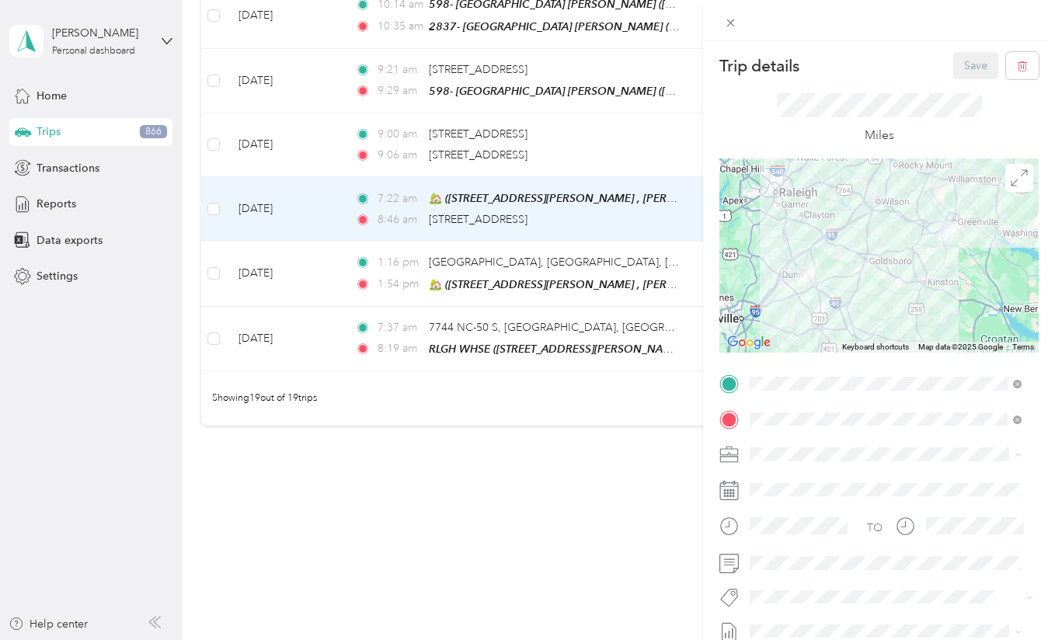
click at [803, 343] on span "Other Legacy business (describe)" at bounding box center [837, 345] width 164 height 13
click at [957, 73] on button "Save" at bounding box center [975, 65] width 45 height 27
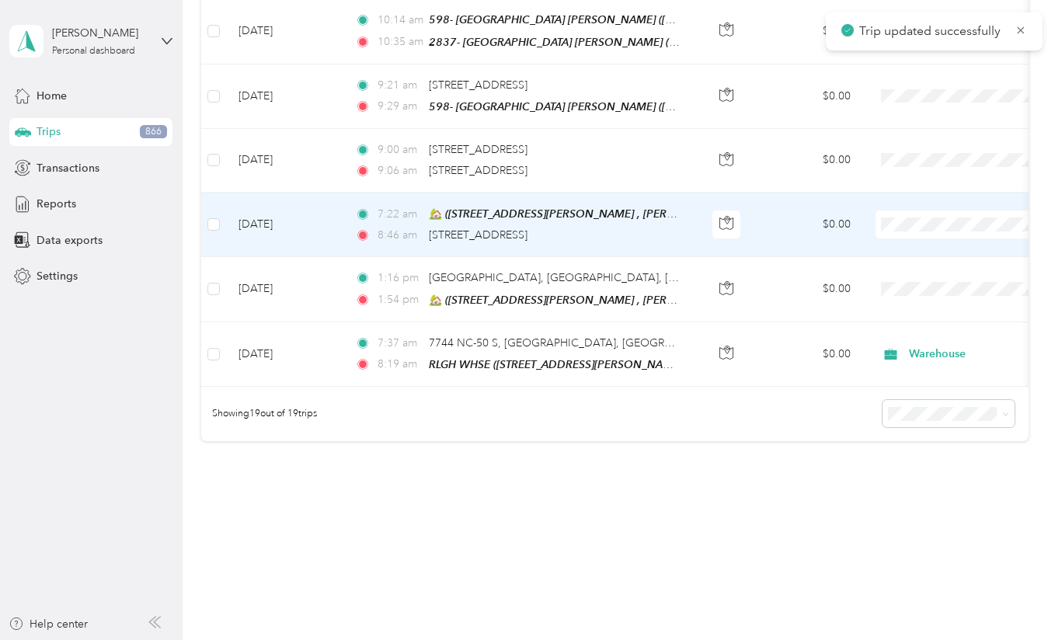
scroll to position [1101, 0]
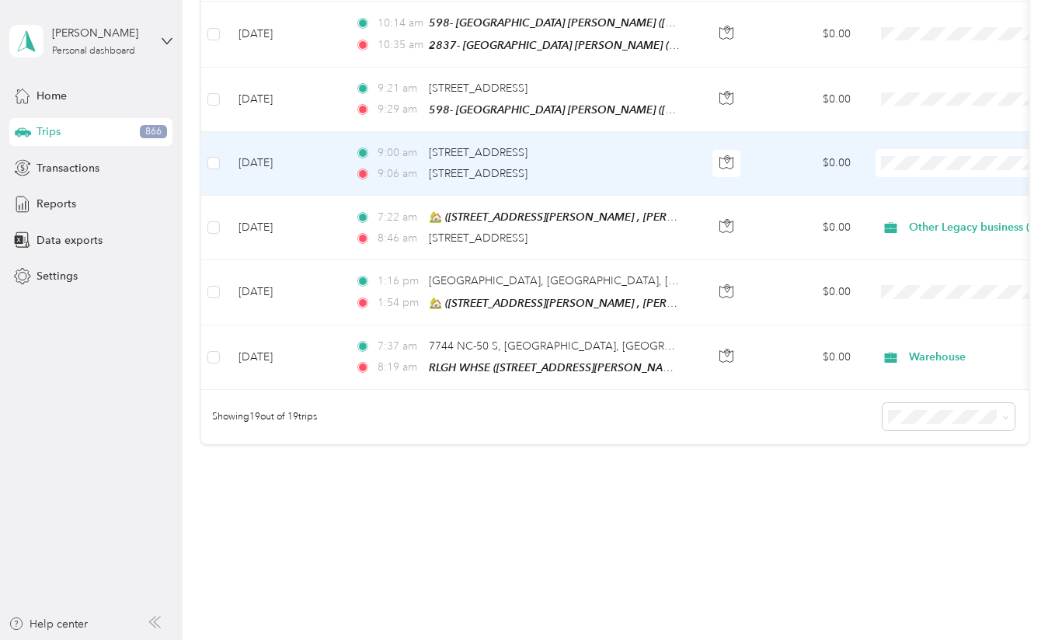
click at [311, 176] on td "[DATE]" at bounding box center [284, 164] width 117 height 64
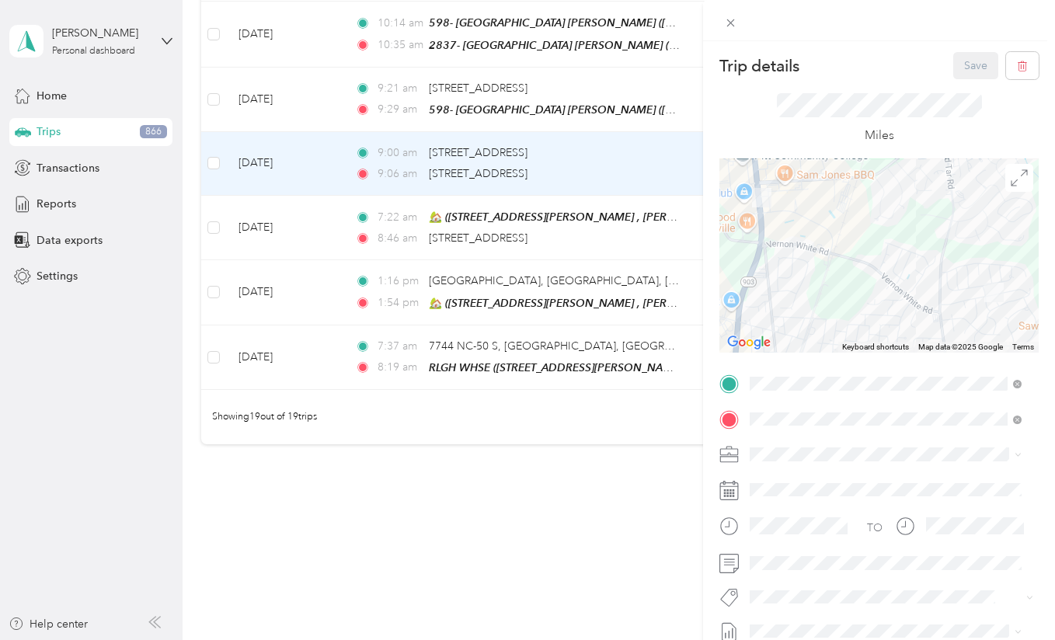
click at [754, 461] on span at bounding box center [891, 454] width 294 height 25
click at [781, 325] on li "Inspection" at bounding box center [885, 317] width 283 height 27
click at [961, 71] on button "Save" at bounding box center [975, 65] width 45 height 27
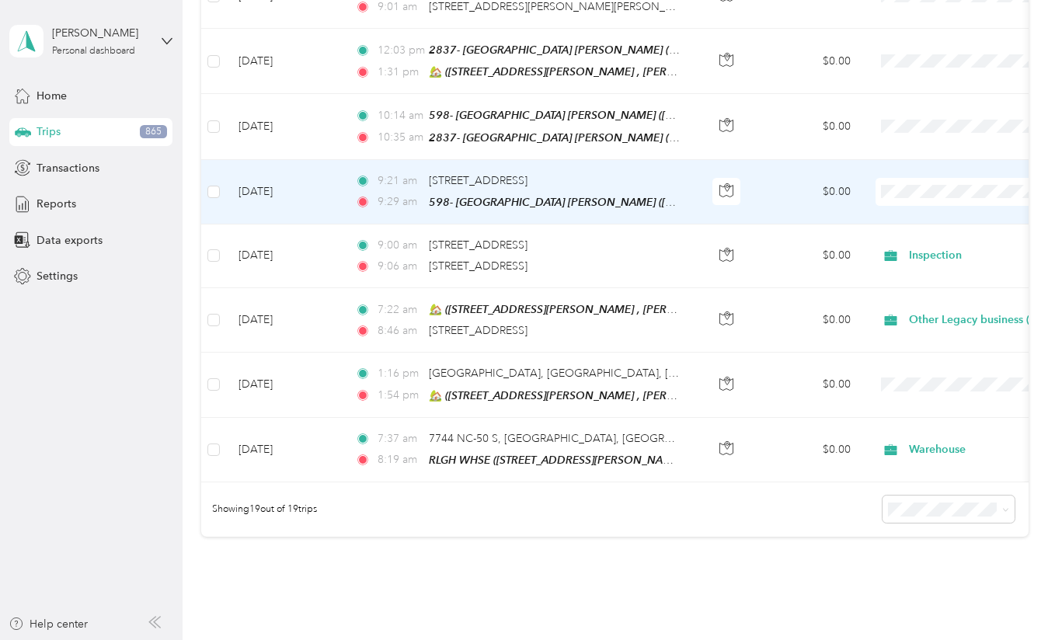
scroll to position [1000, 0]
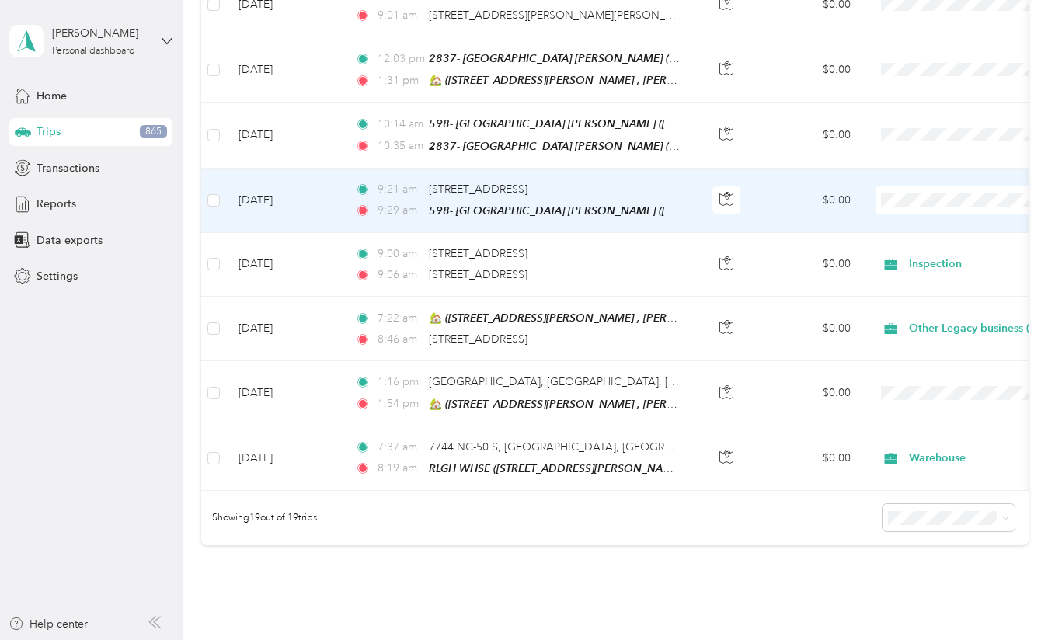
click at [321, 187] on td "[DATE]" at bounding box center [284, 201] width 117 height 64
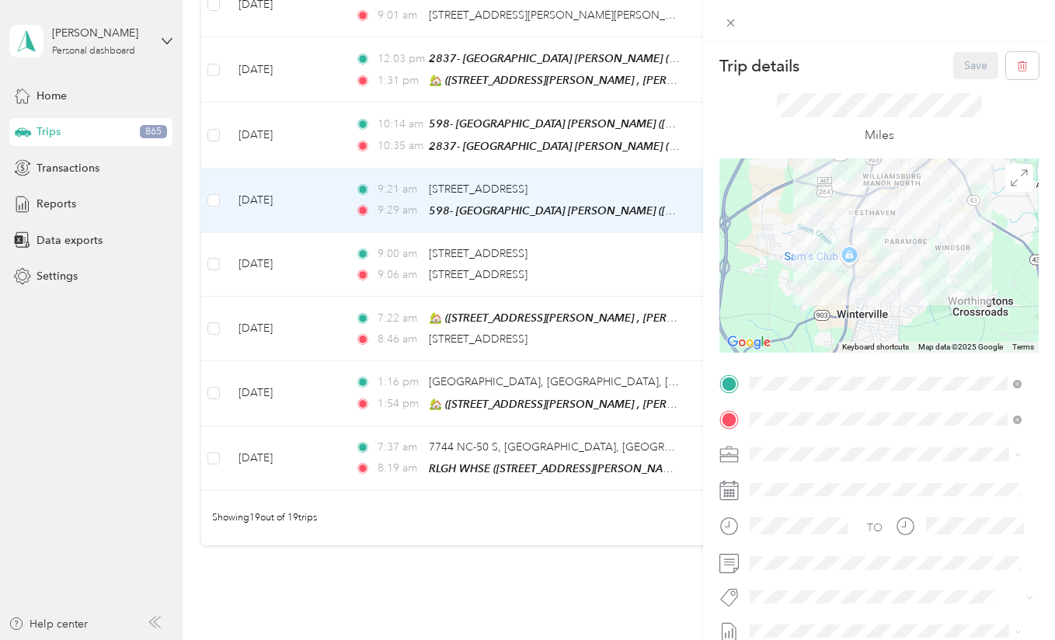
click at [785, 293] on li "Store Visit" at bounding box center [885, 290] width 283 height 27
click at [953, 57] on button "Save" at bounding box center [975, 65] width 45 height 27
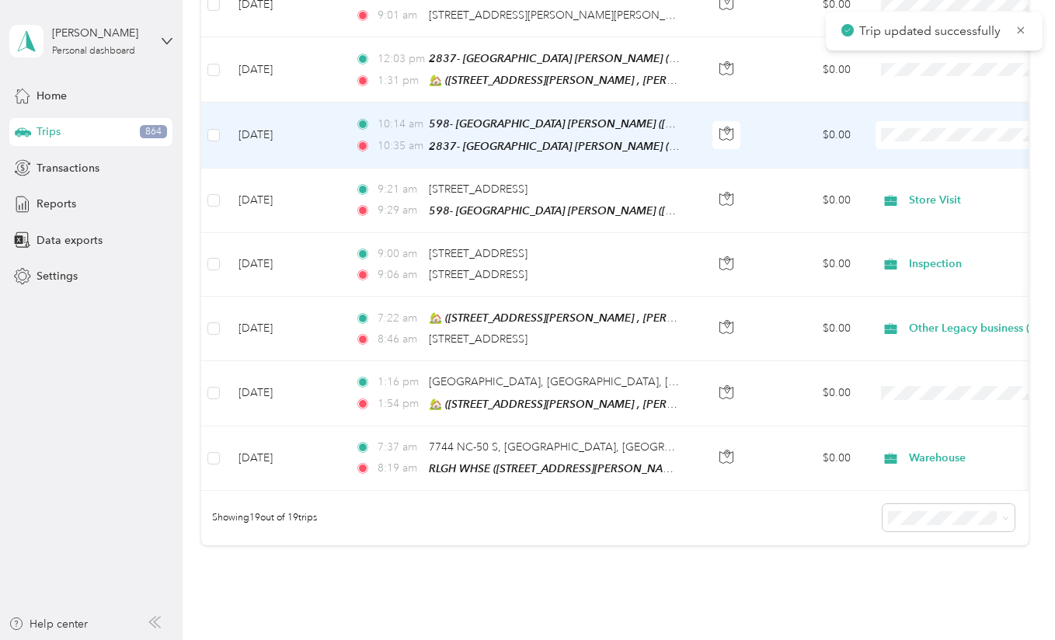
click at [315, 141] on td "[DATE]" at bounding box center [284, 135] width 117 height 65
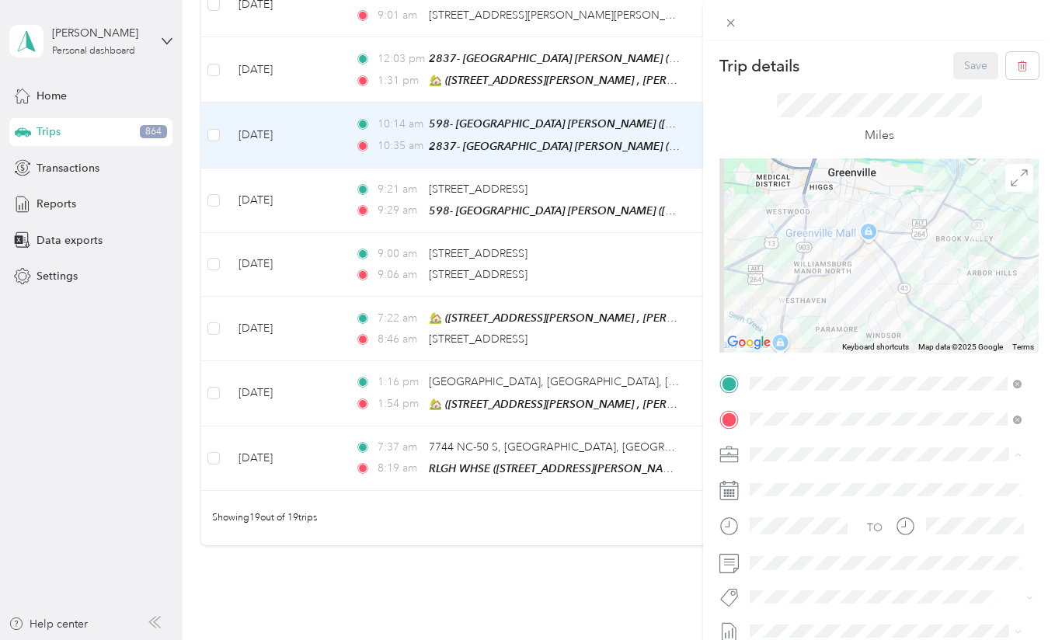
click at [802, 295] on li "Store Visit" at bounding box center [885, 290] width 283 height 27
click at [973, 67] on button "Save" at bounding box center [975, 65] width 45 height 27
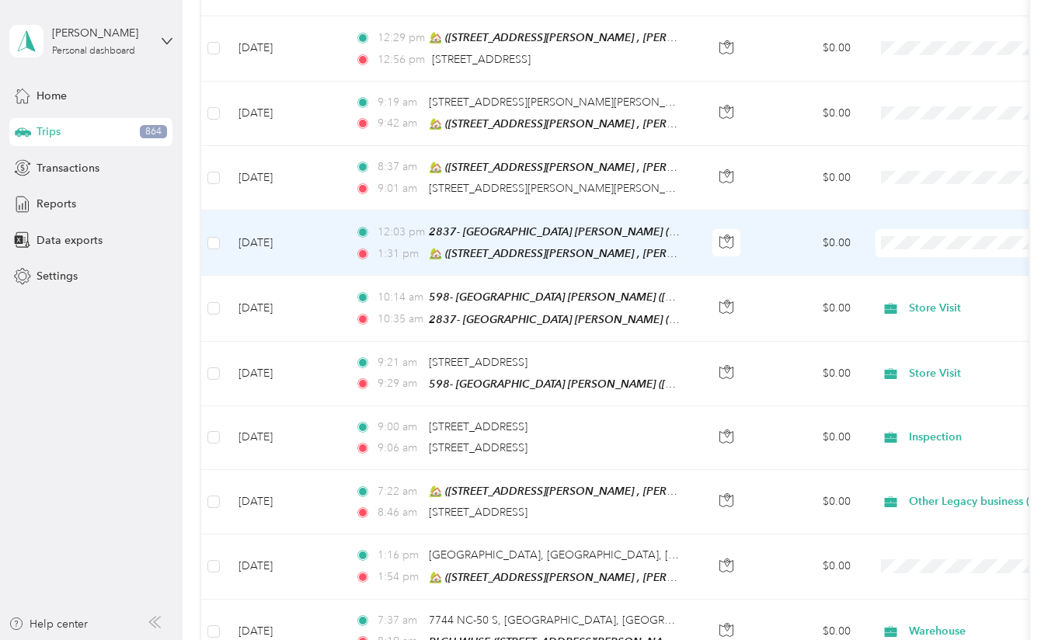
scroll to position [826, 0]
click at [316, 252] on td "[DATE]" at bounding box center [284, 243] width 117 height 65
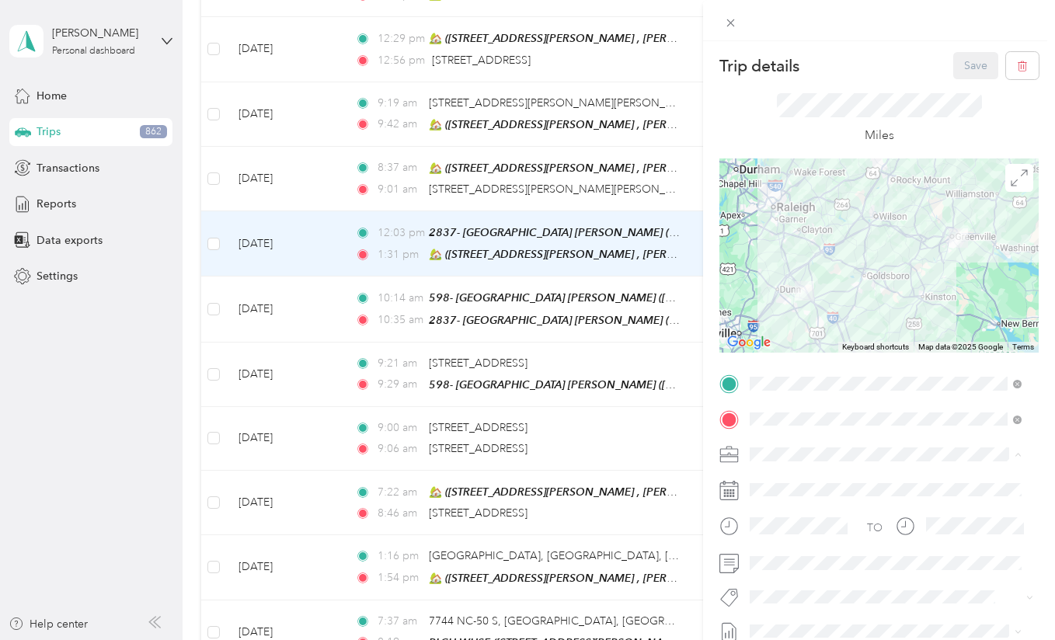
click at [814, 263] on div "Drive Home" at bounding box center [885, 264] width 261 height 16
click at [953, 64] on button "Save" at bounding box center [975, 65] width 45 height 27
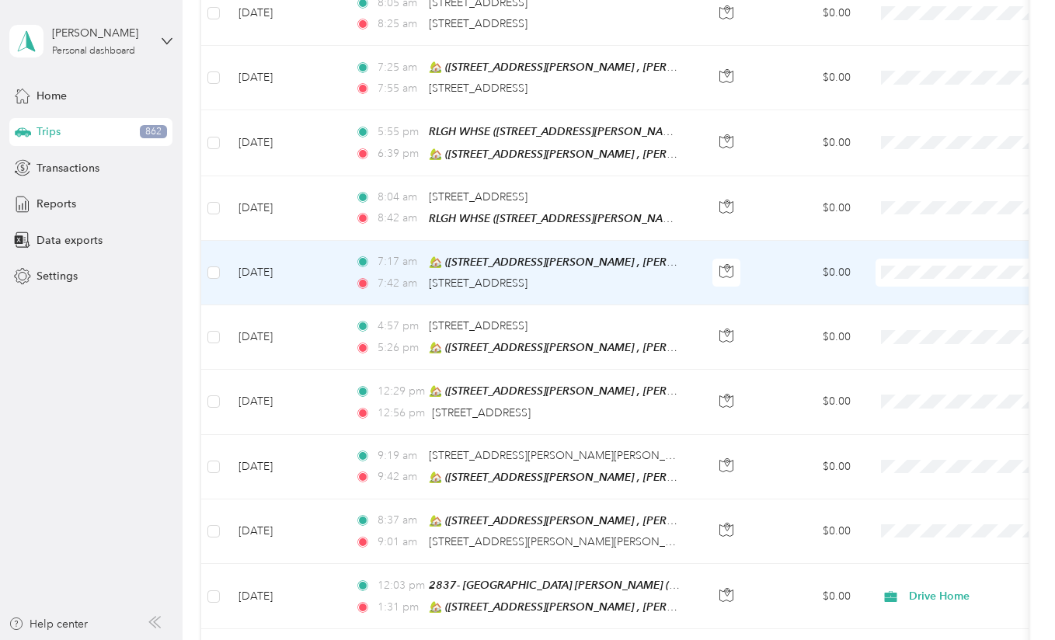
scroll to position [473, 0]
click at [330, 277] on td "[DATE]" at bounding box center [284, 274] width 117 height 64
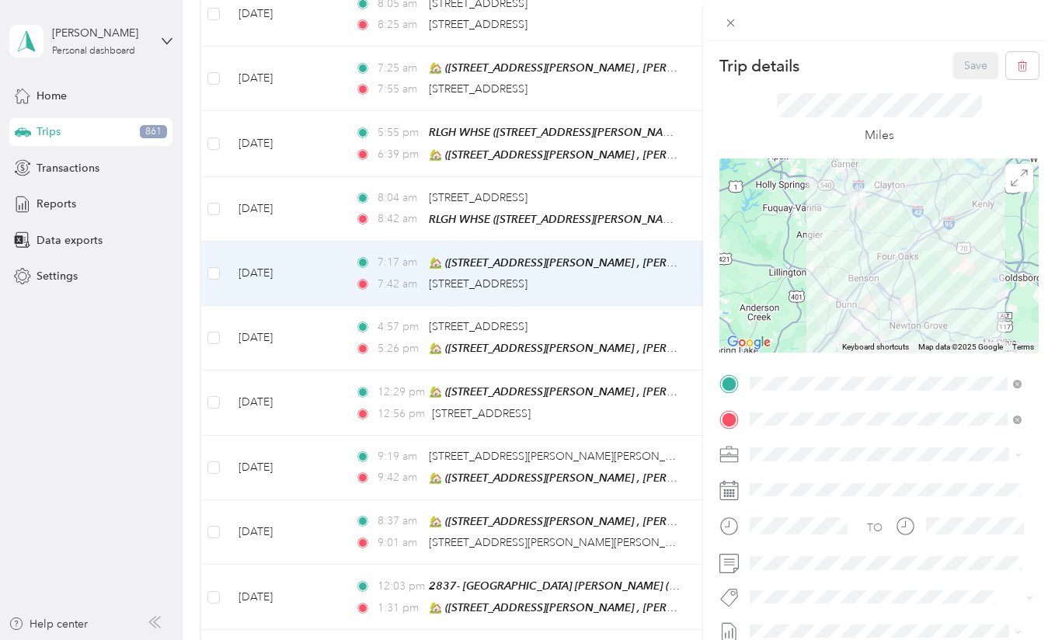
click at [842, 343] on span "Other Legacy business (describe)" at bounding box center [837, 344] width 164 height 13
click at [955, 63] on button "Save" at bounding box center [975, 65] width 45 height 27
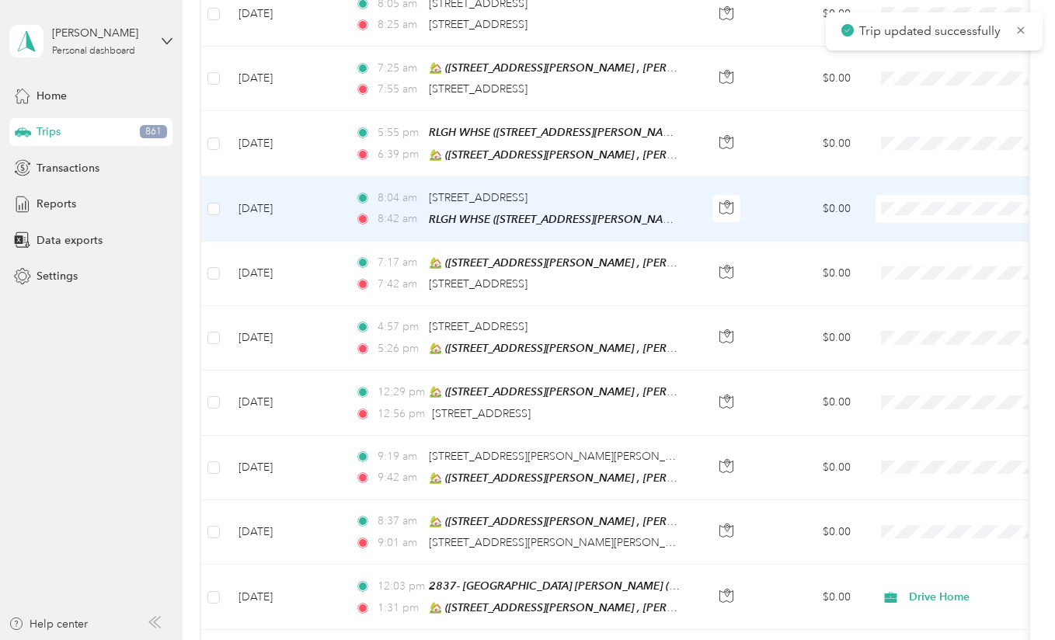
click at [305, 200] on td "[DATE]" at bounding box center [284, 209] width 117 height 64
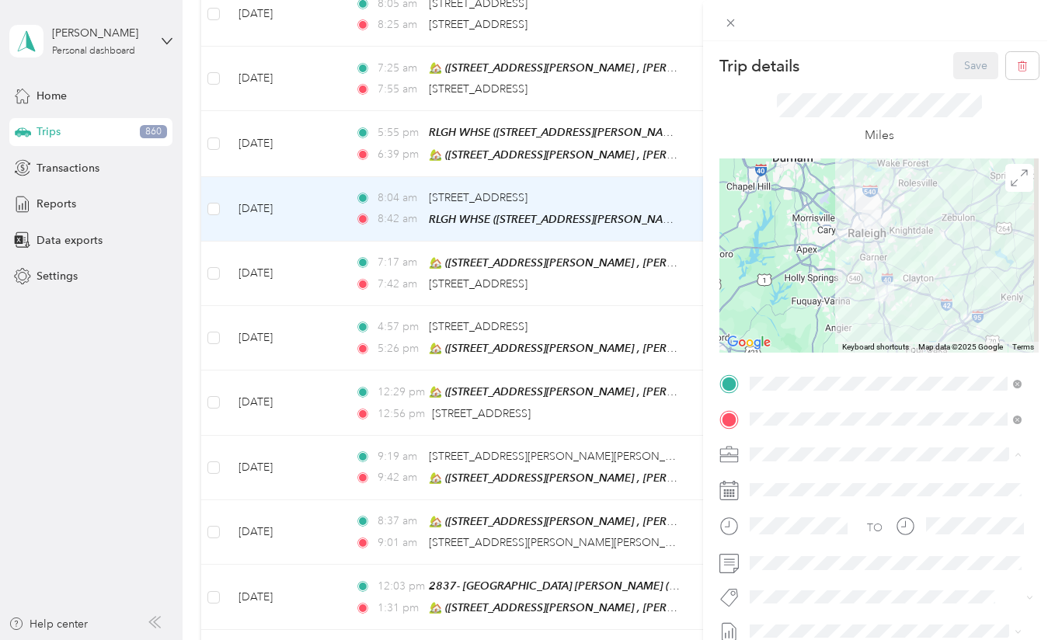
click at [809, 371] on span "Warehouse" at bounding box center [783, 372] width 56 height 13
click at [964, 61] on button "Save" at bounding box center [975, 65] width 45 height 27
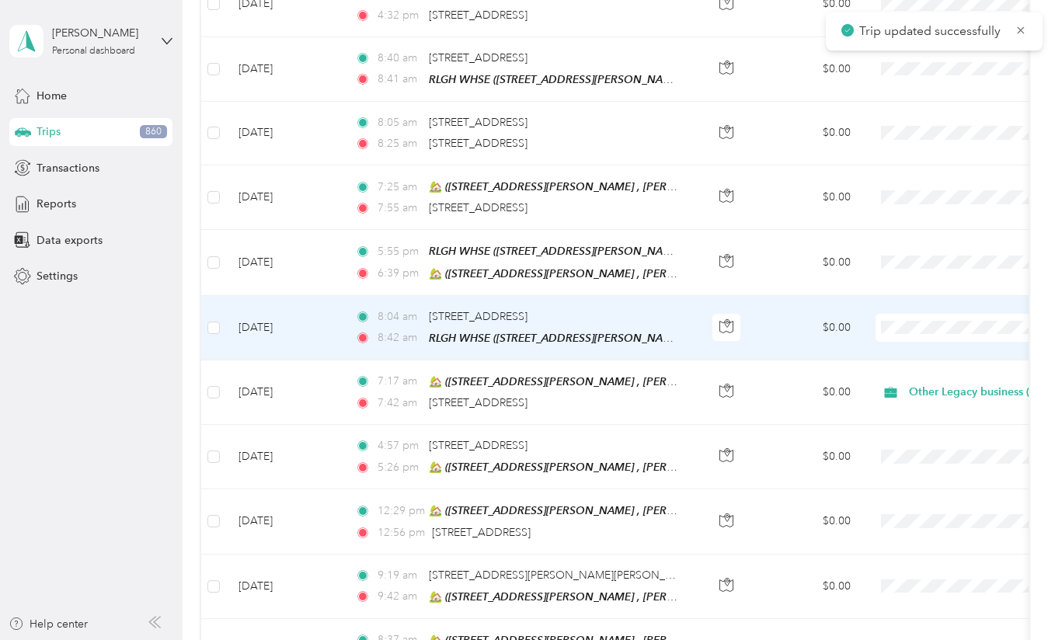
scroll to position [339, 0]
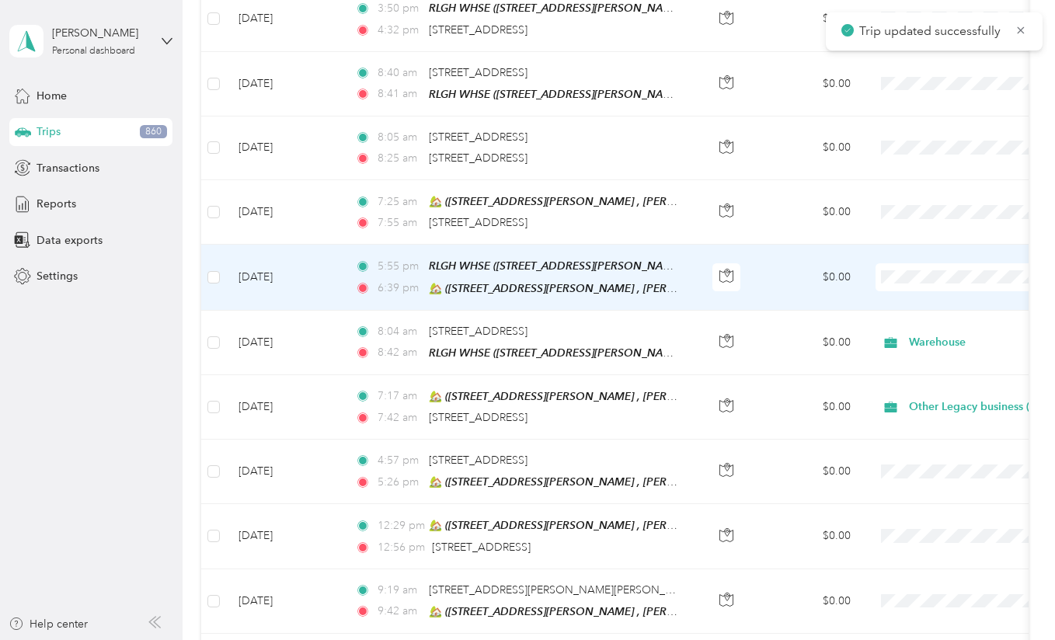
click at [308, 285] on td "[DATE]" at bounding box center [284, 277] width 117 height 65
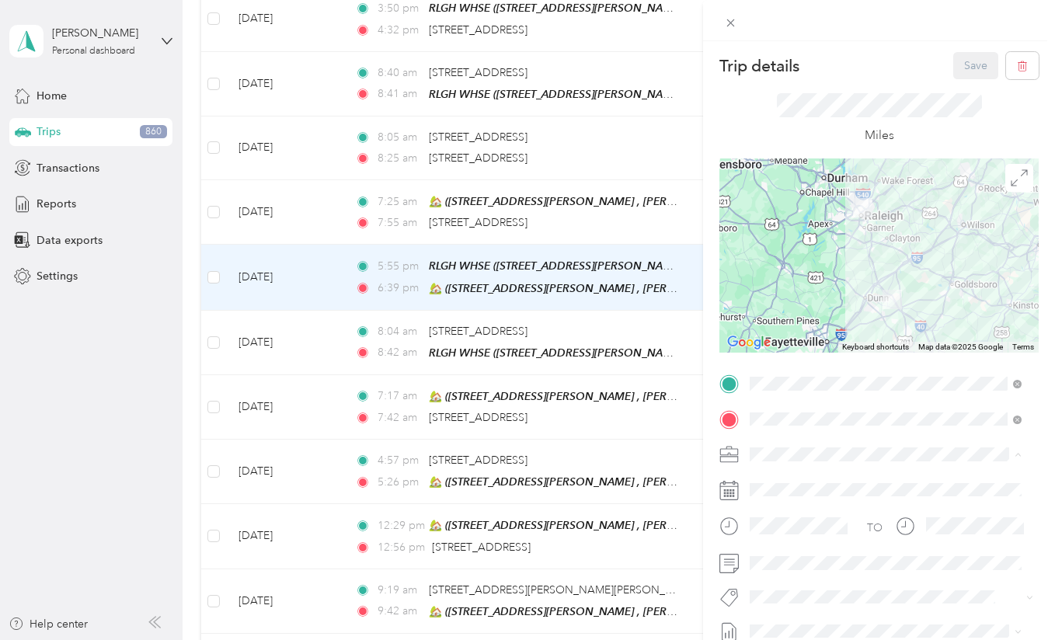
click at [806, 266] on li "Drive Home" at bounding box center [885, 263] width 283 height 27
click at [954, 64] on button "Save" at bounding box center [975, 65] width 45 height 27
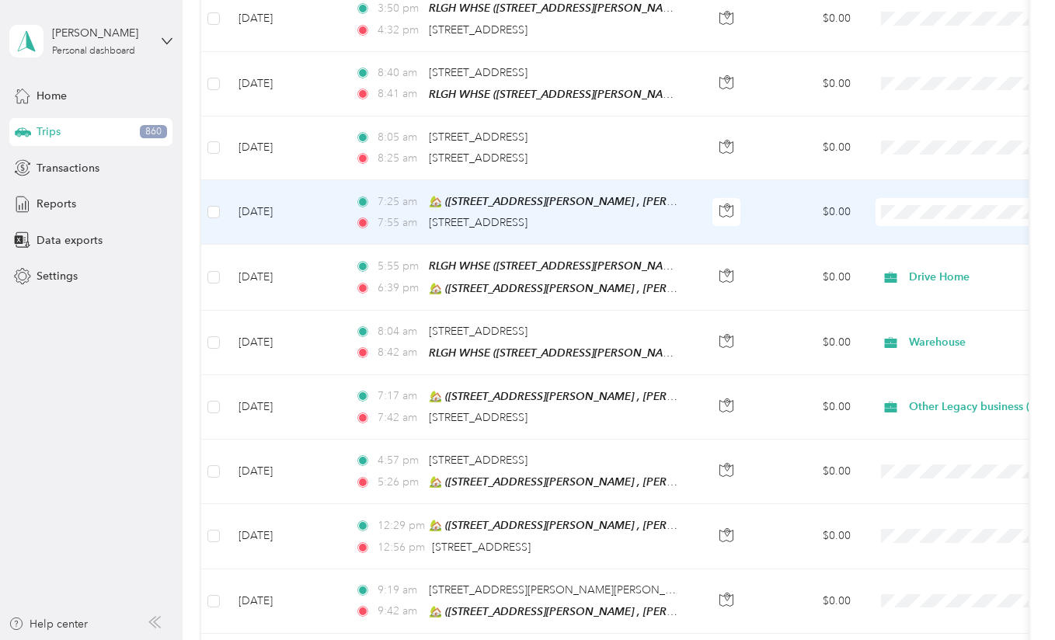
click at [322, 214] on td "[DATE]" at bounding box center [284, 212] width 117 height 64
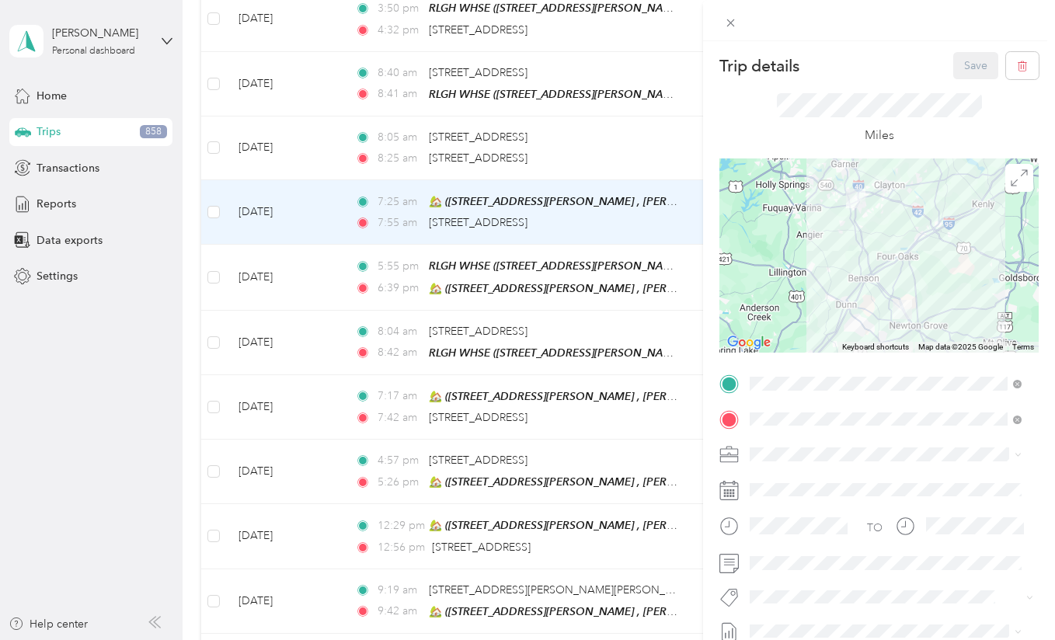
click at [796, 352] on ol "Drive Home Store Visit Inspection Other Legacy business (describe) Warehouse In…" at bounding box center [885, 337] width 283 height 190
click at [802, 352] on li "Other Legacy business (describe)" at bounding box center [885, 345] width 283 height 27
click at [955, 70] on button "Save" at bounding box center [975, 65] width 45 height 27
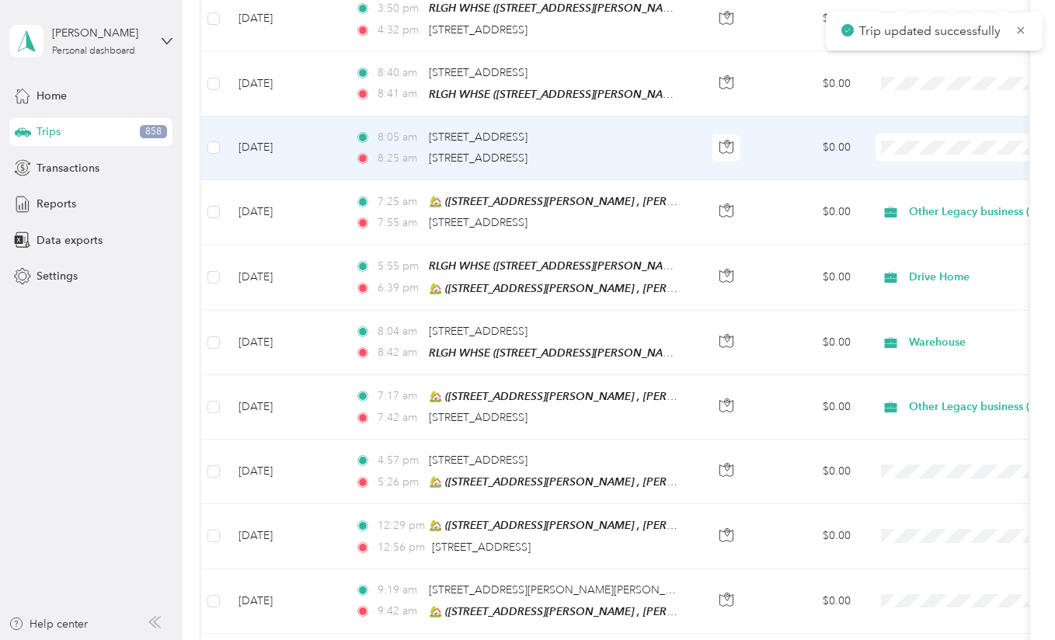
click at [335, 153] on td "[DATE]" at bounding box center [284, 149] width 117 height 64
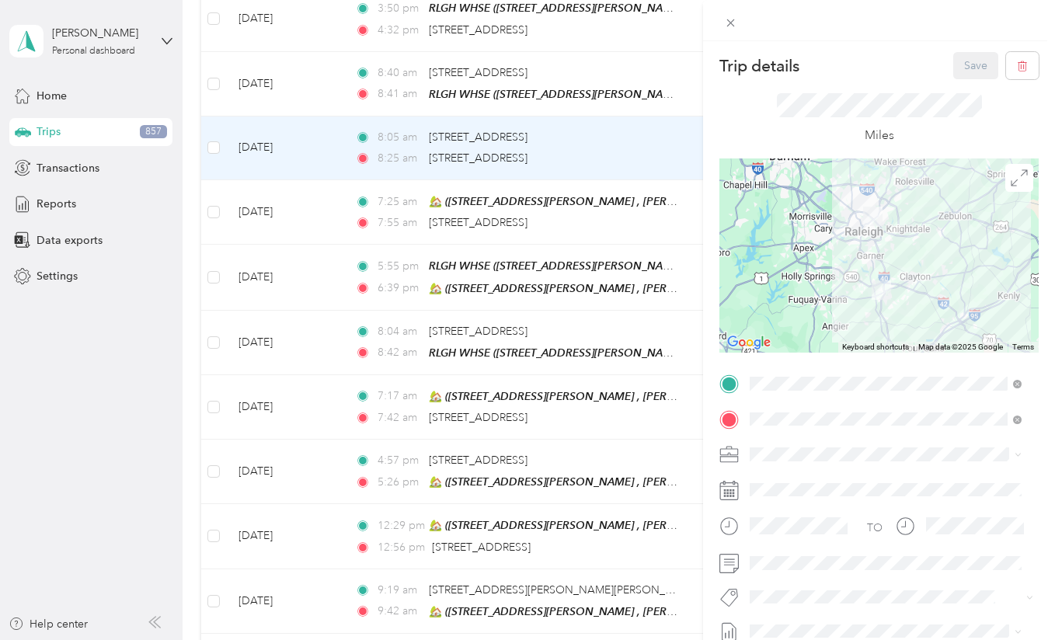
click at [868, 252] on span "[STREET_ADDRESS][PERSON_NAME]" at bounding box center [871, 258] width 185 height 13
click at [791, 383] on ol "Drive Home Store Visit Inspection Other Legacy business (describe) Warehouse In…" at bounding box center [885, 343] width 283 height 190
click at [812, 371] on div "Warehouse" at bounding box center [885, 372] width 261 height 16
click at [954, 68] on button "Save" at bounding box center [975, 65] width 45 height 27
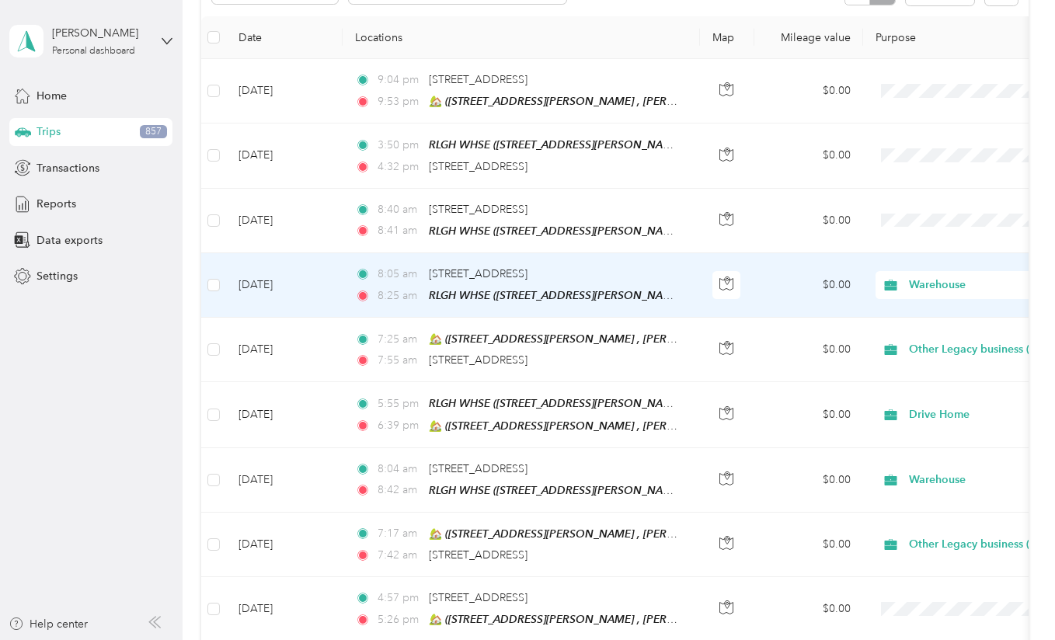
scroll to position [200, 0]
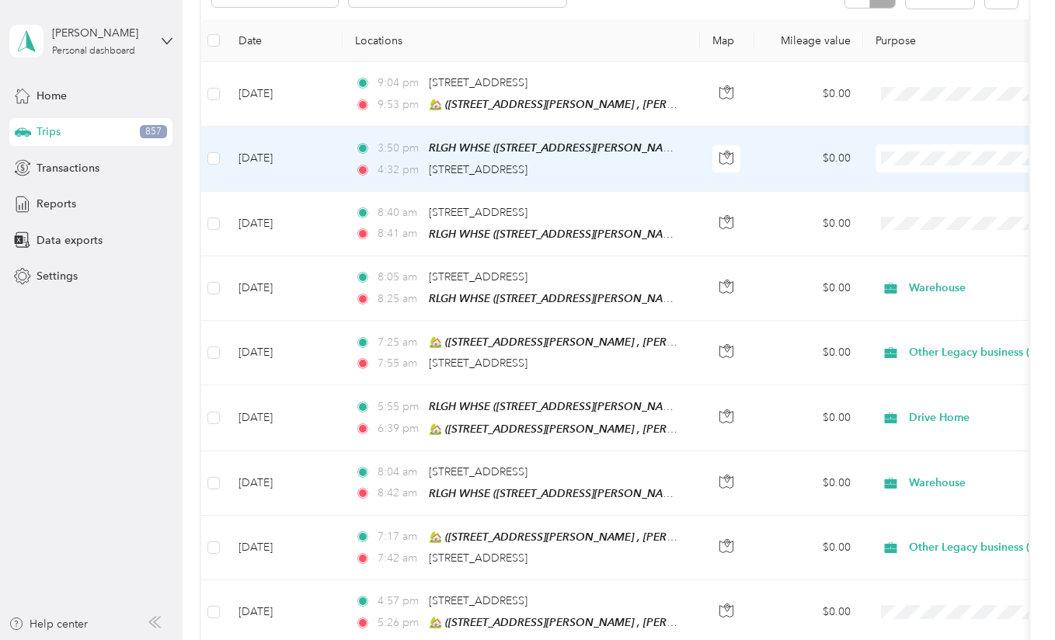
click at [328, 175] on td "[DATE]" at bounding box center [284, 159] width 117 height 64
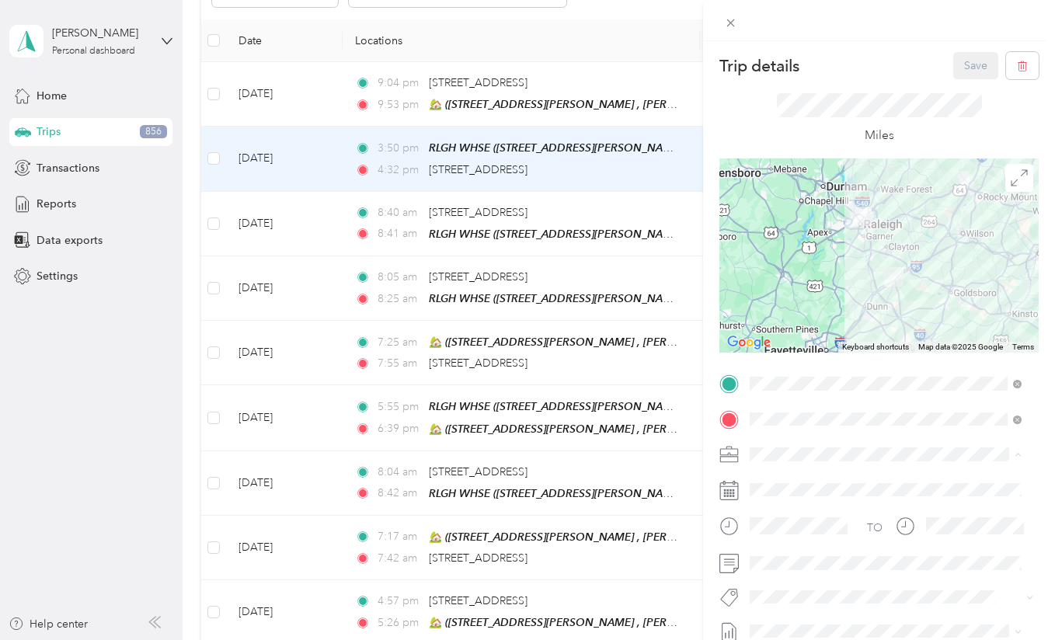
click at [806, 269] on div "Drive Home" at bounding box center [885, 264] width 261 height 16
click at [953, 68] on button "Save" at bounding box center [975, 65] width 45 height 27
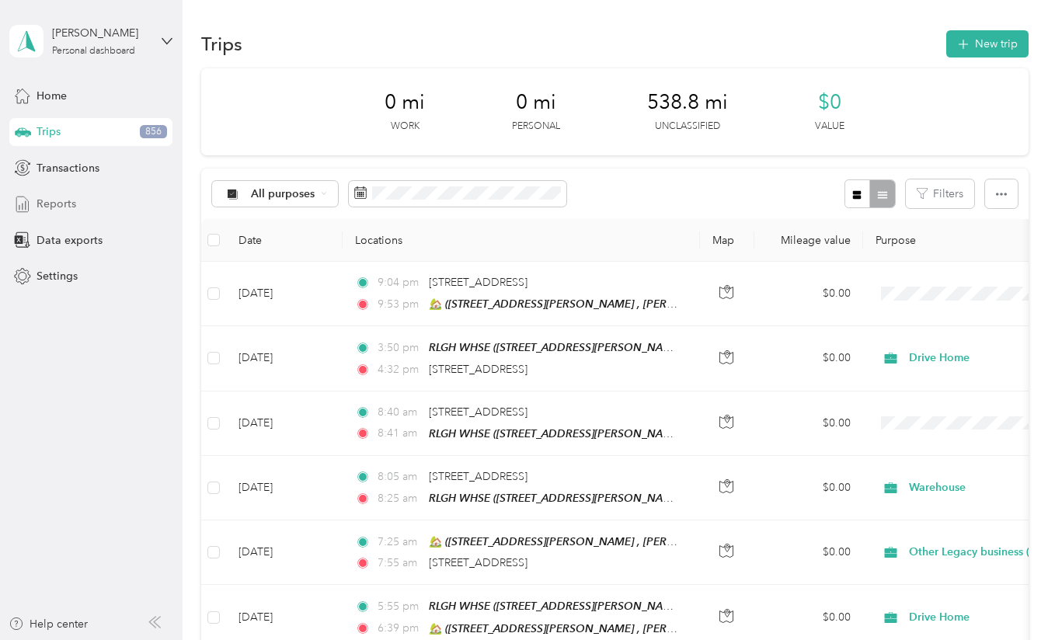
click at [70, 203] on span "Reports" at bounding box center [57, 204] width 40 height 16
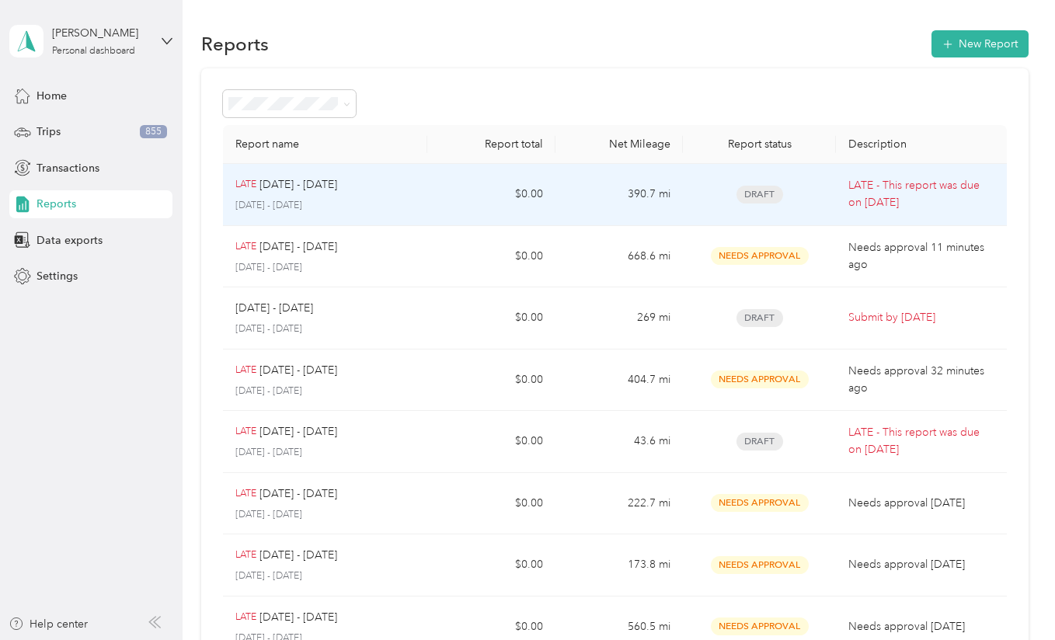
click at [400, 193] on div "LATE [DATE] - [DATE]" at bounding box center [324, 184] width 179 height 17
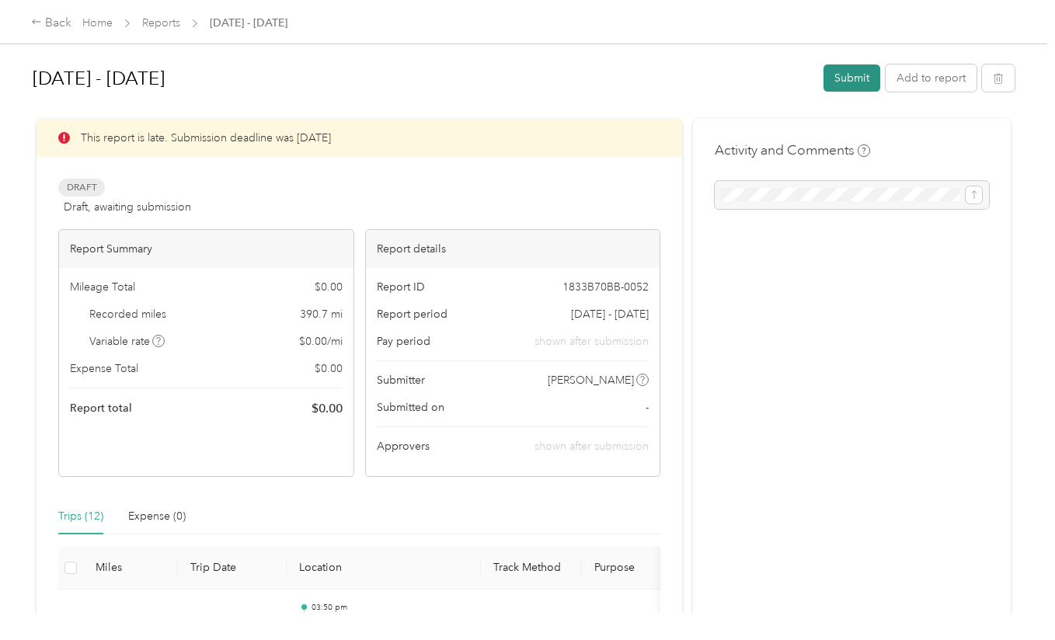
click at [849, 89] on button "Submit" at bounding box center [851, 77] width 57 height 27
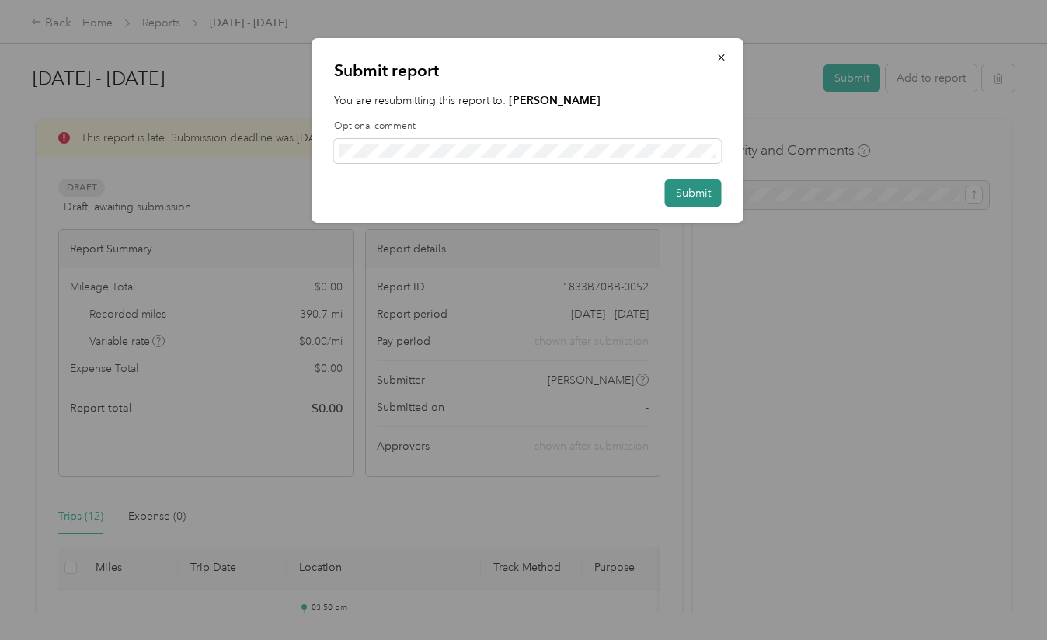
click at [687, 197] on button "Submit" at bounding box center [693, 192] width 57 height 27
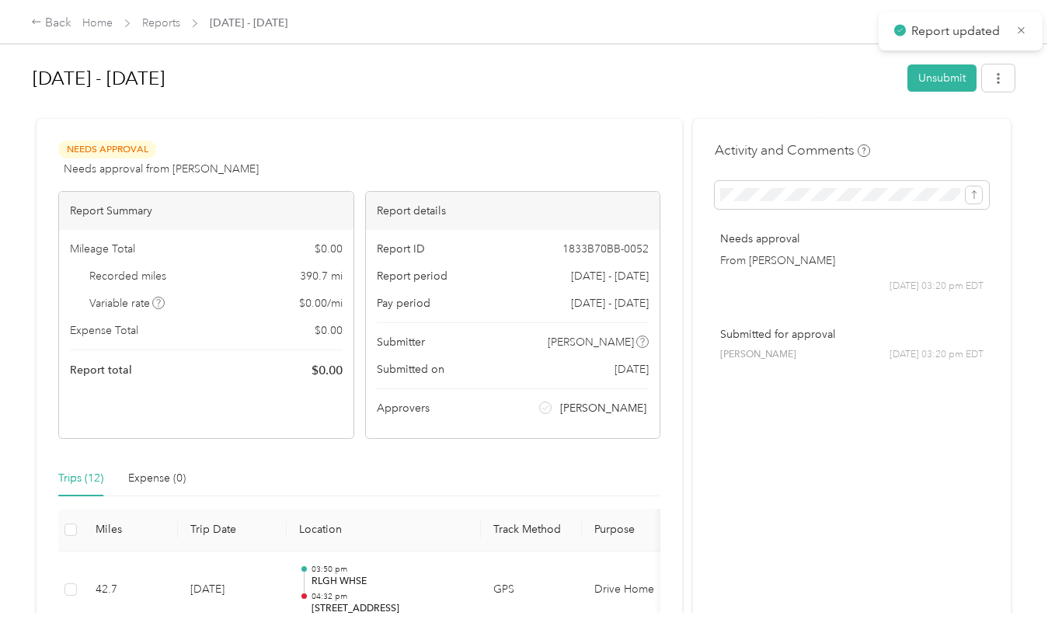
click at [666, 118] on div at bounding box center [524, 112] width 982 height 16
click at [158, 23] on link "Reports" at bounding box center [161, 22] width 38 height 13
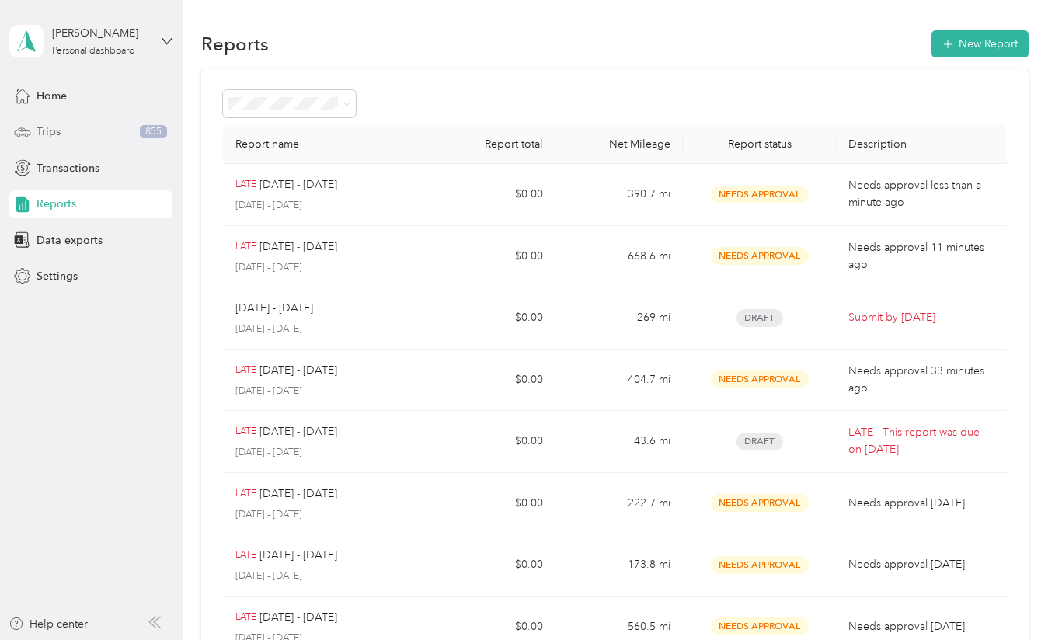
click at [93, 139] on div "Trips 855" at bounding box center [90, 132] width 163 height 28
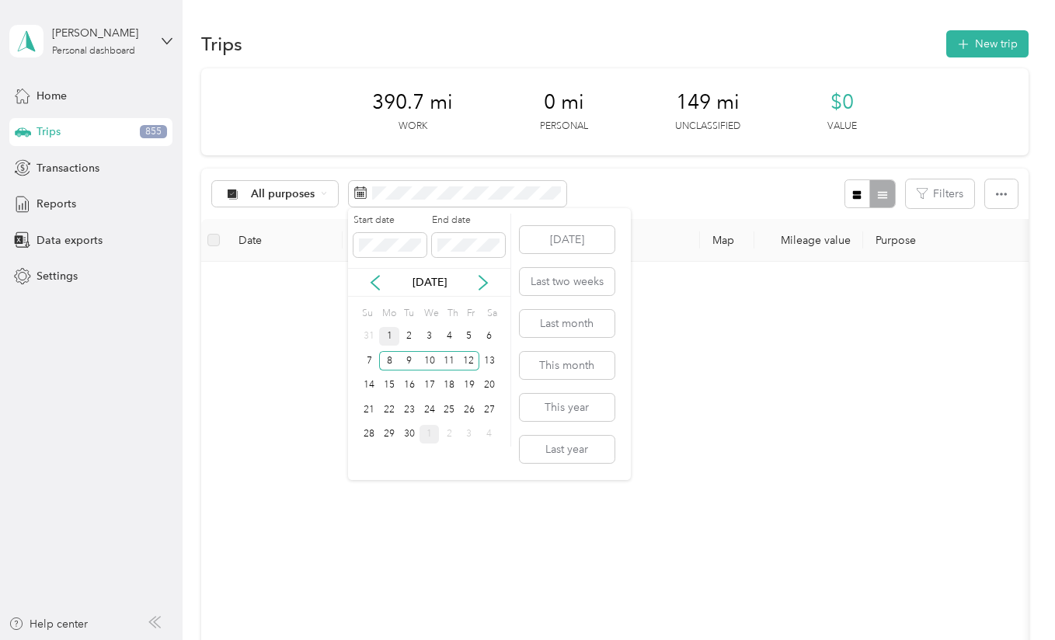
click at [391, 336] on div "1" at bounding box center [389, 336] width 20 height 19
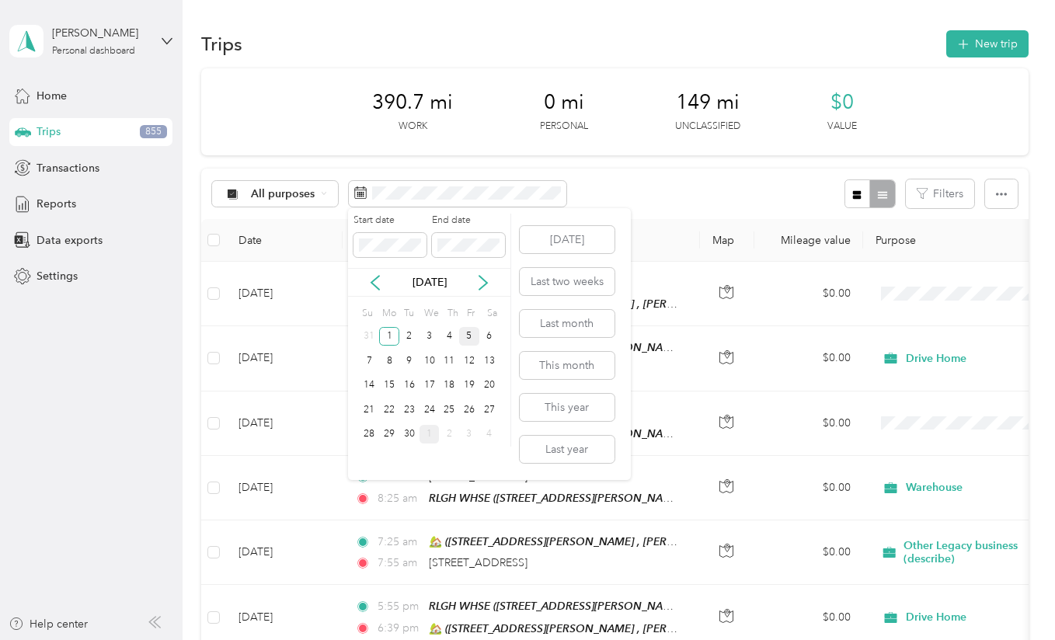
click at [478, 332] on div "5" at bounding box center [469, 336] width 20 height 19
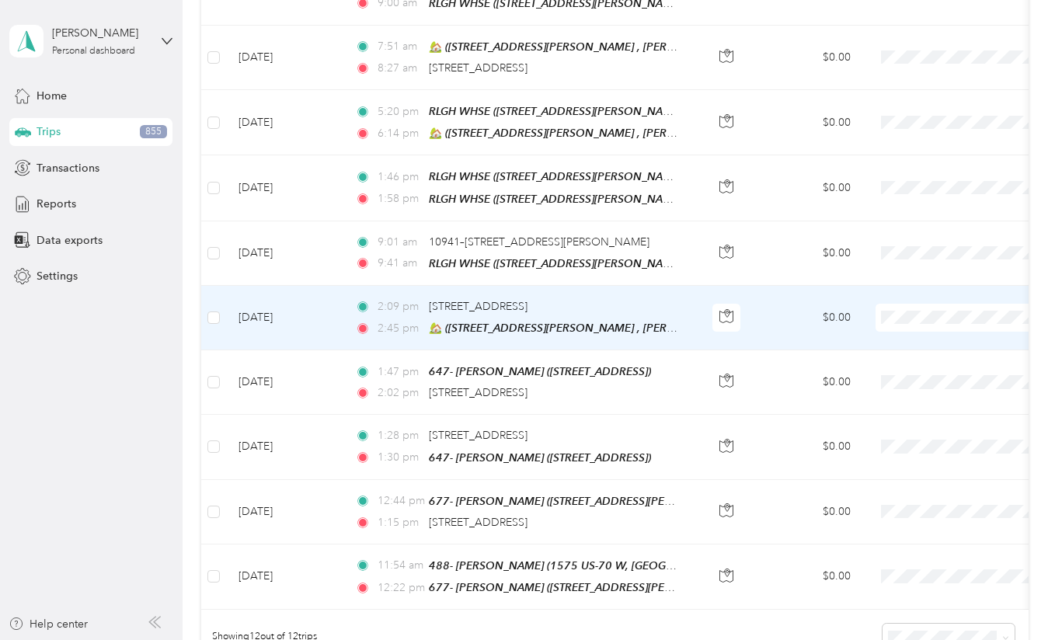
scroll to position [430, 0]
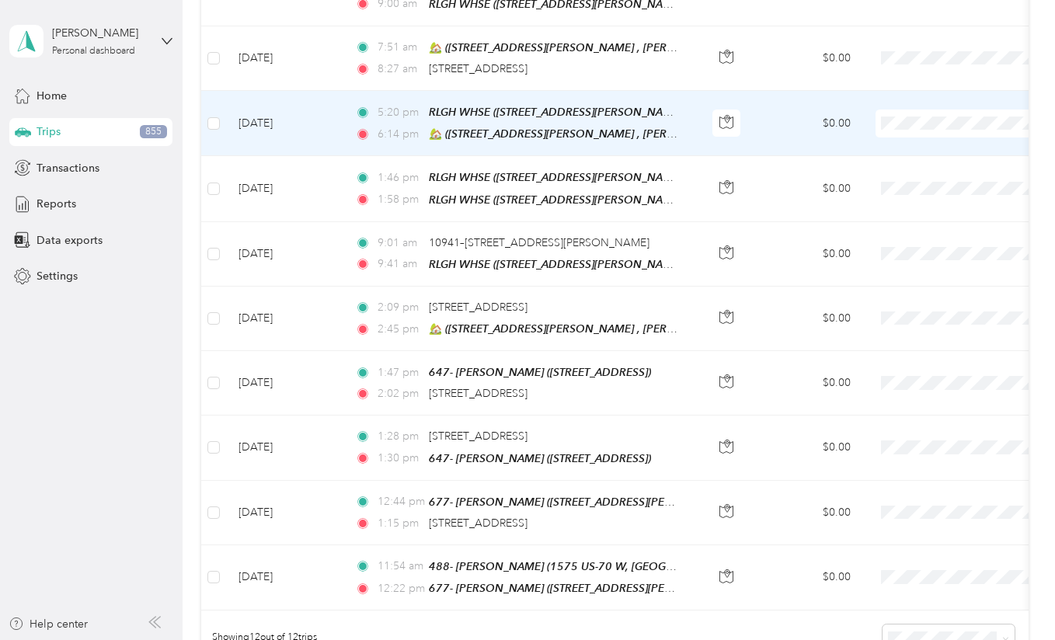
click at [322, 131] on td "[DATE]" at bounding box center [284, 123] width 117 height 65
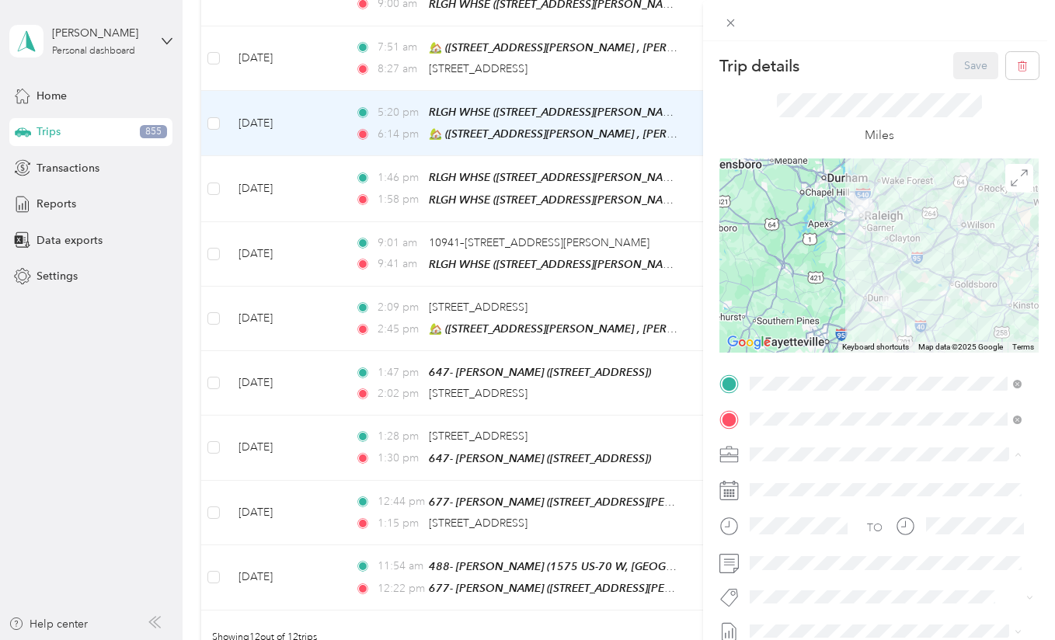
click at [821, 263] on div "Drive Home" at bounding box center [885, 264] width 261 height 16
click at [957, 61] on button "Save" at bounding box center [975, 65] width 45 height 27
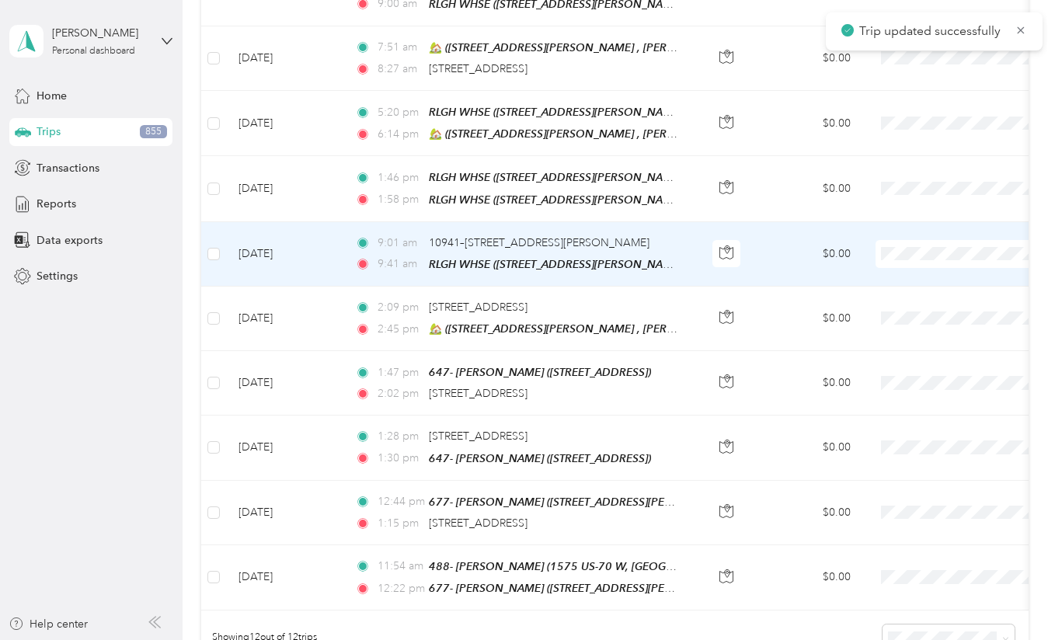
click at [315, 260] on td "[DATE]" at bounding box center [284, 254] width 117 height 64
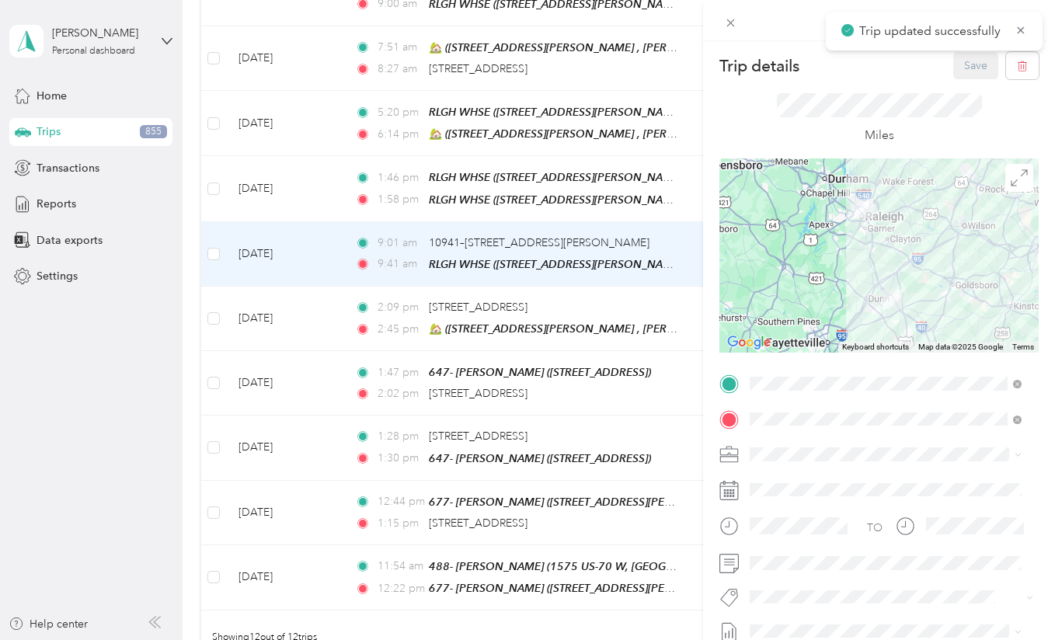
click at [771, 445] on span at bounding box center [891, 454] width 294 height 25
click at [809, 375] on div "Warehouse" at bounding box center [885, 372] width 261 height 16
click at [965, 71] on button "Save" at bounding box center [975, 65] width 45 height 27
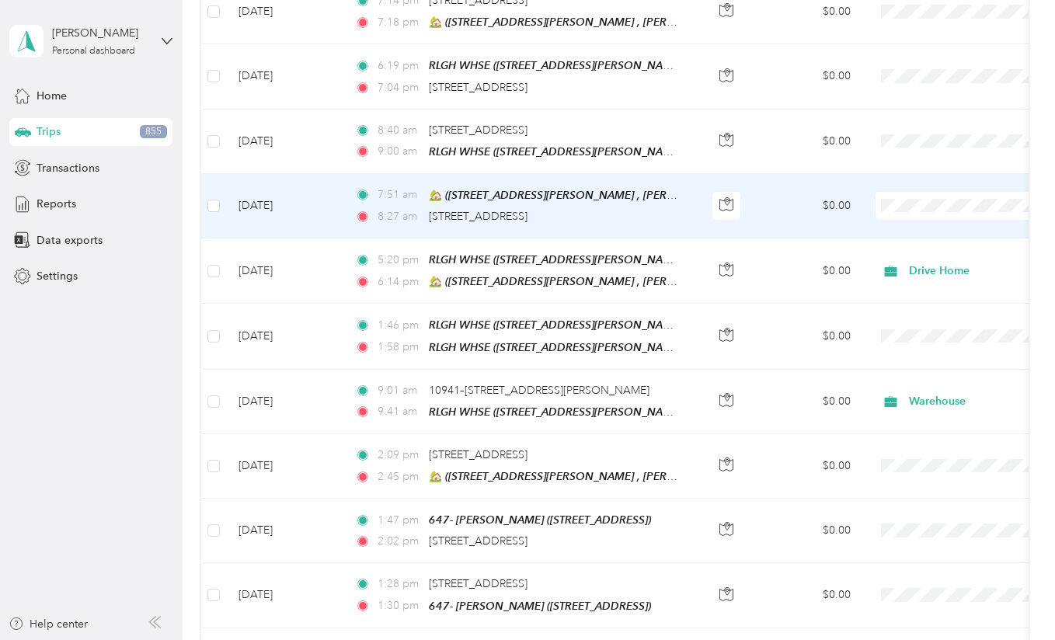
scroll to position [280, 0]
click at [314, 191] on td "[DATE]" at bounding box center [284, 208] width 117 height 64
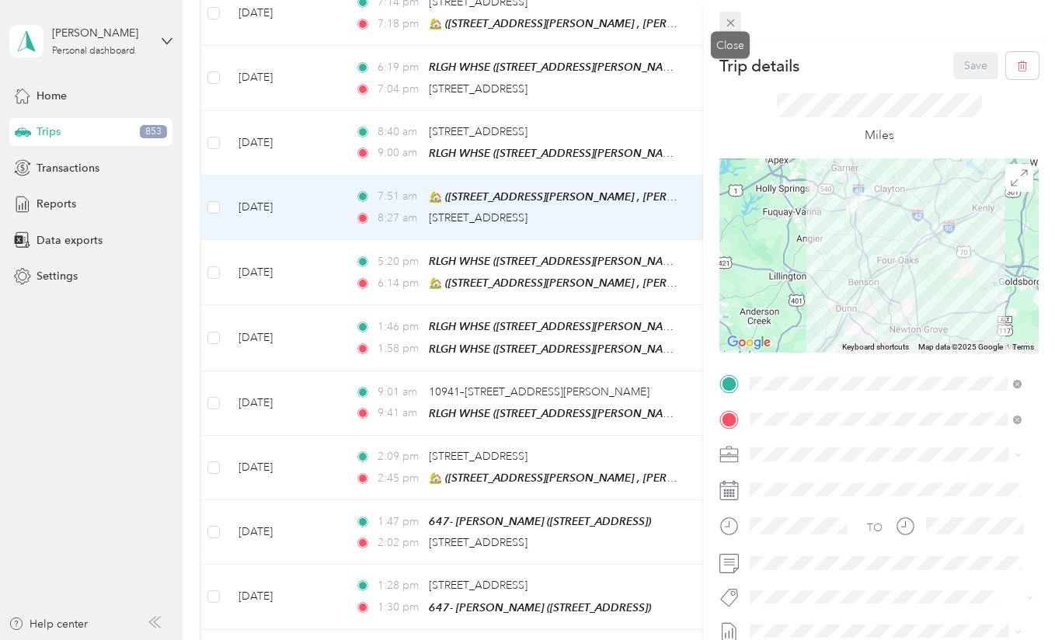
click at [732, 23] on icon at bounding box center [730, 22] width 13 height 13
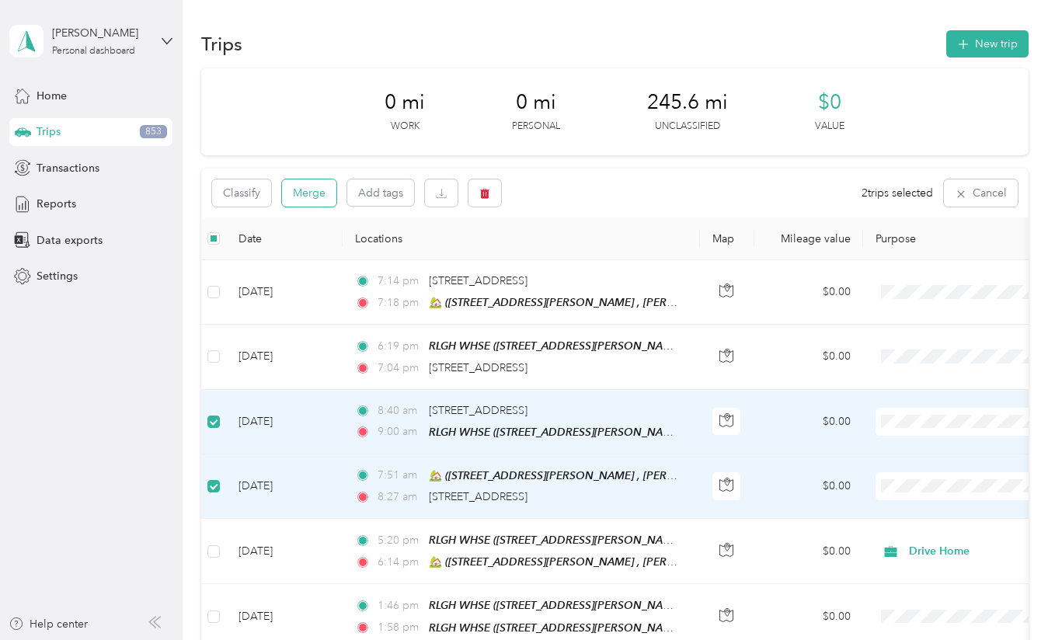
click at [317, 194] on button "Merge" at bounding box center [309, 192] width 54 height 27
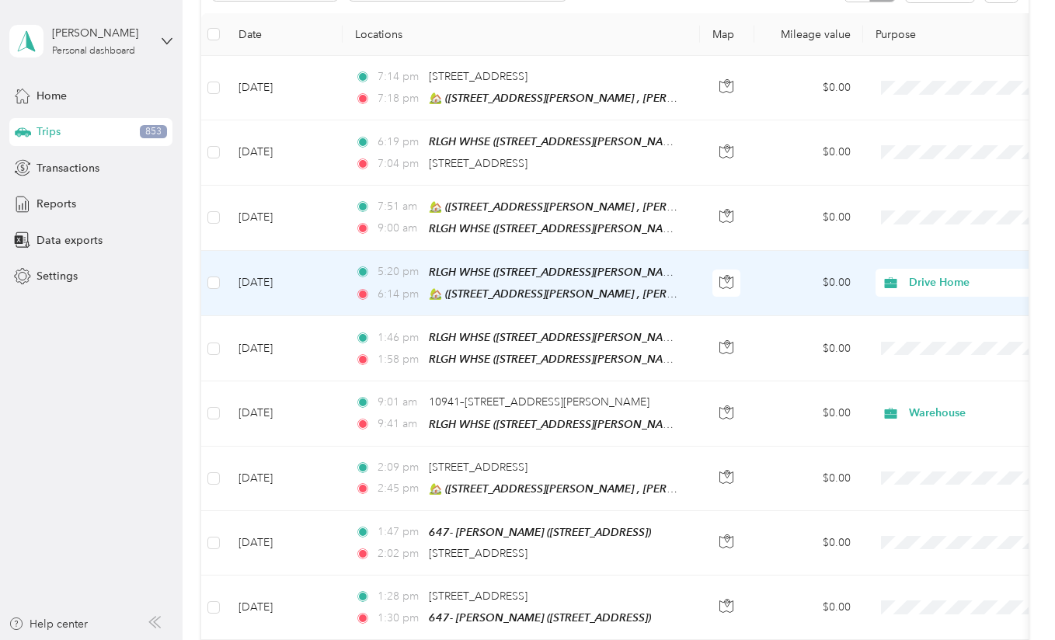
scroll to position [204, 0]
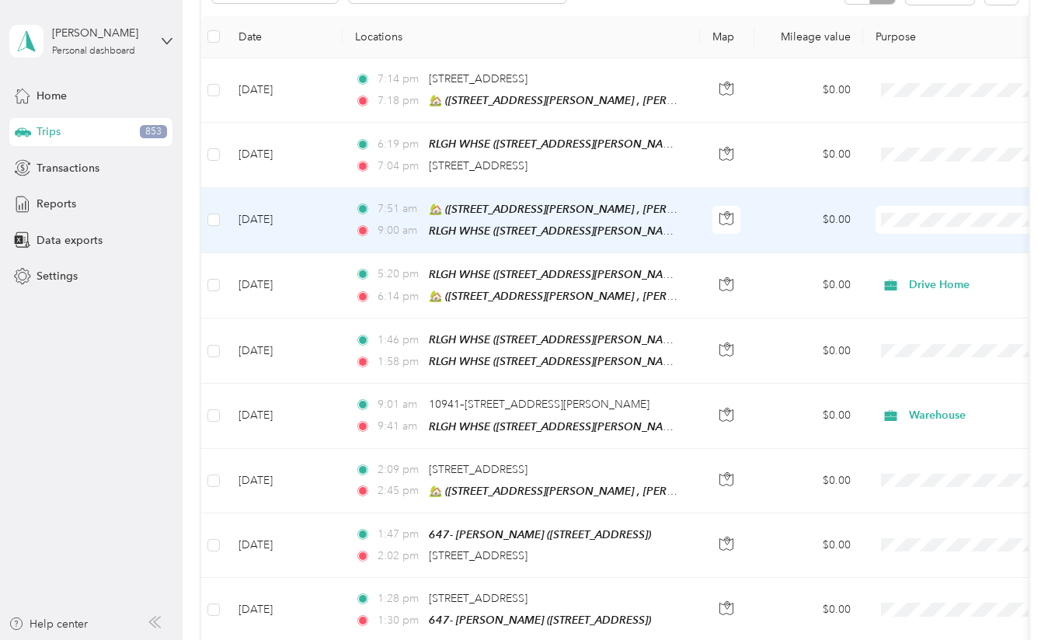
click at [331, 224] on td "[DATE]" at bounding box center [284, 220] width 117 height 65
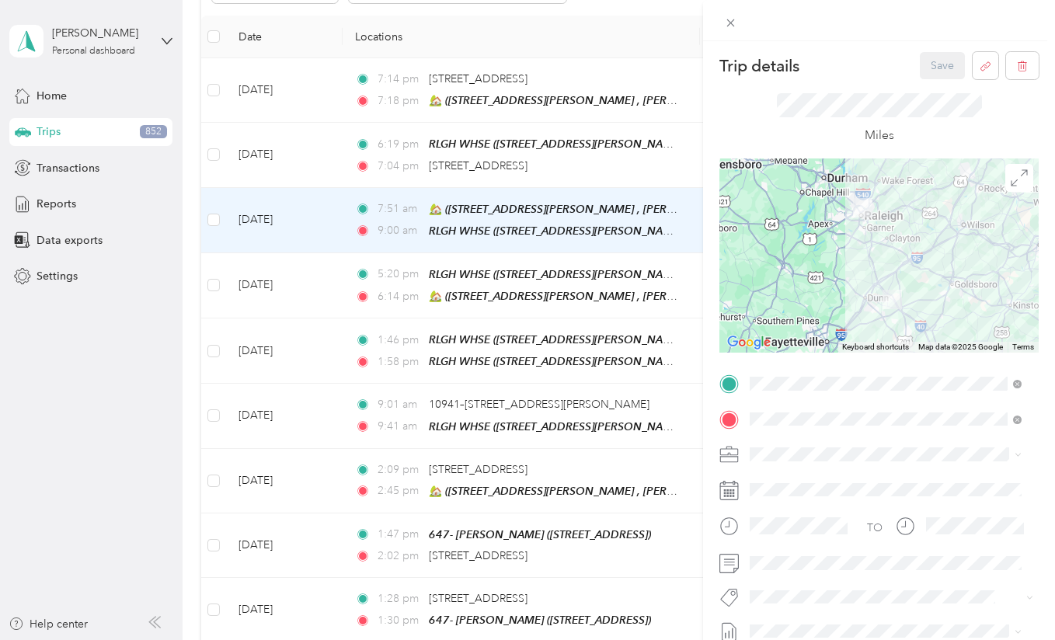
drag, startPoint x: 758, startPoint y: 447, endPoint x: 720, endPoint y: 454, distance: 38.7
click at [720, 454] on icon at bounding box center [728, 454] width 19 height 19
click at [809, 372] on span "Warehouse" at bounding box center [783, 371] width 56 height 13
click at [926, 64] on button "Save" at bounding box center [942, 65] width 45 height 27
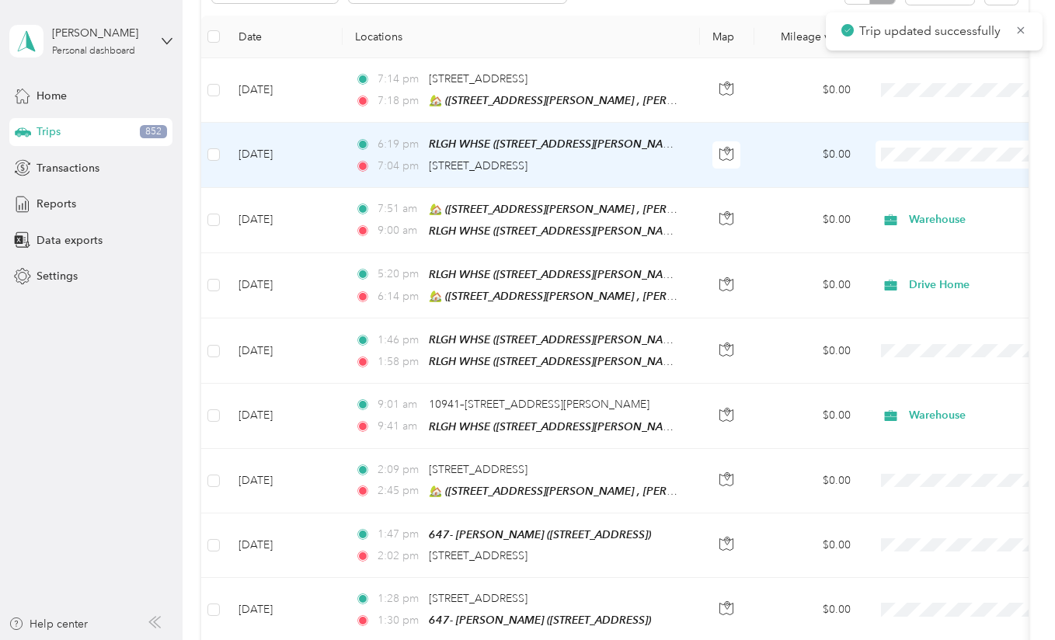
click at [316, 168] on td "[DATE]" at bounding box center [284, 155] width 117 height 64
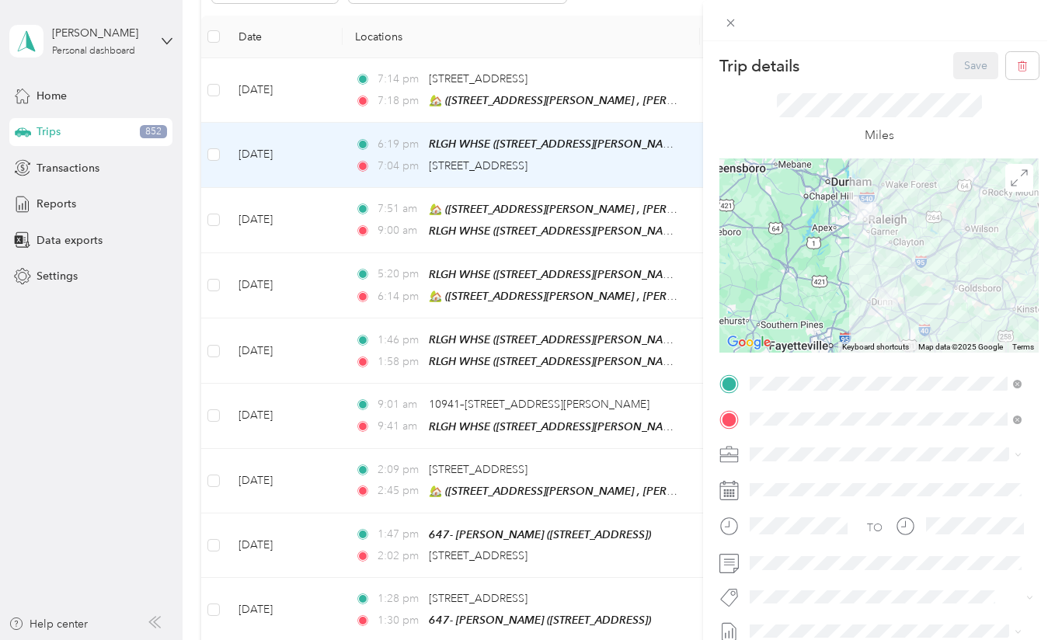
click at [802, 266] on span "[STREET_ADDRESS][PERSON_NAME] , 28366, [PERSON_NAME][GEOGRAPHIC_DATA], [GEOGRAP…" at bounding box center [894, 269] width 230 height 46
click at [801, 261] on span "Drive Home" at bounding box center [785, 262] width 60 height 13
click at [955, 71] on button "Save" at bounding box center [975, 65] width 45 height 27
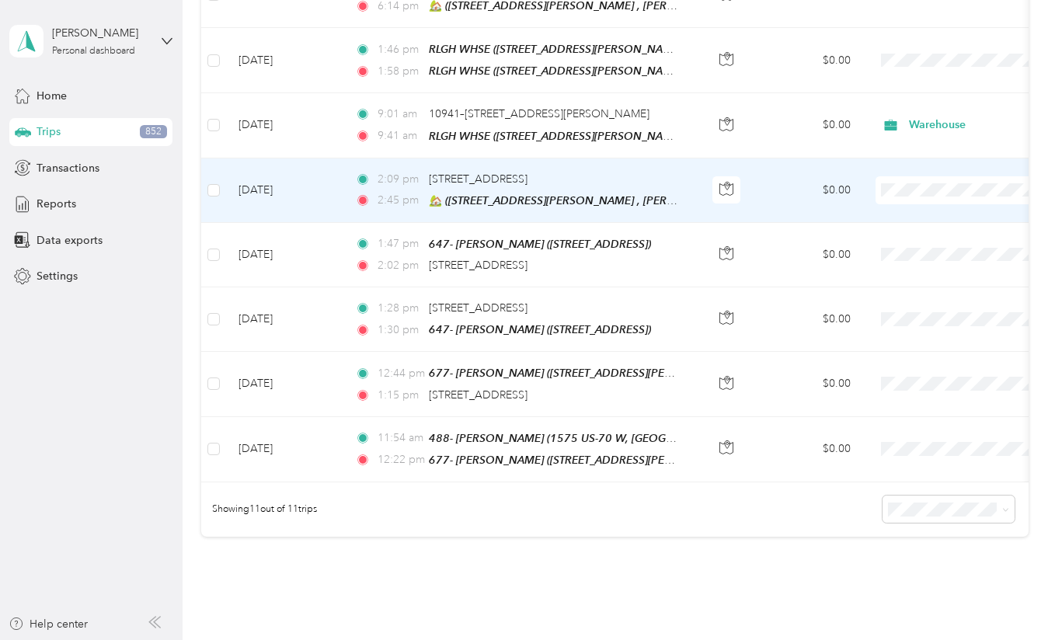
scroll to position [496, 0]
click at [328, 190] on td "[DATE]" at bounding box center [284, 190] width 117 height 64
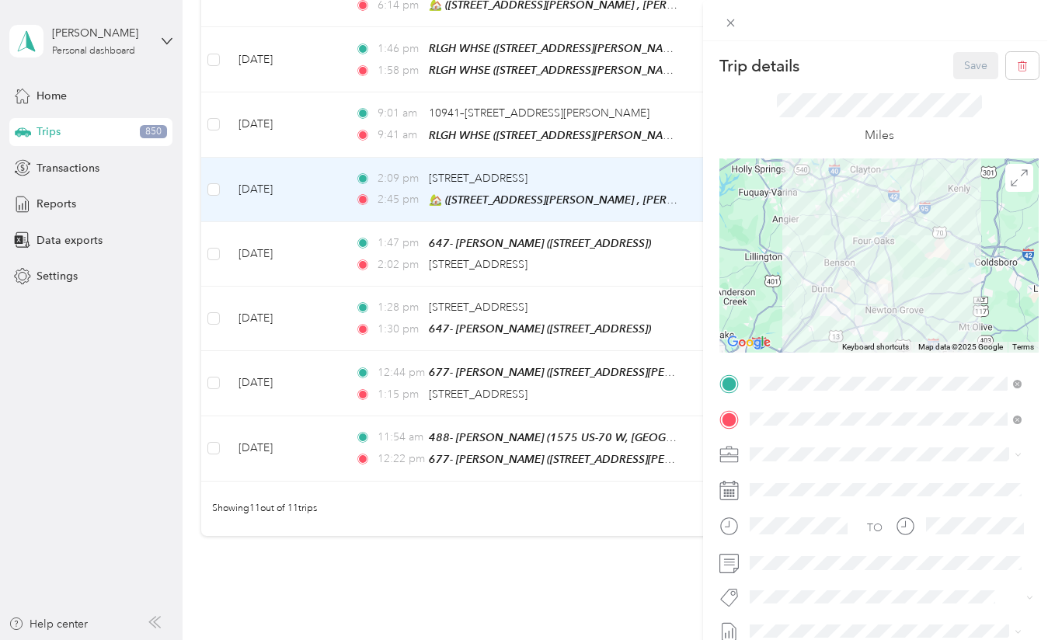
click at [865, 444] on strong "647- Smithfield [PERSON_NAME]" at bounding box center [866, 445] width 174 height 14
click at [804, 263] on span "Drive Home" at bounding box center [785, 263] width 60 height 13
click at [969, 65] on button "Save" at bounding box center [975, 65] width 45 height 27
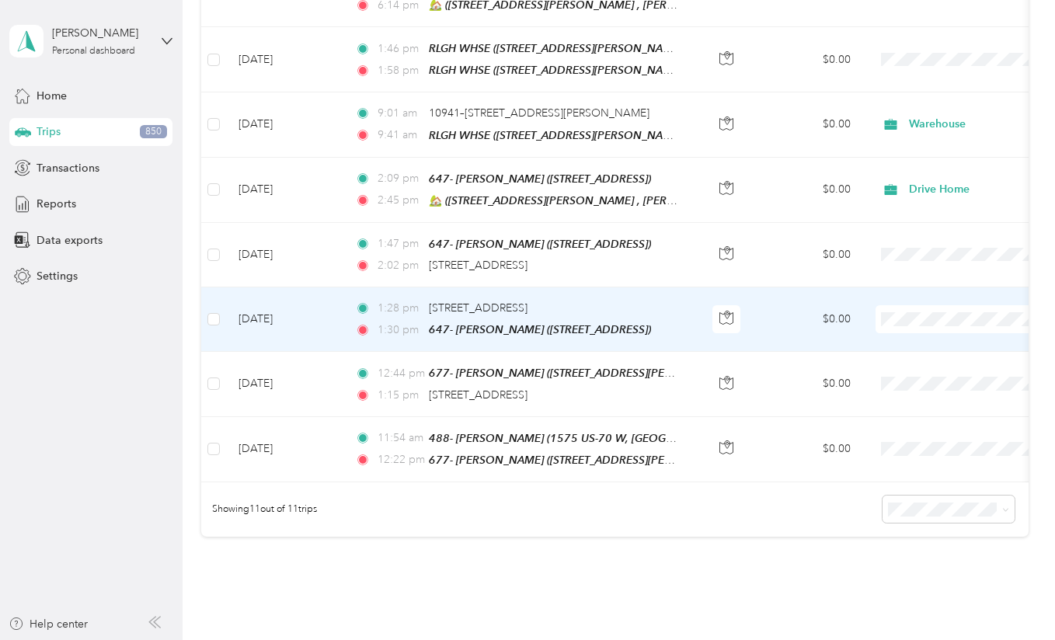
click at [301, 314] on td "[DATE]" at bounding box center [284, 319] width 117 height 64
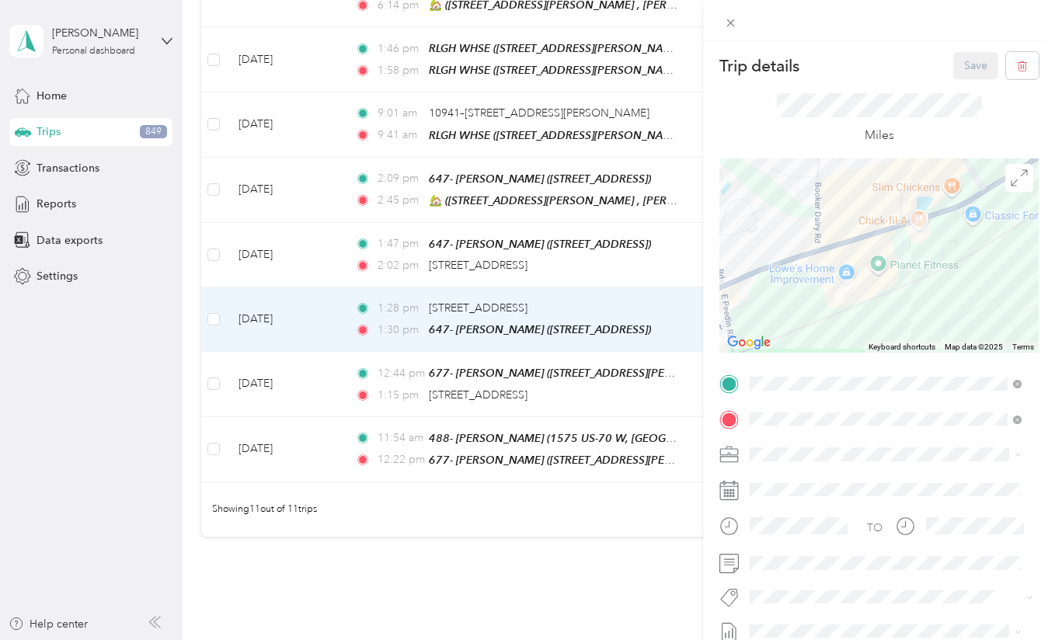
click at [211, 314] on div "Trip details Save This trip cannot be edited because it is either under review,…" at bounding box center [527, 320] width 1055 height 640
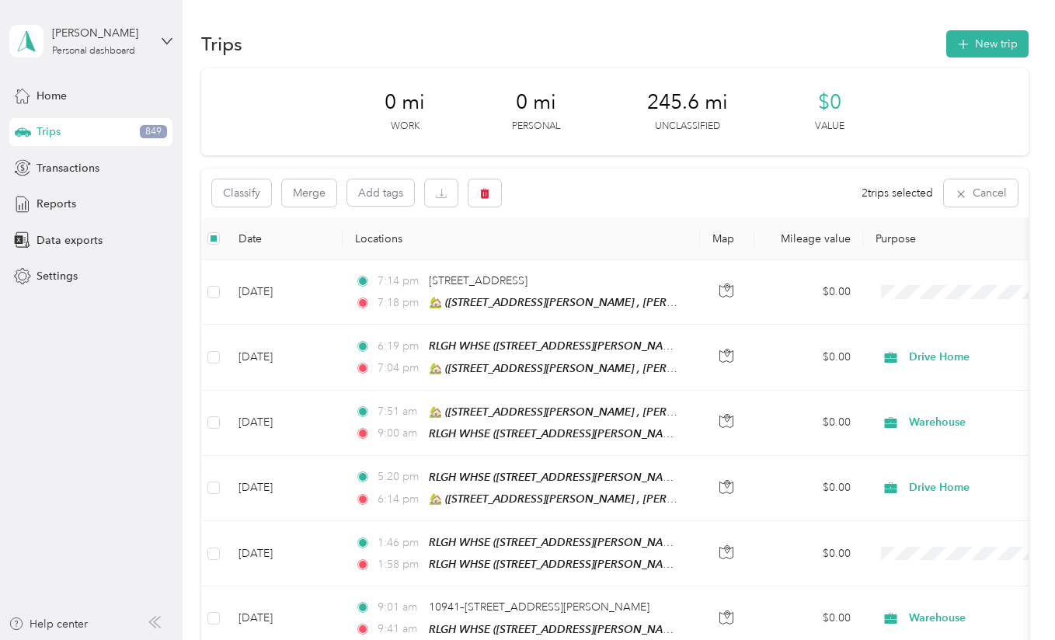
click at [304, 173] on div "Classify Merge Add tags 2 trips selected Cancel" at bounding box center [614, 193] width 826 height 49
click at [308, 192] on button "Merge" at bounding box center [309, 192] width 54 height 27
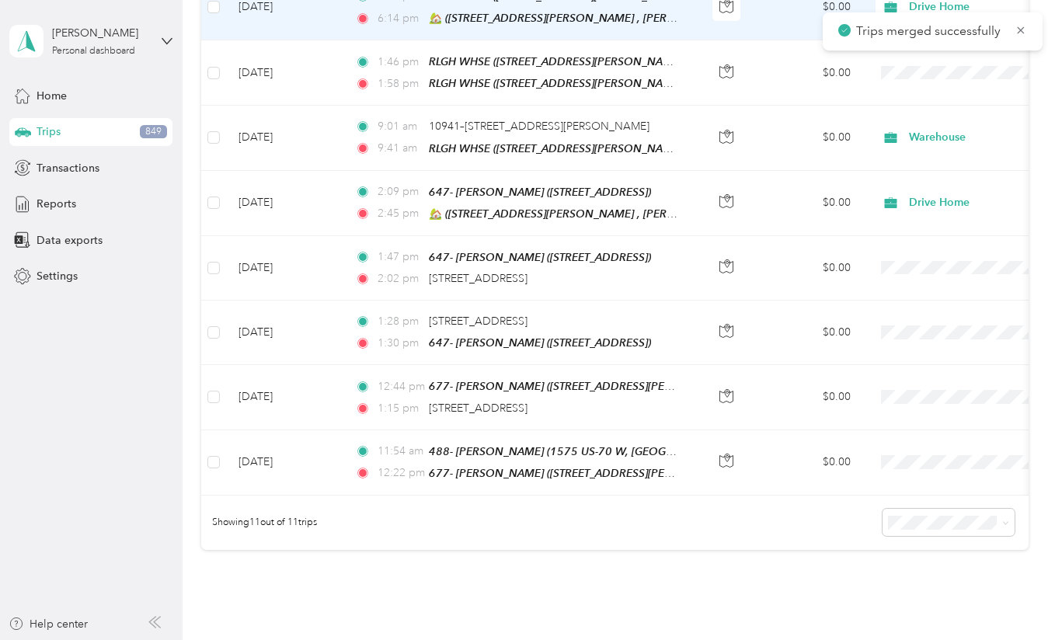
scroll to position [488, 0]
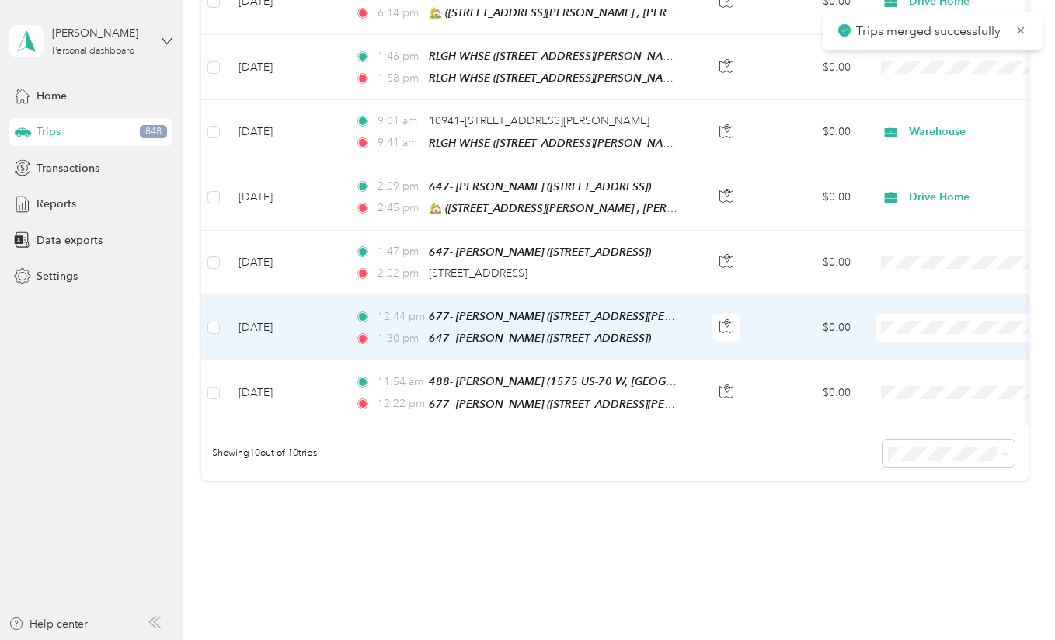
click at [290, 318] on td "[DATE]" at bounding box center [284, 327] width 117 height 65
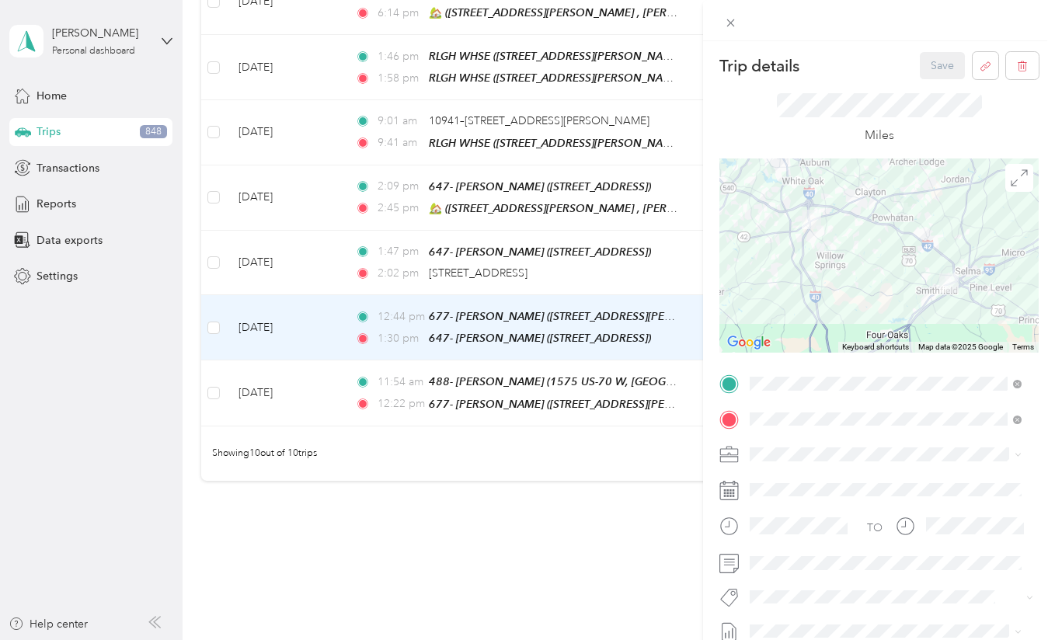
click at [819, 283] on div "Store Visit" at bounding box center [885, 290] width 261 height 16
click at [920, 68] on button "Save" at bounding box center [942, 65] width 45 height 27
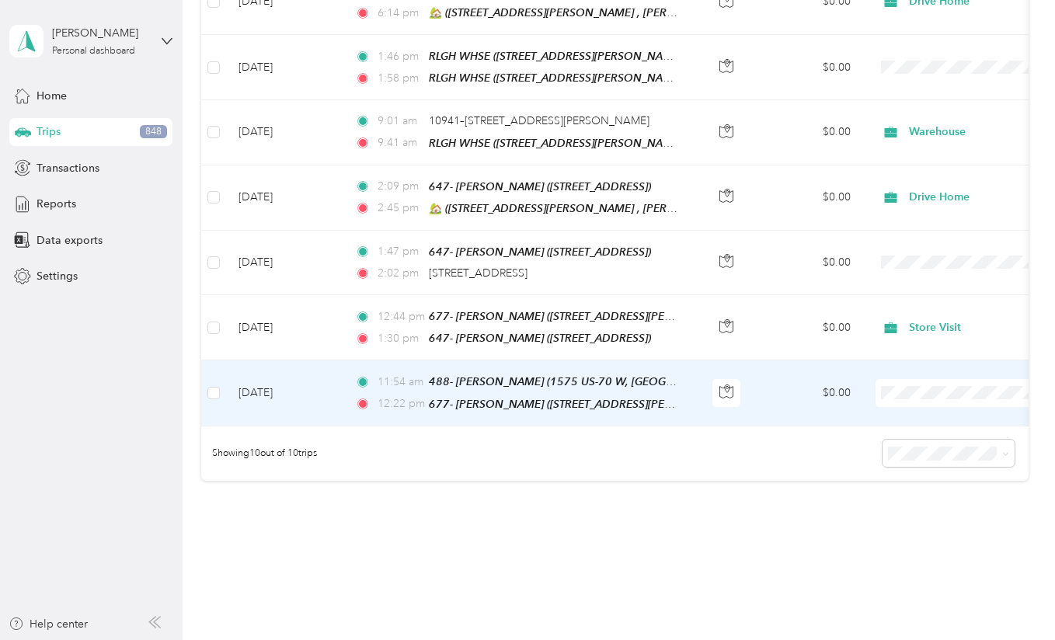
click at [313, 376] on td "[DATE]" at bounding box center [284, 392] width 117 height 65
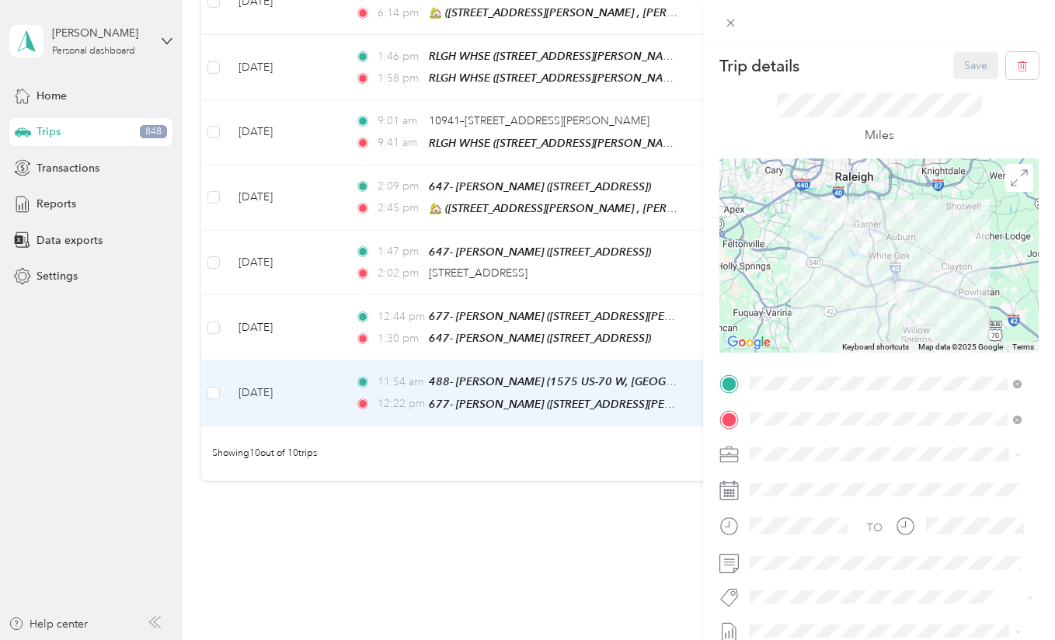
click at [797, 461] on span at bounding box center [891, 454] width 294 height 25
click at [790, 445] on span at bounding box center [891, 454] width 294 height 25
click at [819, 285] on div "Store Visit" at bounding box center [885, 291] width 261 height 16
click at [955, 68] on button "Save" at bounding box center [975, 65] width 45 height 27
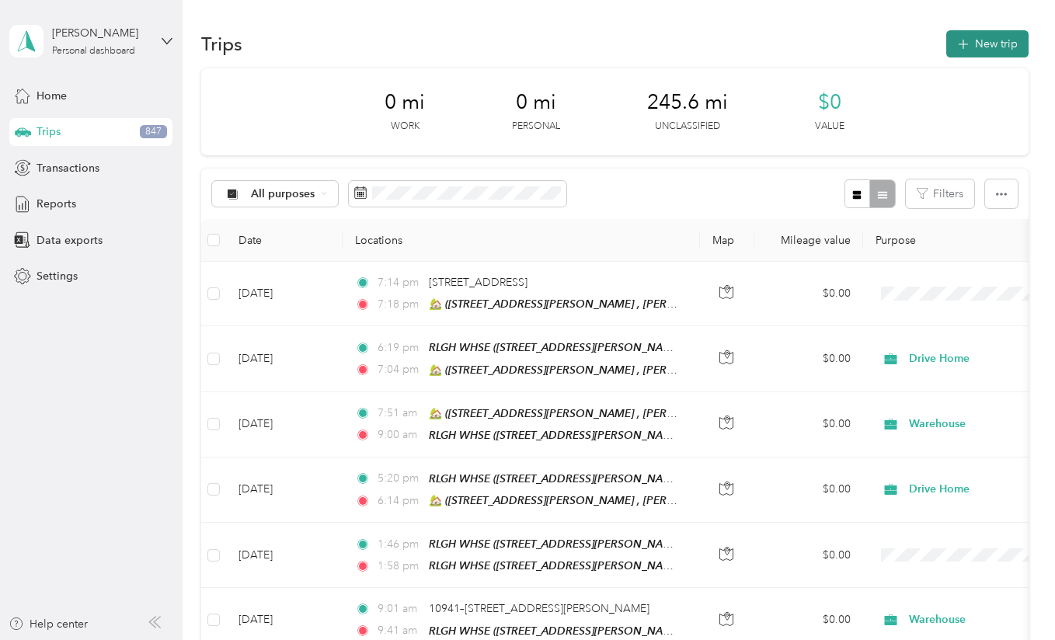
click at [980, 45] on button "New trip" at bounding box center [987, 43] width 82 height 27
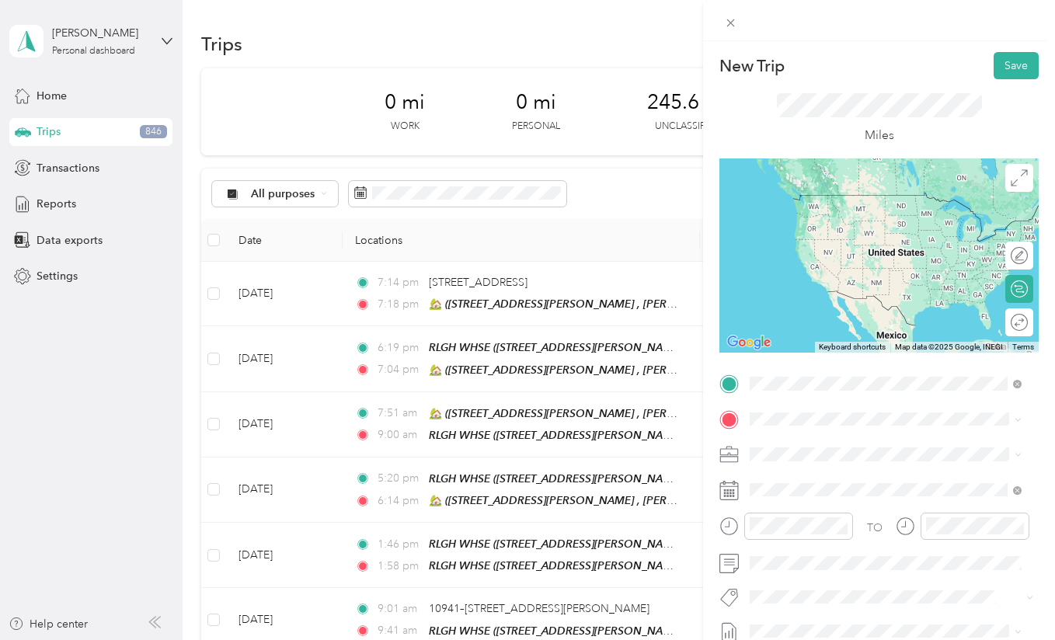
click at [835, 454] on div "🏡 [STREET_ADDRESS][PERSON_NAME] , 28366, [PERSON_NAME][GEOGRAPHIC_DATA], [GEOGR…" at bounding box center [897, 470] width 237 height 65
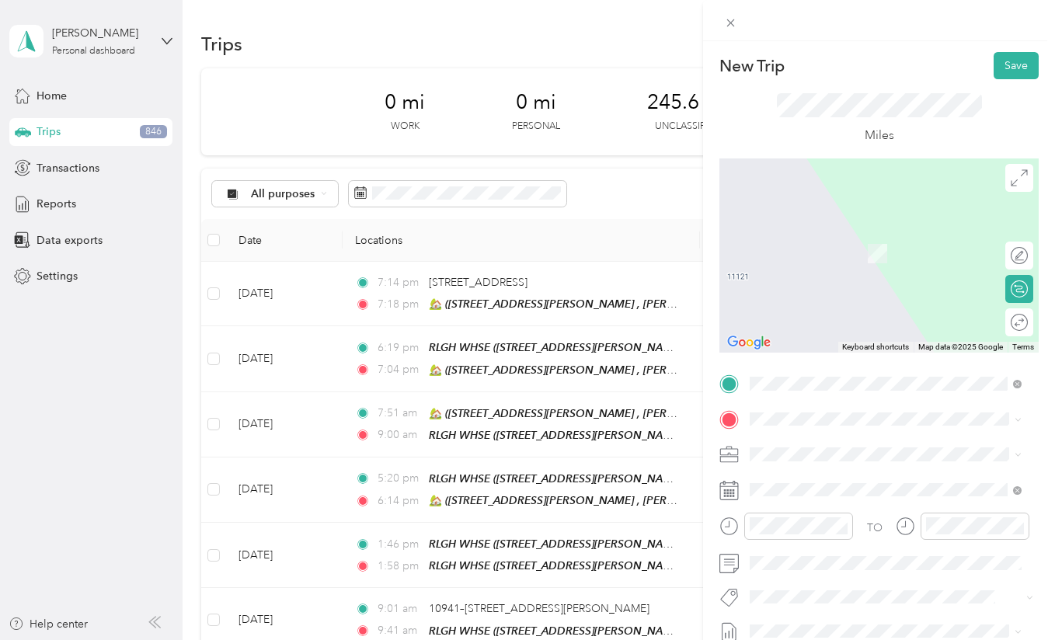
click at [805, 255] on span "1575 US-70 W, [GEOGRAPHIC_DATA], [GEOGRAPHIC_DATA] , 27529, [GEOGRAPHIC_DATA], …" at bounding box center [895, 276] width 233 height 62
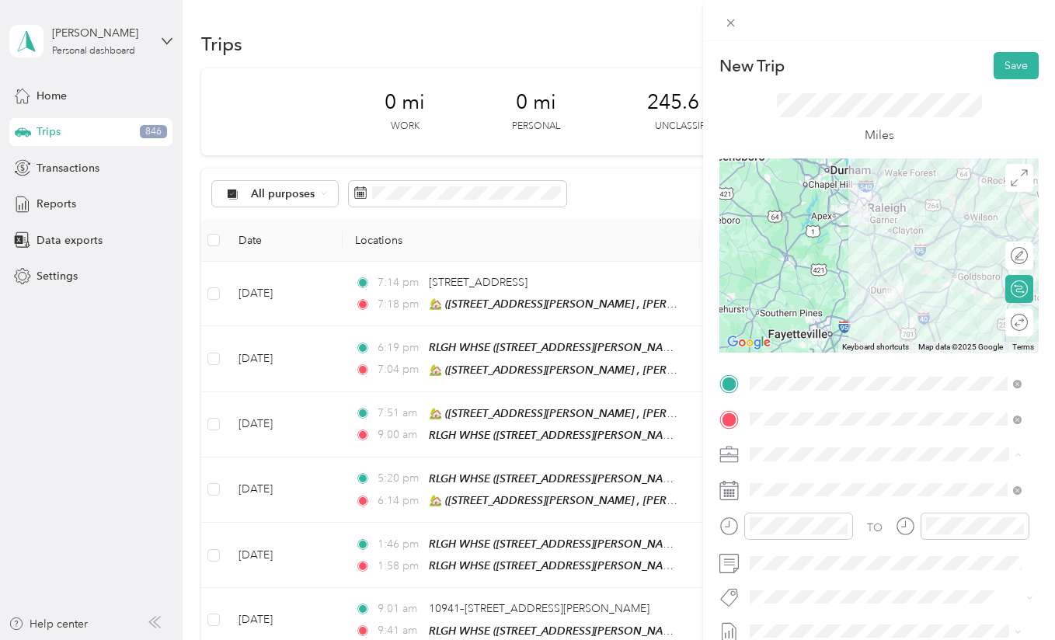
click at [816, 292] on div "Store Visit" at bounding box center [885, 291] width 261 height 16
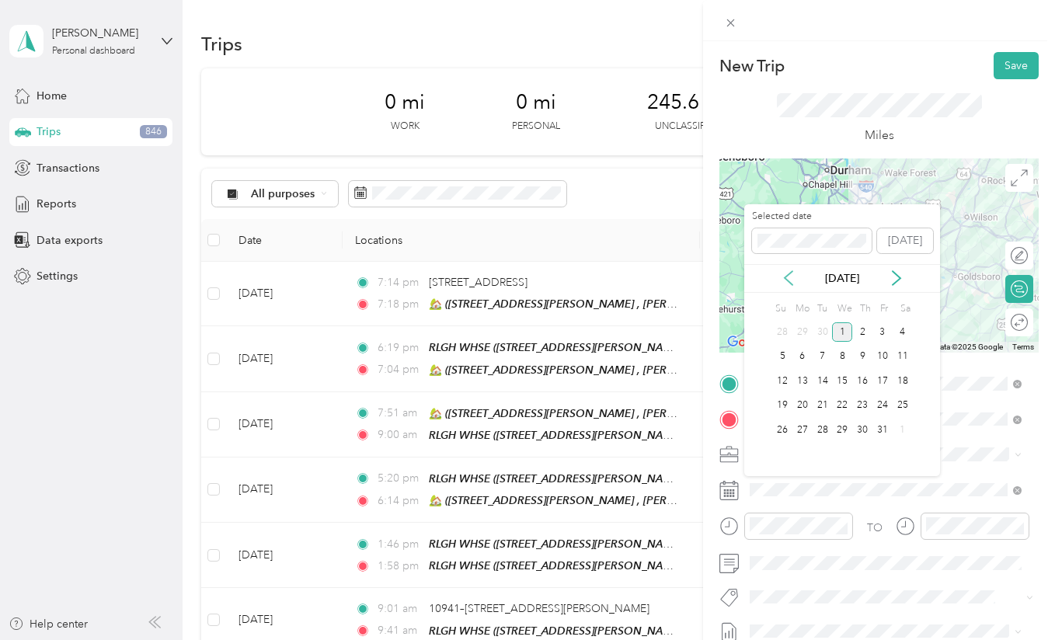
click at [784, 280] on icon at bounding box center [789, 278] width 16 height 16
click at [826, 332] on div "2" at bounding box center [823, 331] width 20 height 19
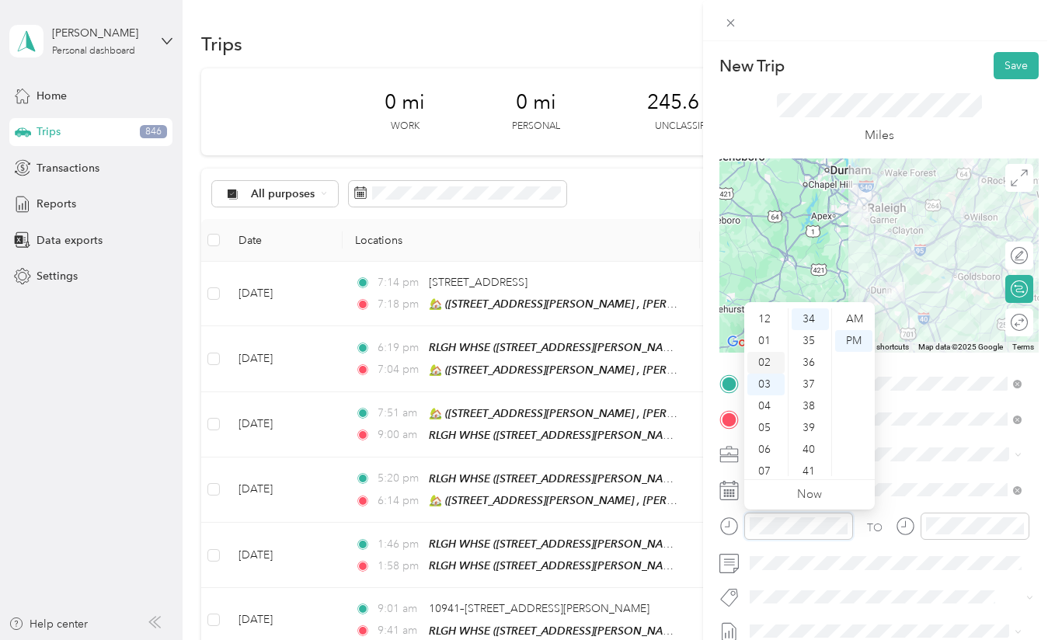
scroll to position [93, 0]
click at [761, 463] on div "11" at bounding box center [765, 465] width 37 height 22
click at [854, 321] on div "AM" at bounding box center [853, 319] width 37 height 22
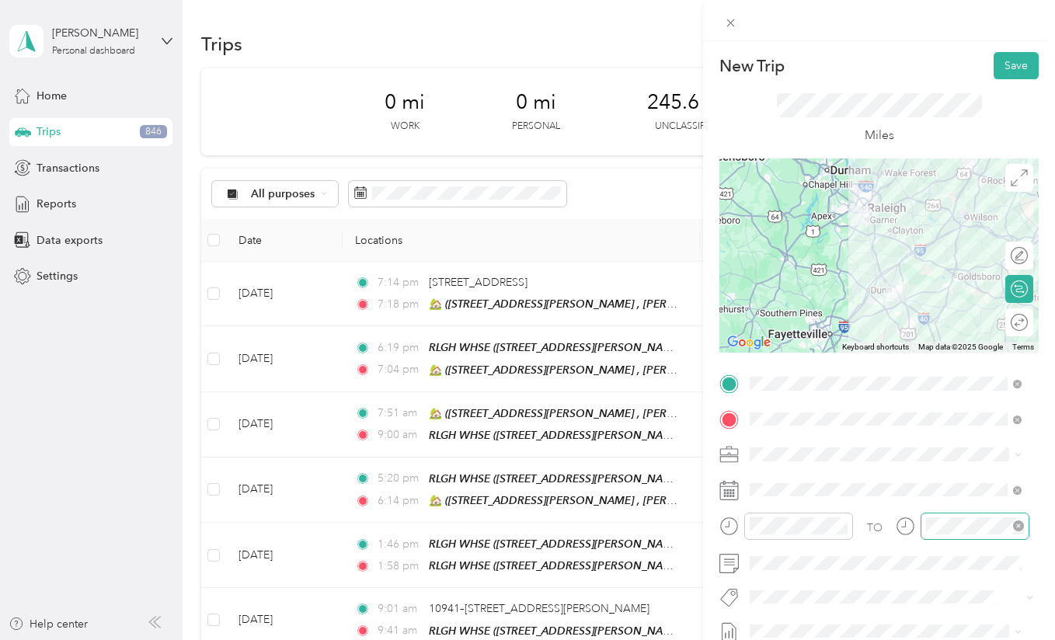
click at [961, 514] on div at bounding box center [974, 526] width 109 height 27
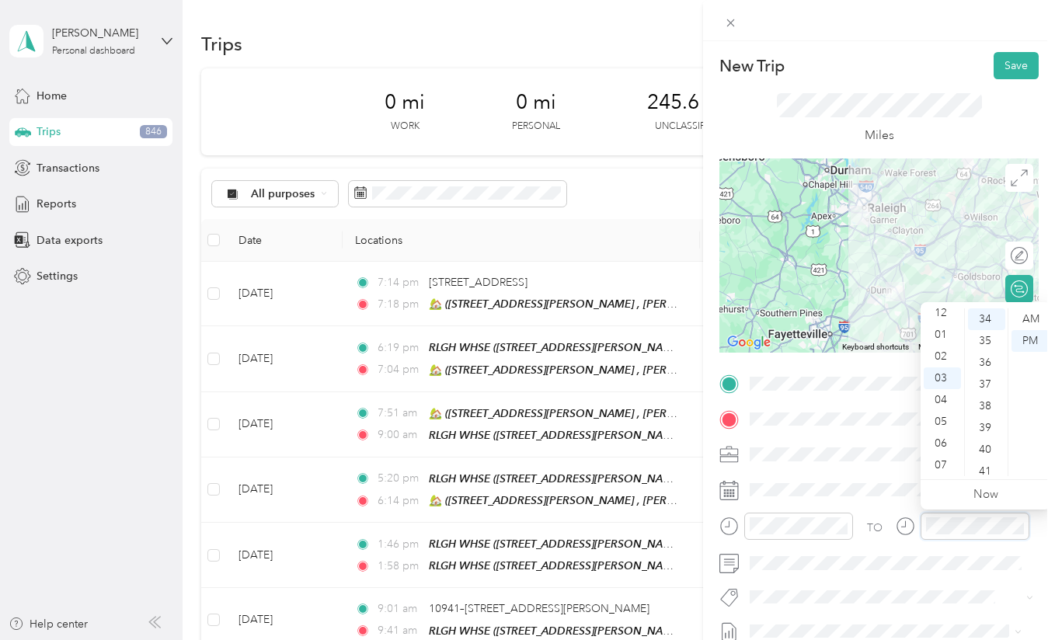
scroll to position [0, 0]
click at [953, 318] on div "12" at bounding box center [942, 319] width 37 height 22
click at [1011, 64] on button "Save" at bounding box center [1015, 65] width 45 height 27
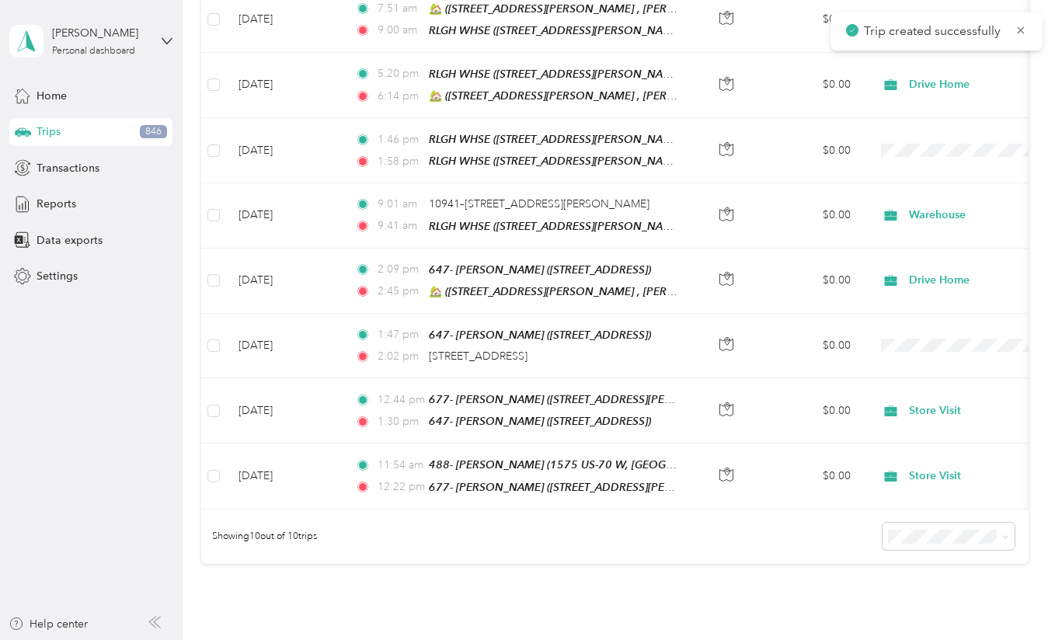
scroll to position [613, 0]
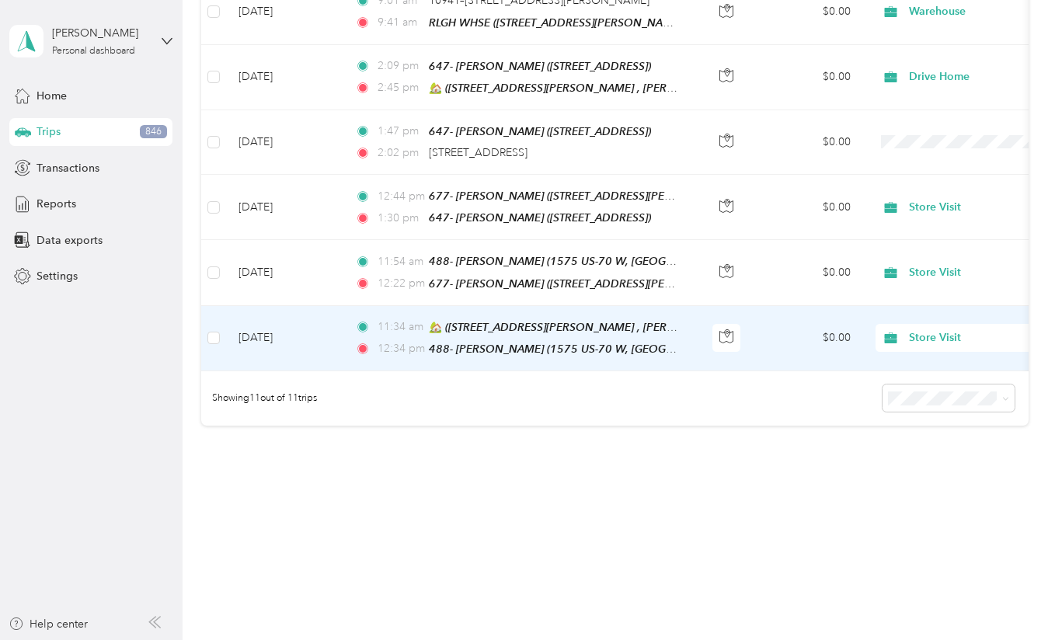
click at [315, 340] on td "[DATE]" at bounding box center [284, 338] width 117 height 65
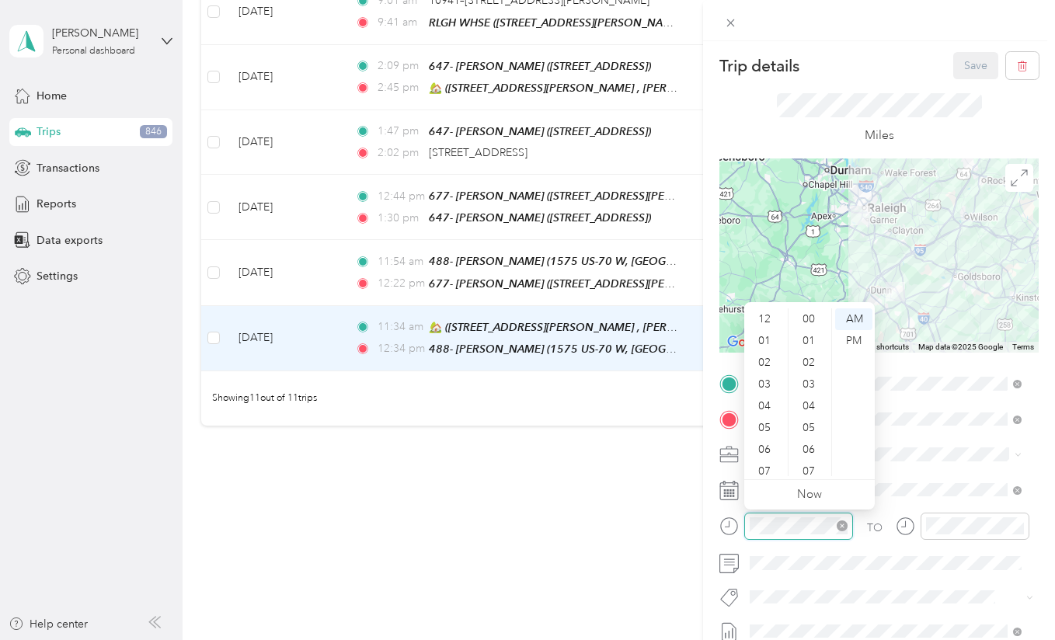
scroll to position [93, 0]
click at [813, 351] on div "30" at bounding box center [810, 356] width 37 height 22
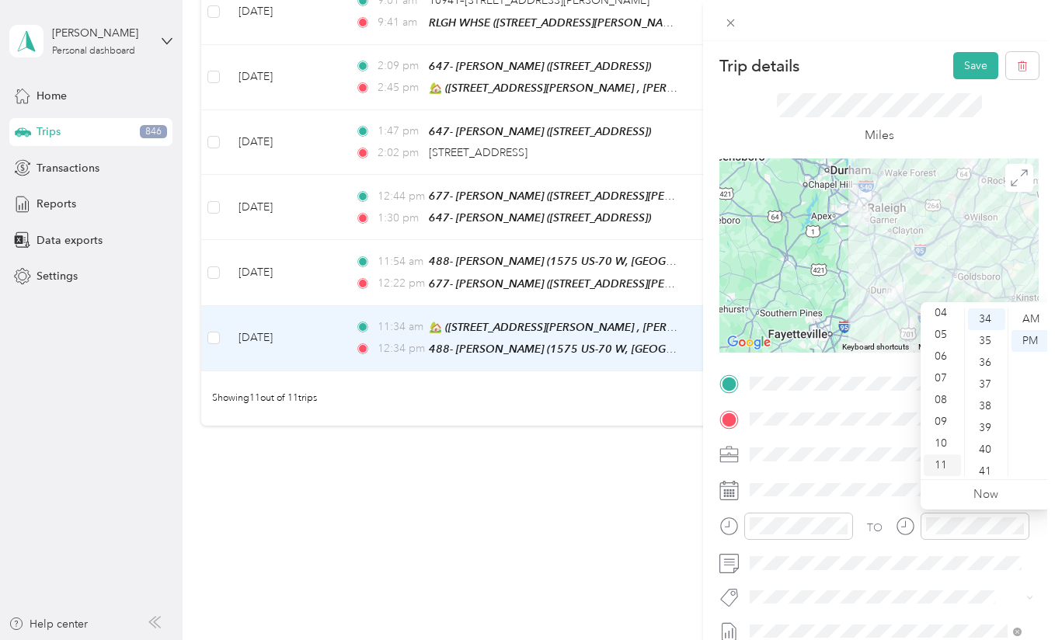
click at [935, 470] on div "11" at bounding box center [942, 465] width 37 height 22
click at [935, 464] on div "11" at bounding box center [942, 465] width 37 height 22
click at [948, 457] on div "11" at bounding box center [942, 465] width 37 height 22
click at [989, 457] on div "54" at bounding box center [986, 459] width 37 height 22
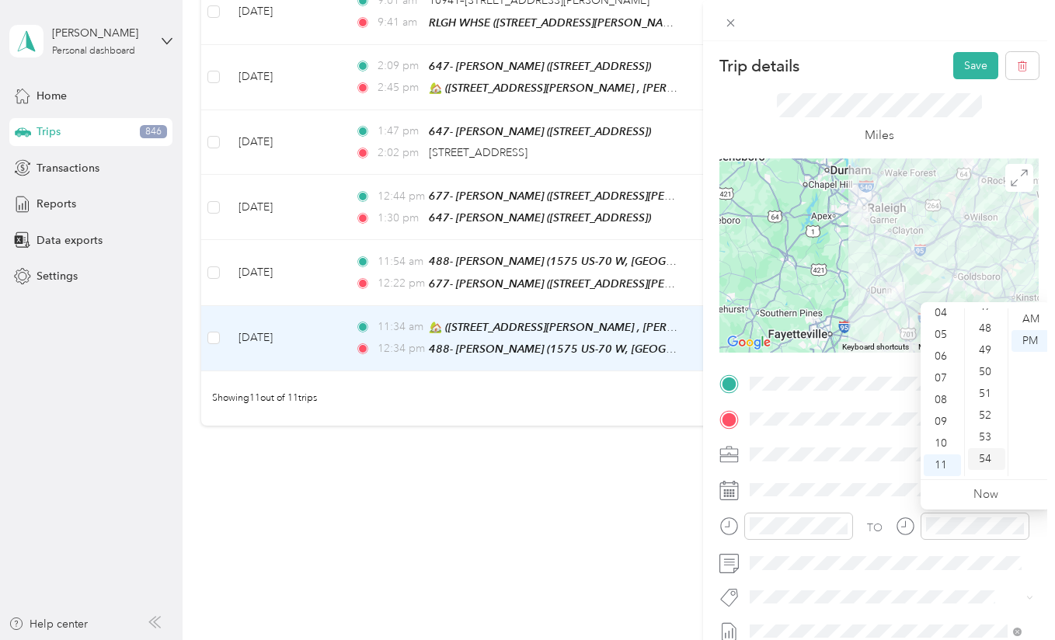
scroll to position [1137, 0]
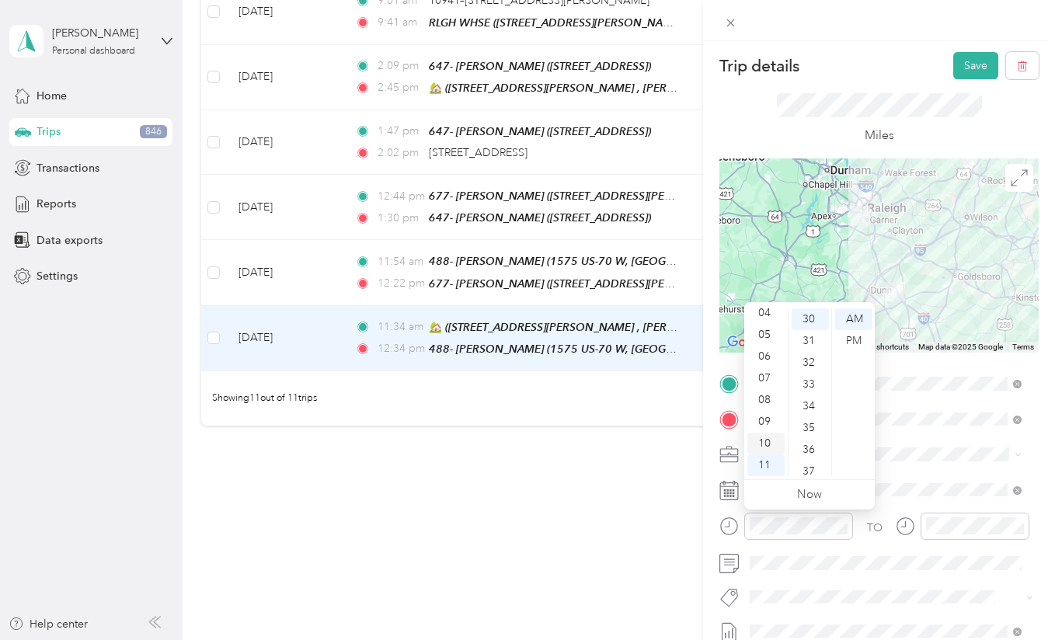
click at [769, 444] on div "10" at bounding box center [765, 444] width 37 height 22
click at [806, 315] on div "00" at bounding box center [810, 319] width 37 height 22
click at [771, 423] on div "09" at bounding box center [765, 422] width 37 height 22
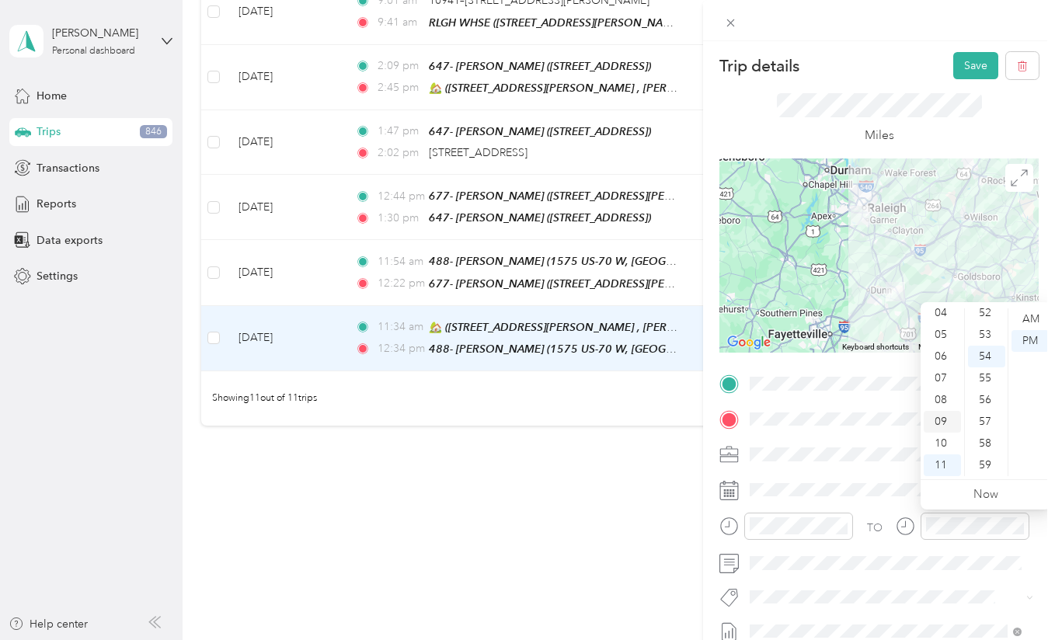
click at [948, 415] on div "09" at bounding box center [942, 422] width 37 height 22
click at [987, 330] on div "30" at bounding box center [986, 332] width 37 height 22
click at [1033, 315] on div "AM" at bounding box center [1029, 319] width 37 height 22
click at [645, 483] on div "Trip details Save This trip cannot be edited because it is either under review,…" at bounding box center [527, 320] width 1055 height 640
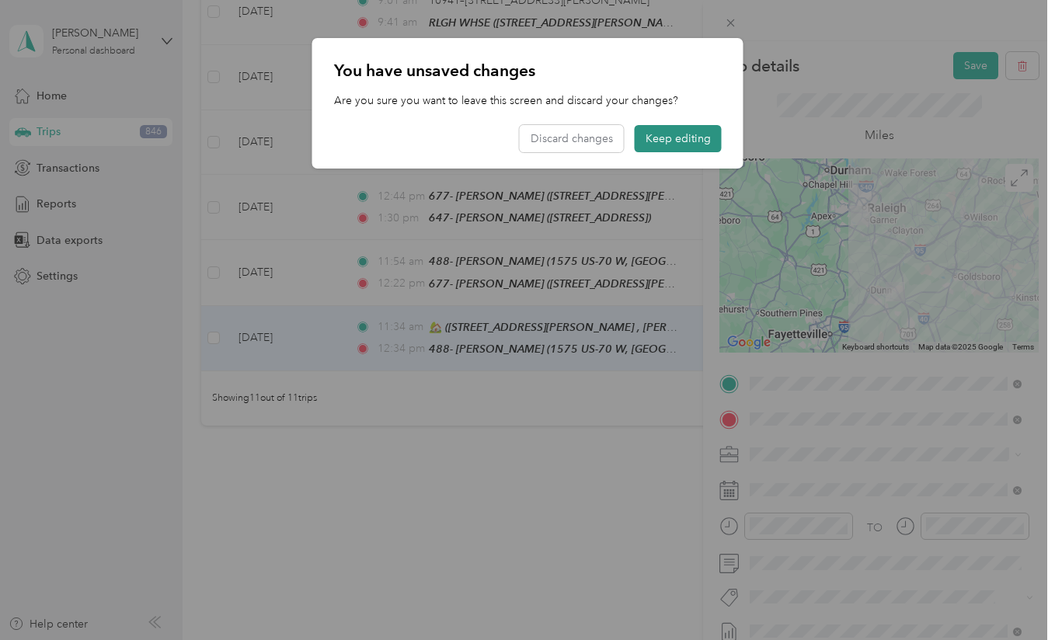
click at [692, 137] on button "Keep editing" at bounding box center [678, 138] width 87 height 27
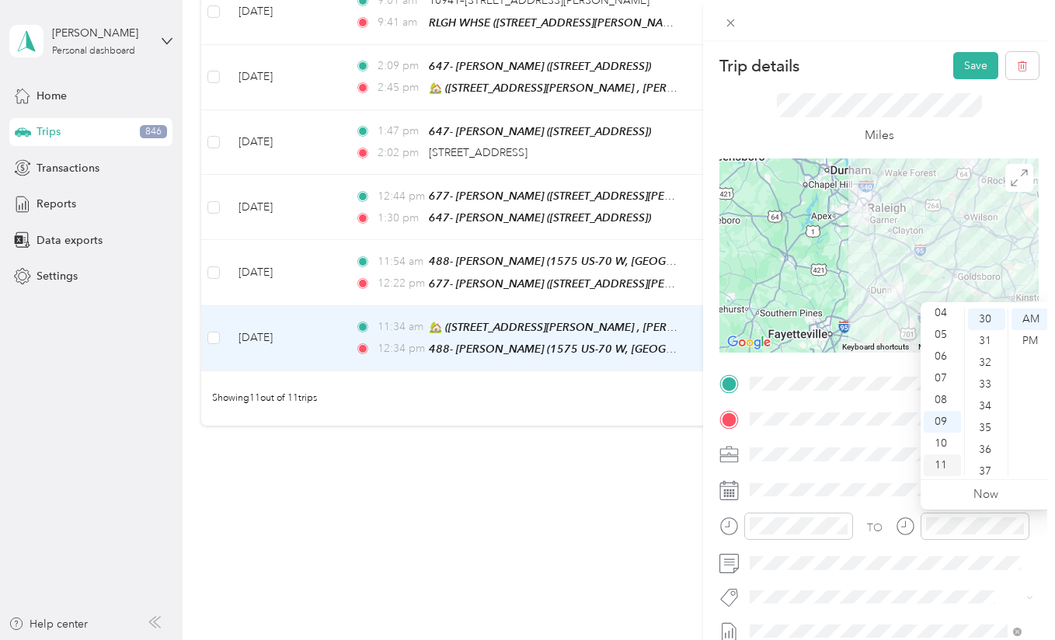
click at [938, 465] on div "11" at bounding box center [942, 465] width 37 height 22
click at [980, 316] on div "00" at bounding box center [986, 319] width 37 height 22
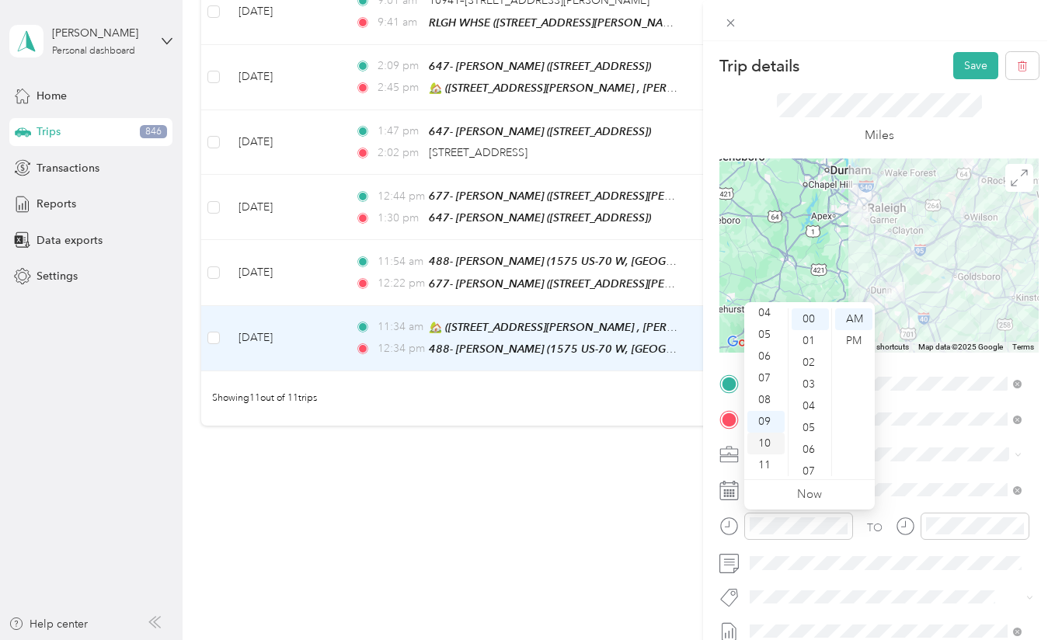
click at [760, 442] on div "10" at bounding box center [765, 444] width 37 height 22
click at [807, 352] on div "30" at bounding box center [810, 359] width 37 height 22
click at [962, 68] on button "Save" at bounding box center [975, 65] width 45 height 27
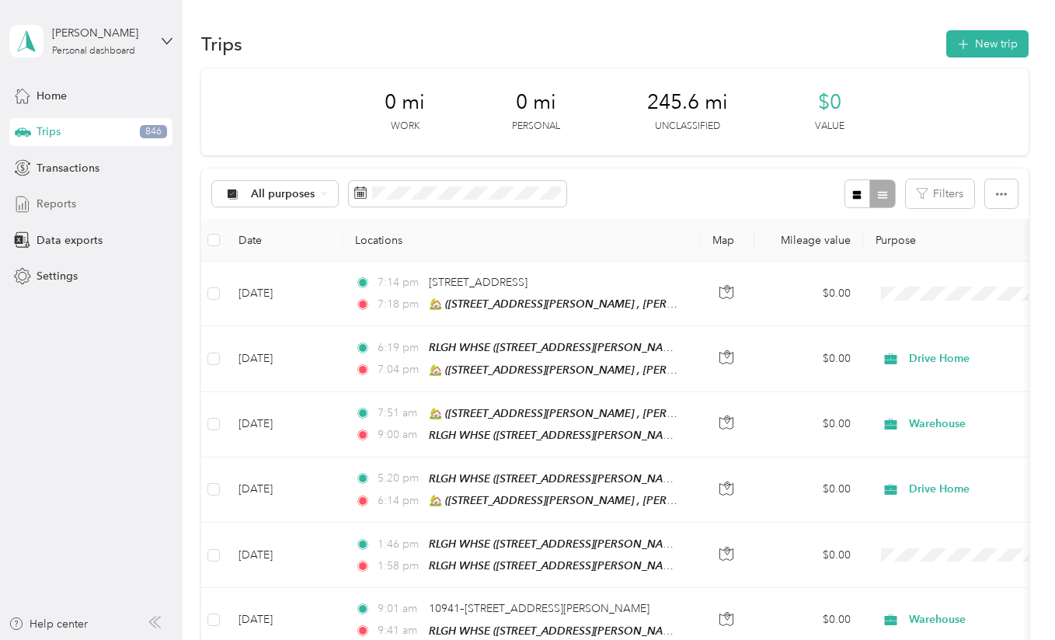
click at [92, 200] on div "Reports" at bounding box center [90, 204] width 163 height 28
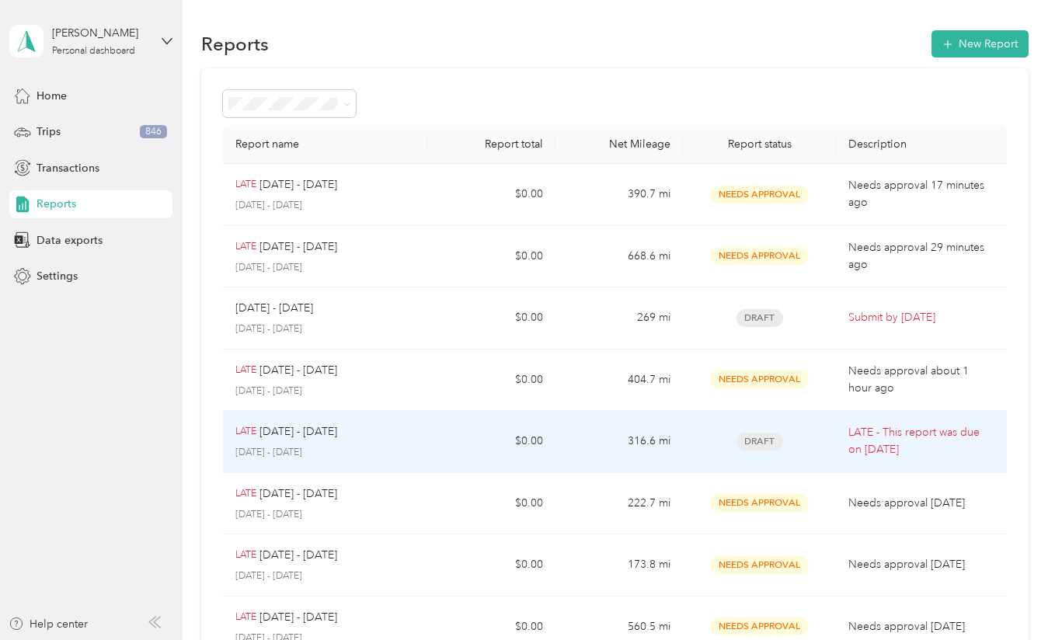
click at [374, 421] on td "LATE [DATE] - [DATE] [DATE] - [DATE]" at bounding box center [325, 442] width 204 height 62
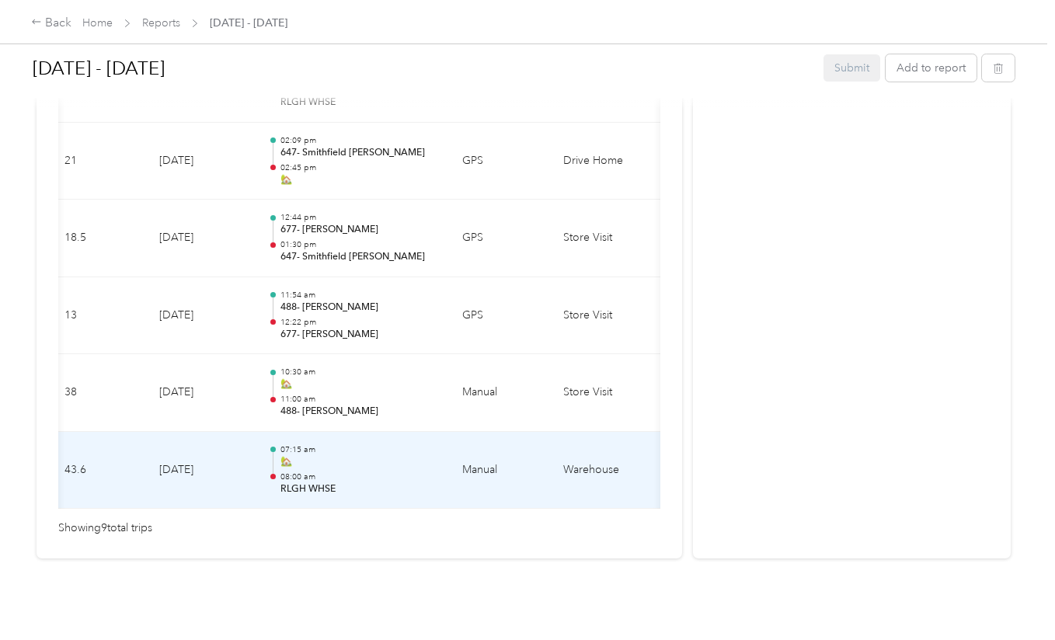
scroll to position [0, 250]
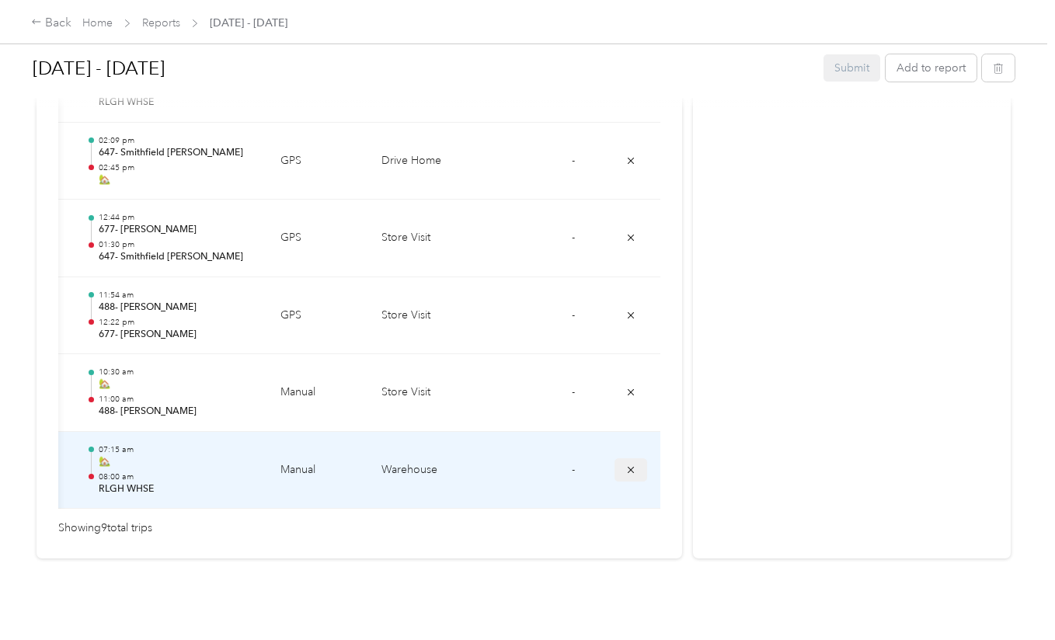
click at [628, 465] on icon "submit" at bounding box center [630, 470] width 11 height 11
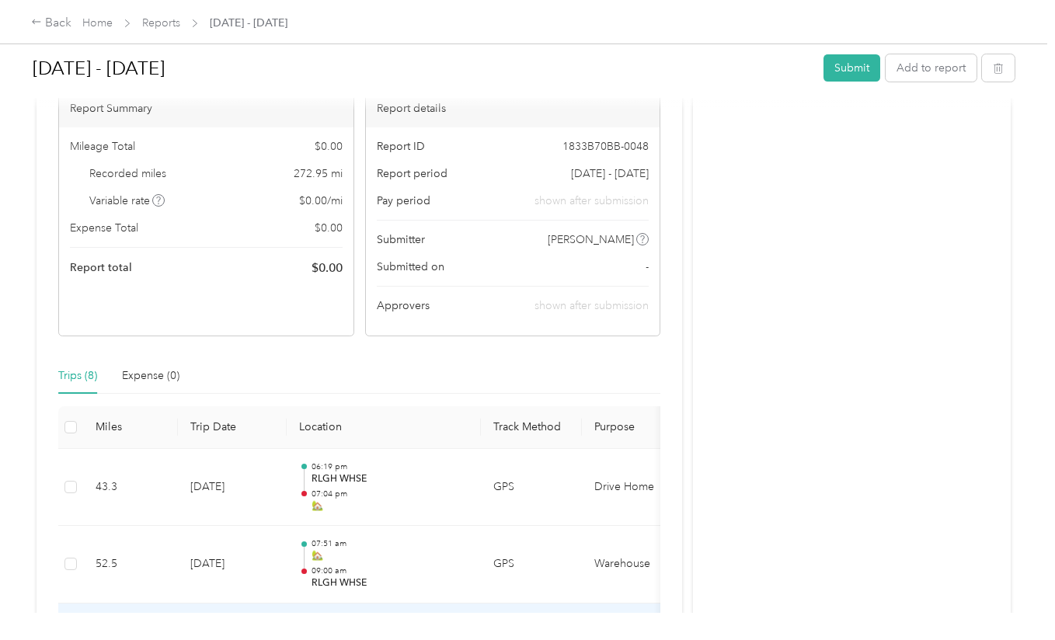
scroll to position [127, 0]
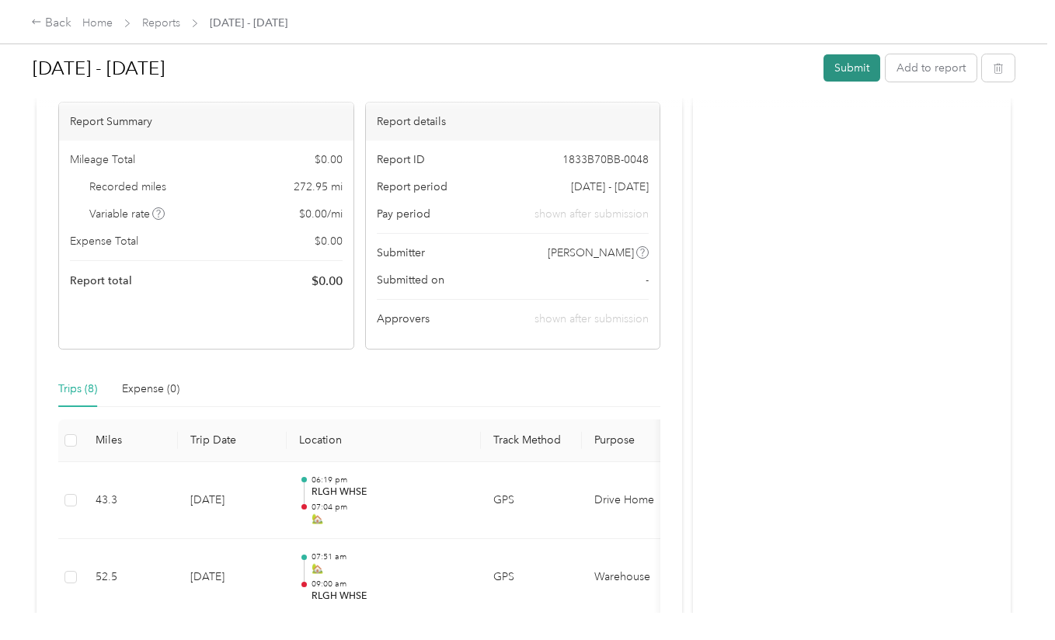
click at [853, 61] on button "Submit" at bounding box center [851, 67] width 57 height 27
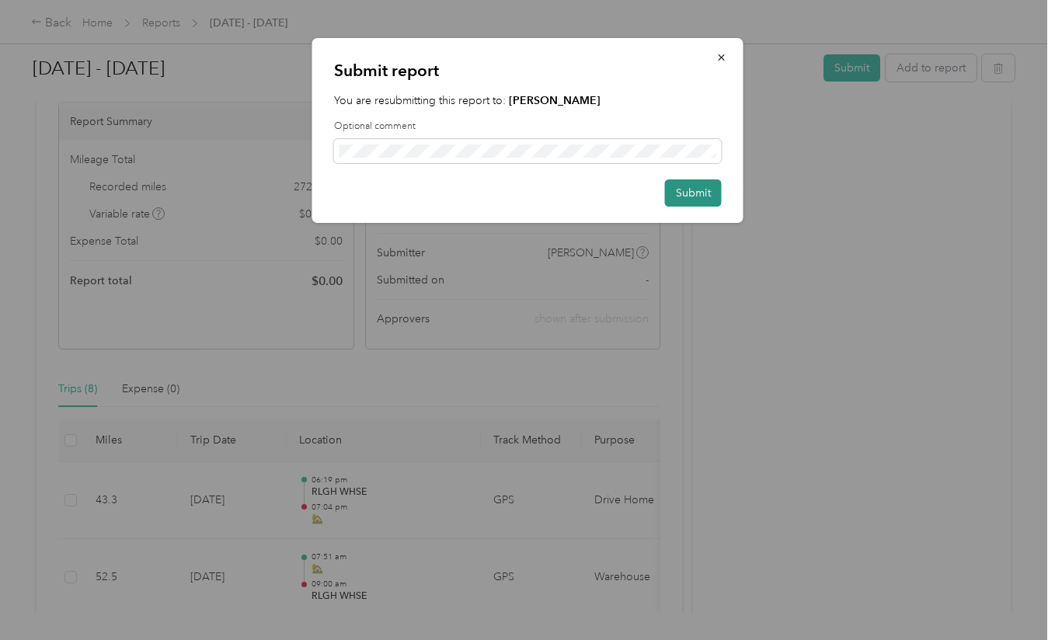
click at [715, 193] on button "Submit" at bounding box center [693, 192] width 57 height 27
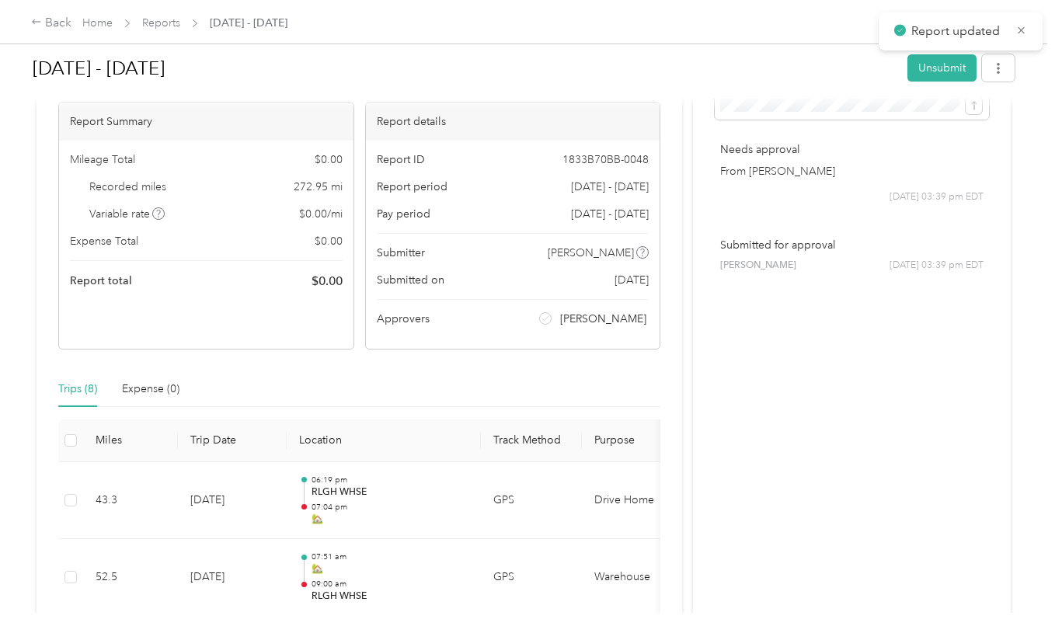
scroll to position [0, 0]
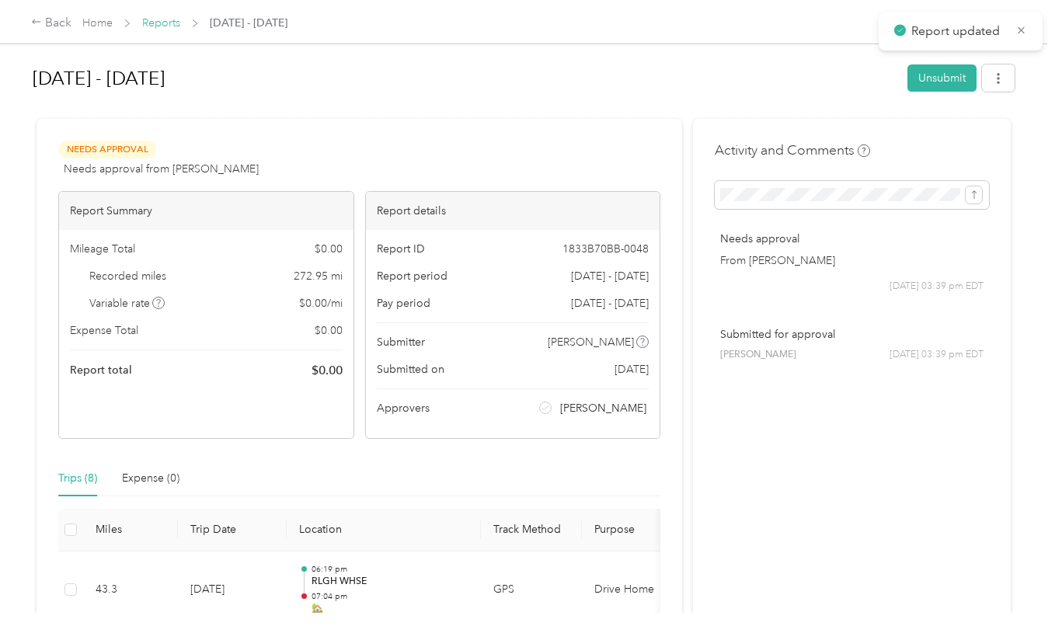
click at [169, 17] on link "Reports" at bounding box center [161, 22] width 38 height 13
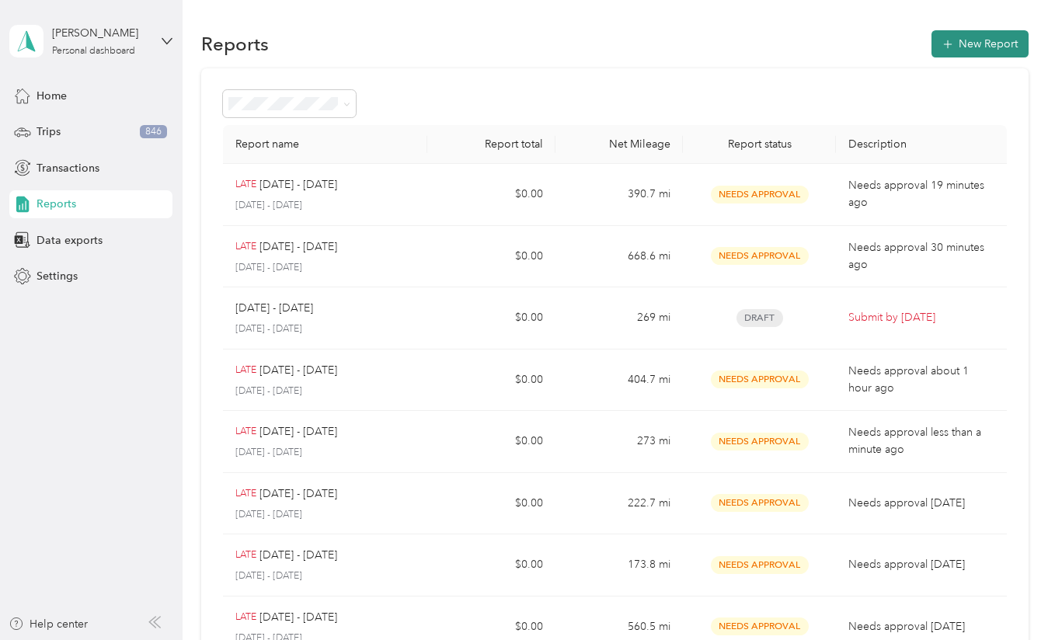
click at [957, 45] on button "New Report" at bounding box center [979, 43] width 97 height 27
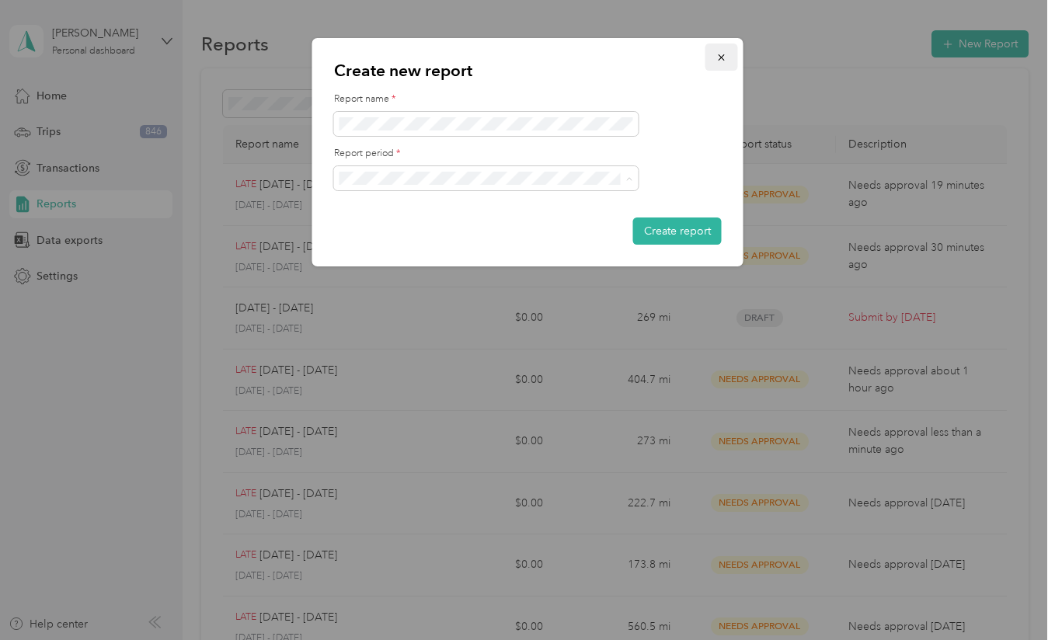
click at [719, 59] on icon "button" at bounding box center [721, 57] width 11 height 11
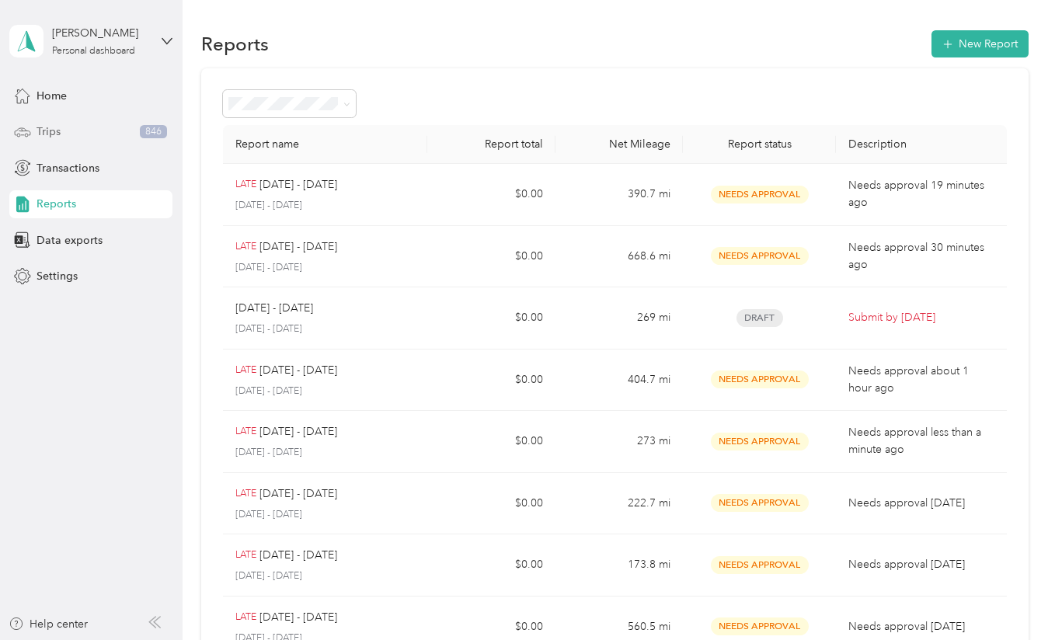
click at [77, 136] on div "Trips 846" at bounding box center [90, 132] width 163 height 28
